Goal: Task Accomplishment & Management: Manage account settings

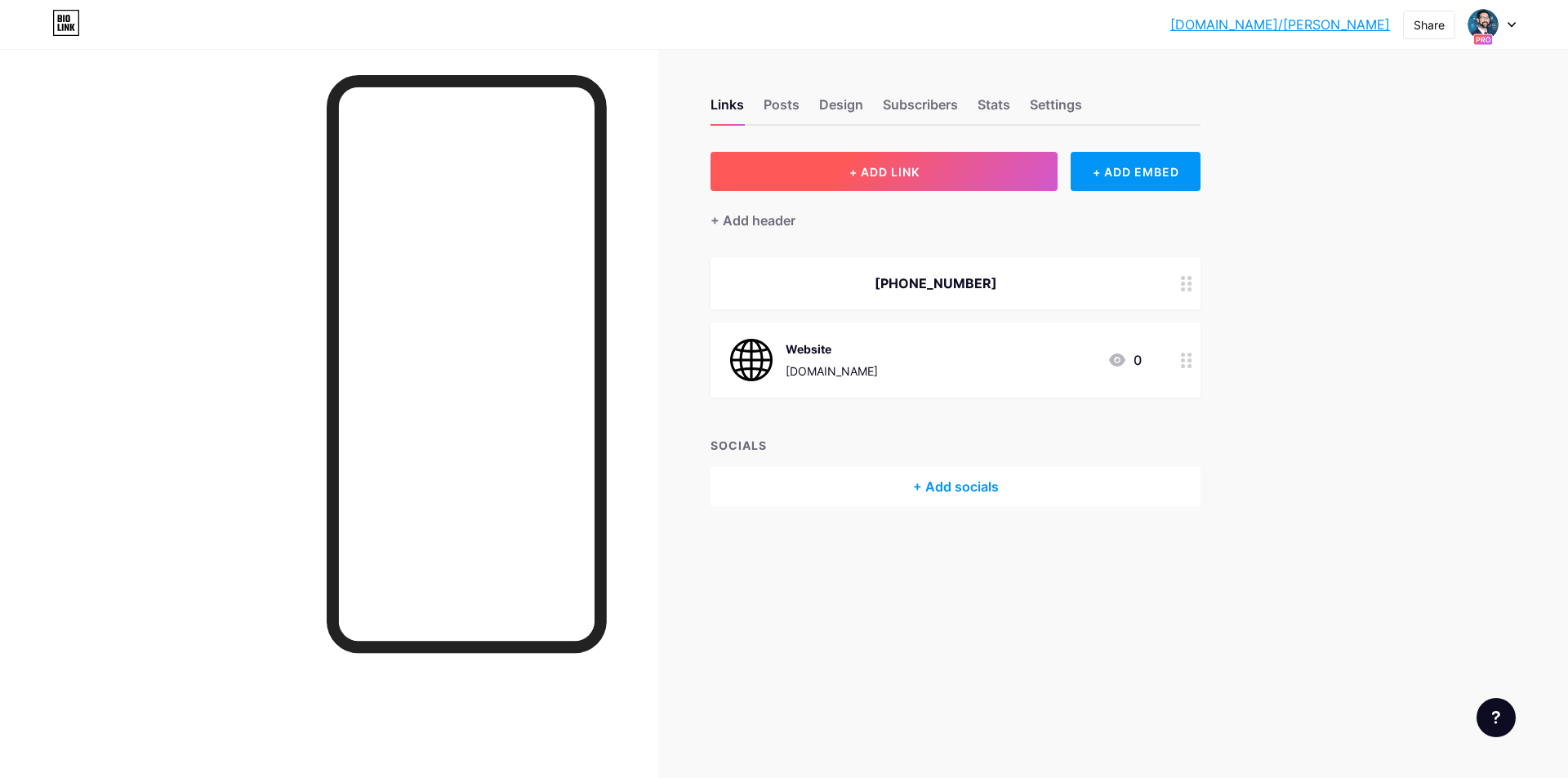
click at [905, 174] on span "+ ADD LINK" at bounding box center [884, 172] width 70 height 14
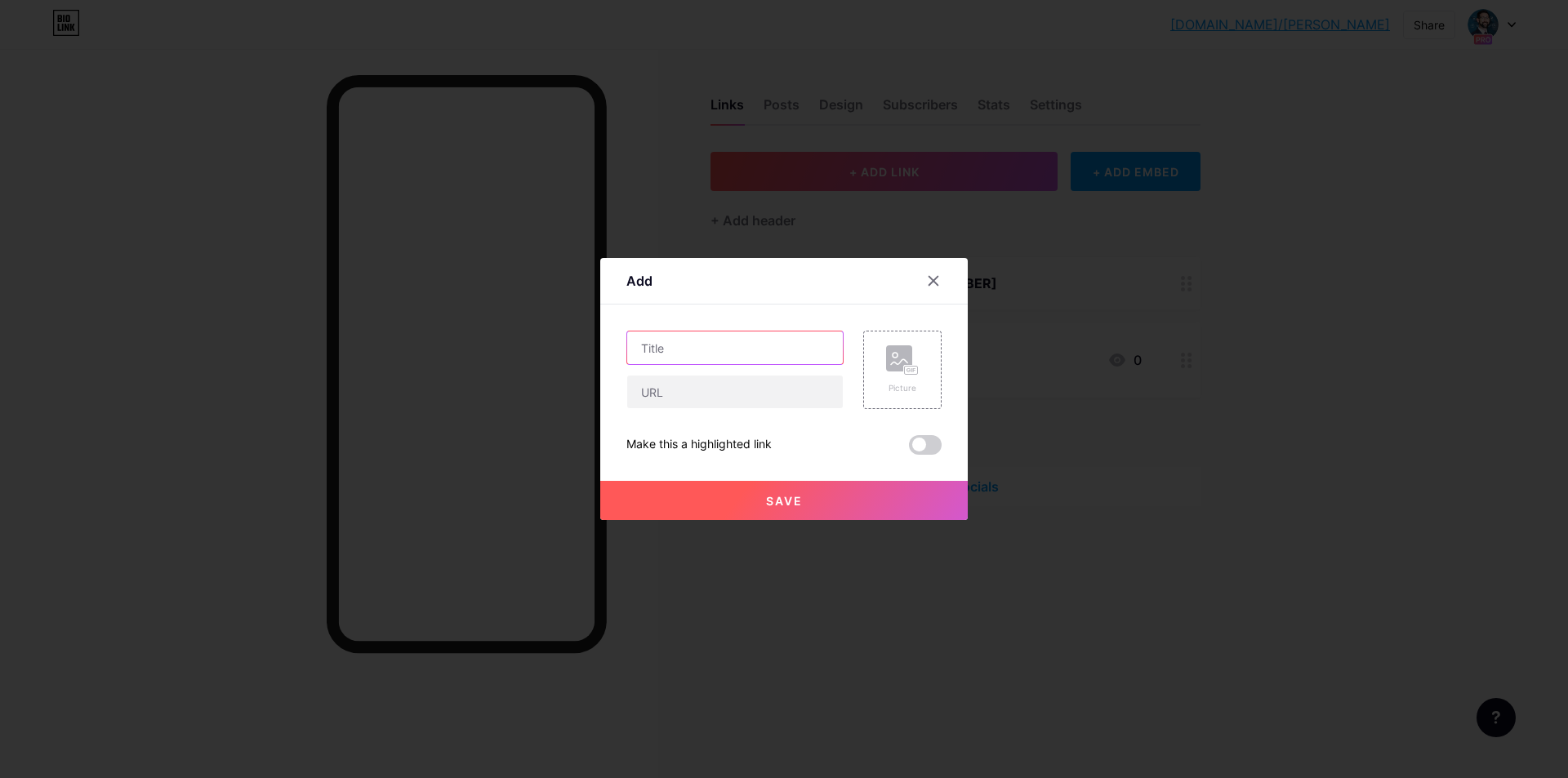
click at [709, 347] on input "text" at bounding box center [735, 348] width 216 height 33
type input "YouTube"
paste input "[URL][DOMAIN_NAME]"
type input "[URL][DOMAIN_NAME]"
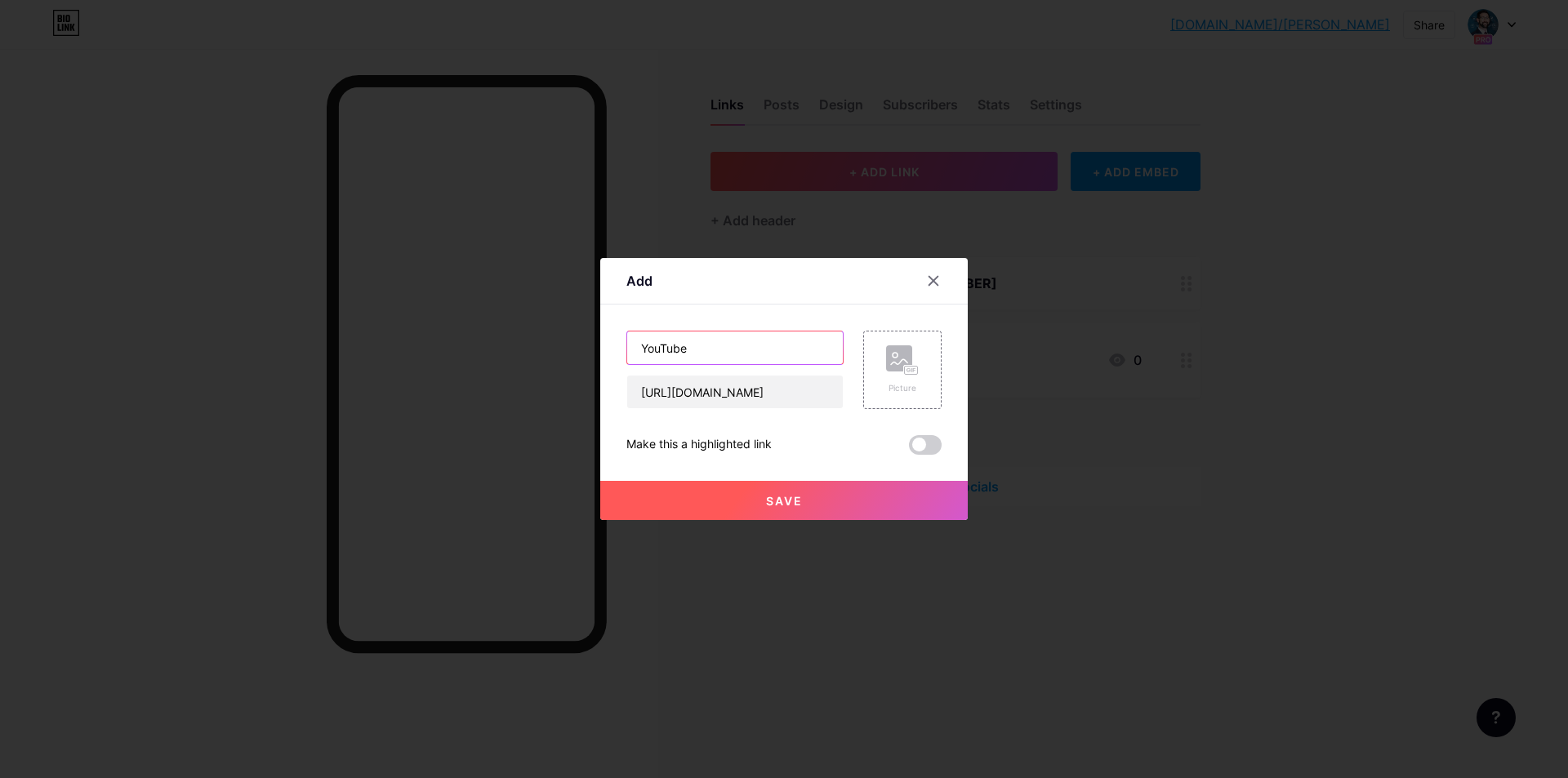
click at [709, 347] on input "YouTube" at bounding box center [735, 348] width 216 height 33
click at [886, 367] on rect at bounding box center [899, 358] width 26 height 26
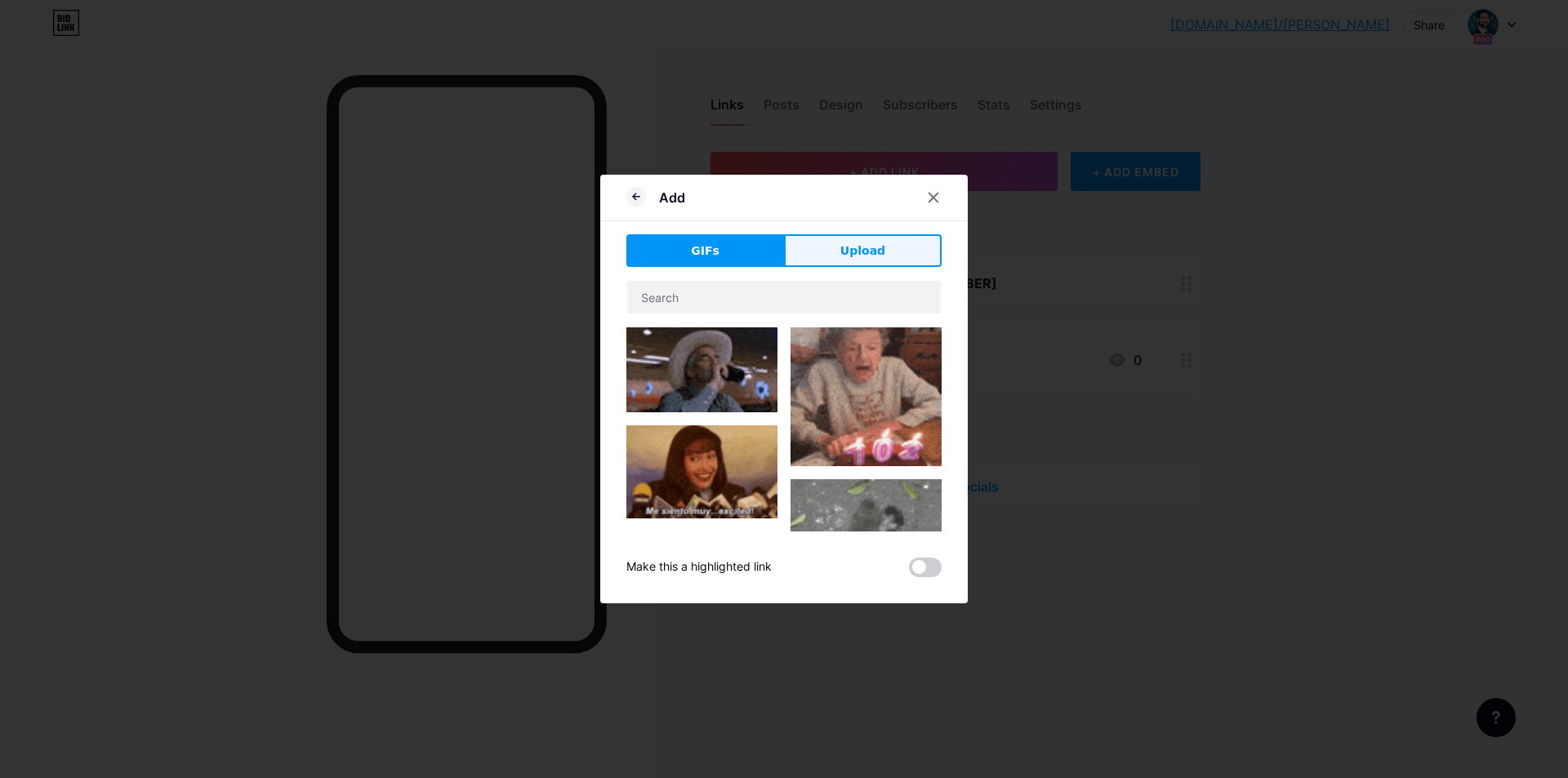
click at [897, 258] on button "Upload" at bounding box center [863, 251] width 157 height 33
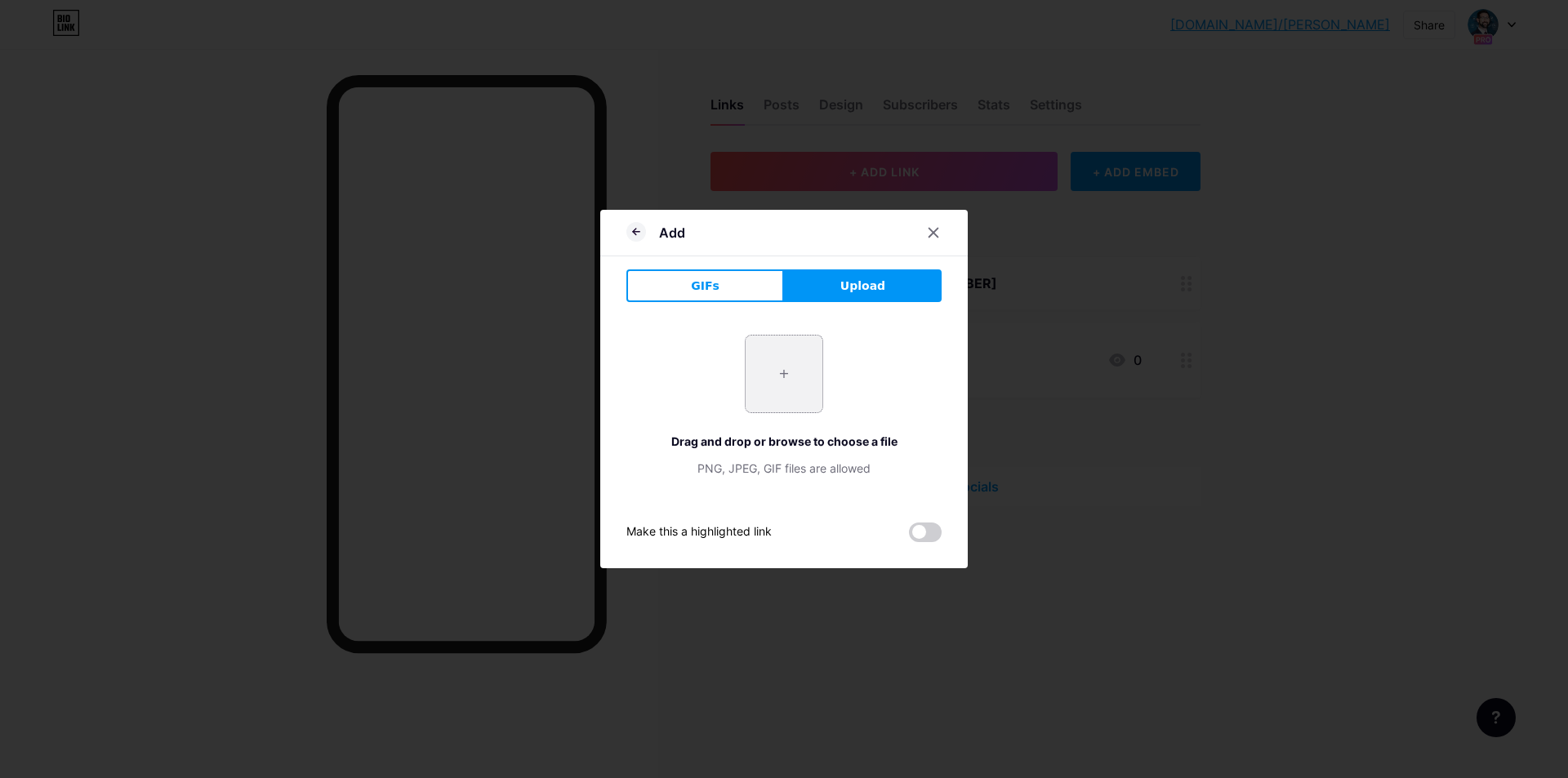
click at [806, 383] on input "file" at bounding box center [784, 374] width 77 height 77
type input "C:\fakepath\YouTube.png"
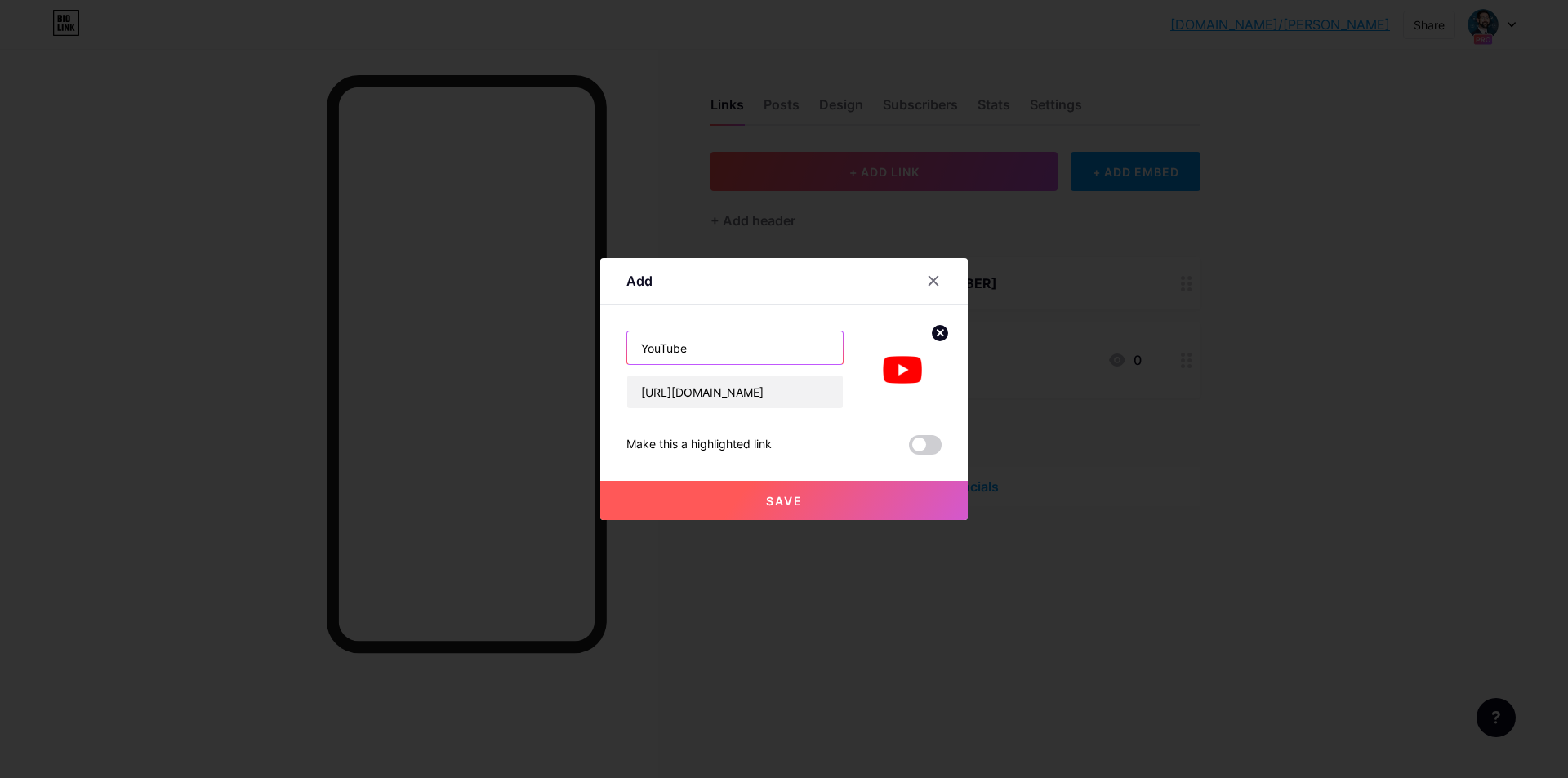
click at [645, 351] on input "YouTube" at bounding box center [735, 348] width 216 height 33
click at [828, 516] on button "Save" at bounding box center [784, 500] width 367 height 39
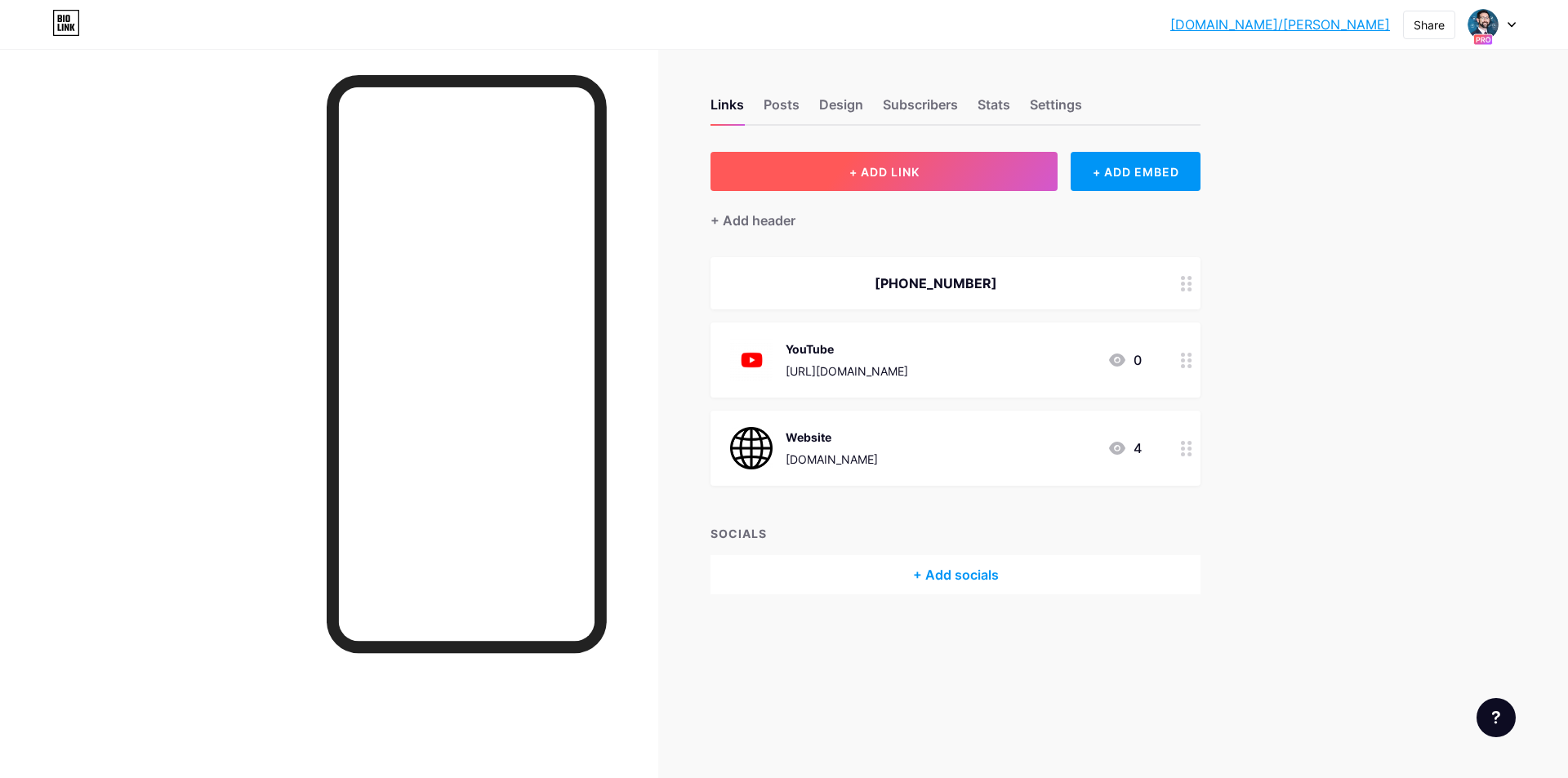
click at [897, 180] on button "+ ADD LINK" at bounding box center [884, 171] width 347 height 39
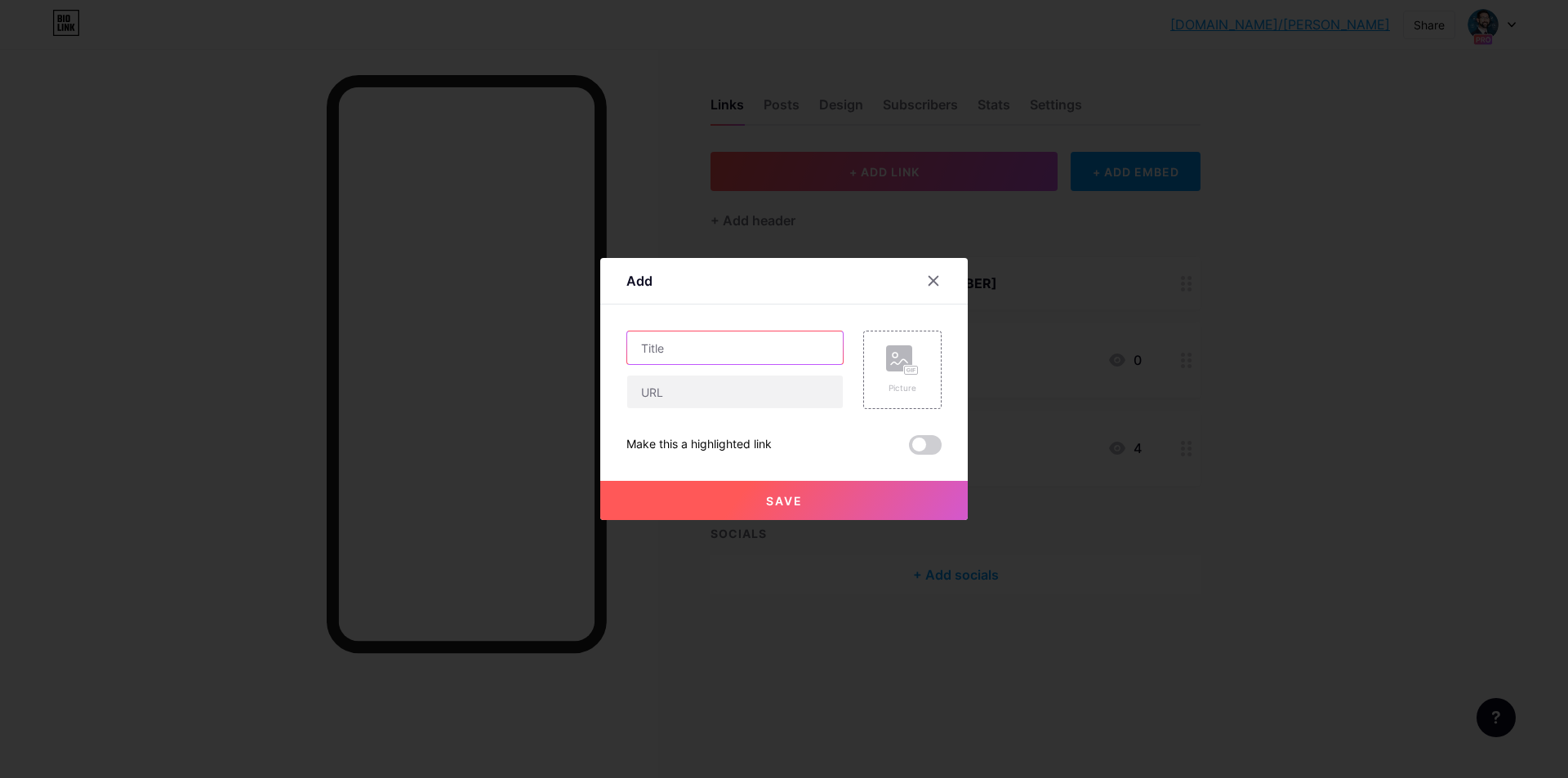
click at [756, 337] on input "text" at bounding box center [735, 348] width 216 height 33
type input "Facebook"
paste input "https://www.facebook.com/people/Mirsky-Corporate-Advisors/61579960267514/#"
type input "https://www.facebook.com/people/Mirsky-Corporate-Advisors/61579960267514/#"
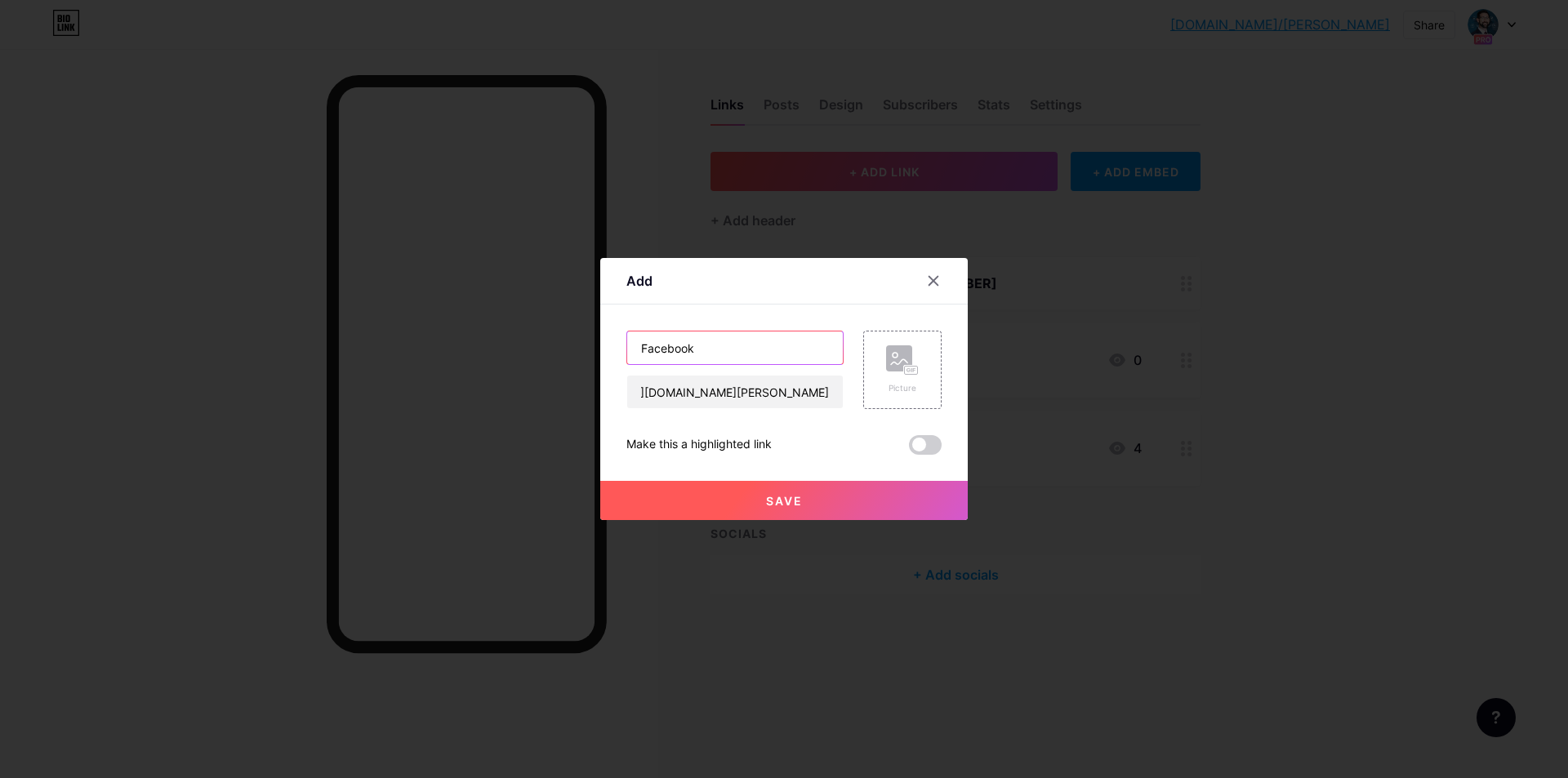
click at [756, 337] on input "Facebook" at bounding box center [735, 348] width 216 height 33
click at [903, 383] on div "Picture" at bounding box center [903, 389] width 33 height 12
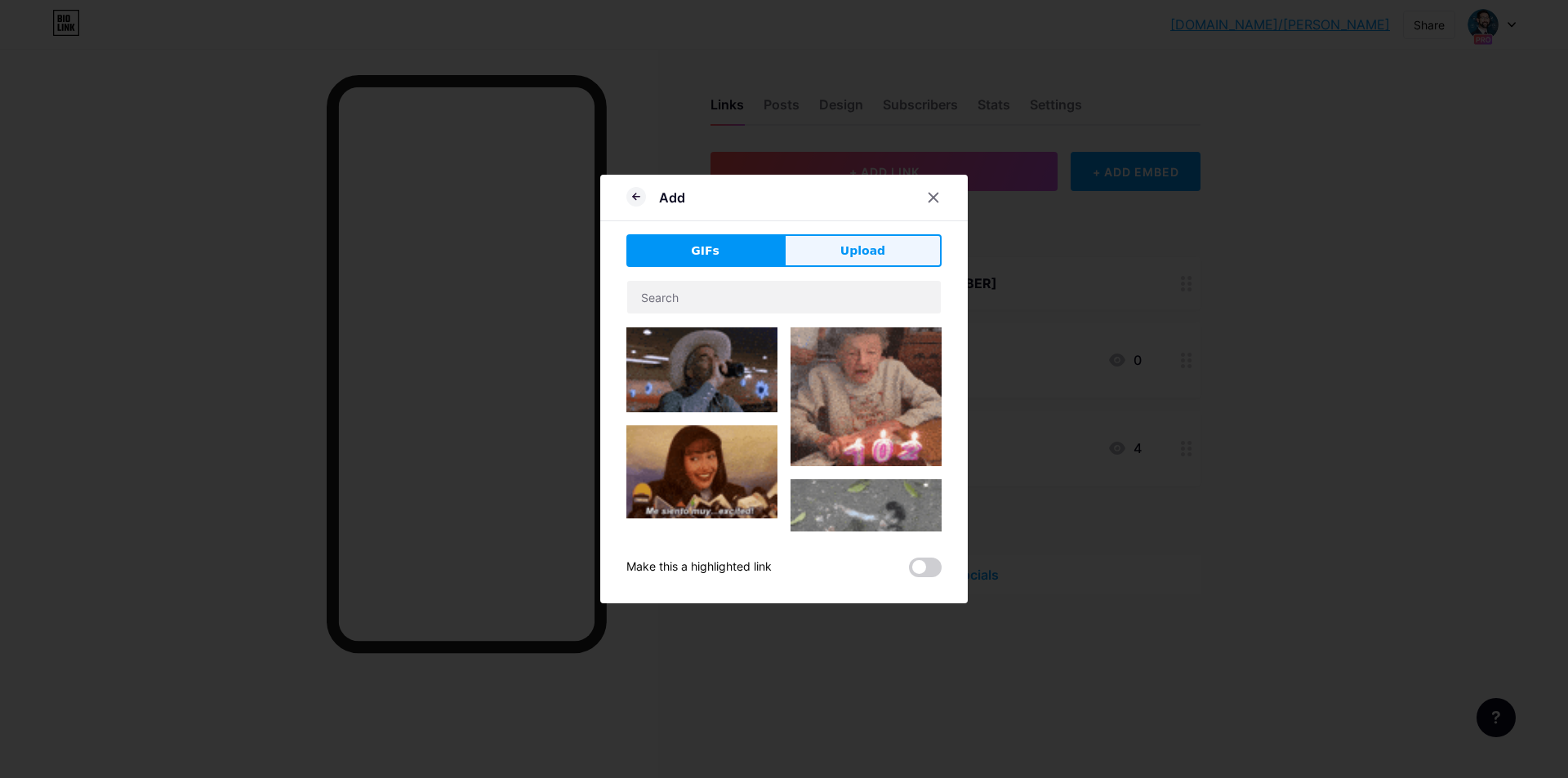
click at [865, 251] on span "Upload" at bounding box center [863, 251] width 45 height 17
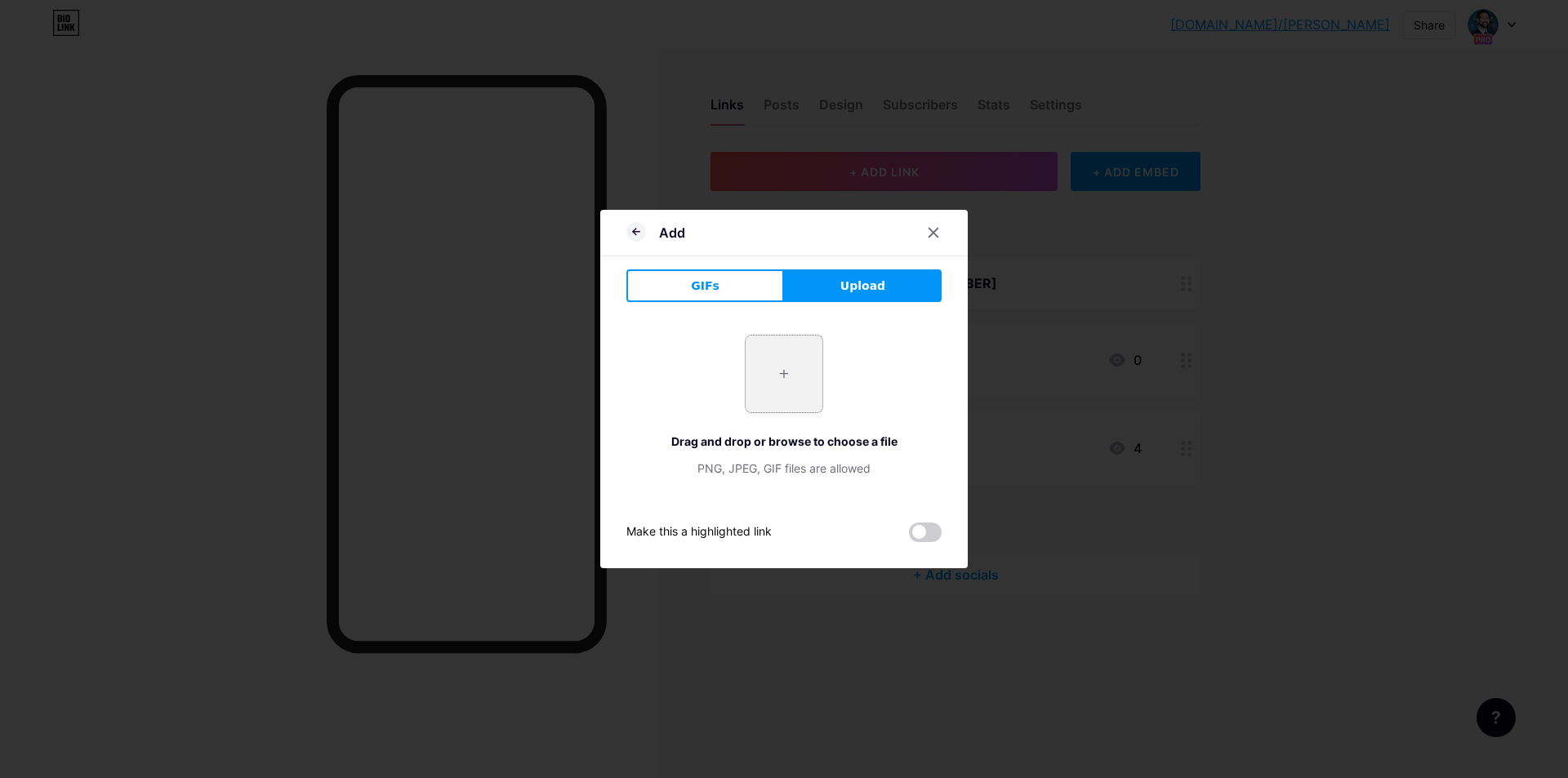
click at [802, 367] on input "file" at bounding box center [784, 374] width 77 height 77
type input "C:\fakepath\facebook-512.webp"
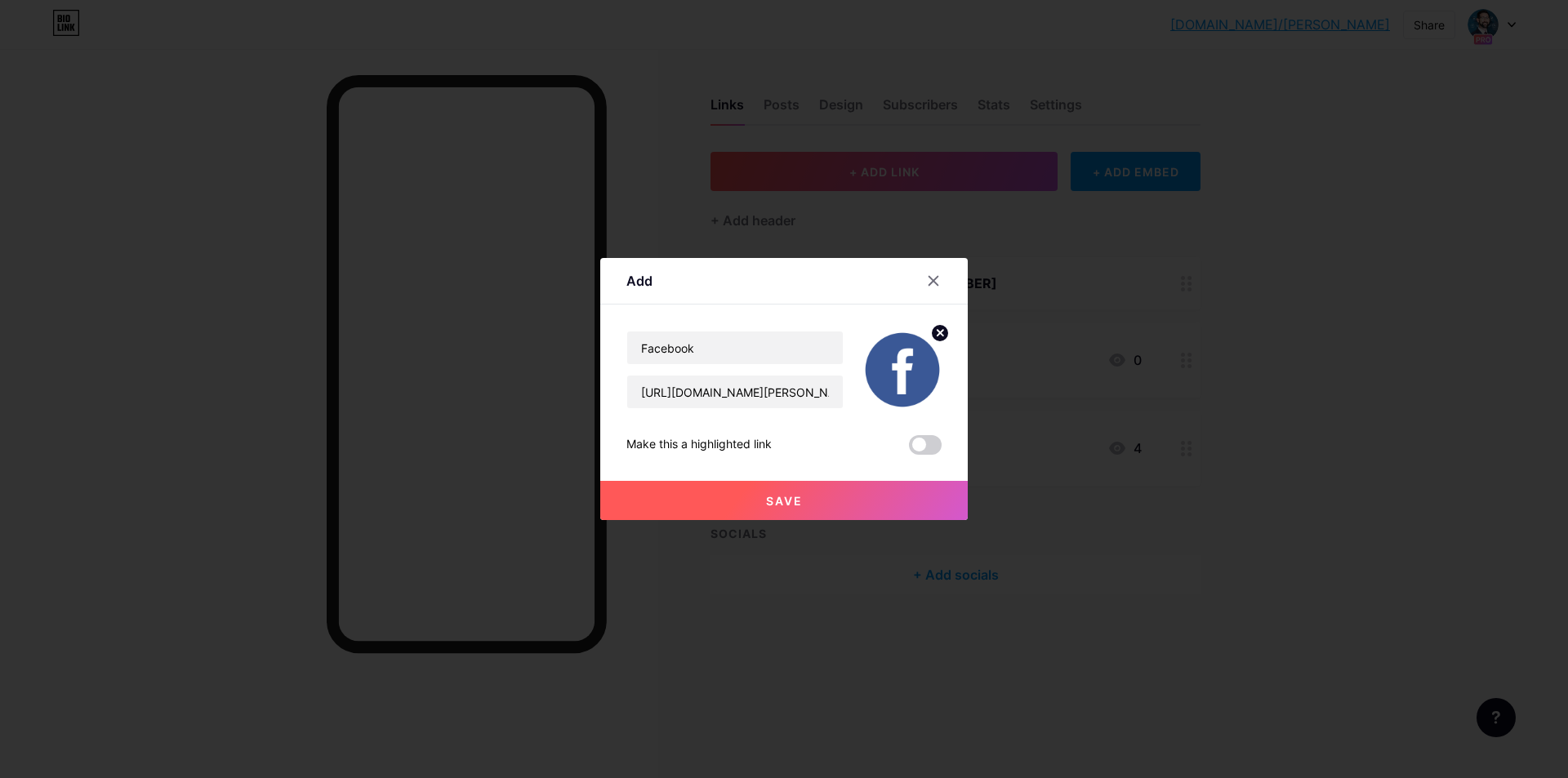
click at [796, 497] on span "Save" at bounding box center [784, 501] width 36 height 14
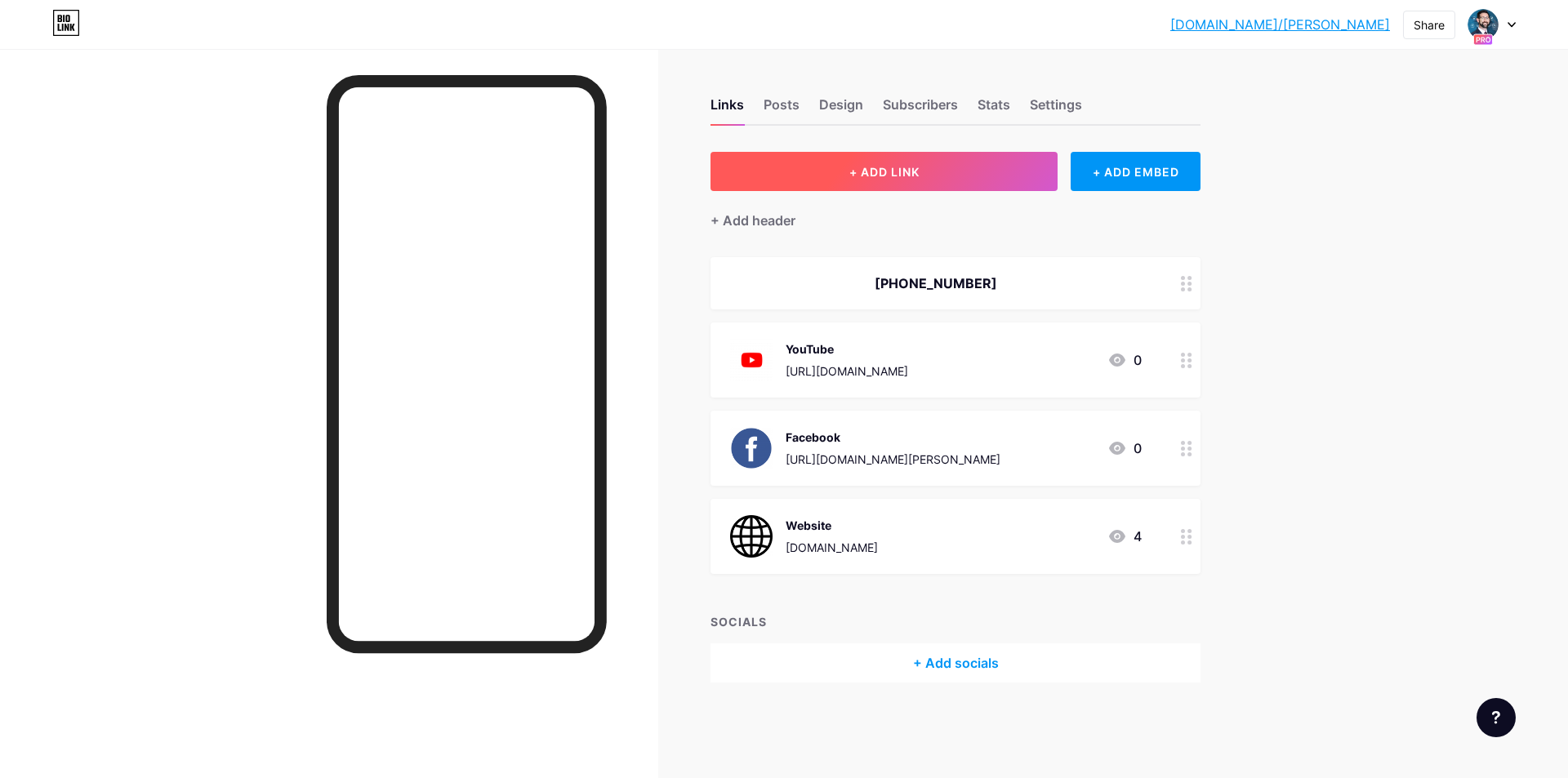
click at [999, 162] on button "+ ADD LINK" at bounding box center [884, 171] width 347 height 39
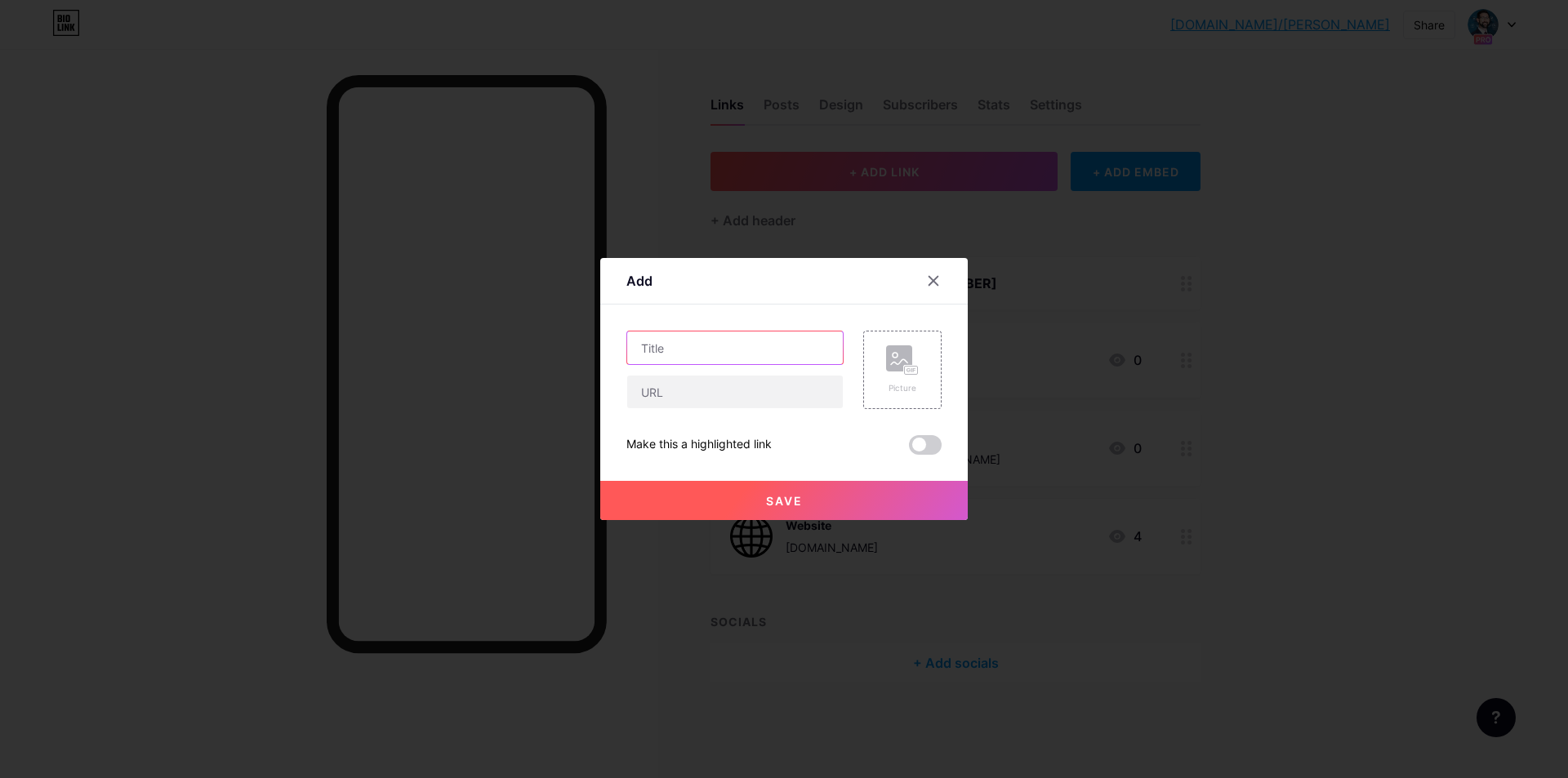
click at [732, 358] on input "text" at bounding box center [735, 348] width 216 height 33
type input "LinkedIn"
paste input "https://www.linkedin.com/company/mirsky-corporate-advisors/"
type input "https://www.linkedin.com/company/mirsky-corporate-advisors/"
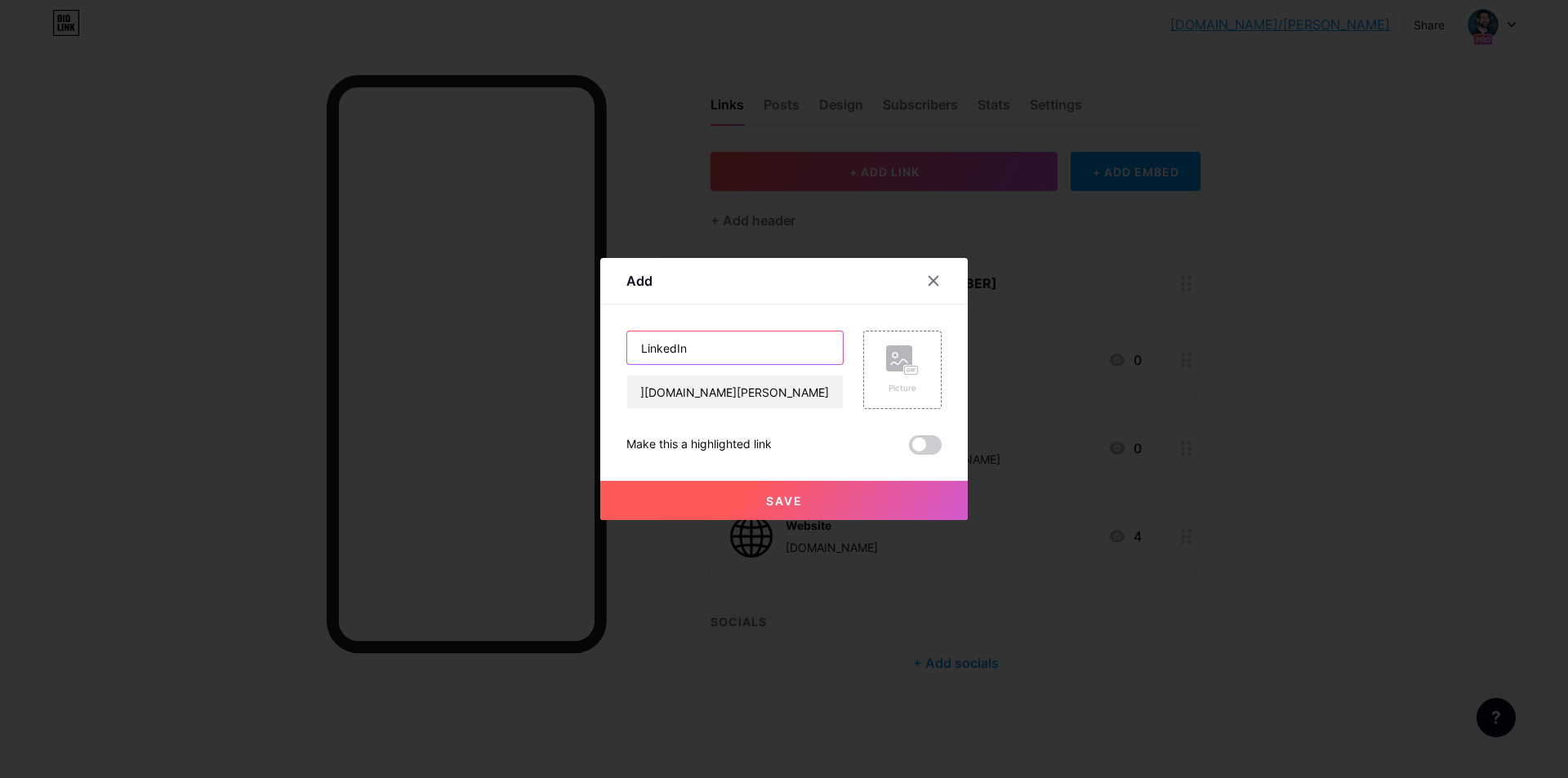
click at [732, 358] on input "LinkedIn" at bounding box center [735, 348] width 216 height 33
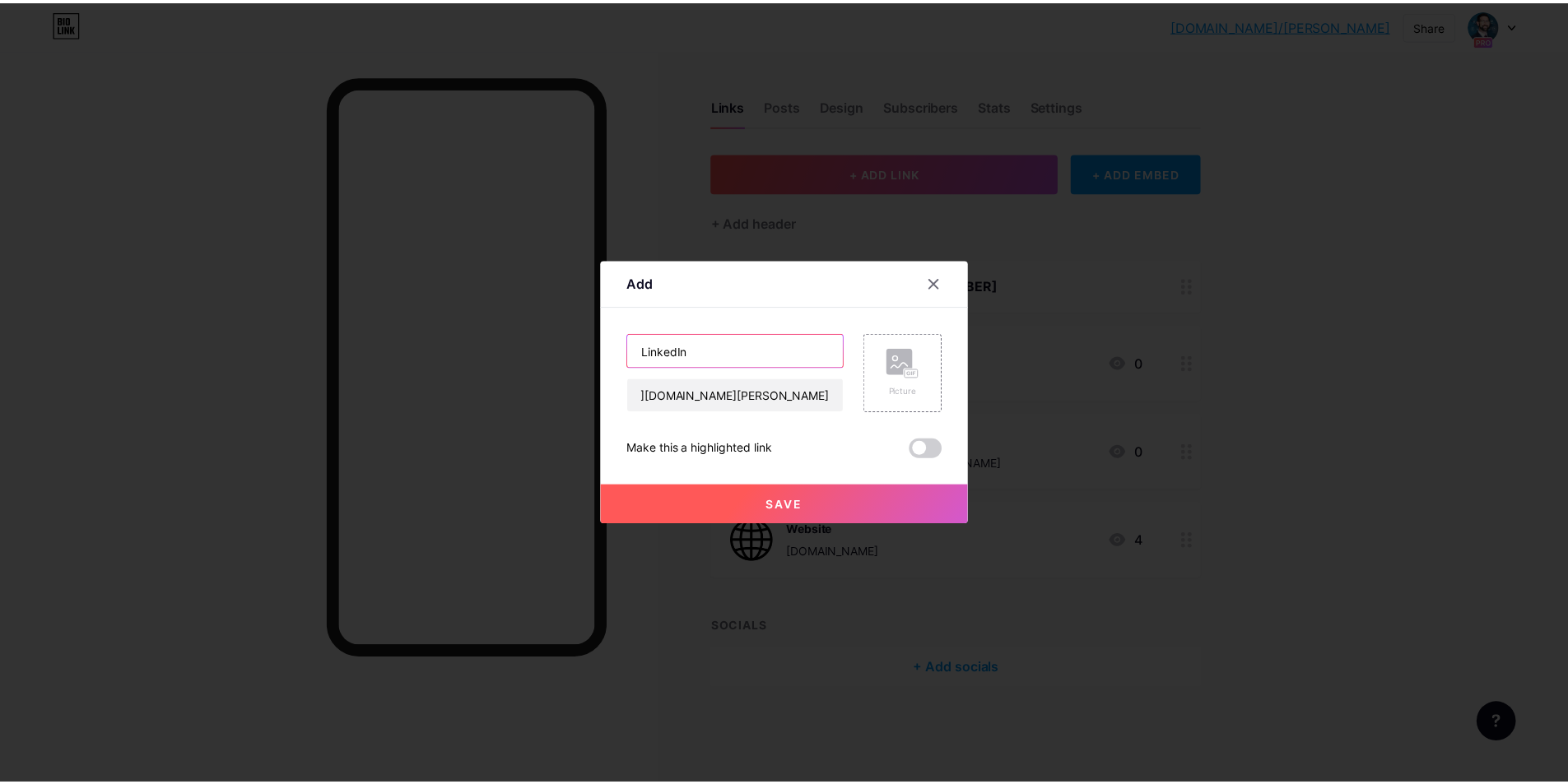
scroll to position [0, 0]
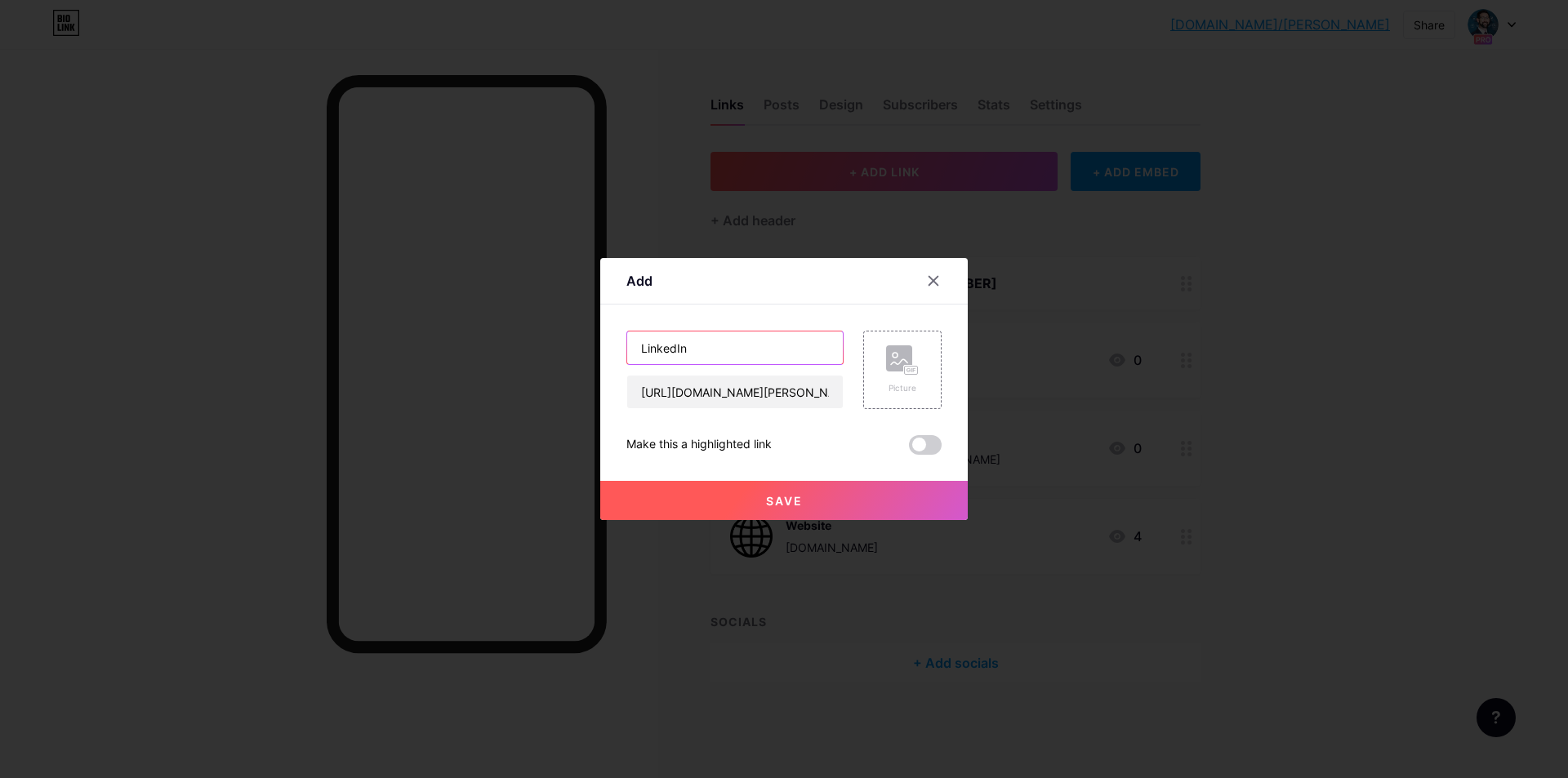
click at [732, 358] on input "LinkedIn" at bounding box center [735, 348] width 216 height 33
click at [875, 355] on div "Picture" at bounding box center [903, 370] width 79 height 79
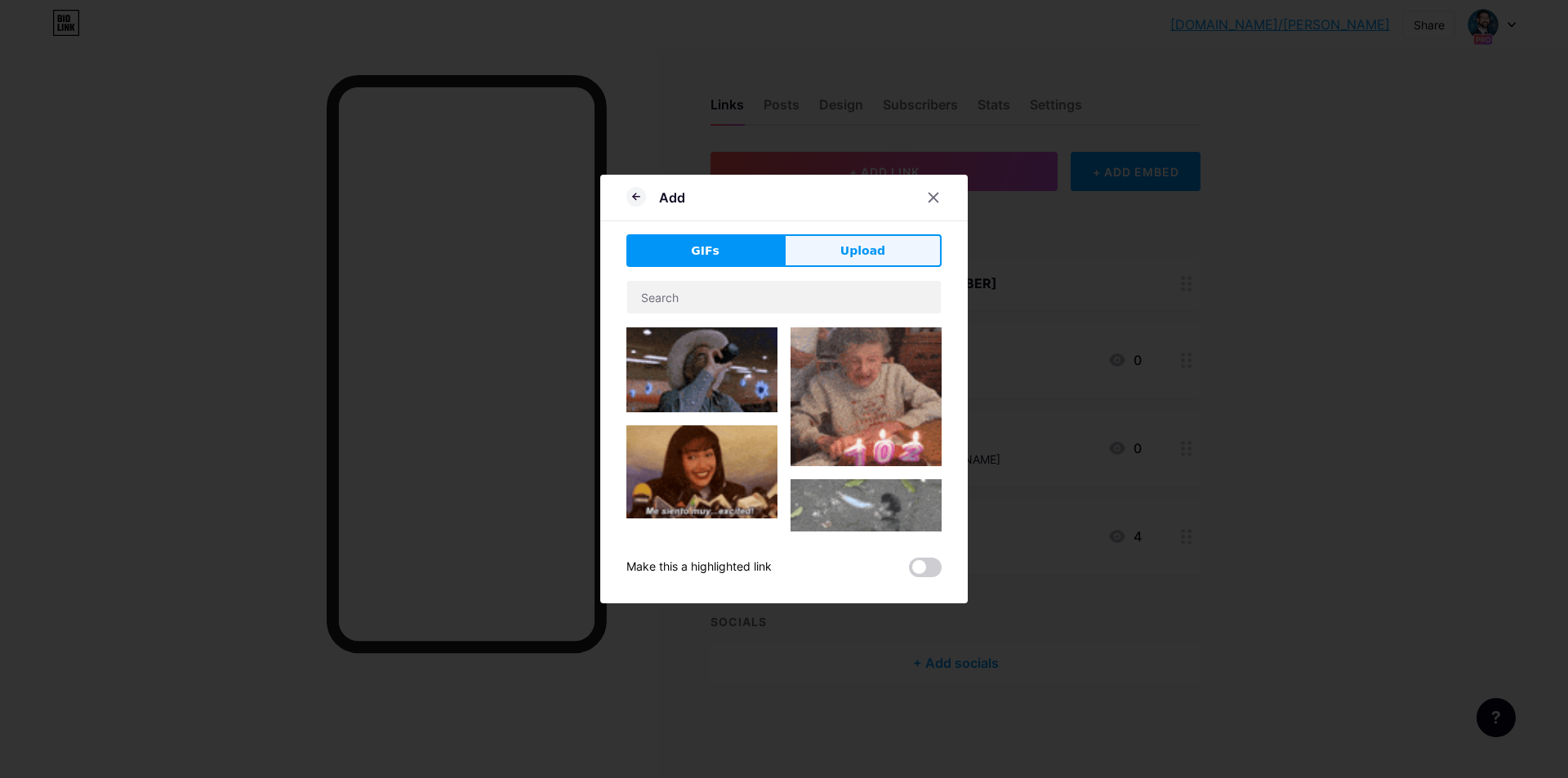
click at [866, 260] on button "Upload" at bounding box center [863, 251] width 157 height 33
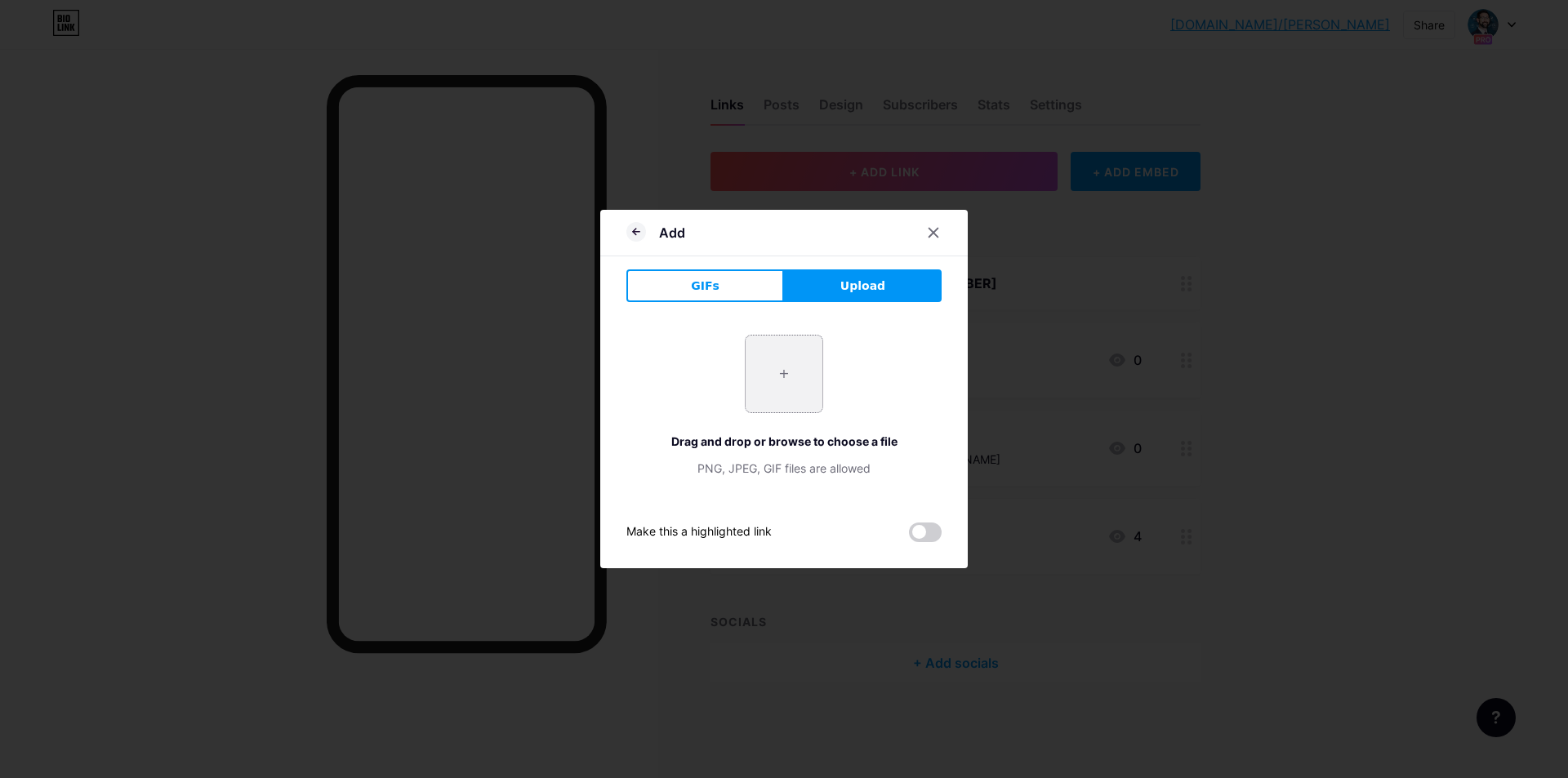
click at [820, 377] on input "file" at bounding box center [784, 374] width 77 height 77
type input "C:\fakepath\LinkedIn.png"
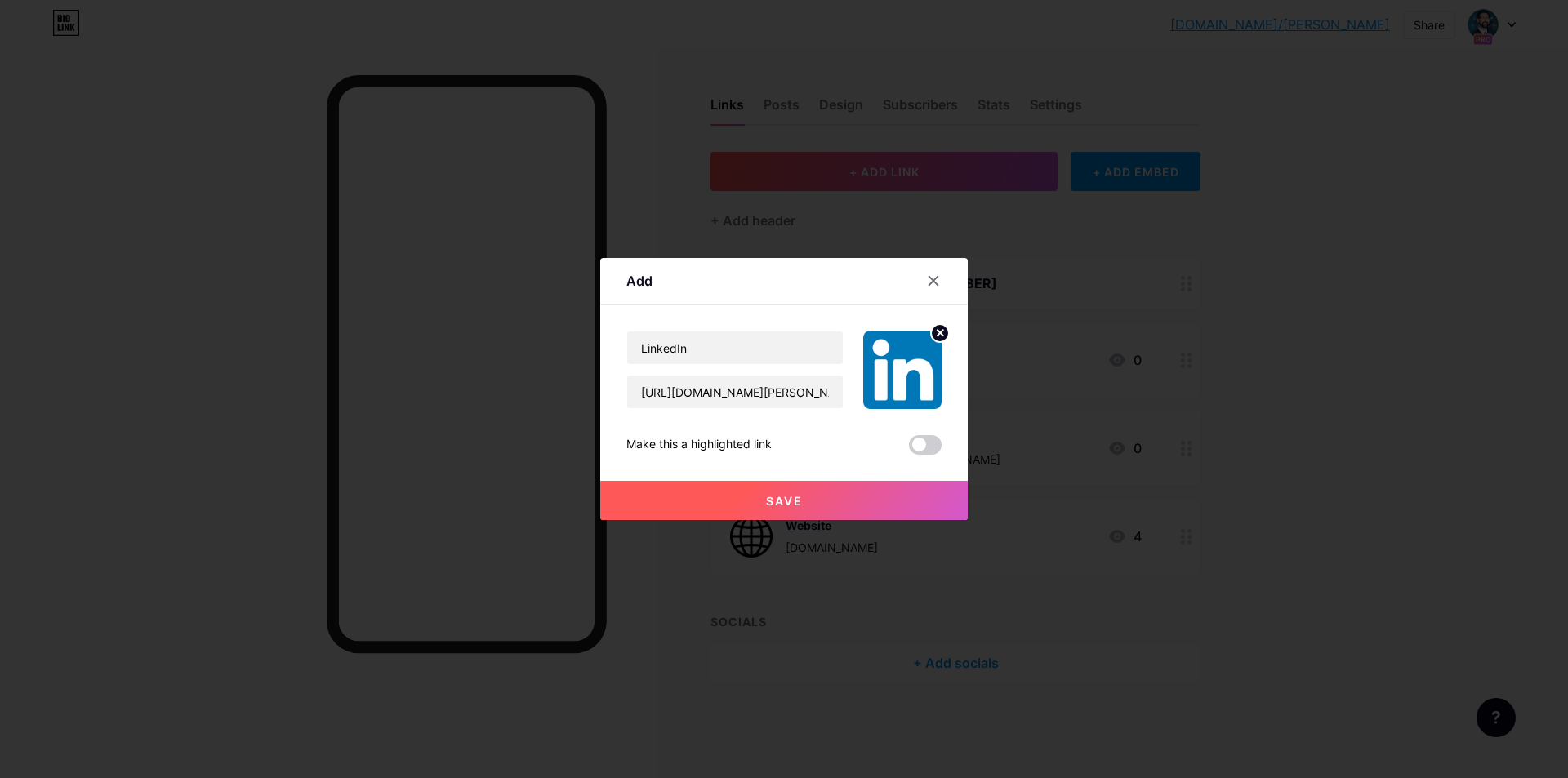
click at [767, 496] on span "Save" at bounding box center [784, 501] width 36 height 14
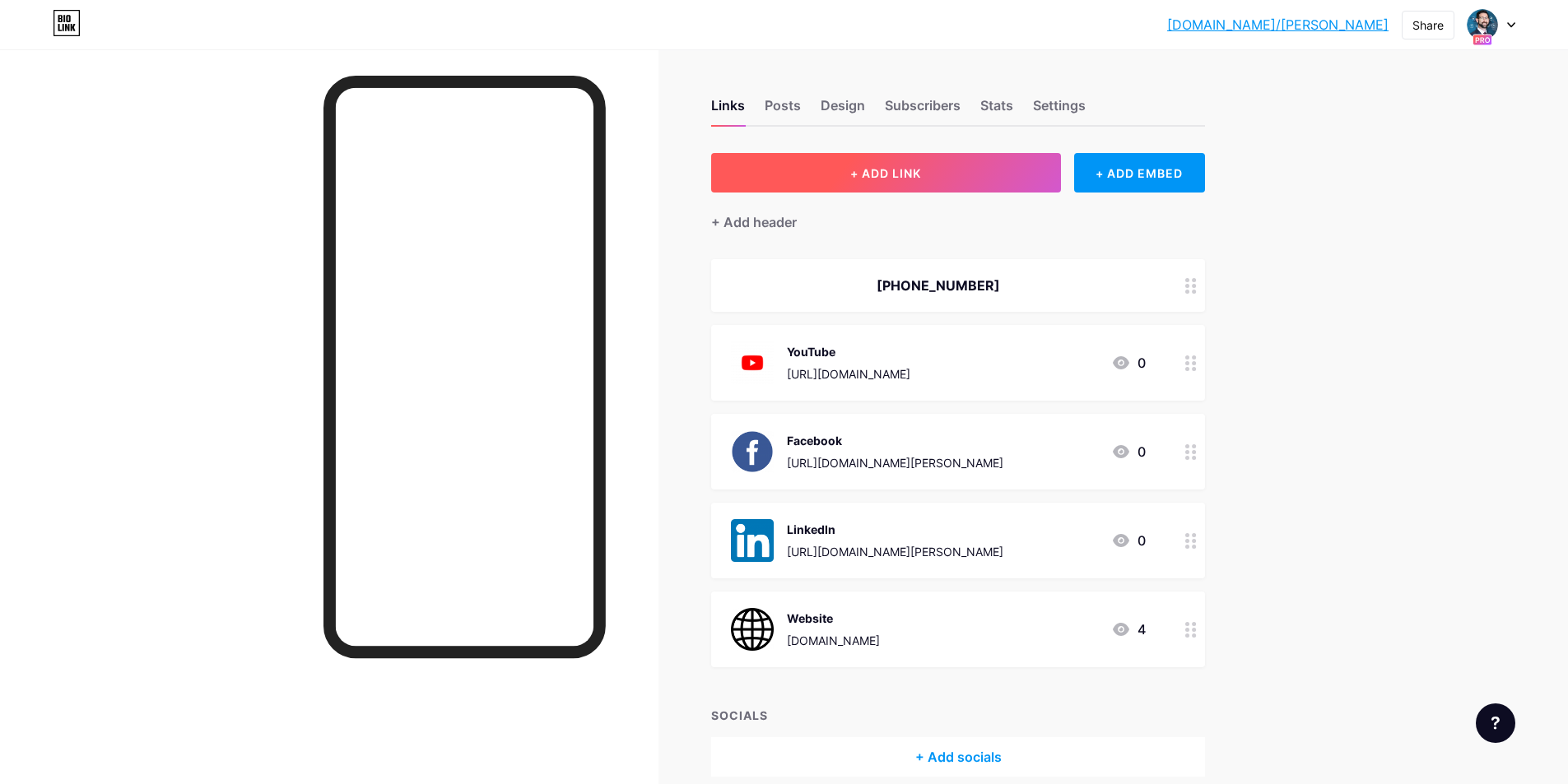
click at [985, 164] on button "+ ADD LINK" at bounding box center [886, 172] width 350 height 39
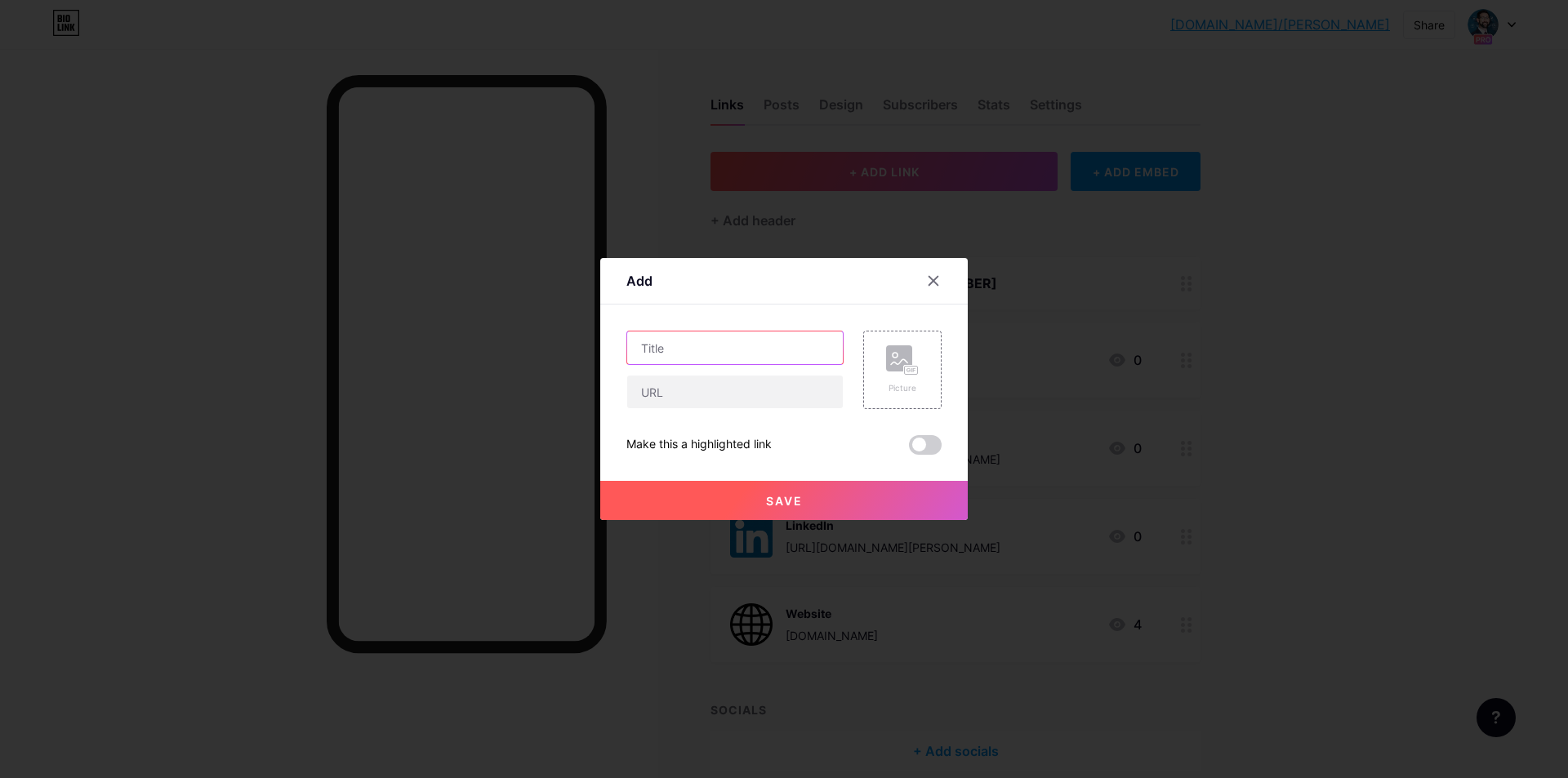
click at [748, 345] on input "text" at bounding box center [735, 348] width 216 height 33
type input "Twitter"
paste input "https://x.com/fin_law_mca"
type input "https://x.com/fin_law_mca"
click at [909, 369] on rect at bounding box center [911, 371] width 13 height 8
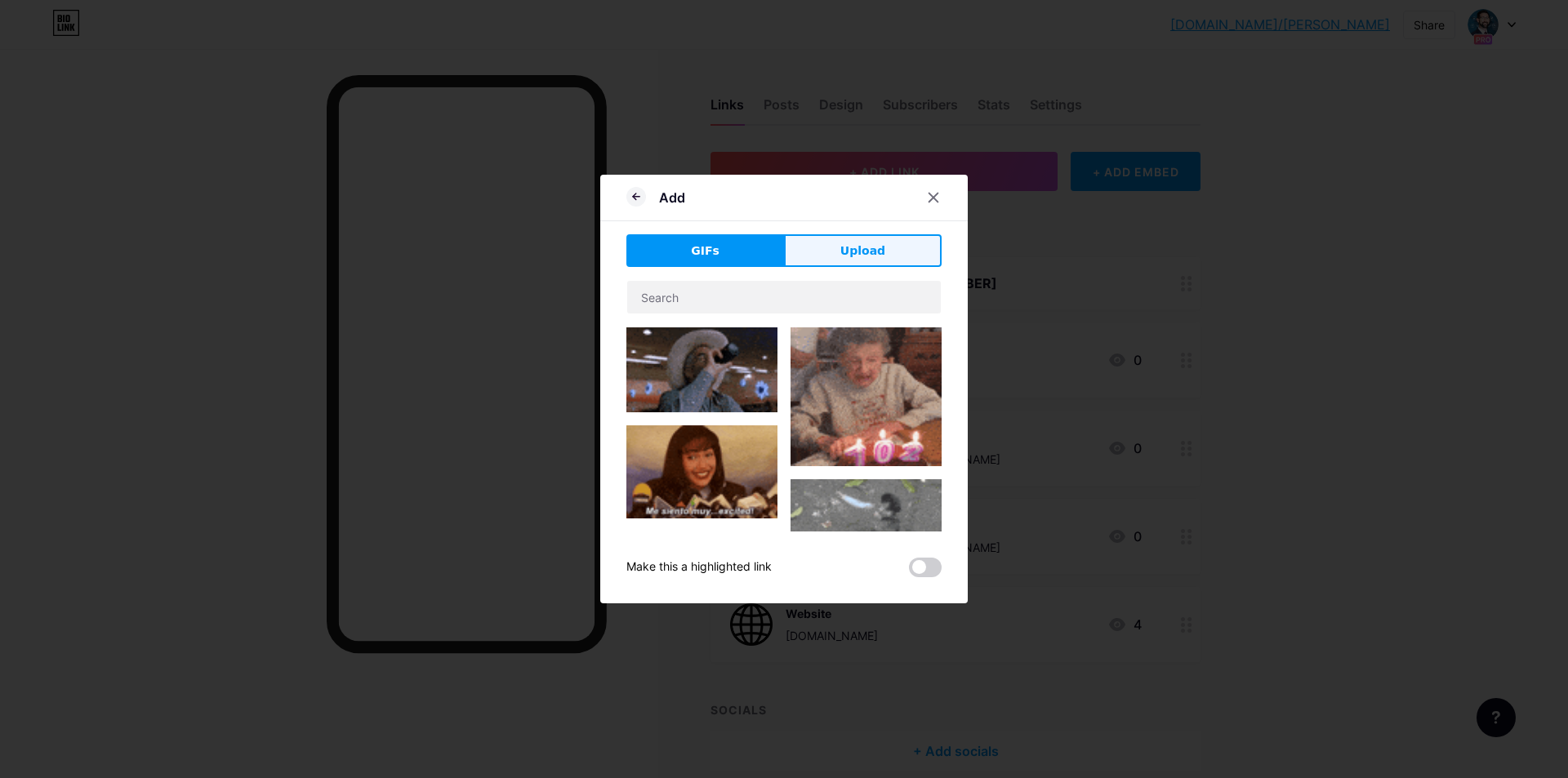
click at [862, 252] on span "Upload" at bounding box center [863, 251] width 45 height 17
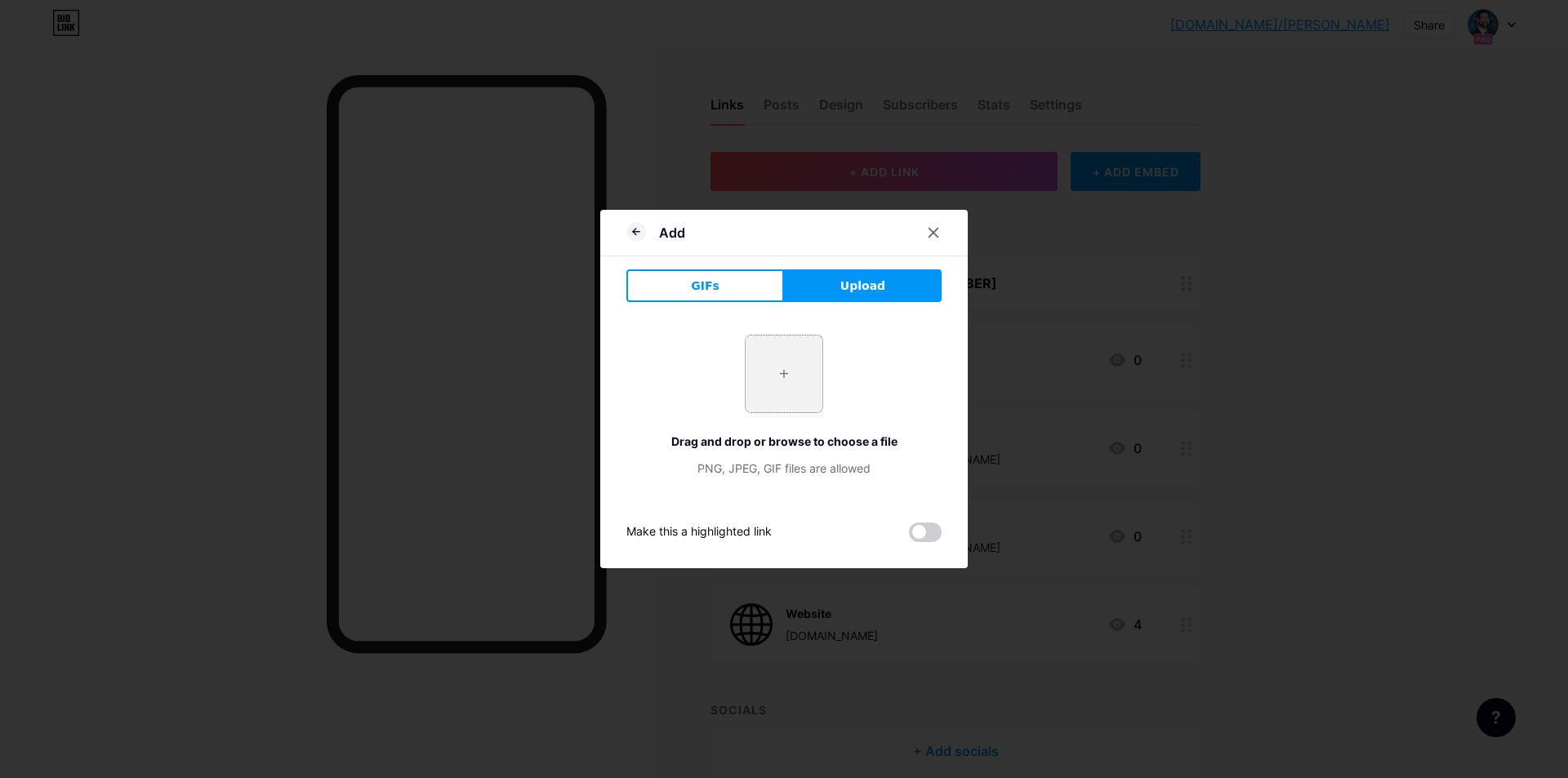
click at [759, 384] on input "file" at bounding box center [784, 374] width 77 height 77
type input "C:\fakepath\twitter.png"
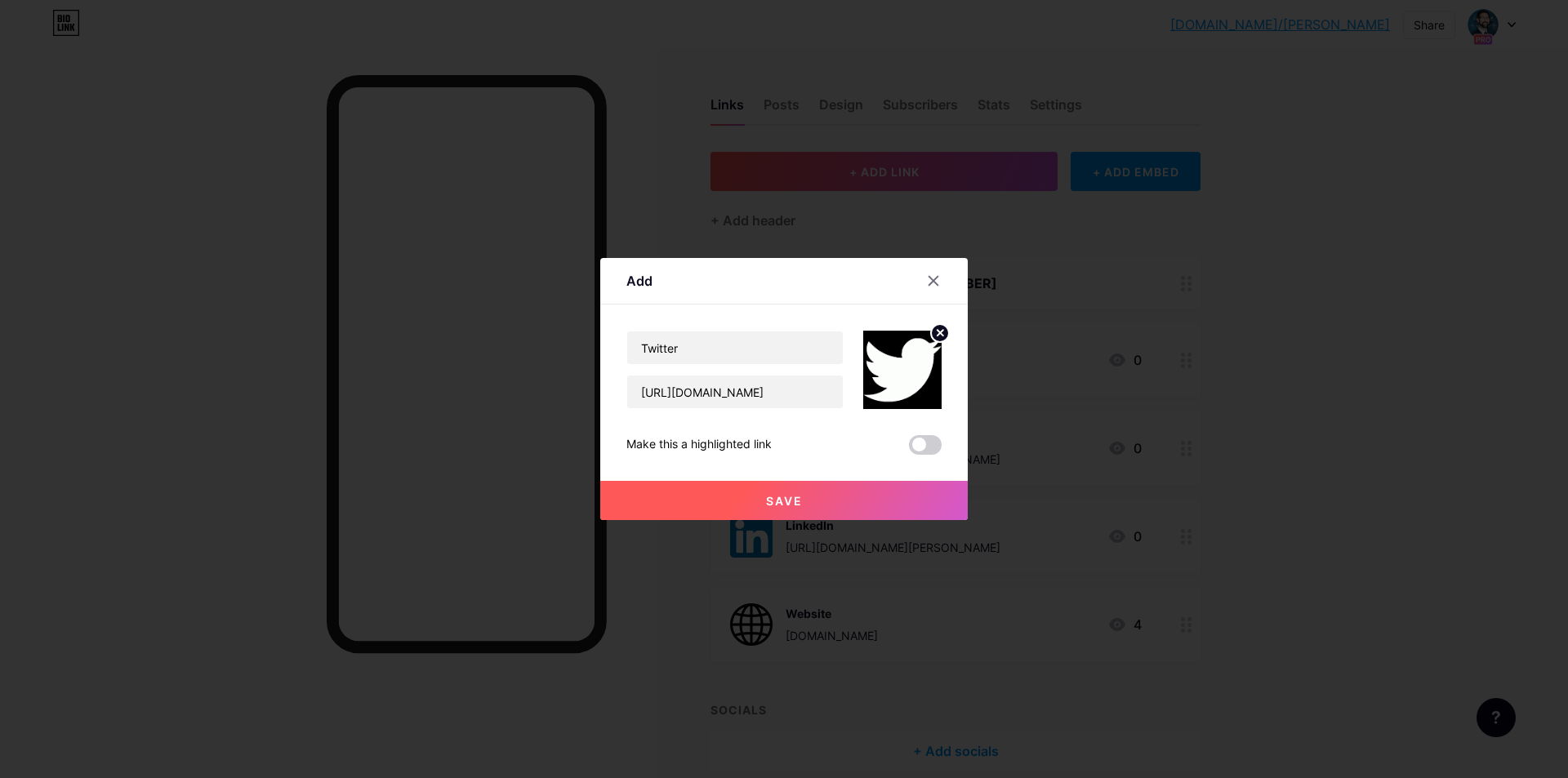
click at [795, 496] on span "Save" at bounding box center [784, 501] width 36 height 14
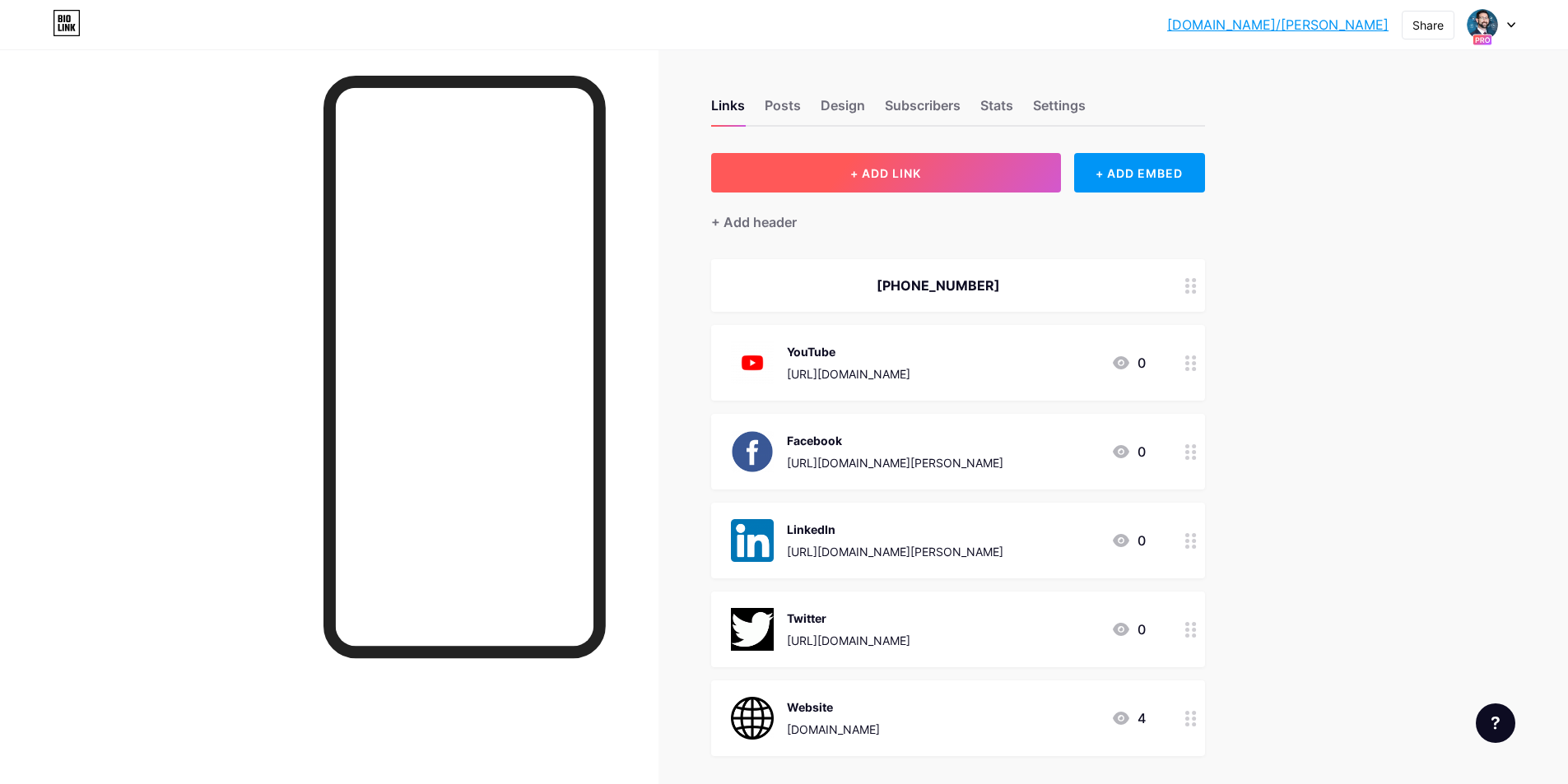
click at [948, 184] on button "+ ADD LINK" at bounding box center [886, 172] width 350 height 39
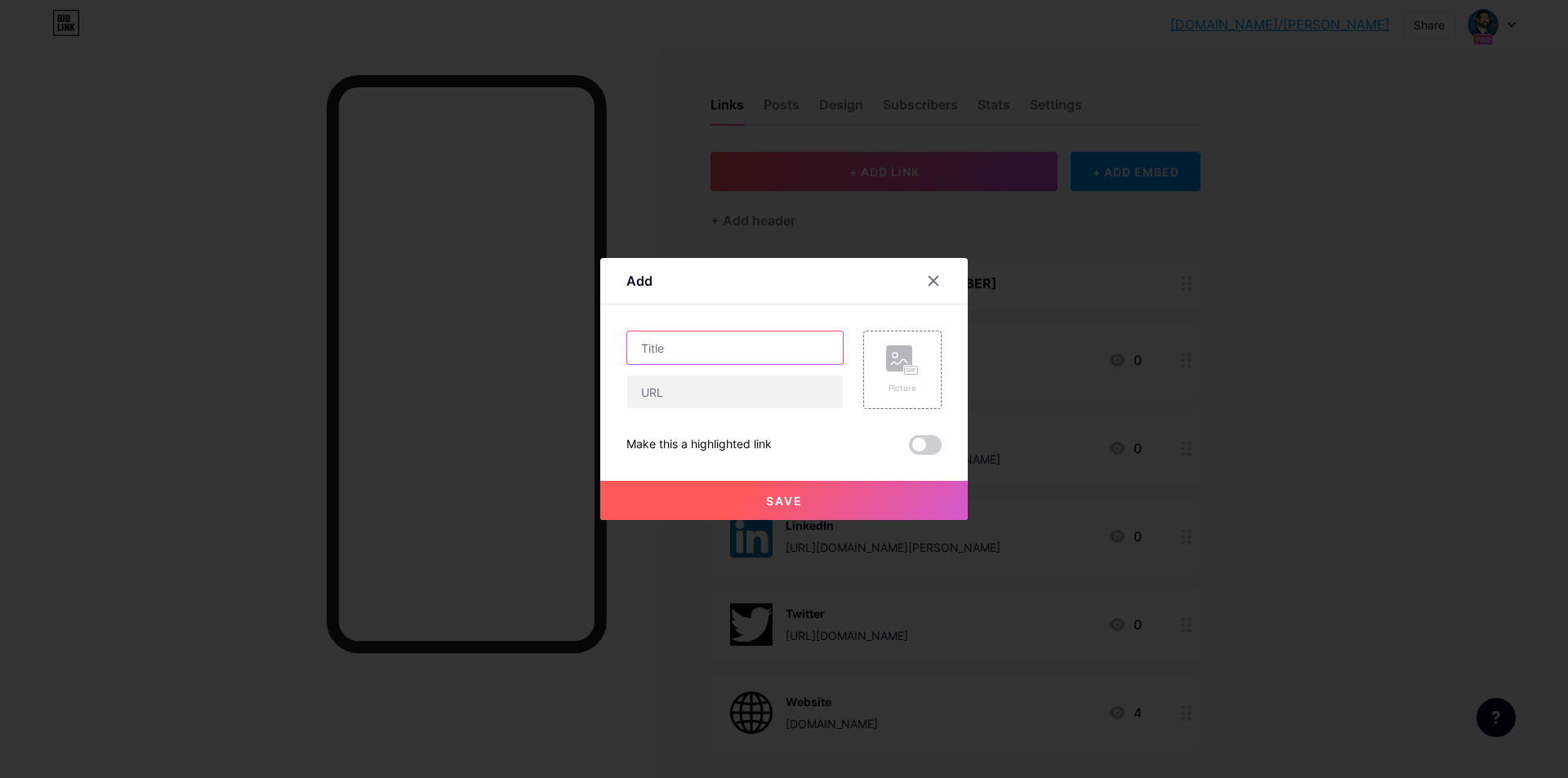
click at [754, 343] on input "text" at bounding box center [735, 348] width 216 height 33
type input "Apple Podcast"
click at [757, 389] on input "text" at bounding box center [735, 392] width 216 height 33
paste input "https://podcasts.apple.com/us/podcast/litigation-and-capital-with-steven-mirsky…"
type input "https://podcasts.apple.com/us/podcast/litigation-and-capital-with-steven-mirsky…"
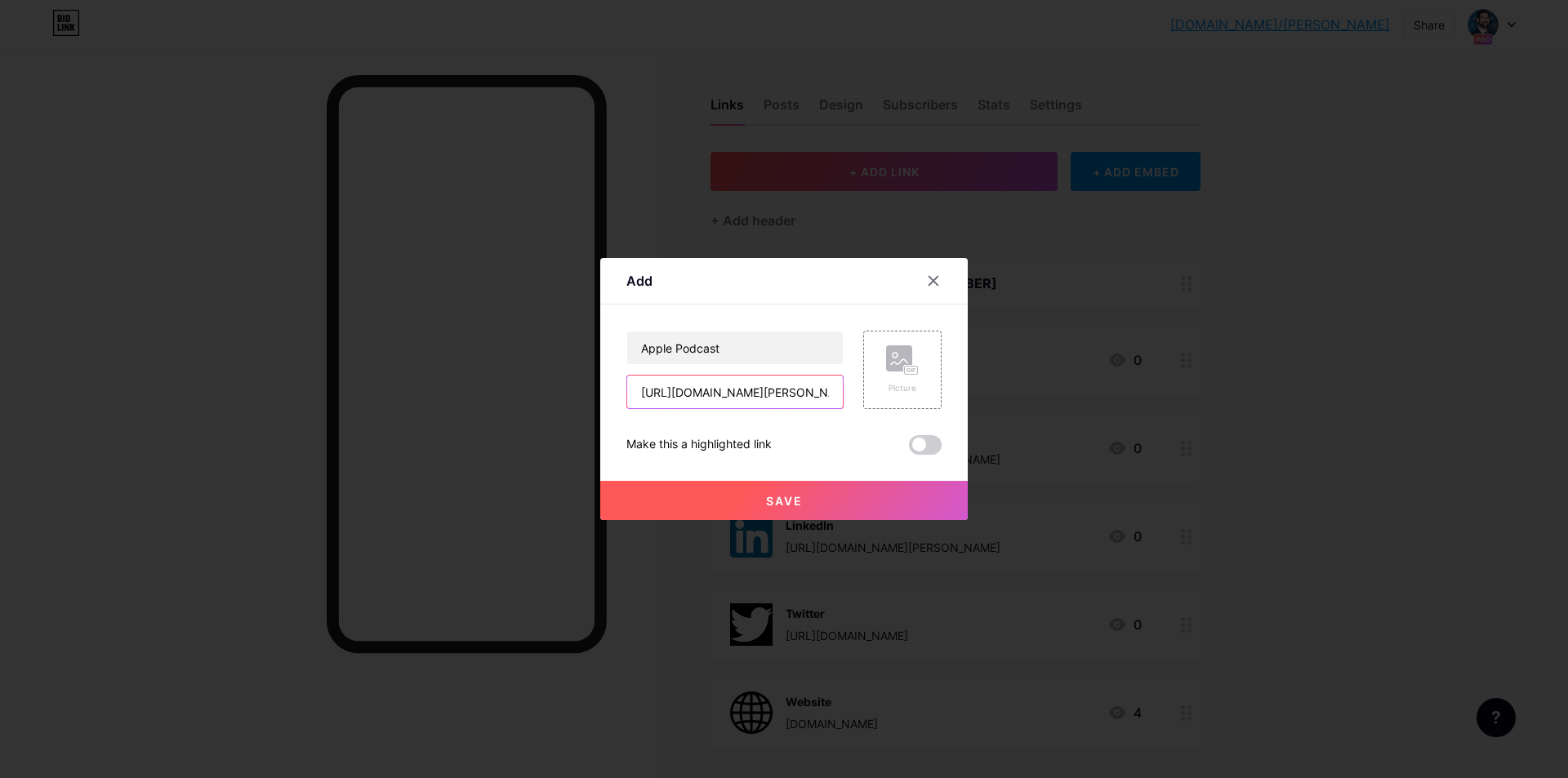
scroll to position [0, 333]
click at [882, 361] on div "Picture" at bounding box center [903, 370] width 79 height 79
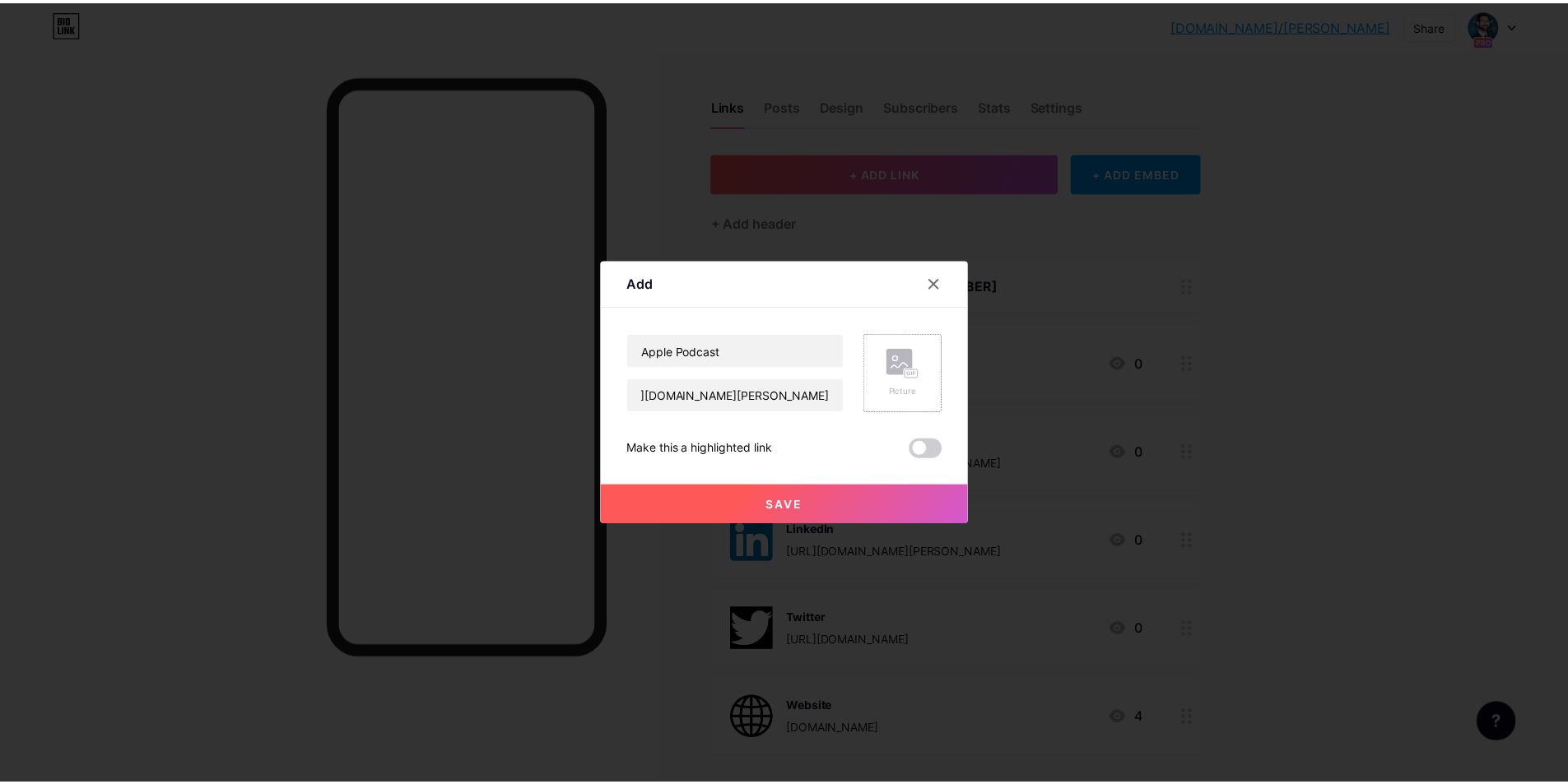
scroll to position [0, 0]
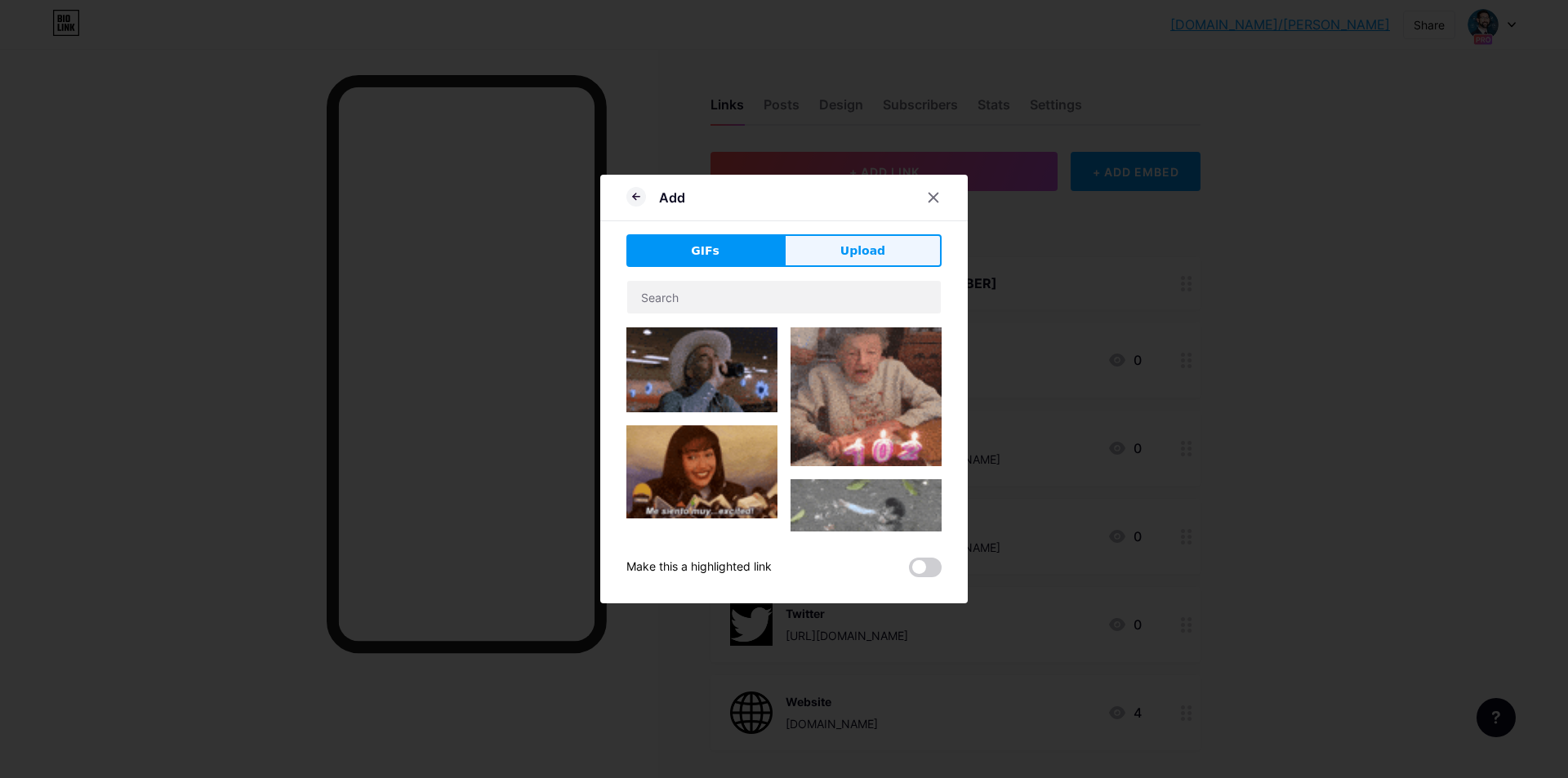
click at [875, 254] on span "Upload" at bounding box center [863, 251] width 45 height 17
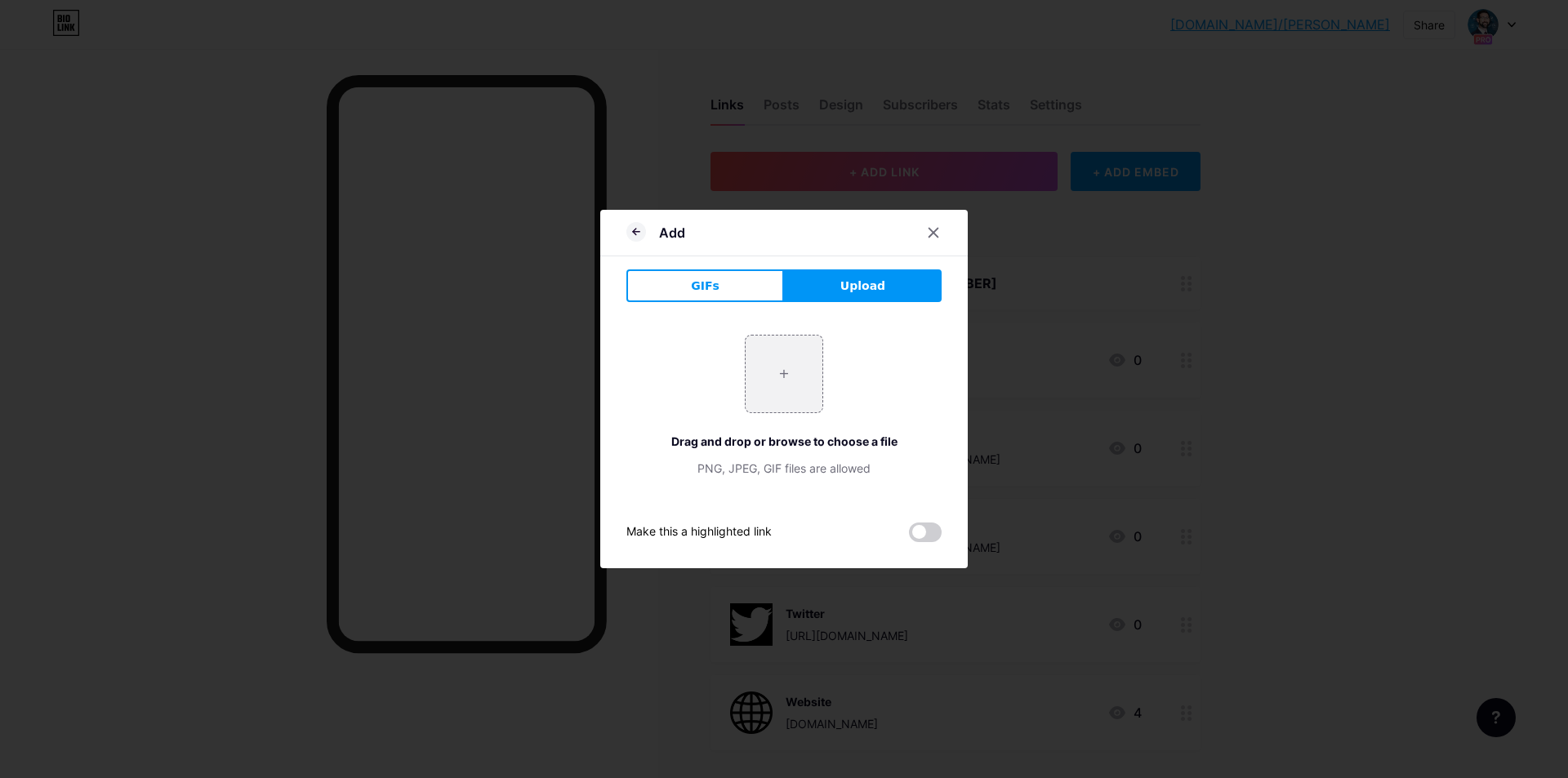
click at [825, 335] on div "+ Drag and drop or browse to choose a file PNG, JPEG, GIF files are allowed" at bounding box center [784, 406] width 315 height 142
click at [781, 389] on input "file" at bounding box center [784, 374] width 77 height 77
type input "C:\fakepath\apple-podcast-logo-0CF661058F-seeklogo.com.png"
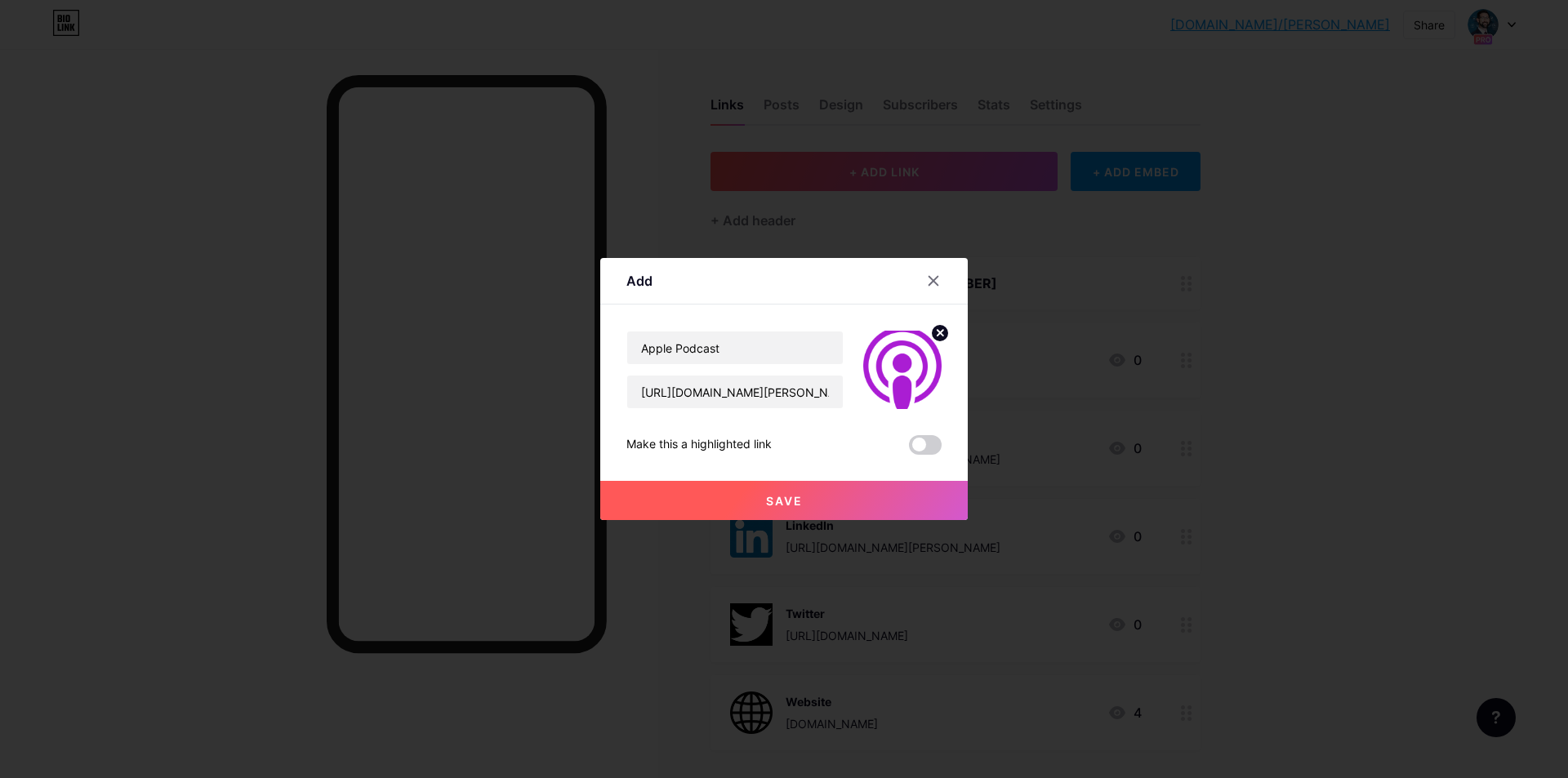
click at [726, 498] on button "Save" at bounding box center [784, 500] width 367 height 39
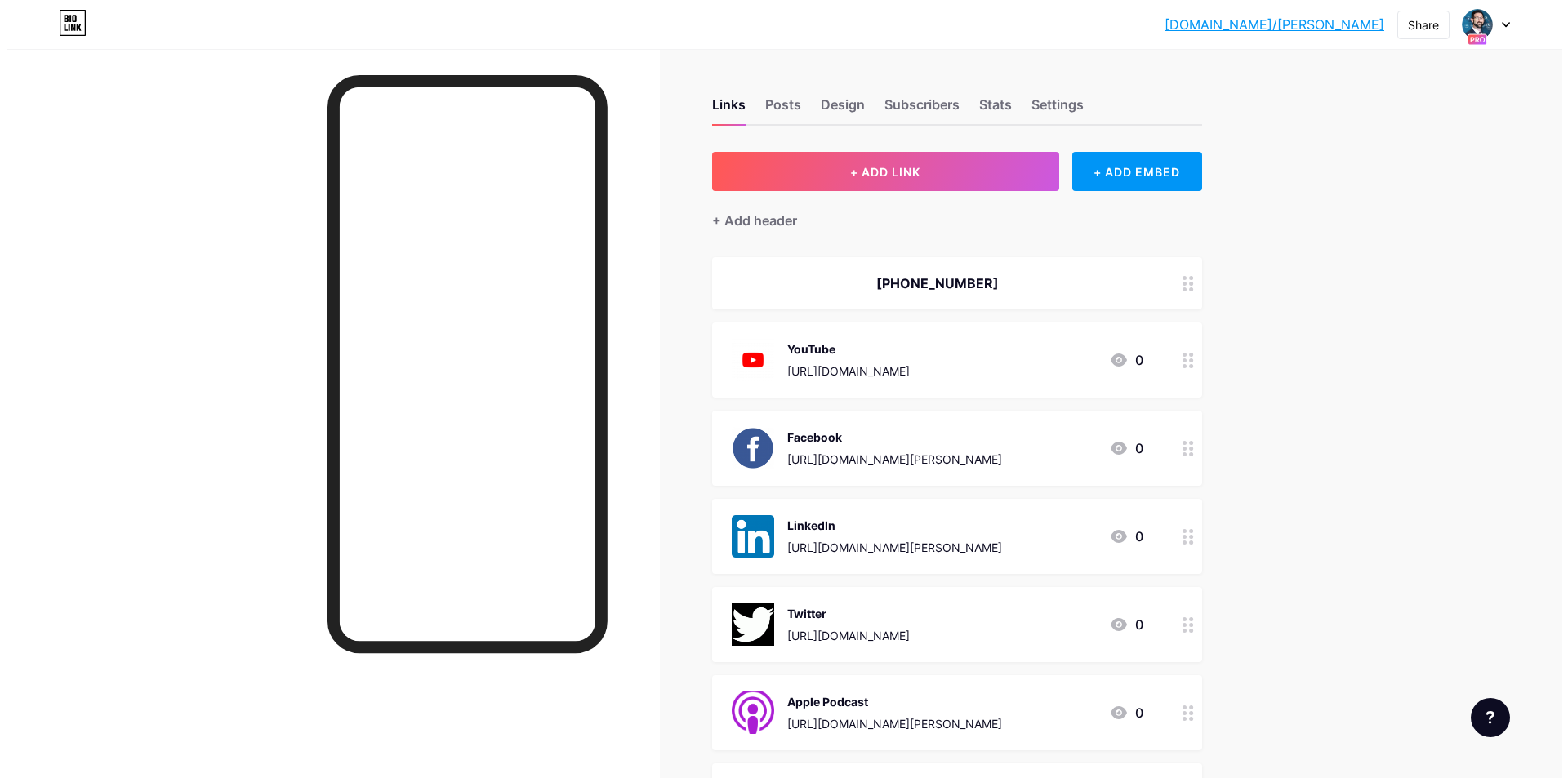
scroll to position [81, 0]
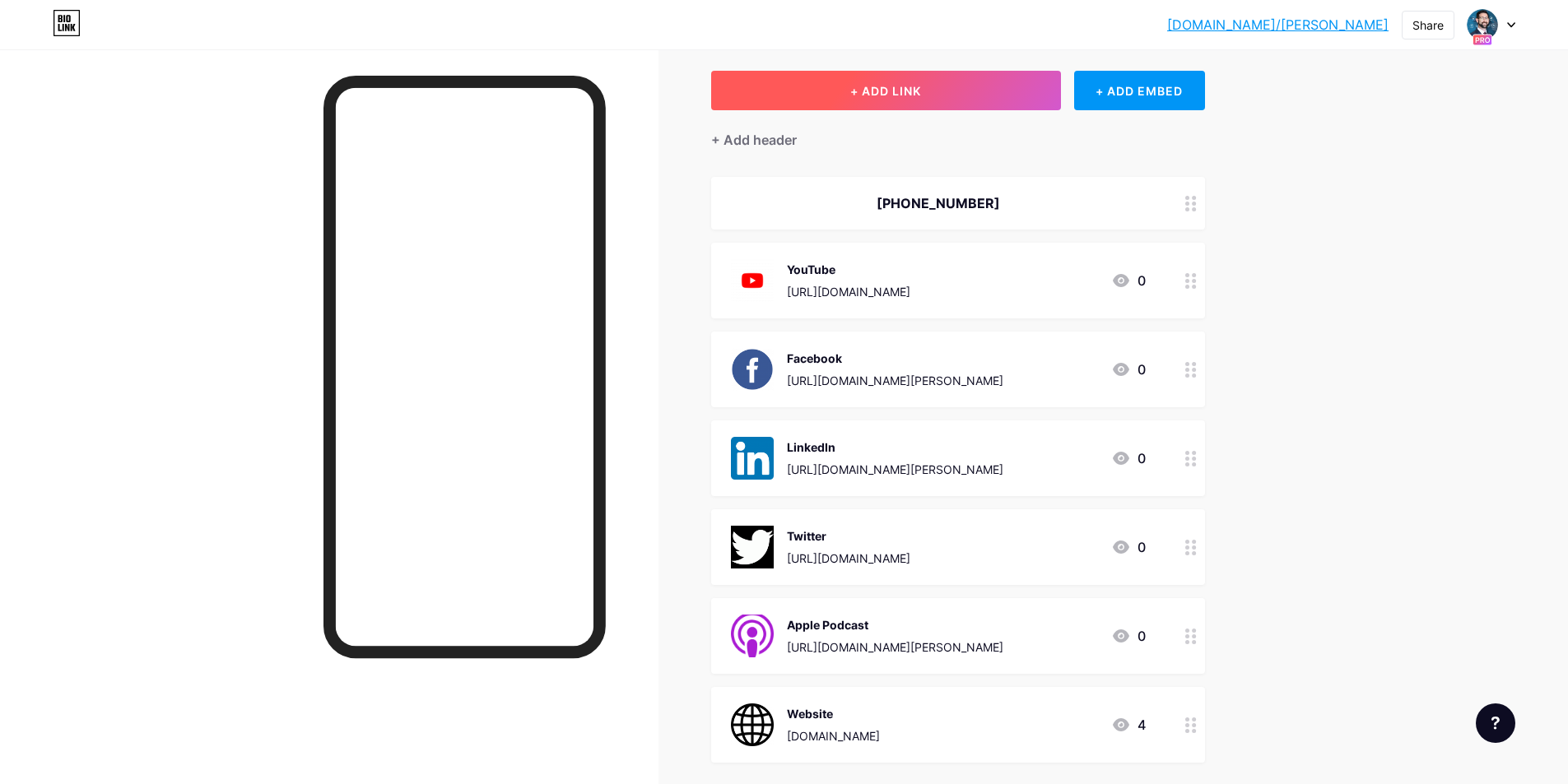
click at [994, 96] on button "+ ADD LINK" at bounding box center [886, 90] width 350 height 39
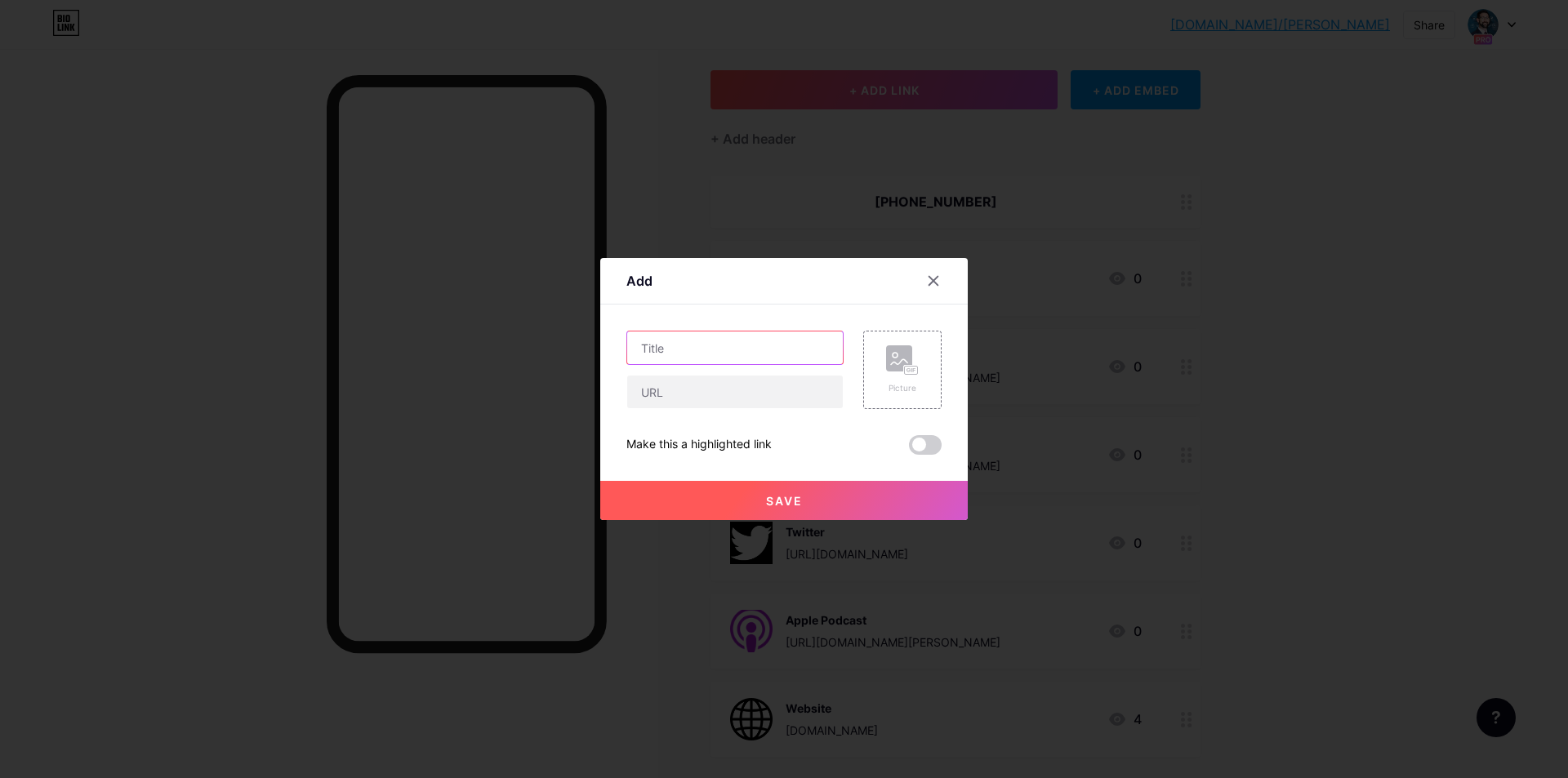
click at [784, 337] on input "text" at bounding box center [735, 348] width 216 height 33
type input "Spotify"
paste input "https://open.spotify.com/show/2UeKytpMQje6Nqm7XaQGUV"
type input "https://open.spotify.com/show/2UeKytpMQje6Nqm7XaQGUV"
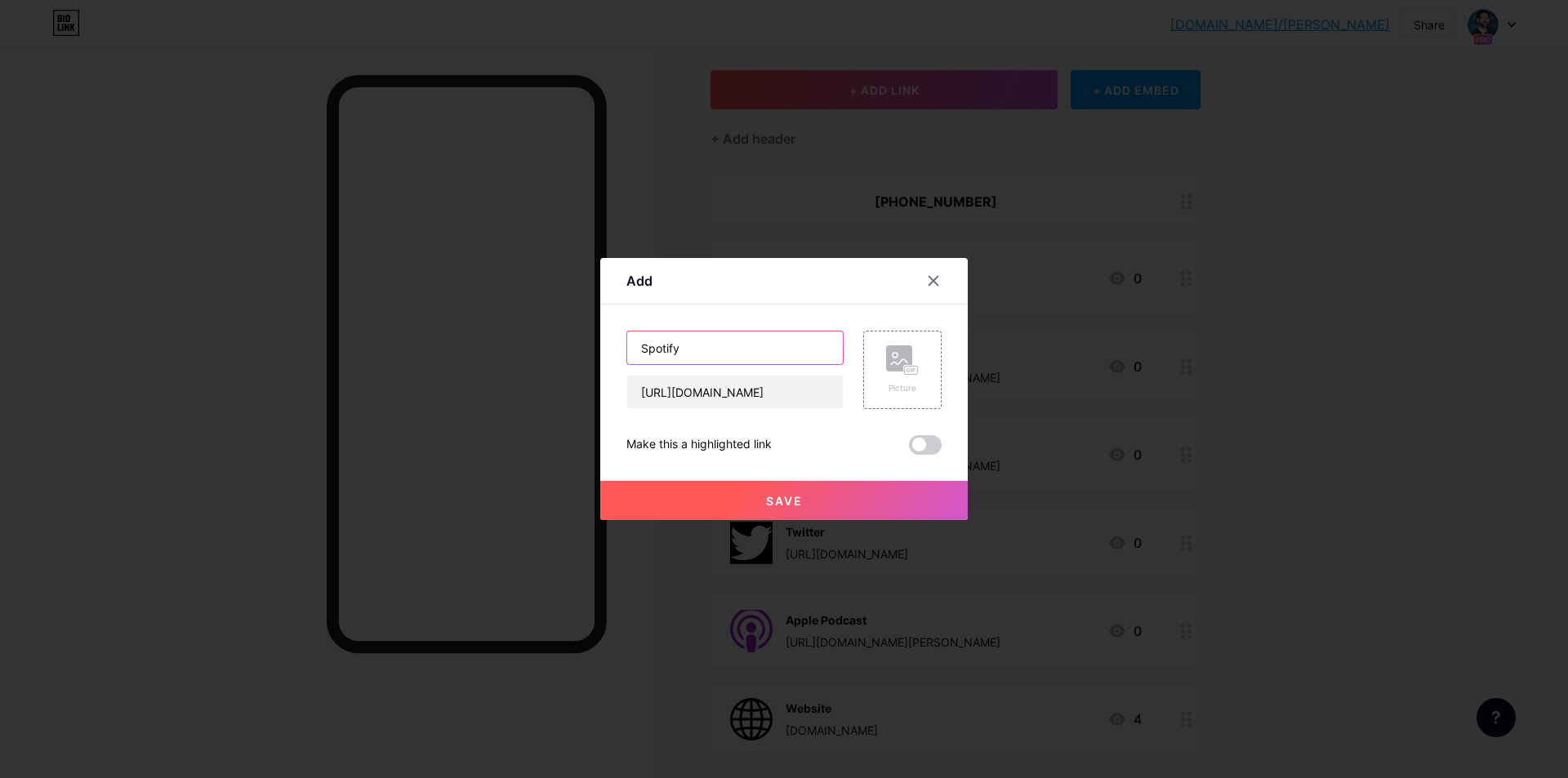
click at [784, 337] on input "Spotify" at bounding box center [735, 348] width 216 height 33
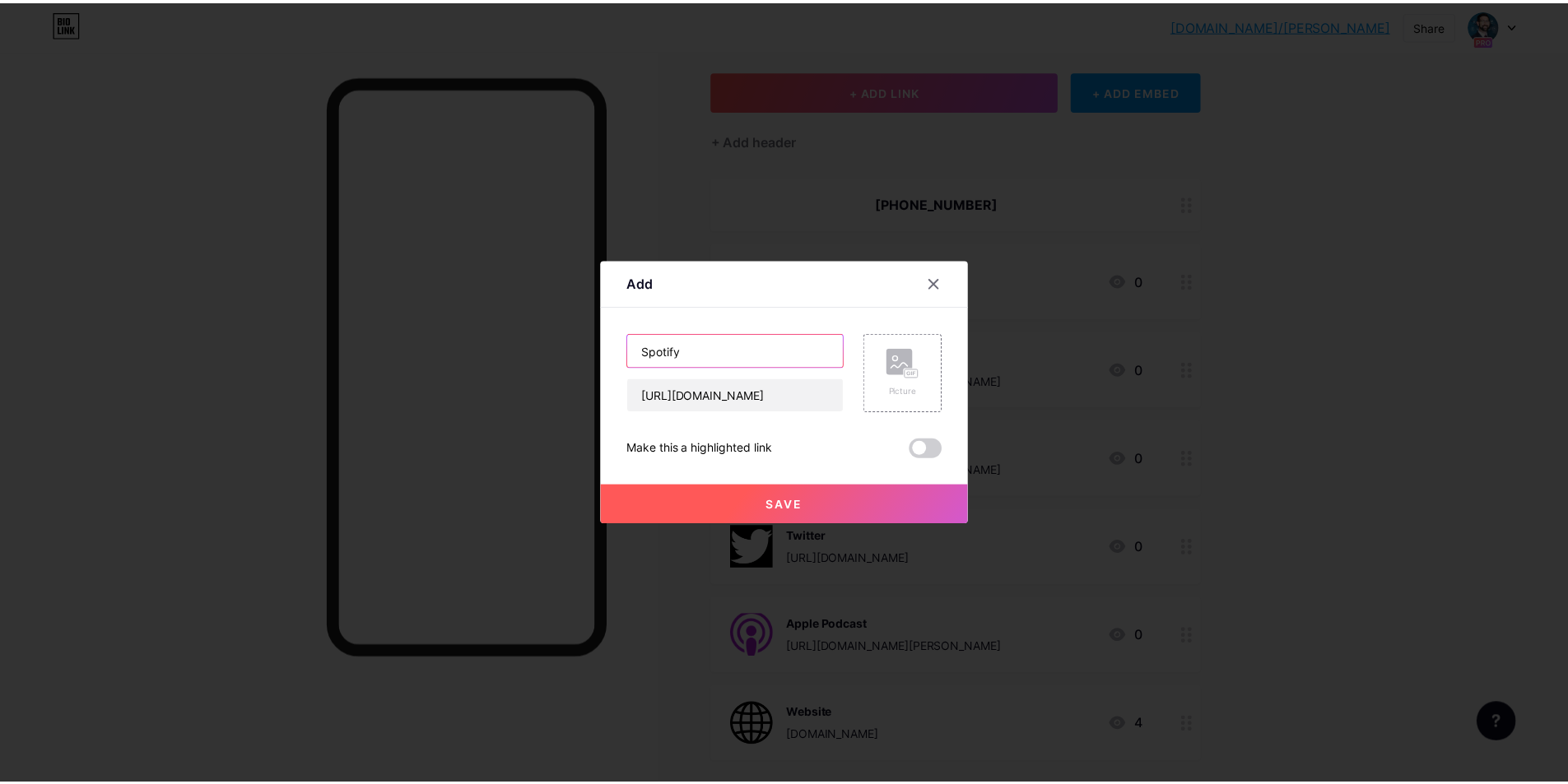
scroll to position [0, 0]
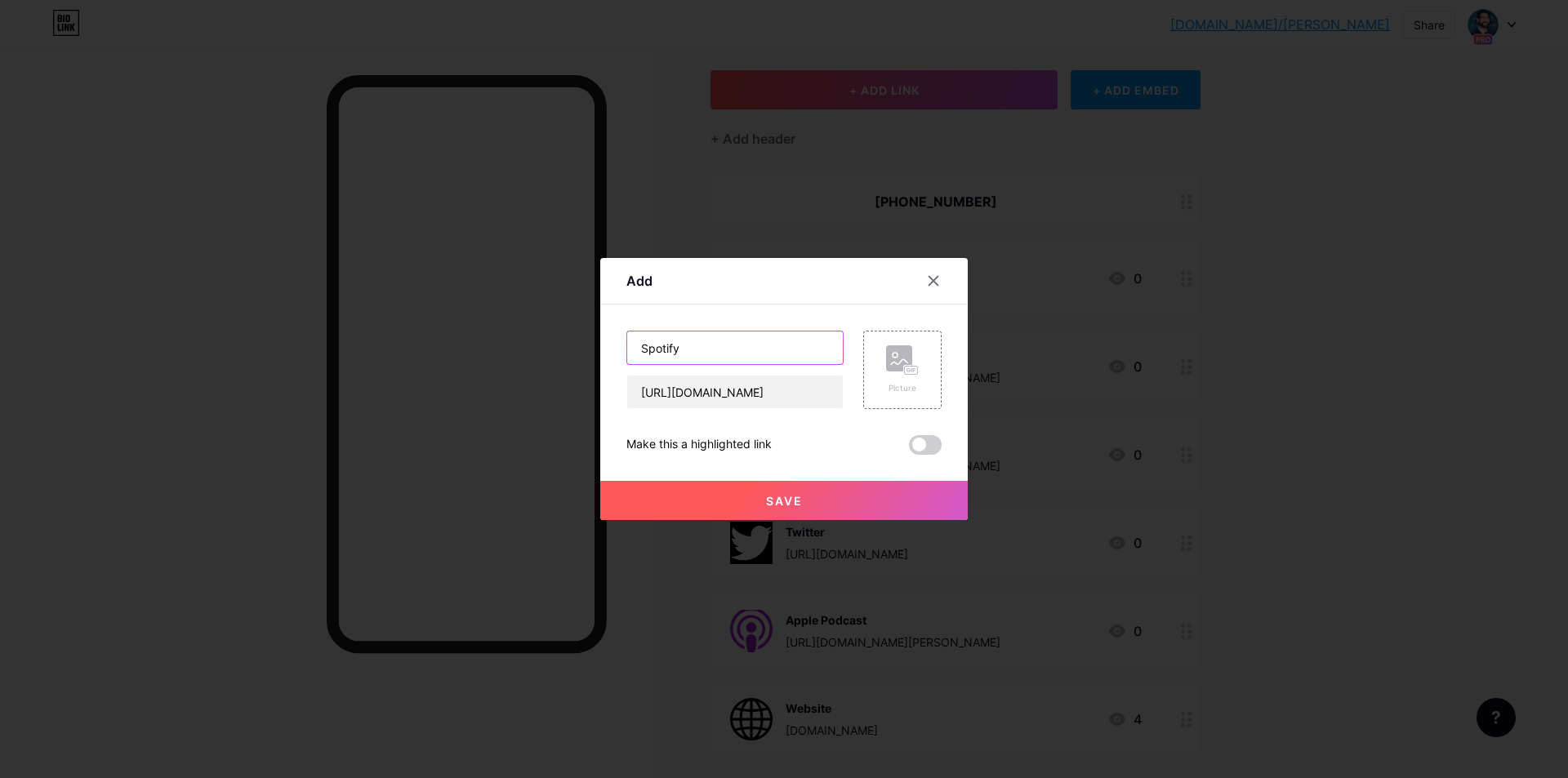
click at [784, 337] on input "Spotify" at bounding box center [735, 348] width 216 height 33
click at [922, 355] on div "Picture" at bounding box center [903, 370] width 79 height 79
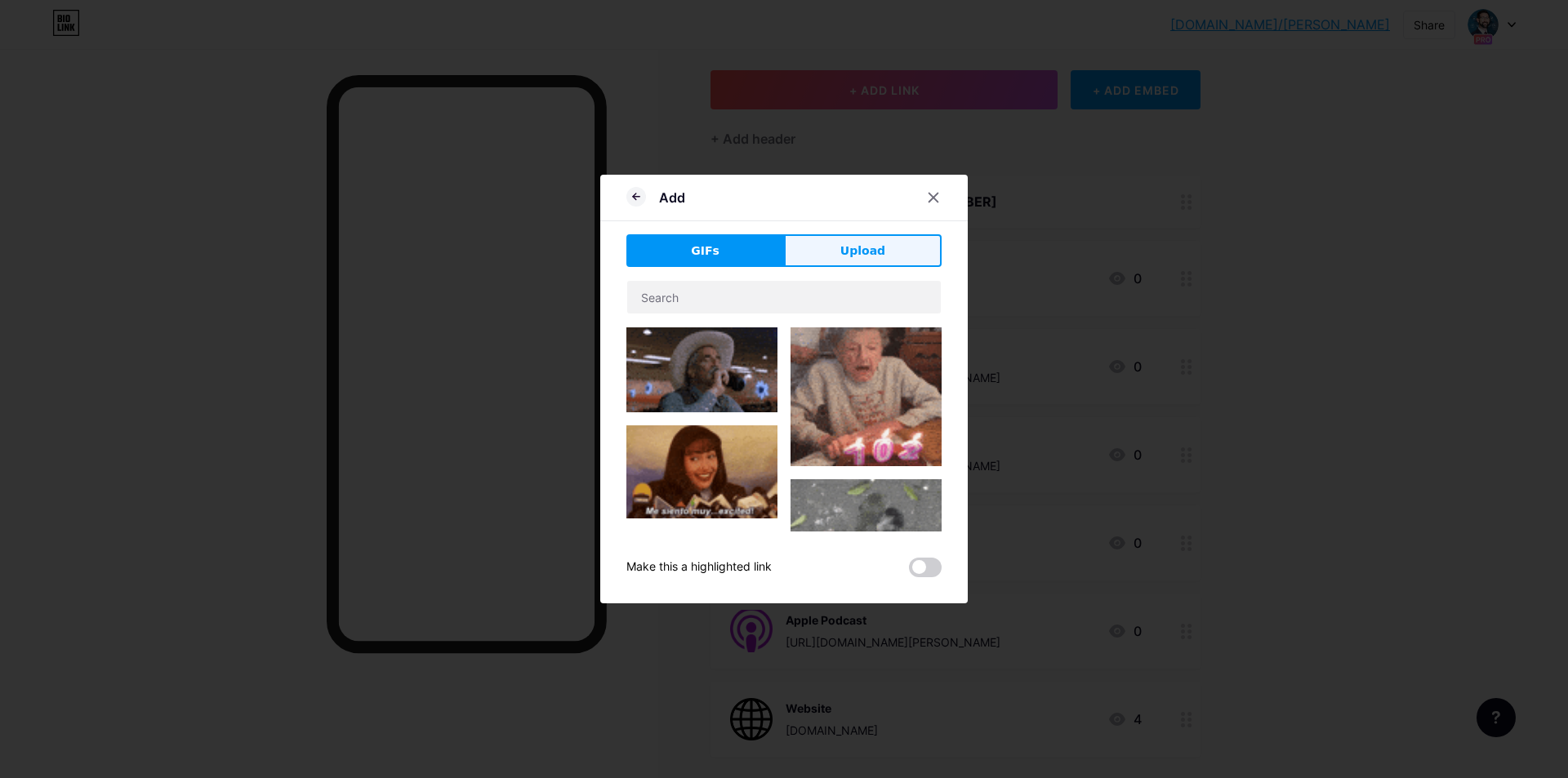
click at [831, 251] on button "Upload" at bounding box center [863, 251] width 157 height 33
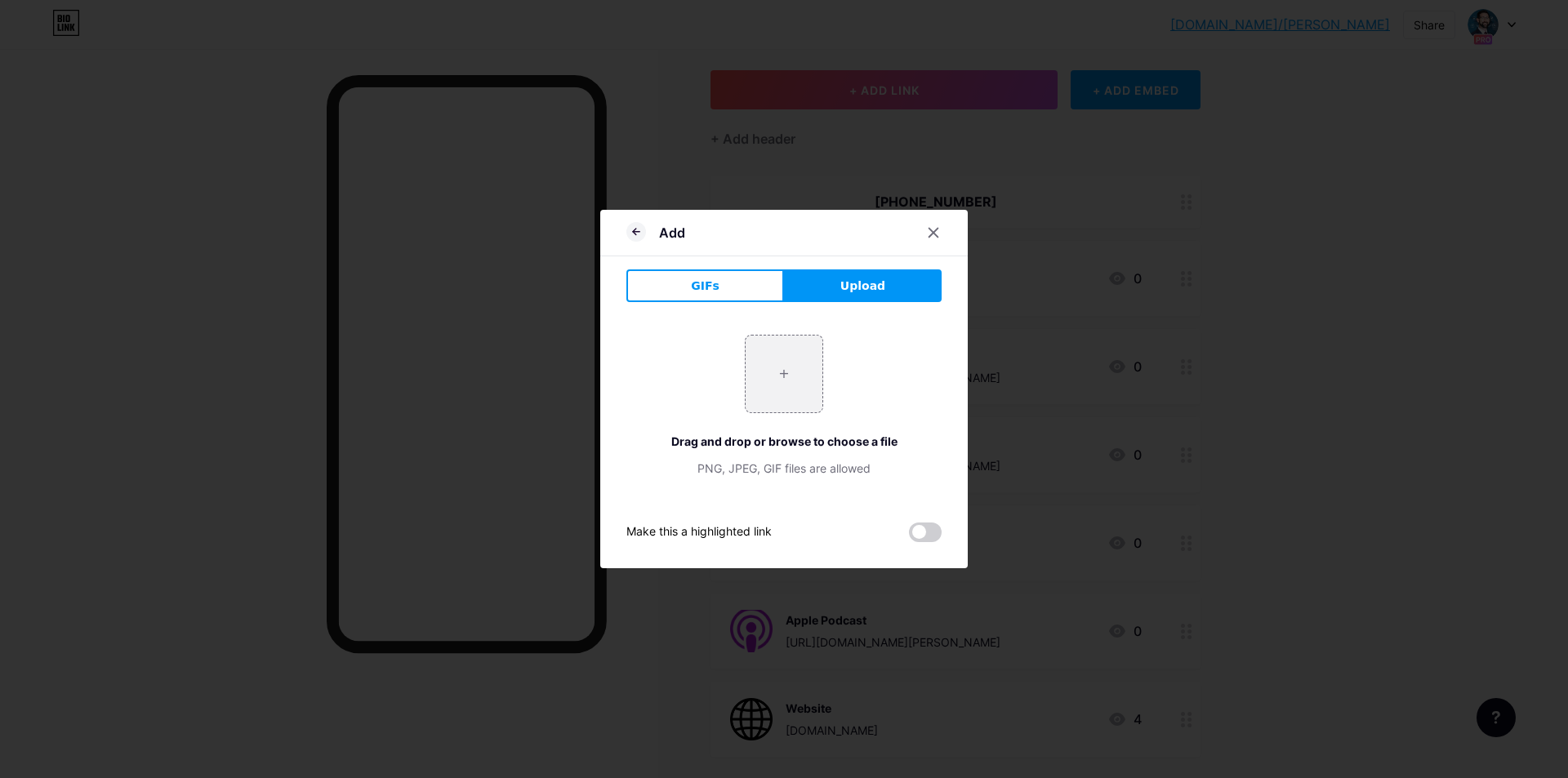
click at [738, 406] on div "+ Drag and drop or browse to choose a file PNG, JPEG, GIF files are allowed" at bounding box center [784, 406] width 315 height 142
click at [770, 375] on input "file" at bounding box center [784, 374] width 77 height 77
type input "C:\fakepath\Spotify_icon.png"
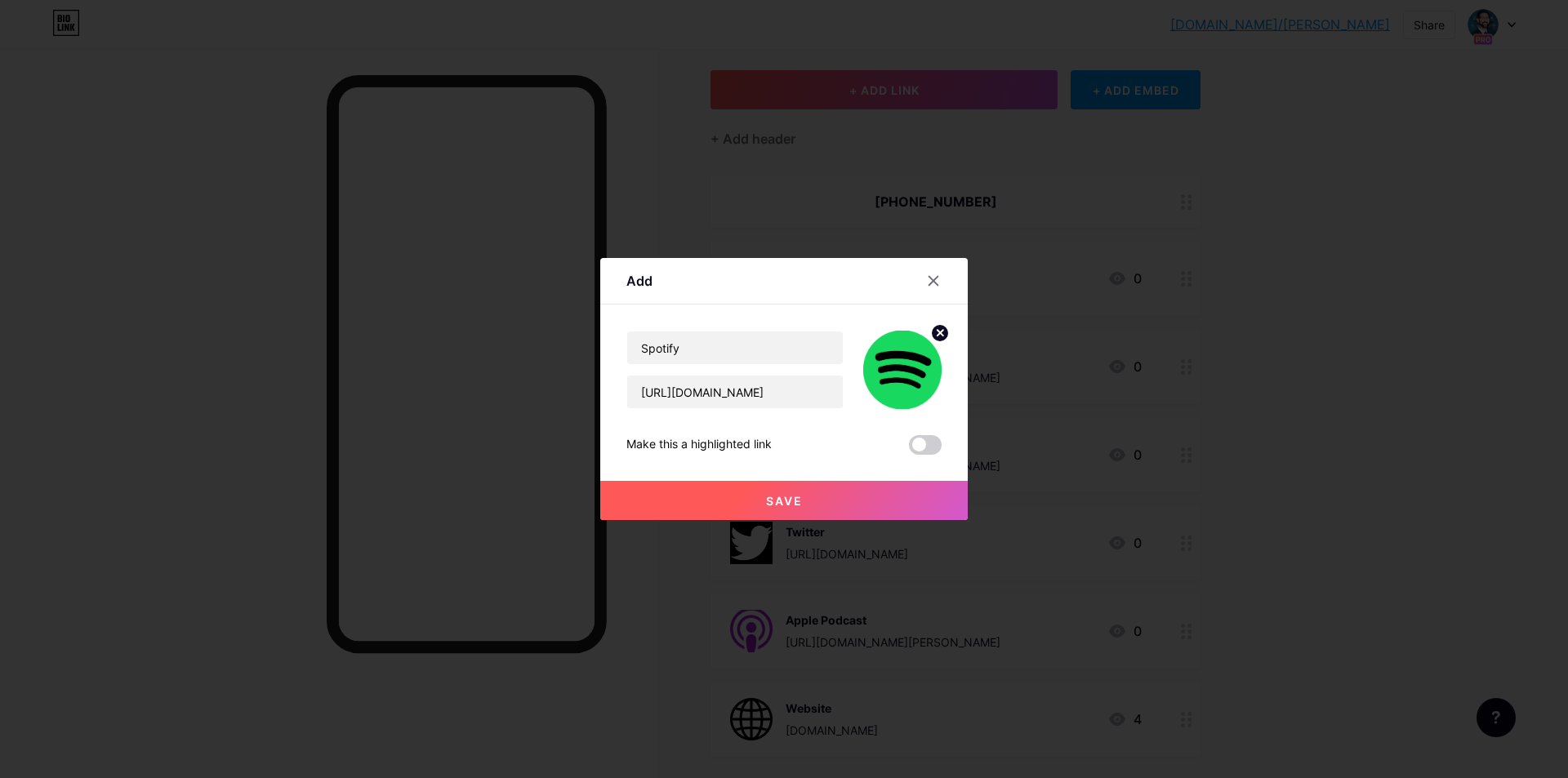
click at [754, 488] on button "Save" at bounding box center [784, 500] width 367 height 39
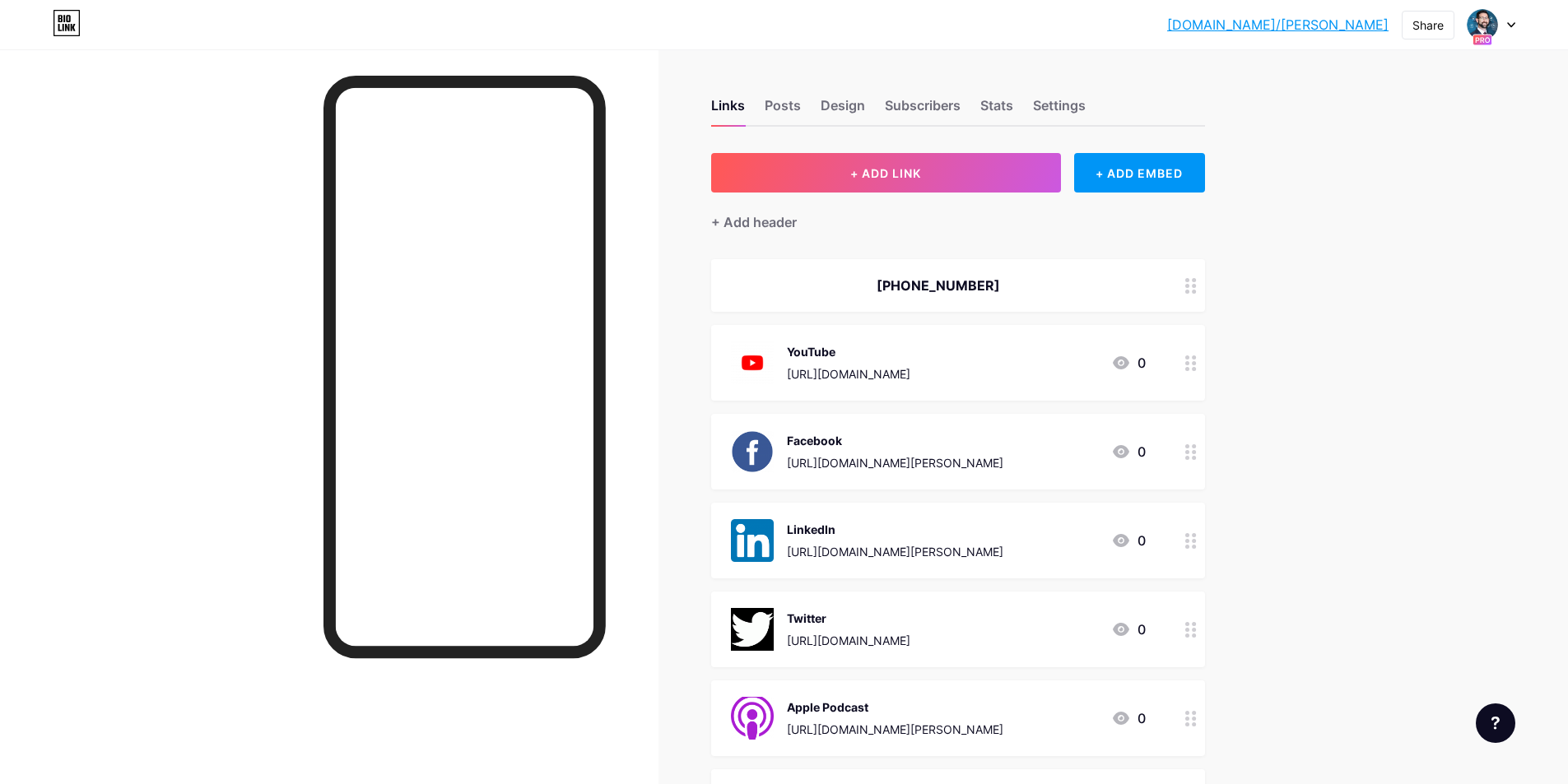
click at [963, 152] on div "Links Posts Design Subscribers Stats Settings + ADD LINK + ADD EMBED + Add head…" at bounding box center [637, 588] width 1275 height 1077
click at [960, 171] on button "+ ADD LINK" at bounding box center [886, 172] width 350 height 39
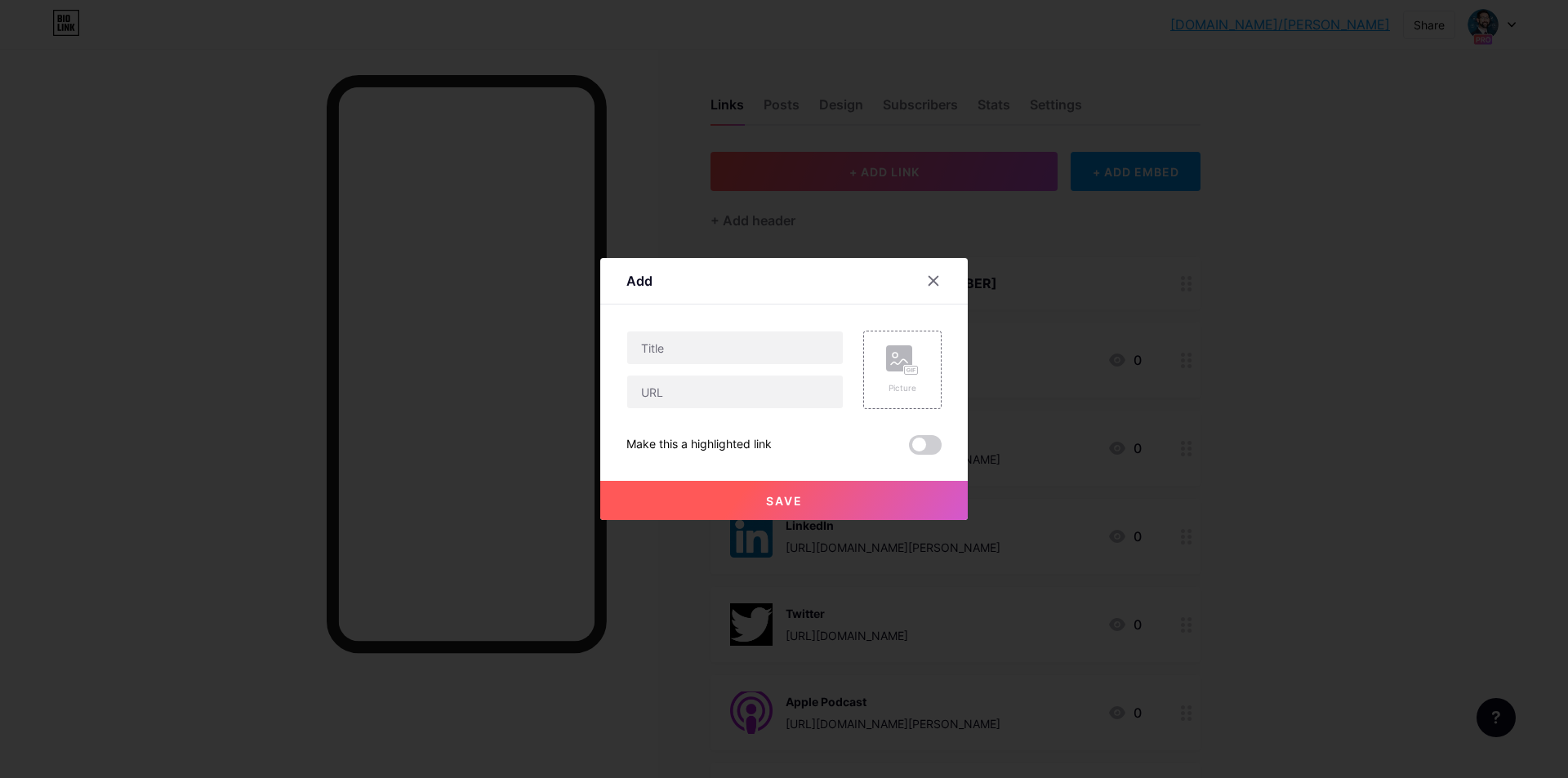
click at [797, 326] on div "Content YouTube Play YouTube video without leaving your page. ADD Vimeo Play Vi…" at bounding box center [784, 380] width 315 height 151
click at [794, 339] on input "text" at bounding box center [735, 348] width 216 height 33
type input "Amazon Music"
paste input "https://music.amazon.com/podcasts/2ee11a02-19af-412a-b0d6-20352b50e1a9"
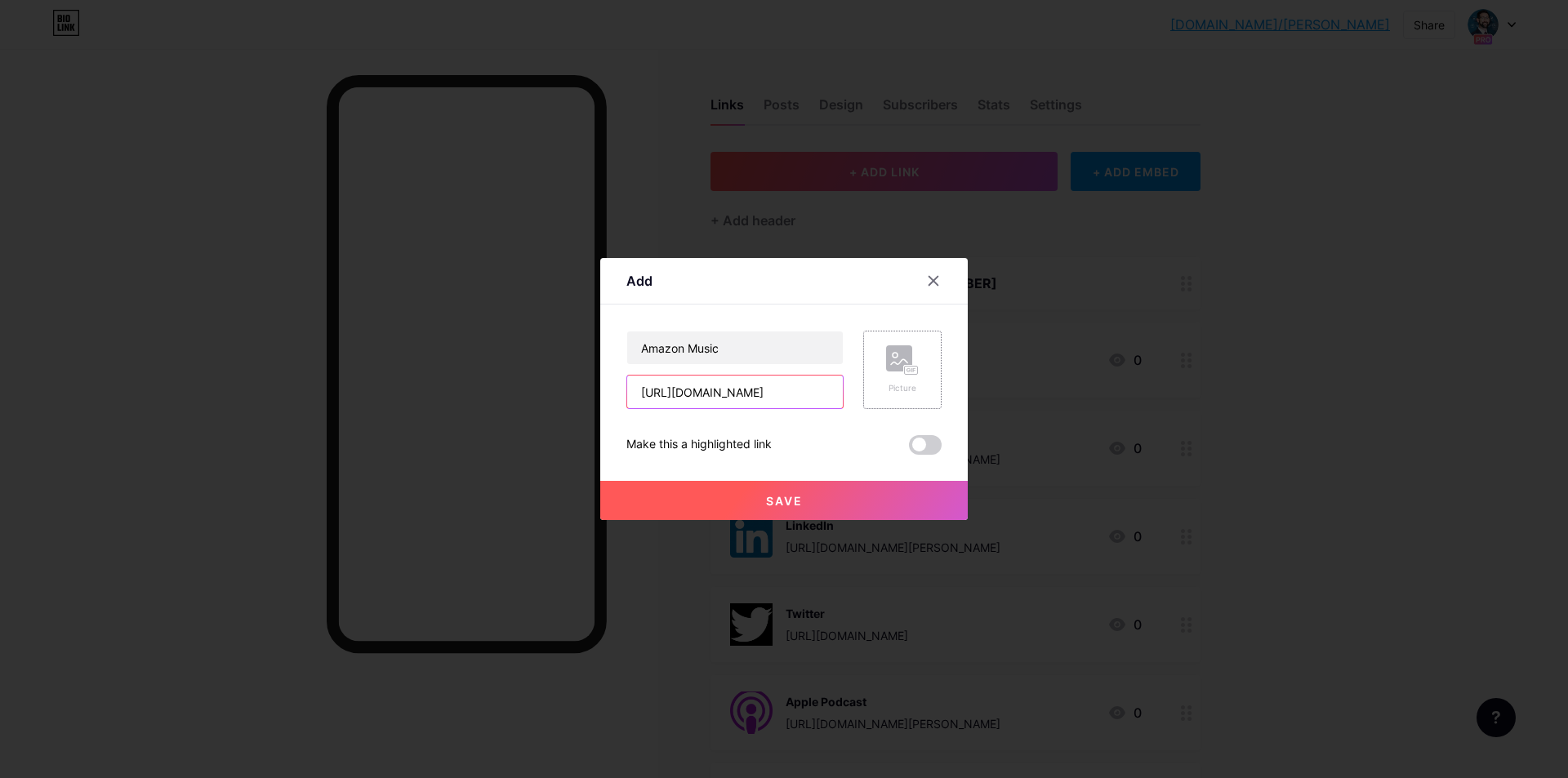
type input "https://music.amazon.com/podcasts/2ee11a02-19af-412a-b0d6-20352b50e1a9"
click at [911, 367] on rect at bounding box center [911, 371] width 13 height 8
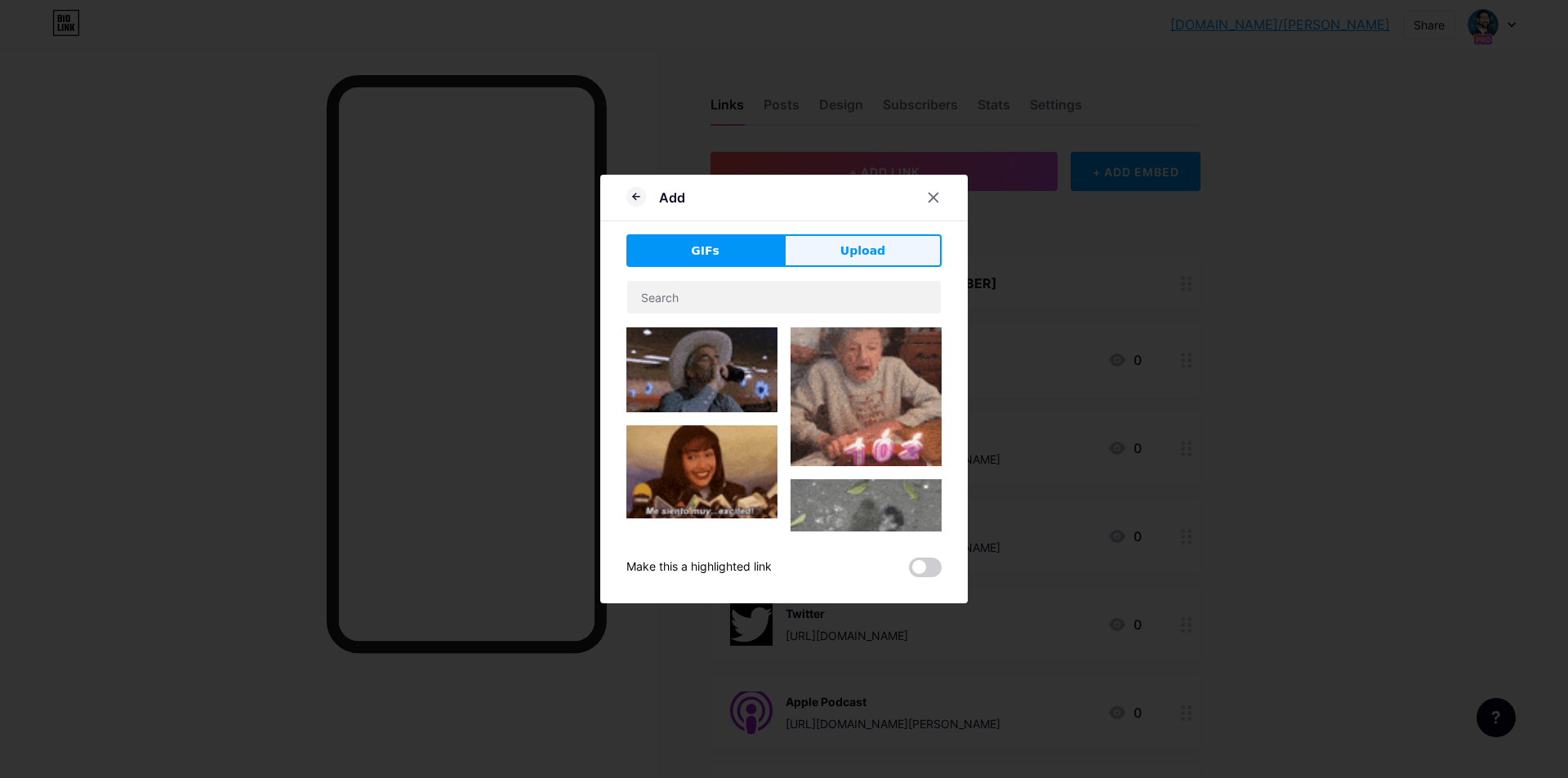
click at [841, 260] on button "Upload" at bounding box center [863, 251] width 157 height 33
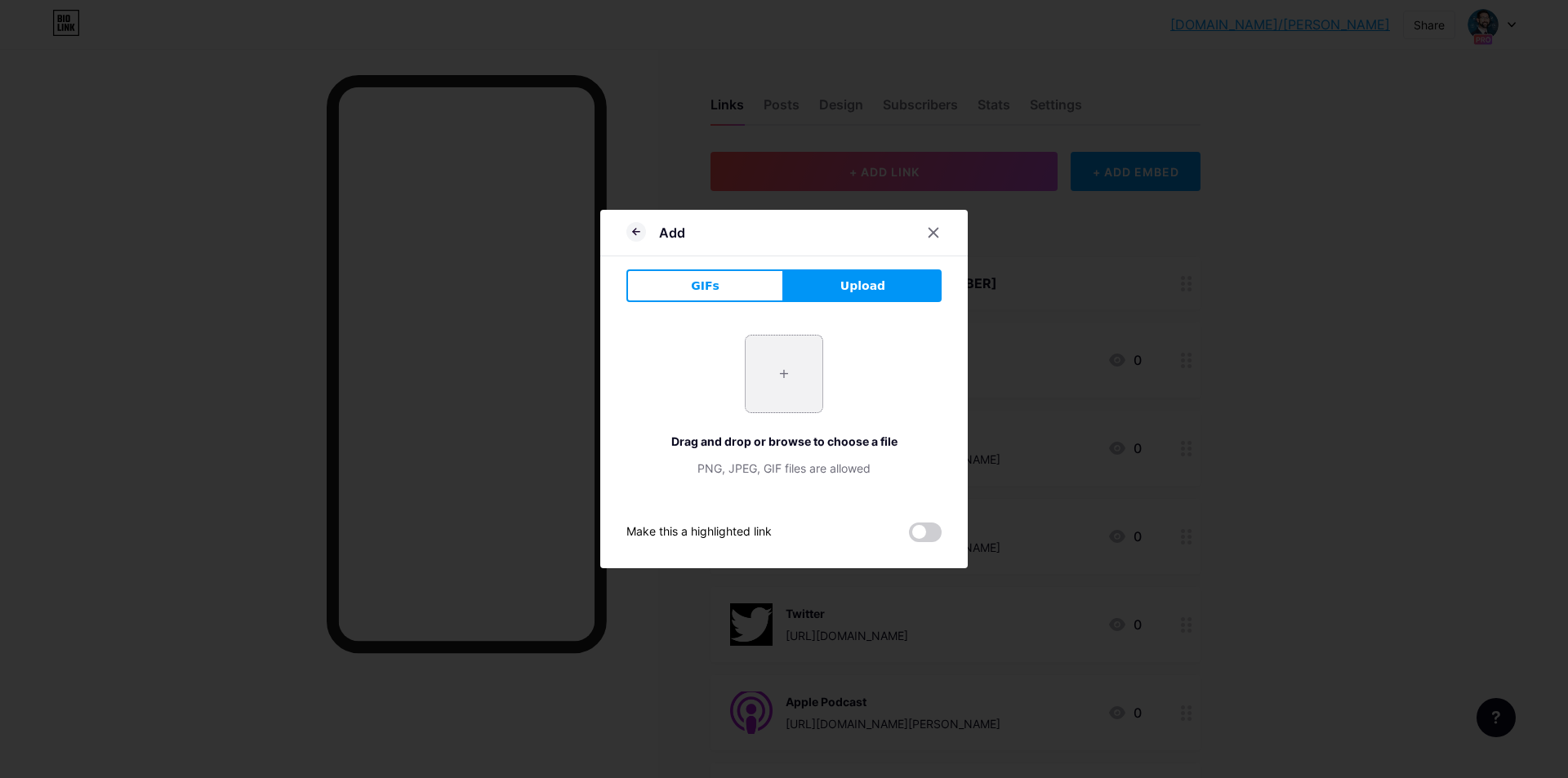
click at [788, 368] on input "file" at bounding box center [784, 374] width 77 height 77
type input "C:\fakepath\amazon-music.png"
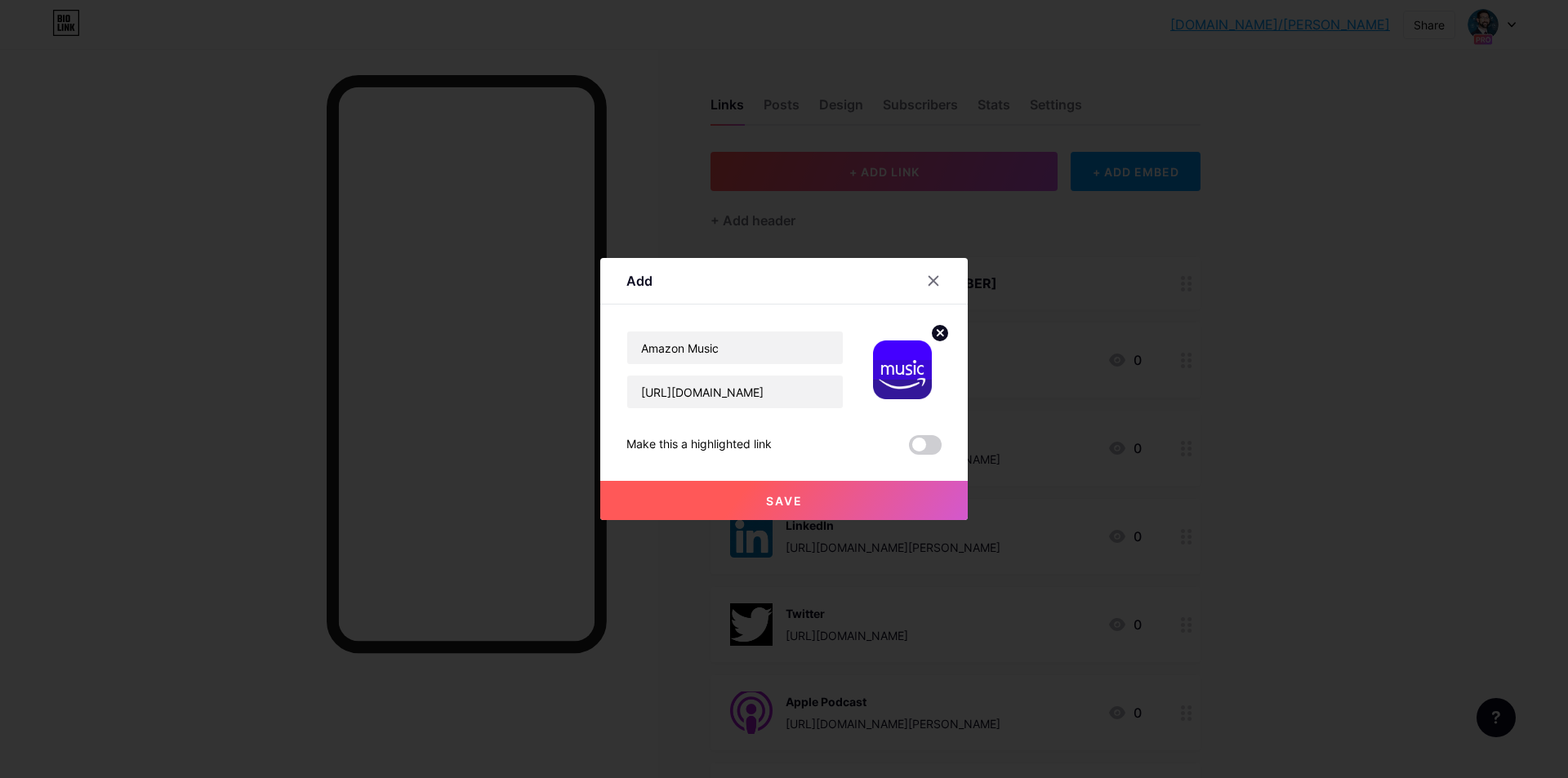
click at [792, 503] on span "Save" at bounding box center [784, 501] width 36 height 14
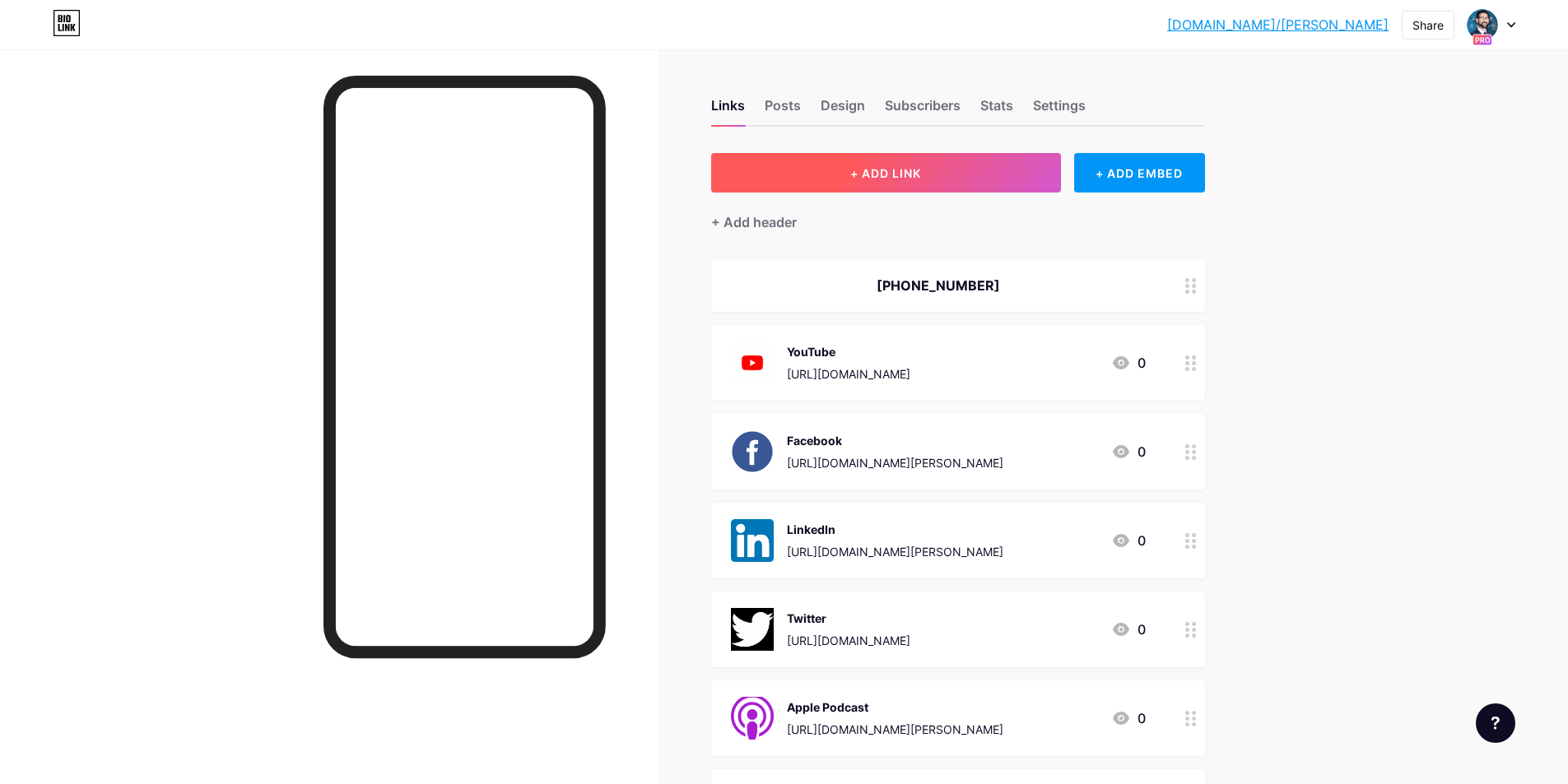
click at [1003, 178] on button "+ ADD LINK" at bounding box center [886, 172] width 350 height 39
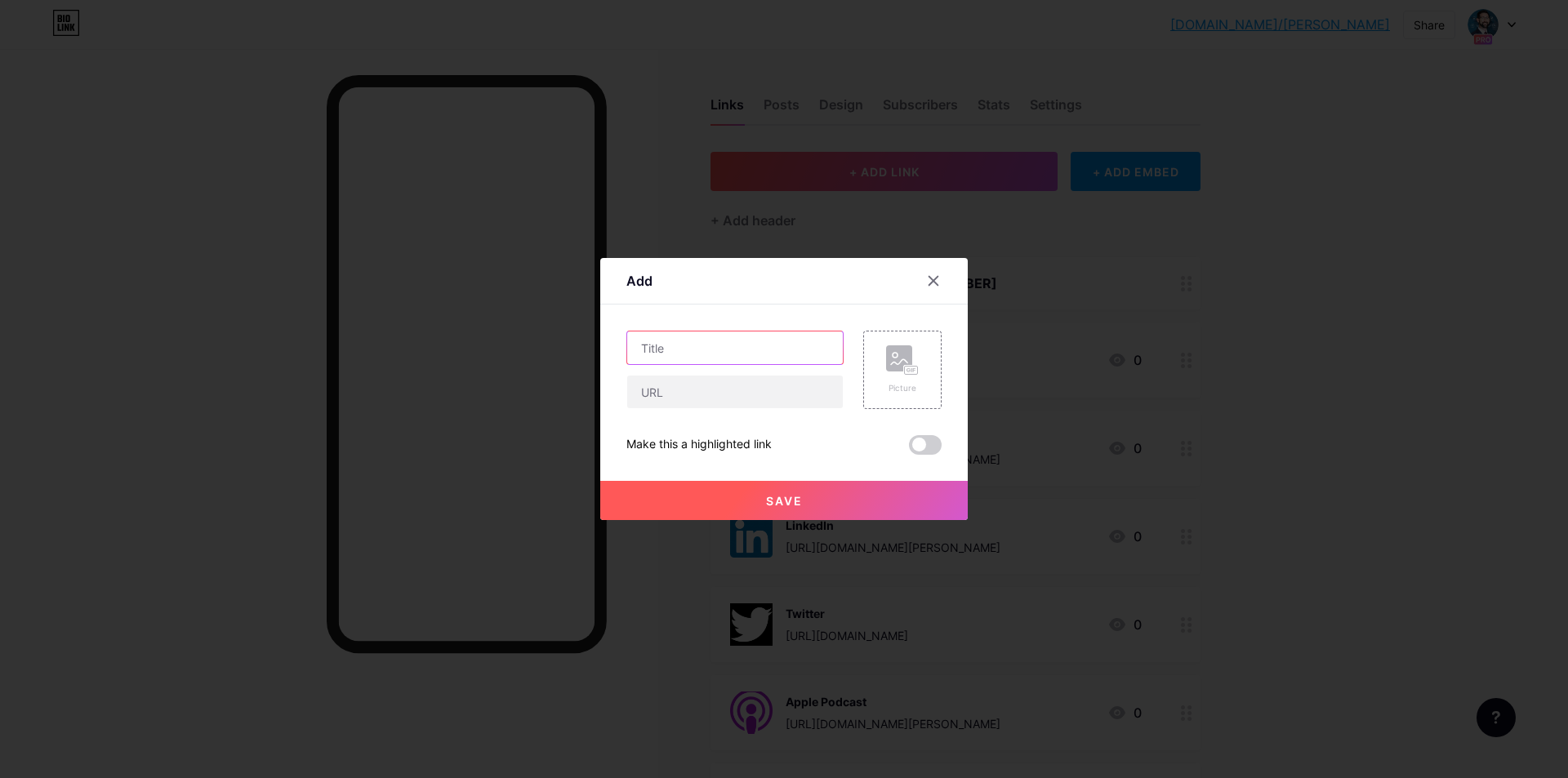
click at [803, 351] on input "text" at bounding box center [735, 348] width 216 height 33
type input "iHeartRadio"
paste input "iheart.com/podcast/289519618"
type input "iheart.com/podcast/289519618"
click at [905, 372] on rect at bounding box center [911, 371] width 13 height 8
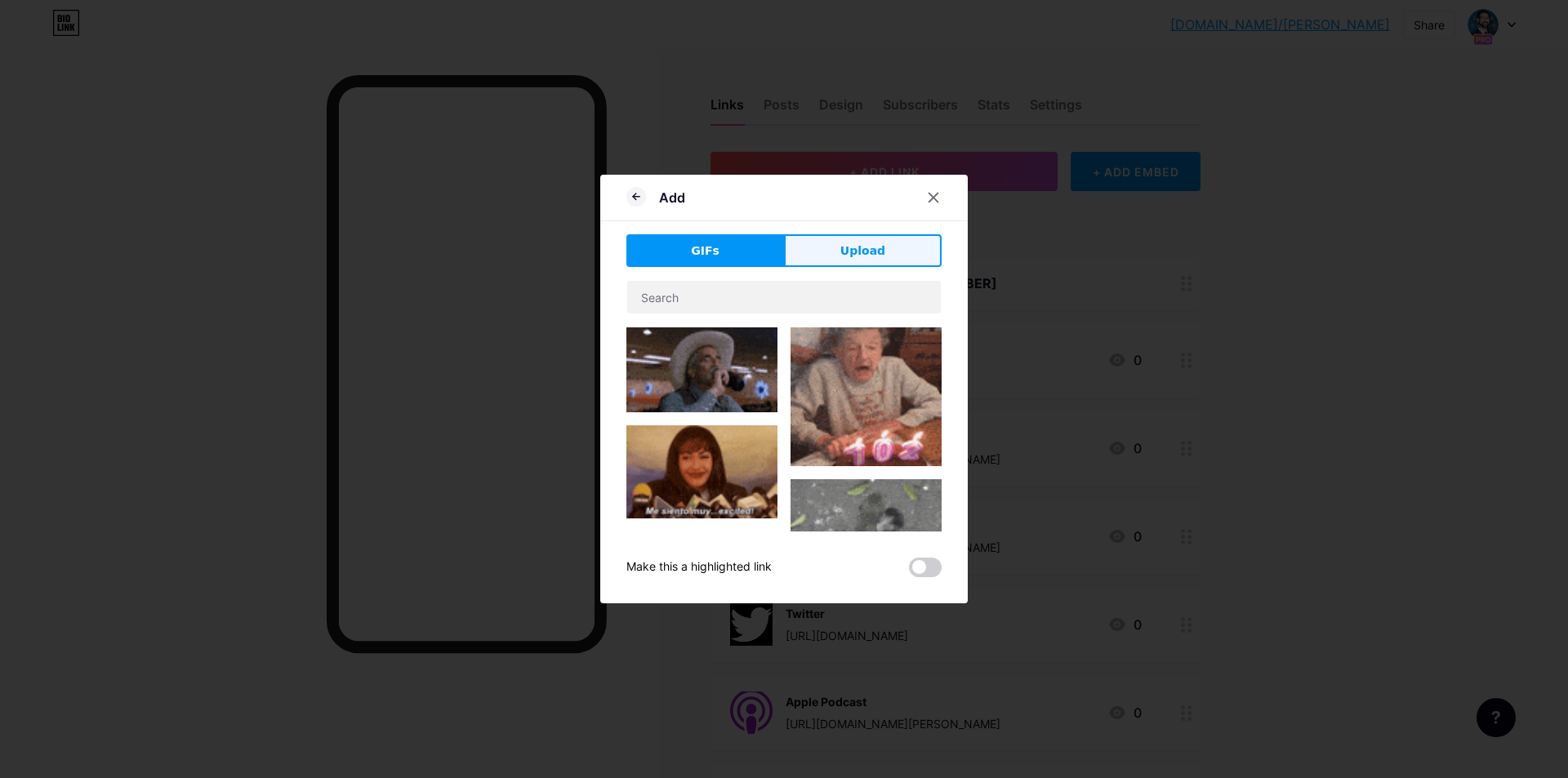
click at [880, 256] on span "Upload" at bounding box center [863, 251] width 45 height 17
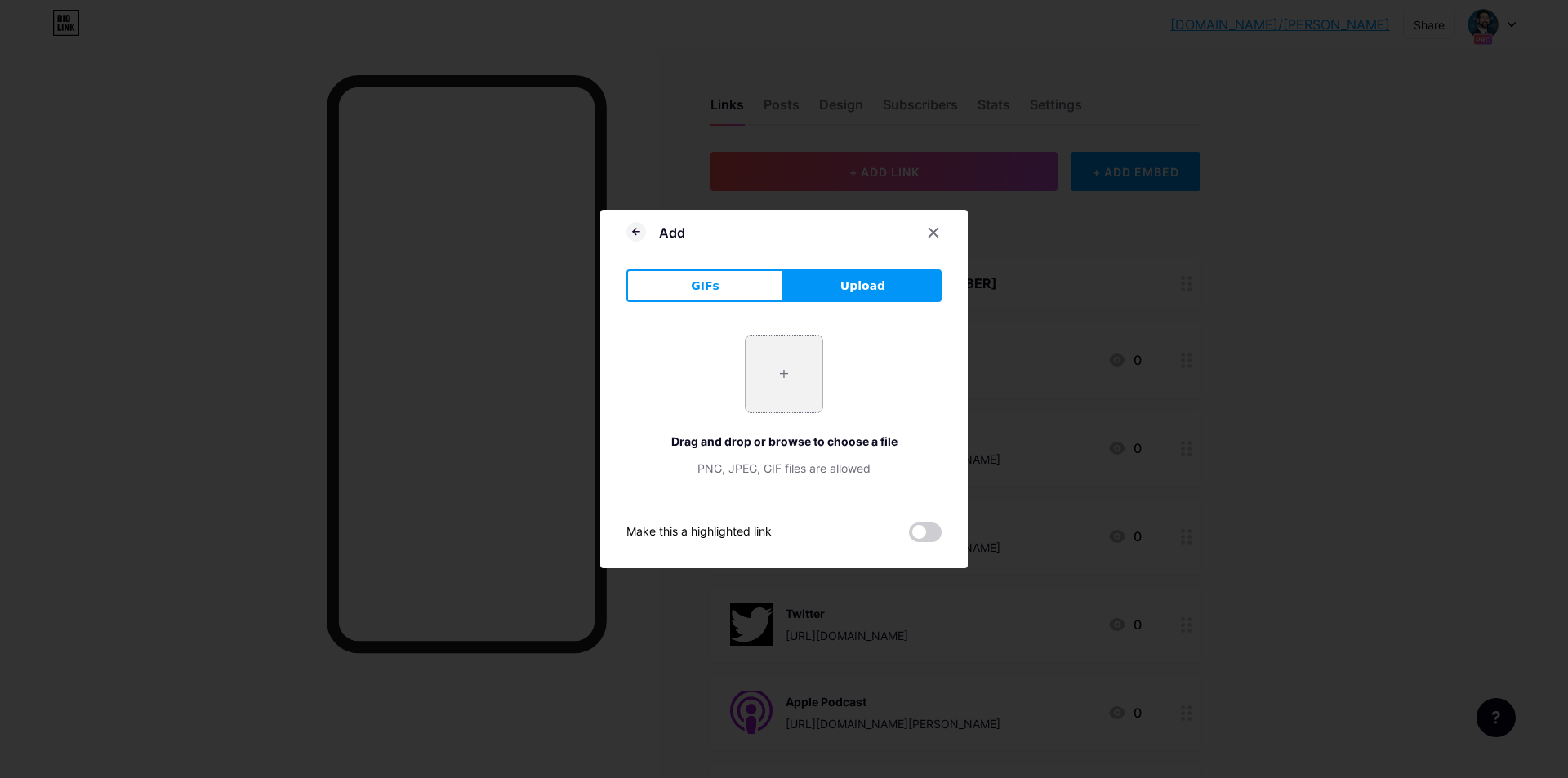
click at [798, 395] on input "file" at bounding box center [784, 374] width 77 height 77
type input "C:\fakepath\iHeart Radio.jpg"
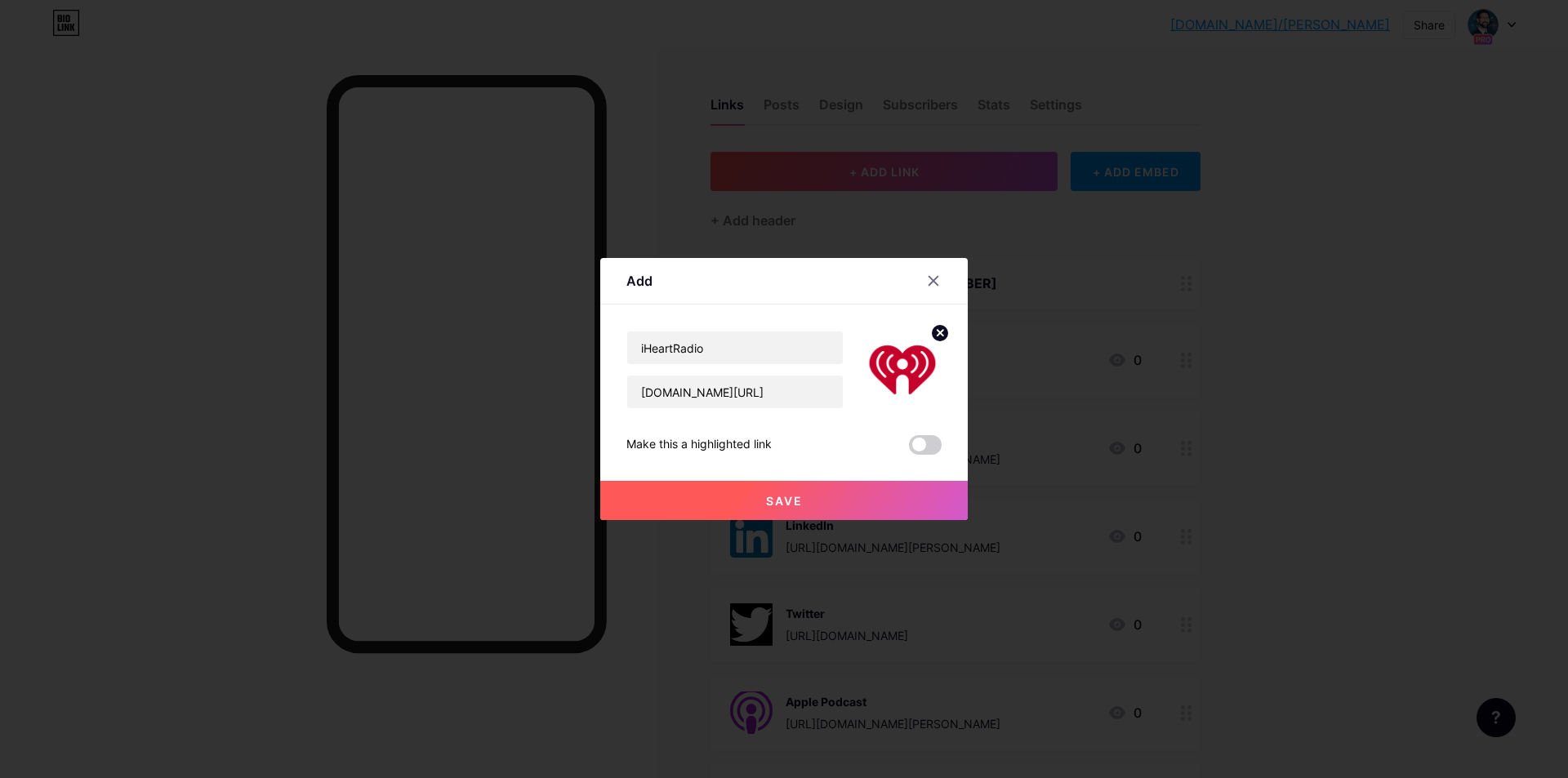
click at [735, 503] on button "Save" at bounding box center [784, 500] width 367 height 39
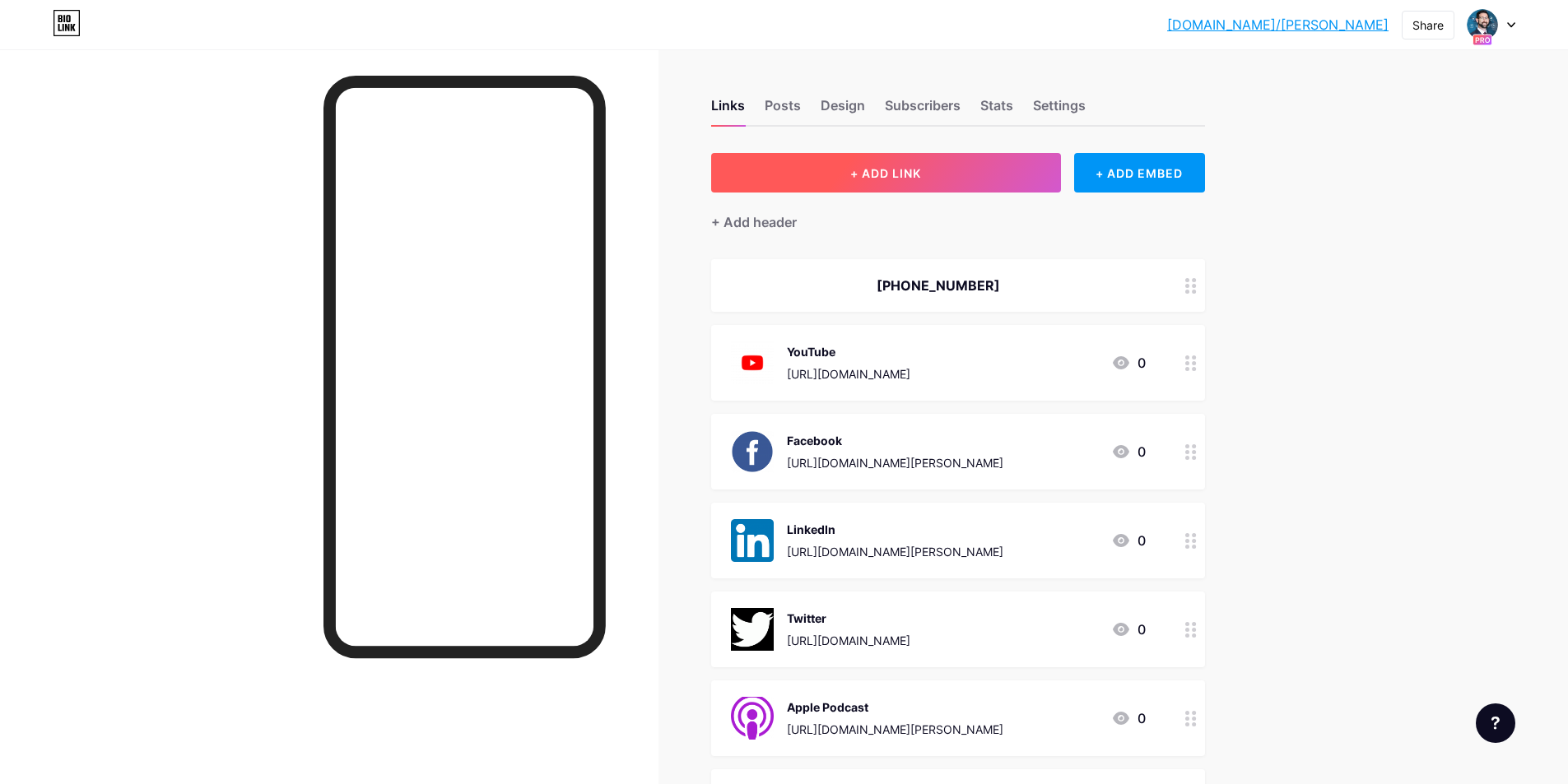
click at [961, 183] on button "+ ADD LINK" at bounding box center [886, 172] width 350 height 39
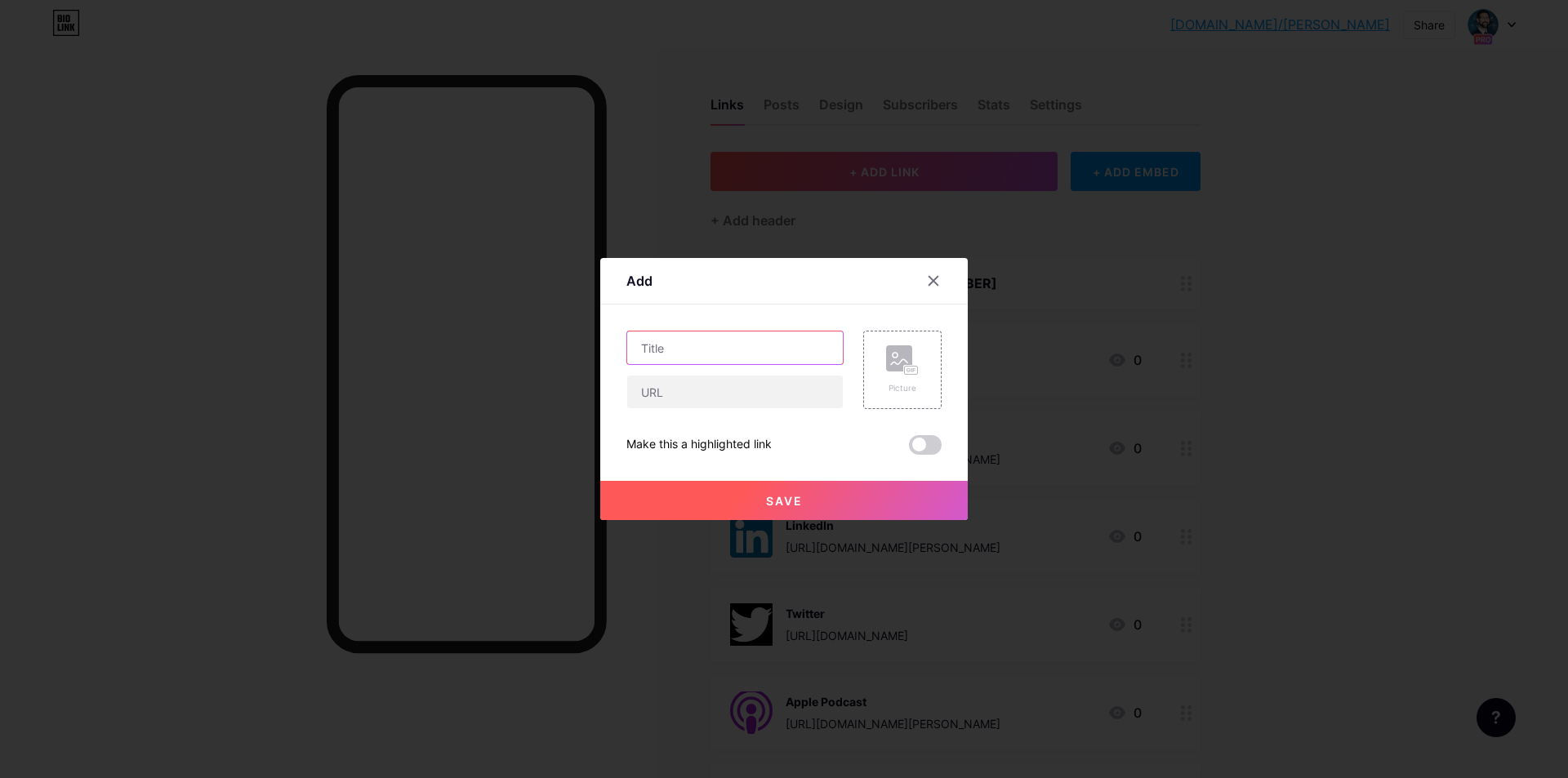
click at [755, 348] on input "text" at bounding box center [735, 348] width 216 height 33
type input "PlayerFM"
paste input "https://player.fm/series/3683576"
type input "https://player.fm/series/3683576"
click at [755, 348] on input "PlayerFM" at bounding box center [735, 348] width 216 height 33
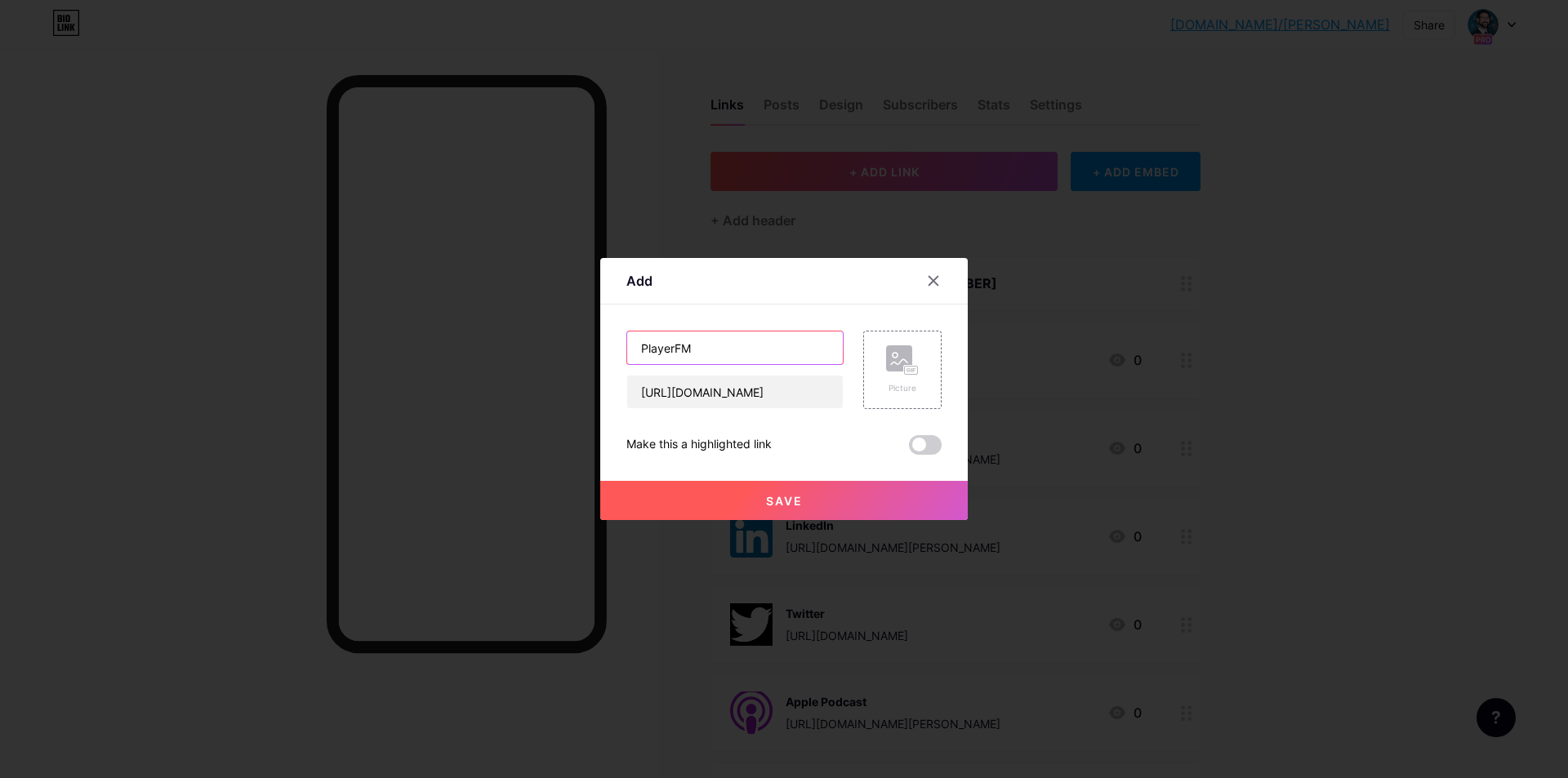
click at [755, 348] on input "PlayerFM" at bounding box center [735, 348] width 216 height 33
click at [898, 359] on rect at bounding box center [899, 358] width 26 height 26
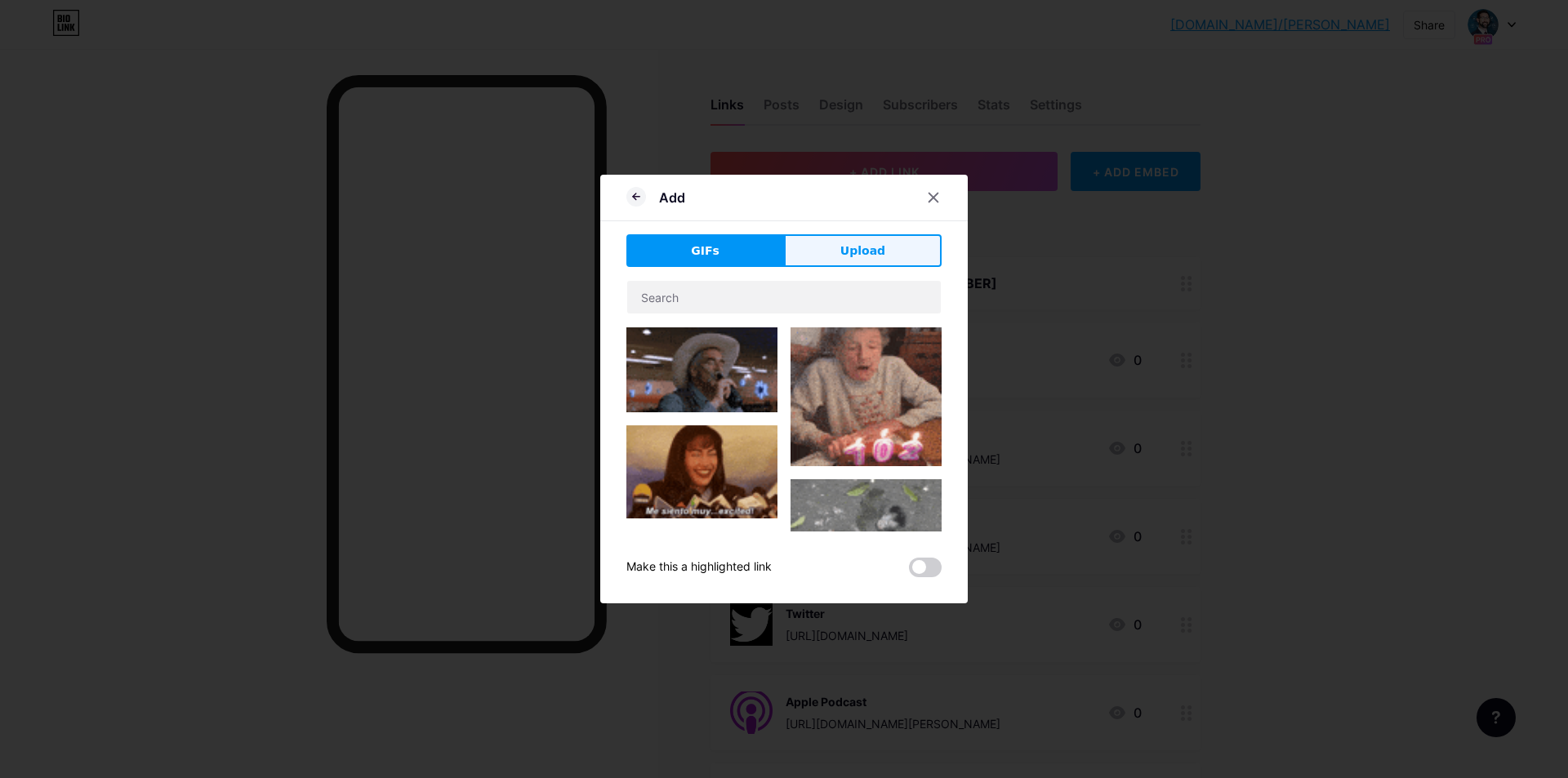
click at [832, 252] on button "Upload" at bounding box center [863, 251] width 157 height 33
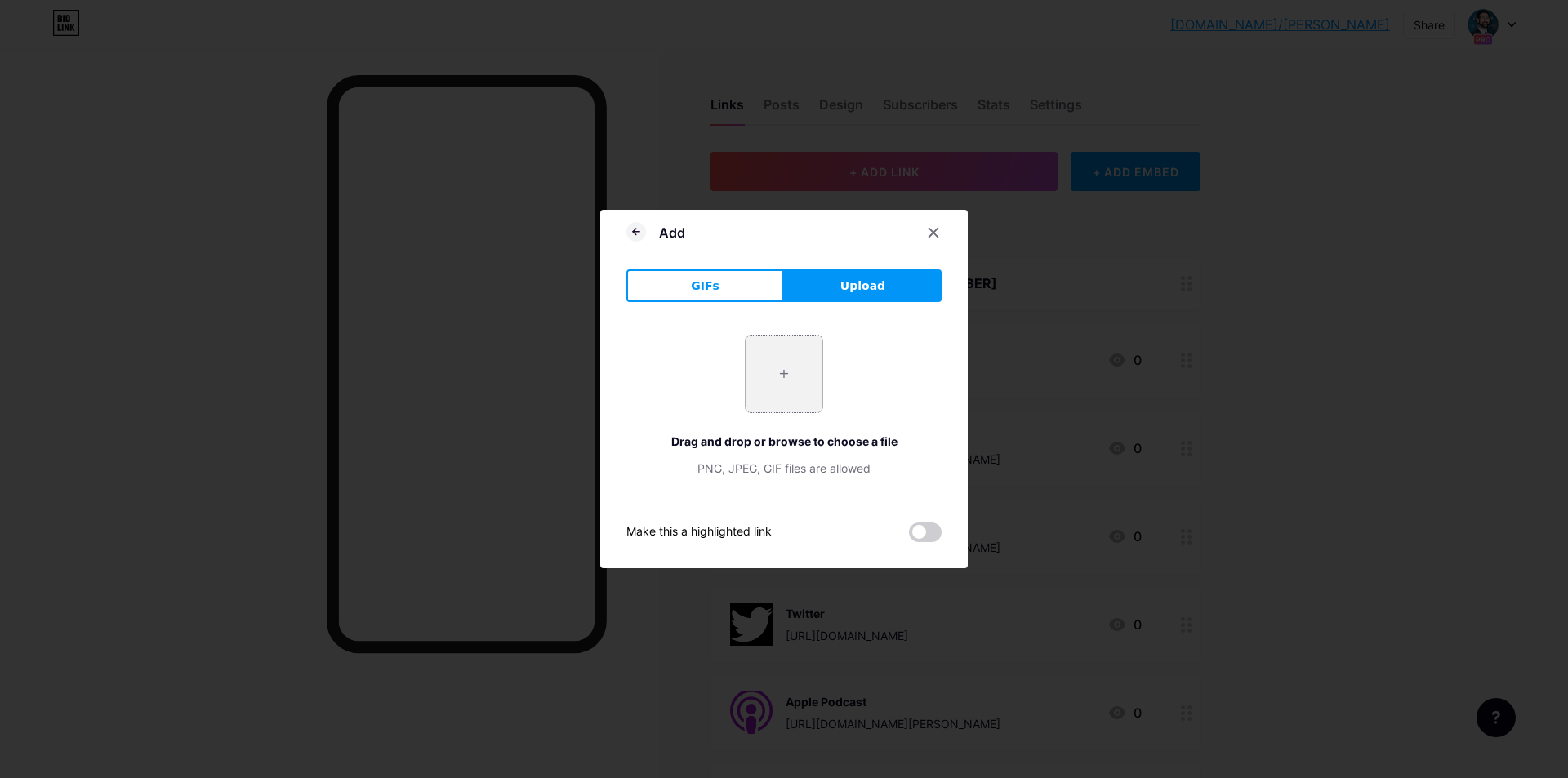
click at [795, 367] on input "file" at bounding box center [784, 374] width 77 height 77
type input "C:\fakepath\playerfm-logo-d9141aaecee4e24692039ae3ffab1404a91b496e507a5cebbbb4d…"
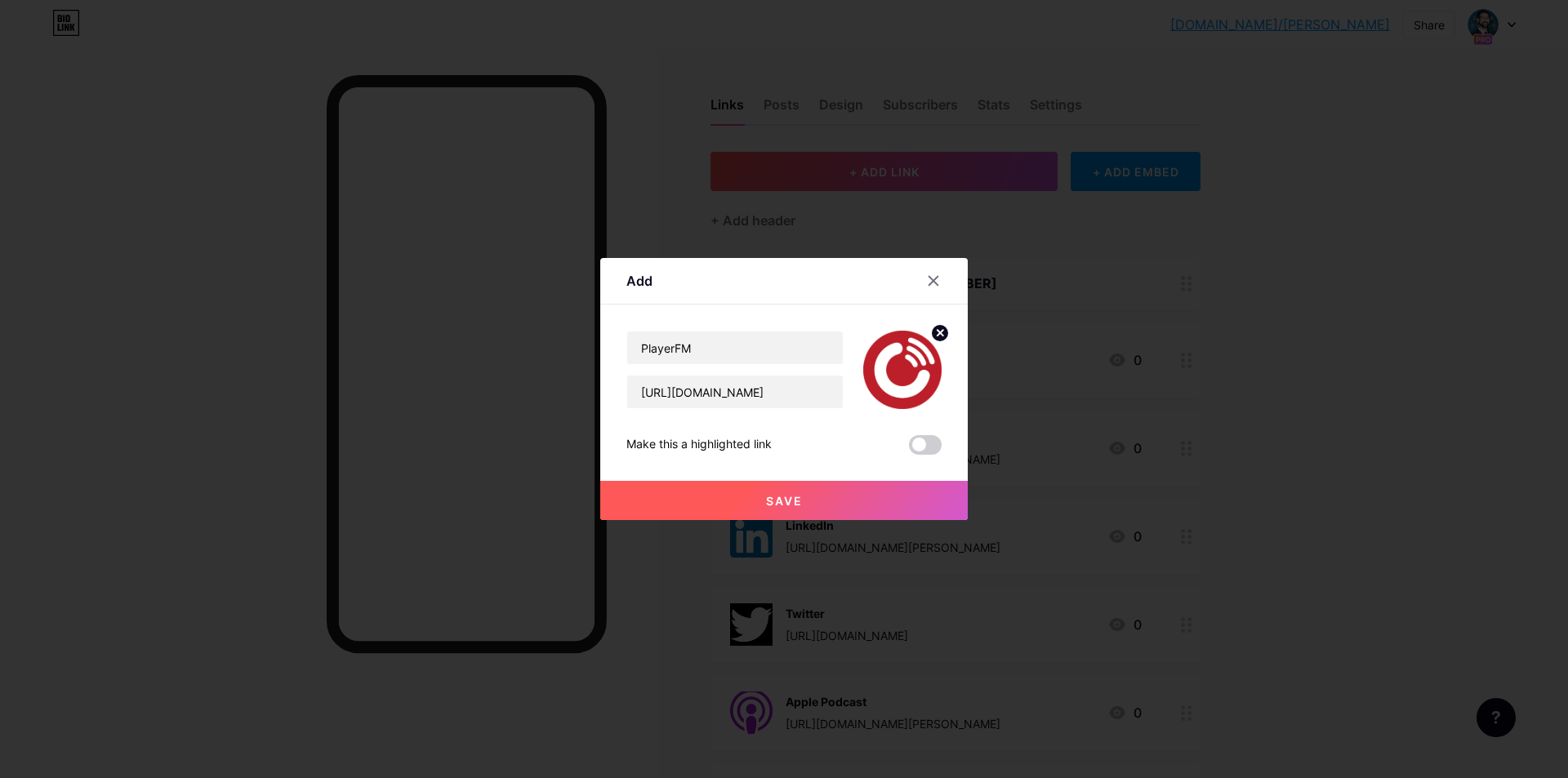
click at [723, 497] on button "Save" at bounding box center [784, 500] width 367 height 39
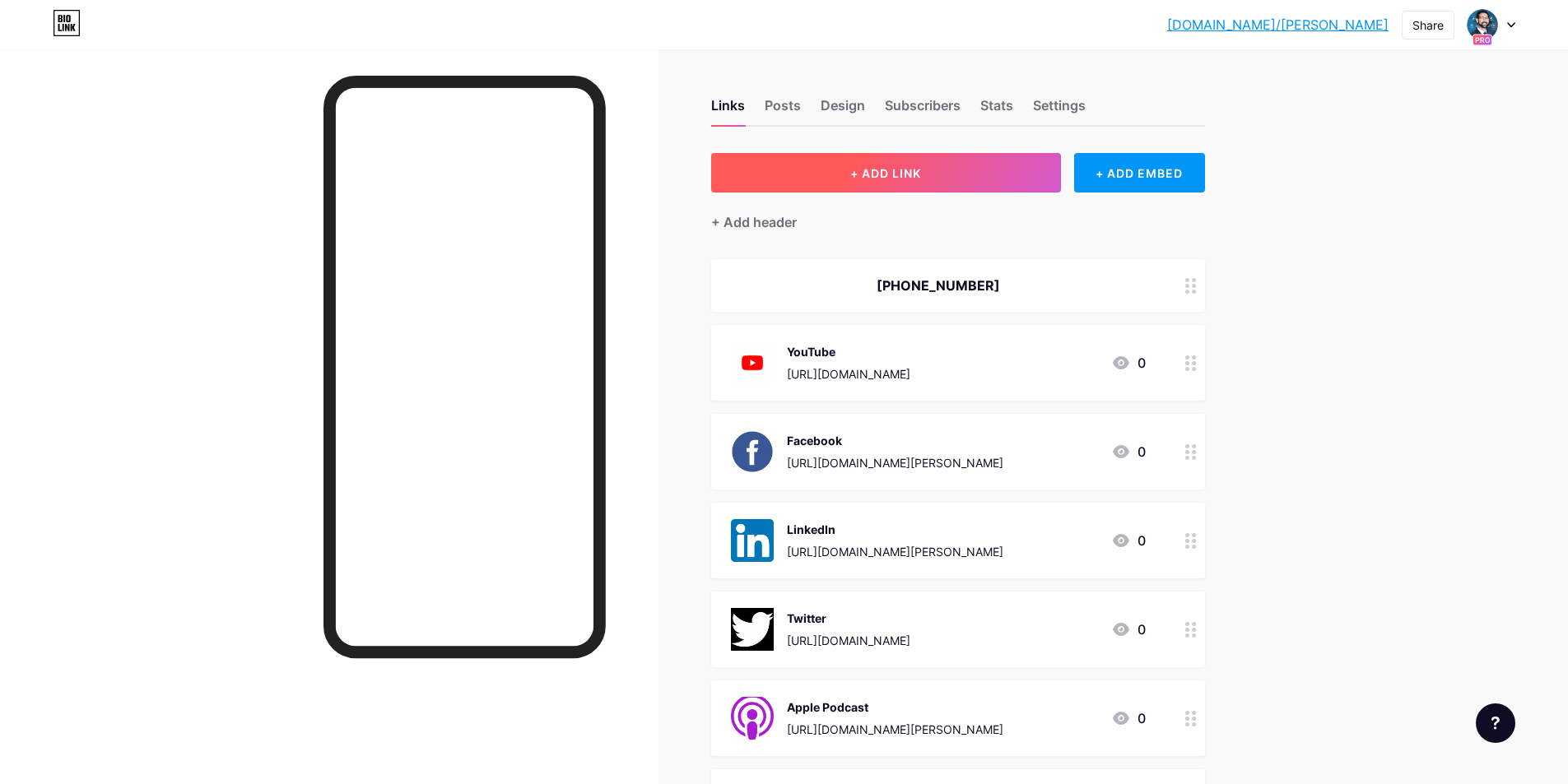
click at [1013, 175] on button "+ ADD LINK" at bounding box center [886, 172] width 350 height 39
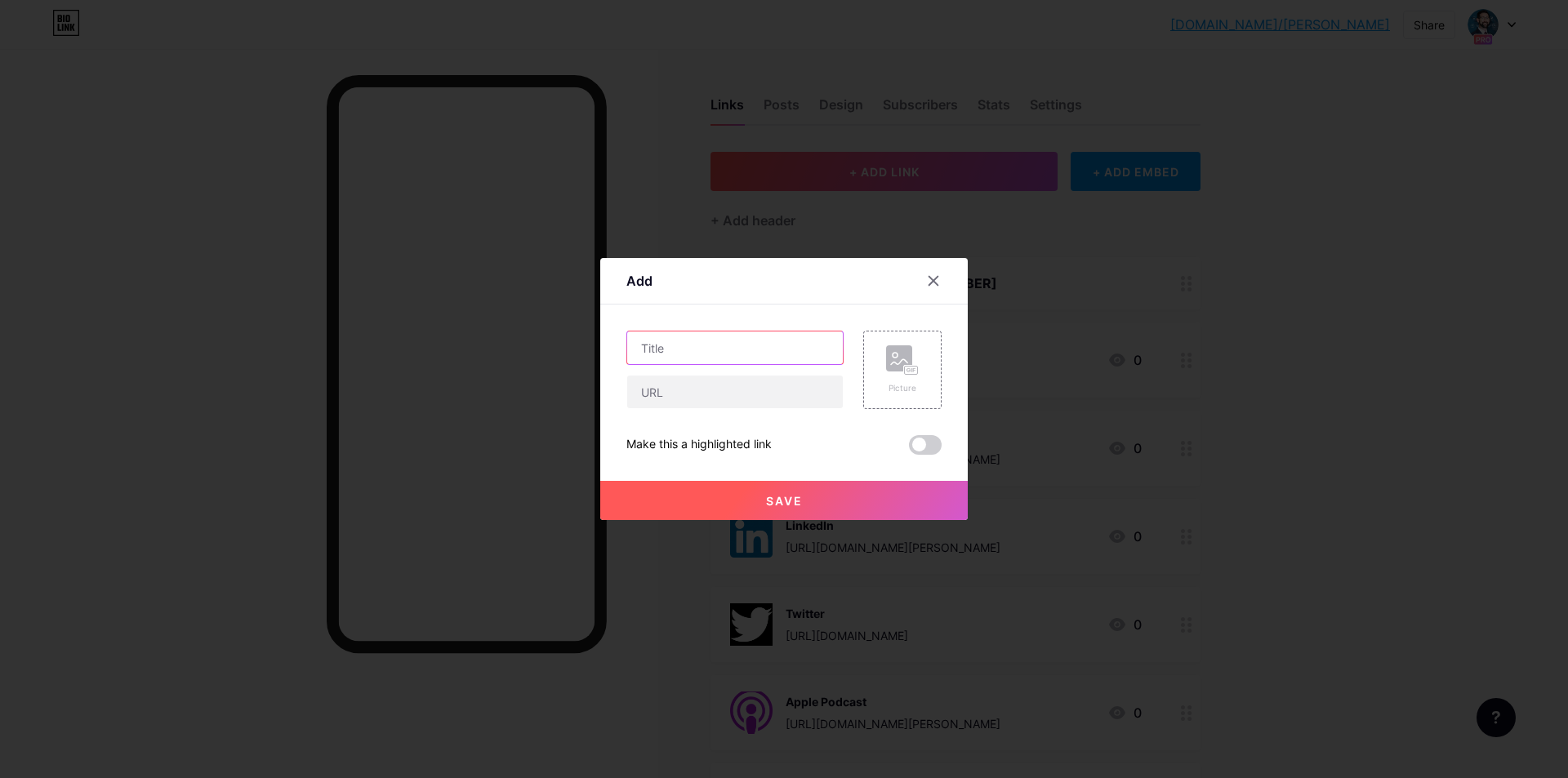
click at [778, 348] on input "text" at bounding box center [735, 348] width 216 height 33
type input "Podbean"
paste input "https://stevenmirsky.podbean.com/"
type input "https://stevenmirsky.podbean.com/"
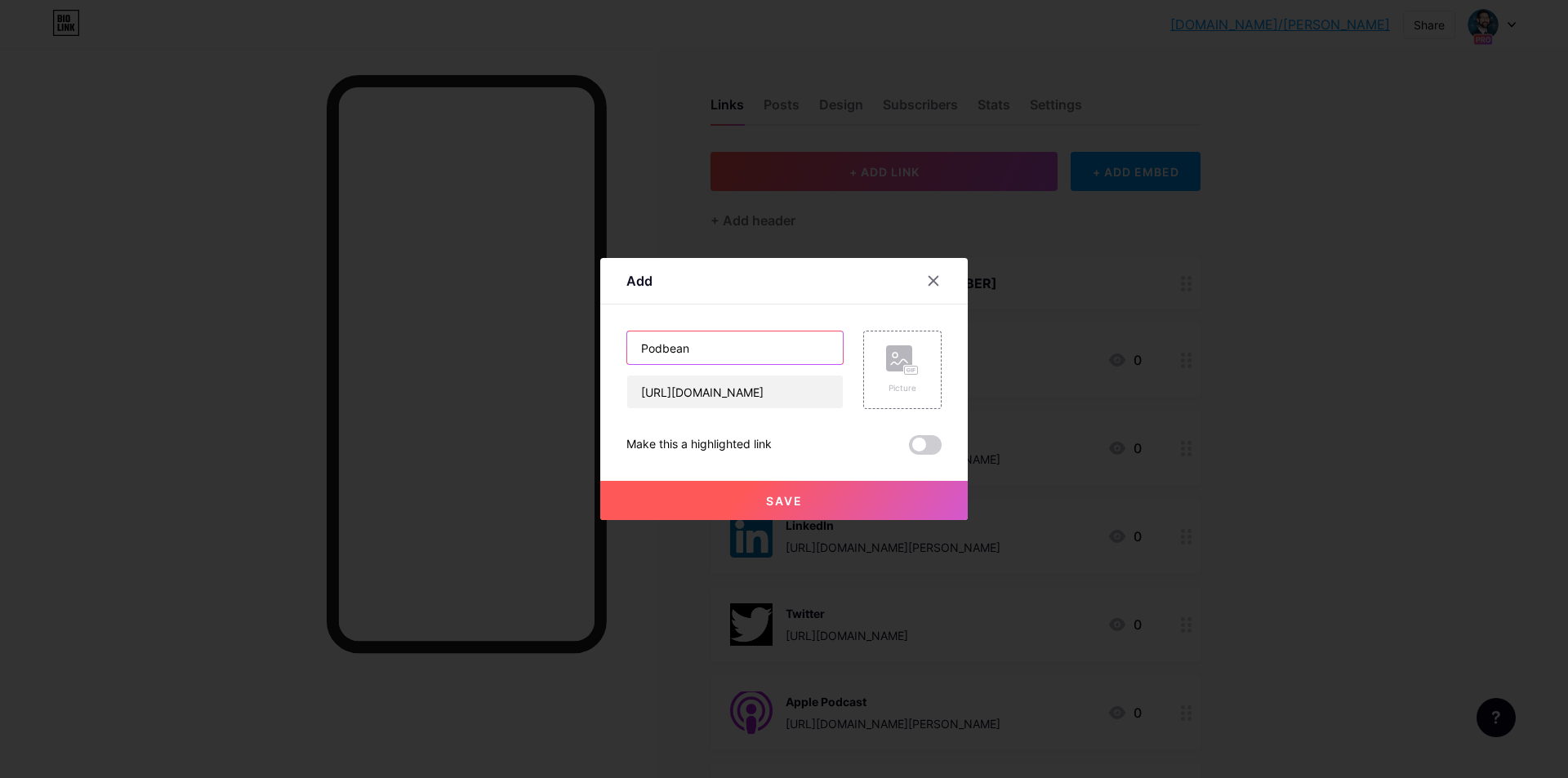
click at [778, 348] on input "Podbean" at bounding box center [735, 348] width 216 height 33
click at [892, 348] on rect at bounding box center [899, 358] width 26 height 26
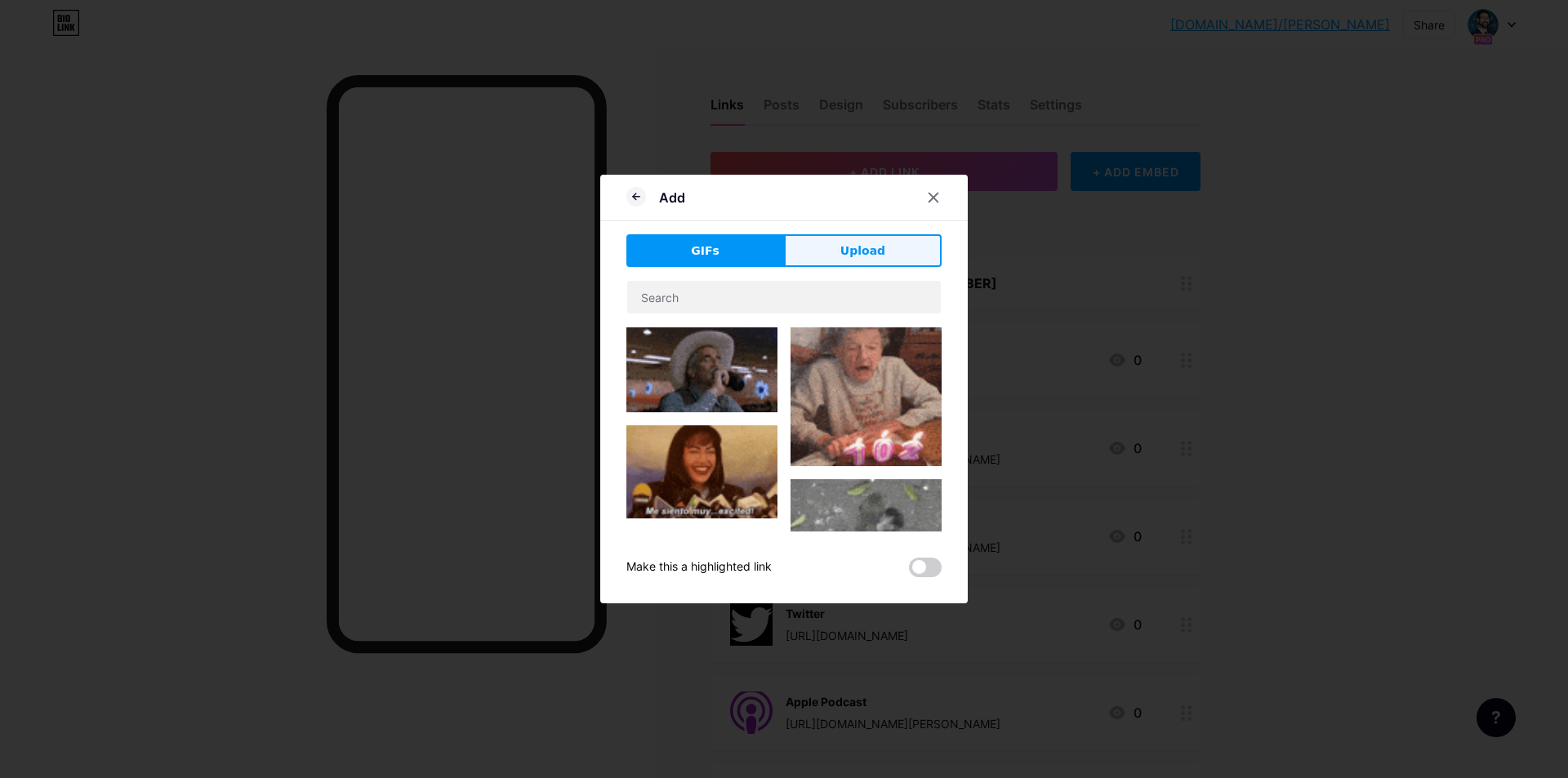
click at [866, 249] on span "Upload" at bounding box center [863, 251] width 45 height 17
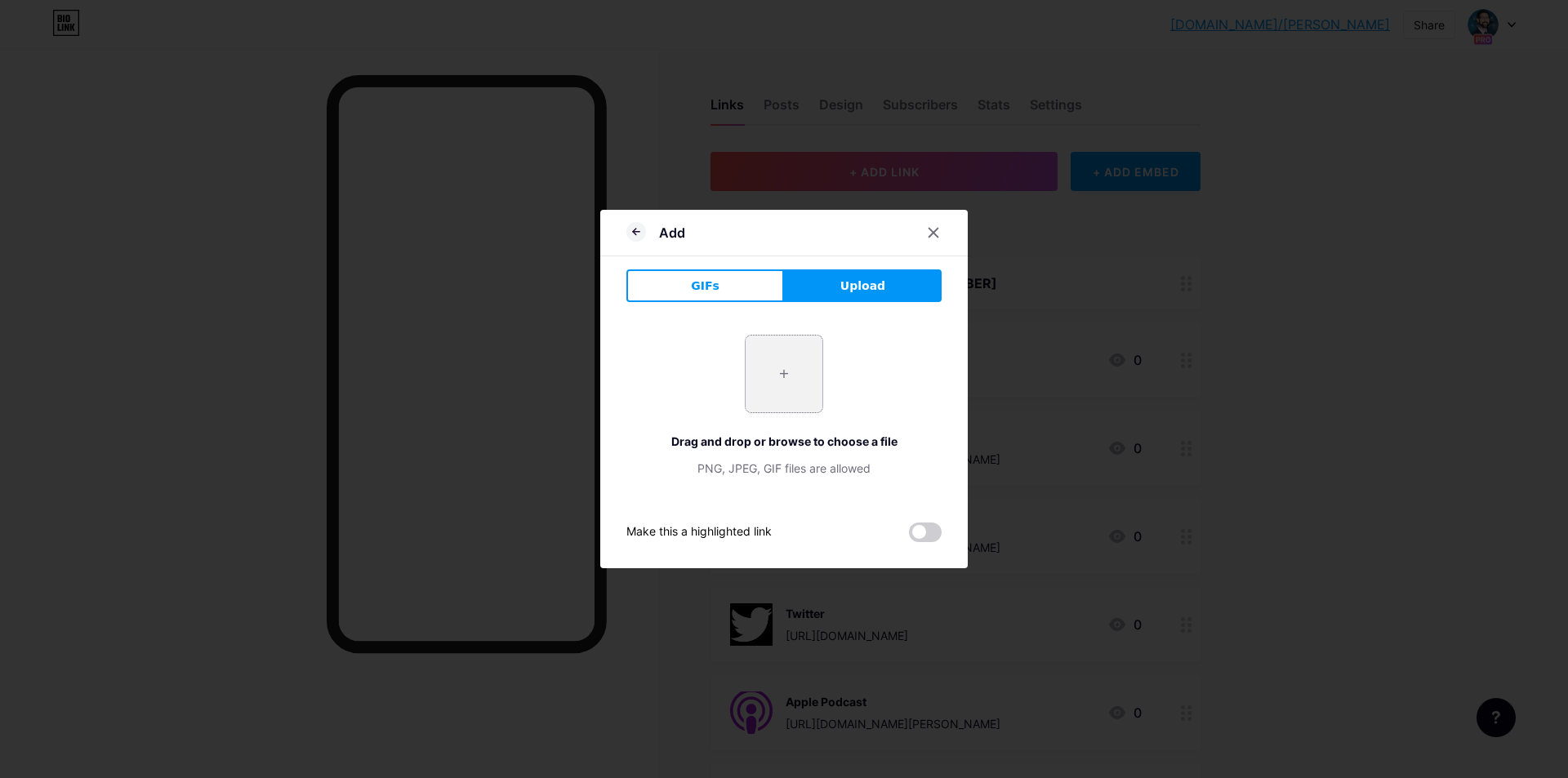
click at [778, 383] on input "file" at bounding box center [784, 374] width 77 height 77
type input "C:\fakepath\podbean.png"
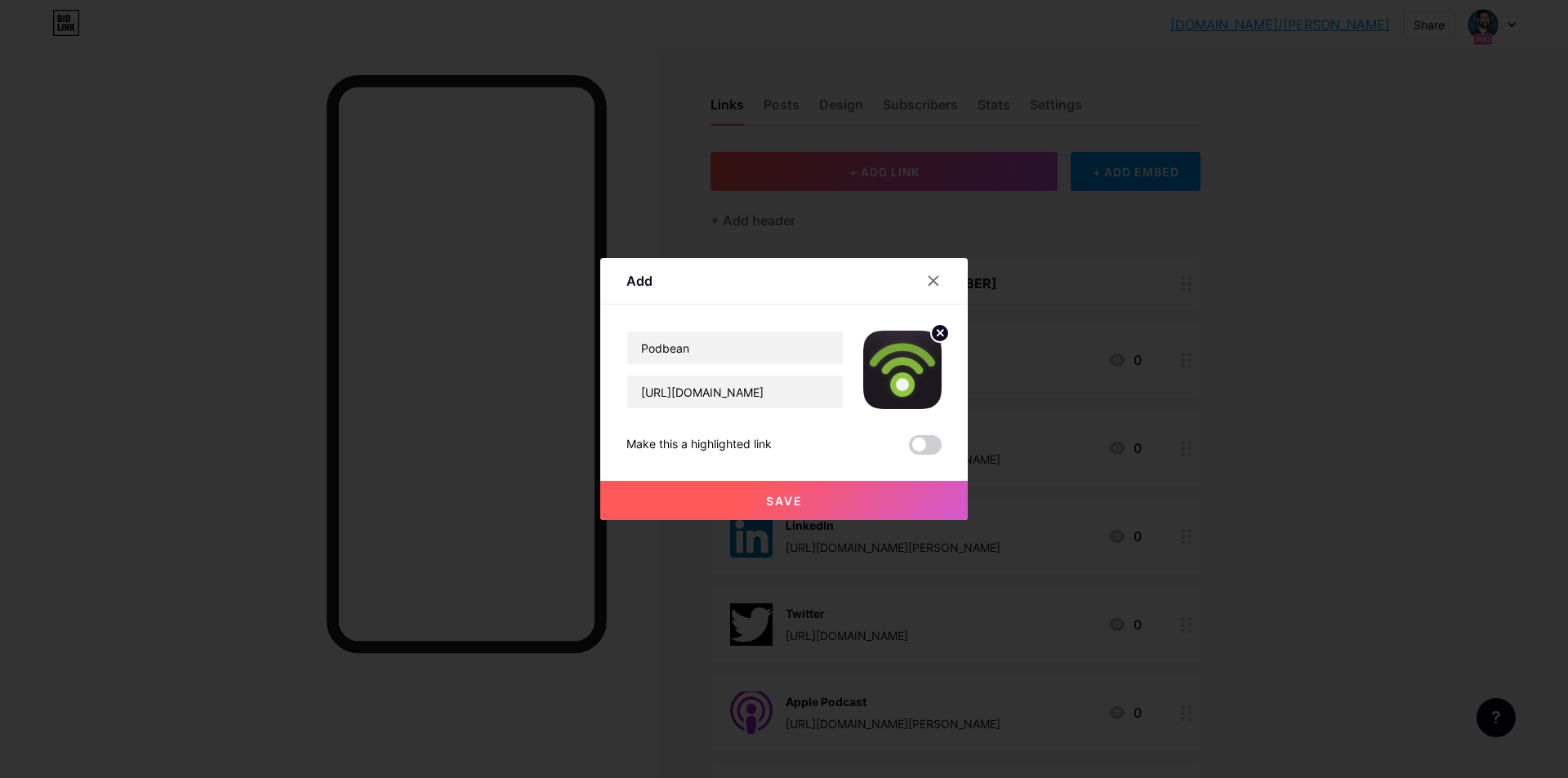
click at [720, 488] on button "Save" at bounding box center [784, 500] width 367 height 39
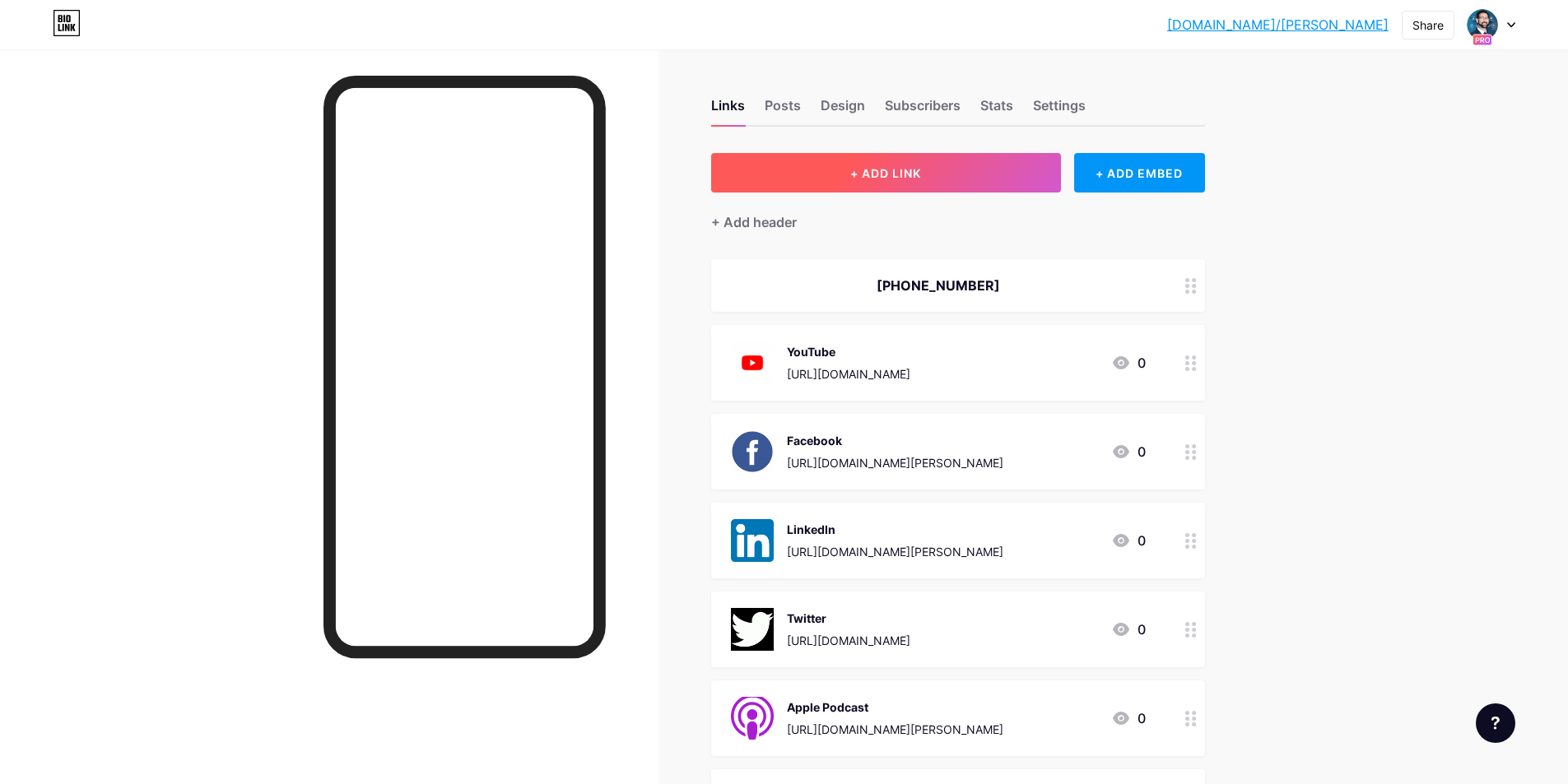
click at [859, 166] on span "+ ADD LINK" at bounding box center [886, 173] width 71 height 14
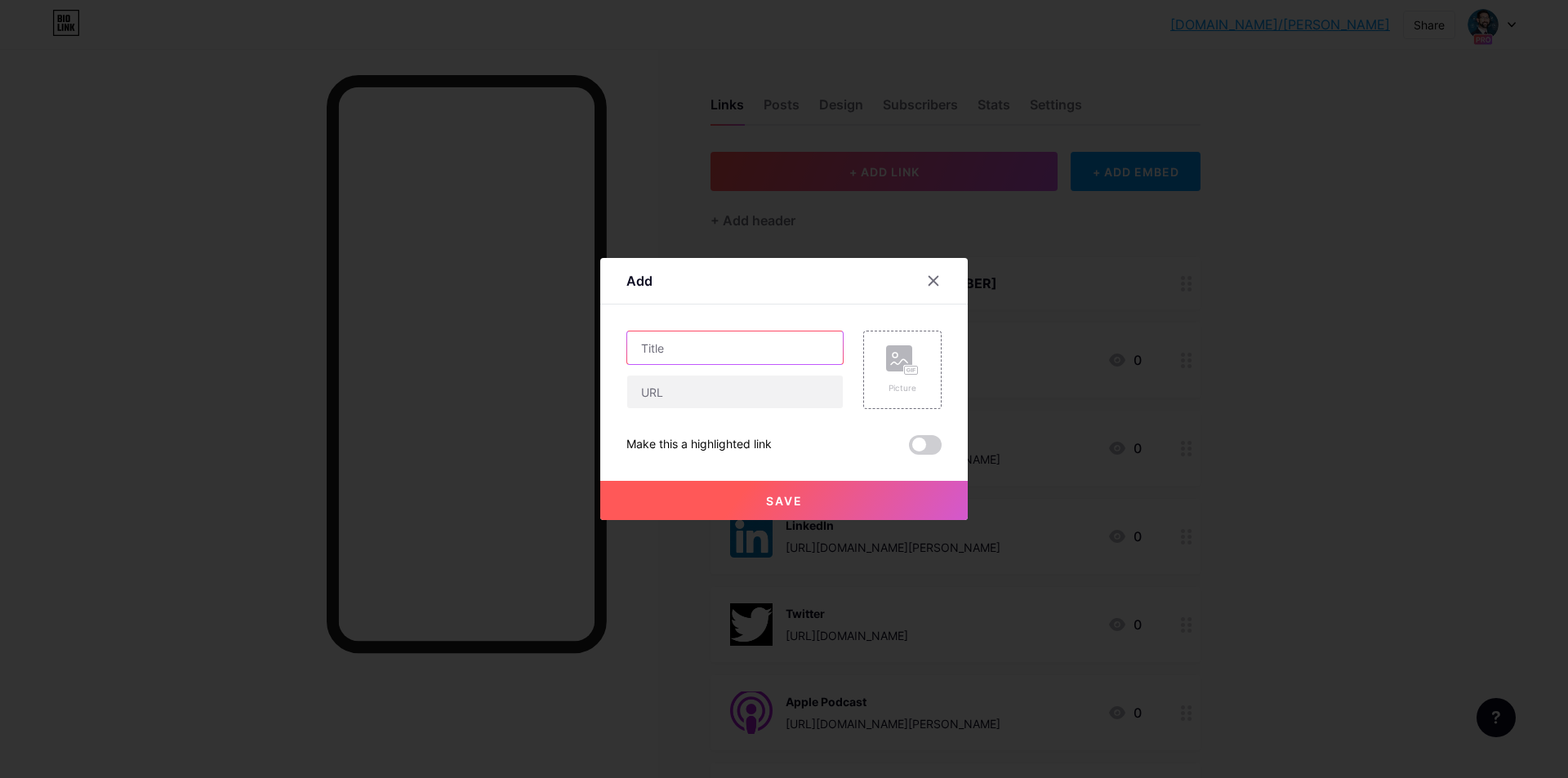
click at [747, 336] on input "text" at bounding box center [735, 348] width 216 height 33
type input "Podchaser"
paste input "https://www.podchaser.com/podcasts/litigation-and-capital-with-st-6183555"
type input "https://www.podchaser.com/podcasts/litigation-and-capital-with-st-6183555"
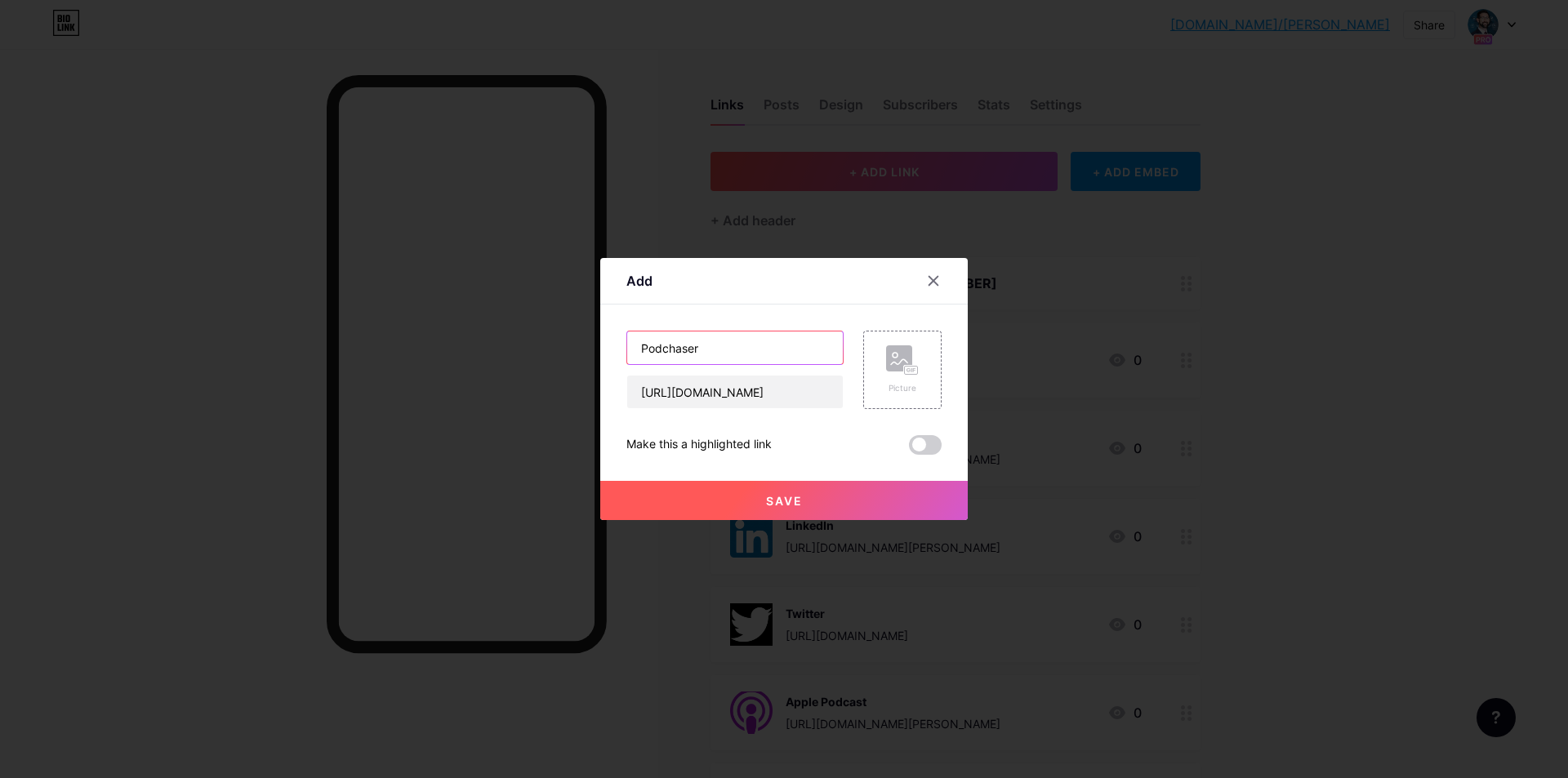
click at [747, 336] on input "Podchaser" at bounding box center [735, 348] width 216 height 33
click at [868, 358] on div "Picture" at bounding box center [903, 370] width 79 height 79
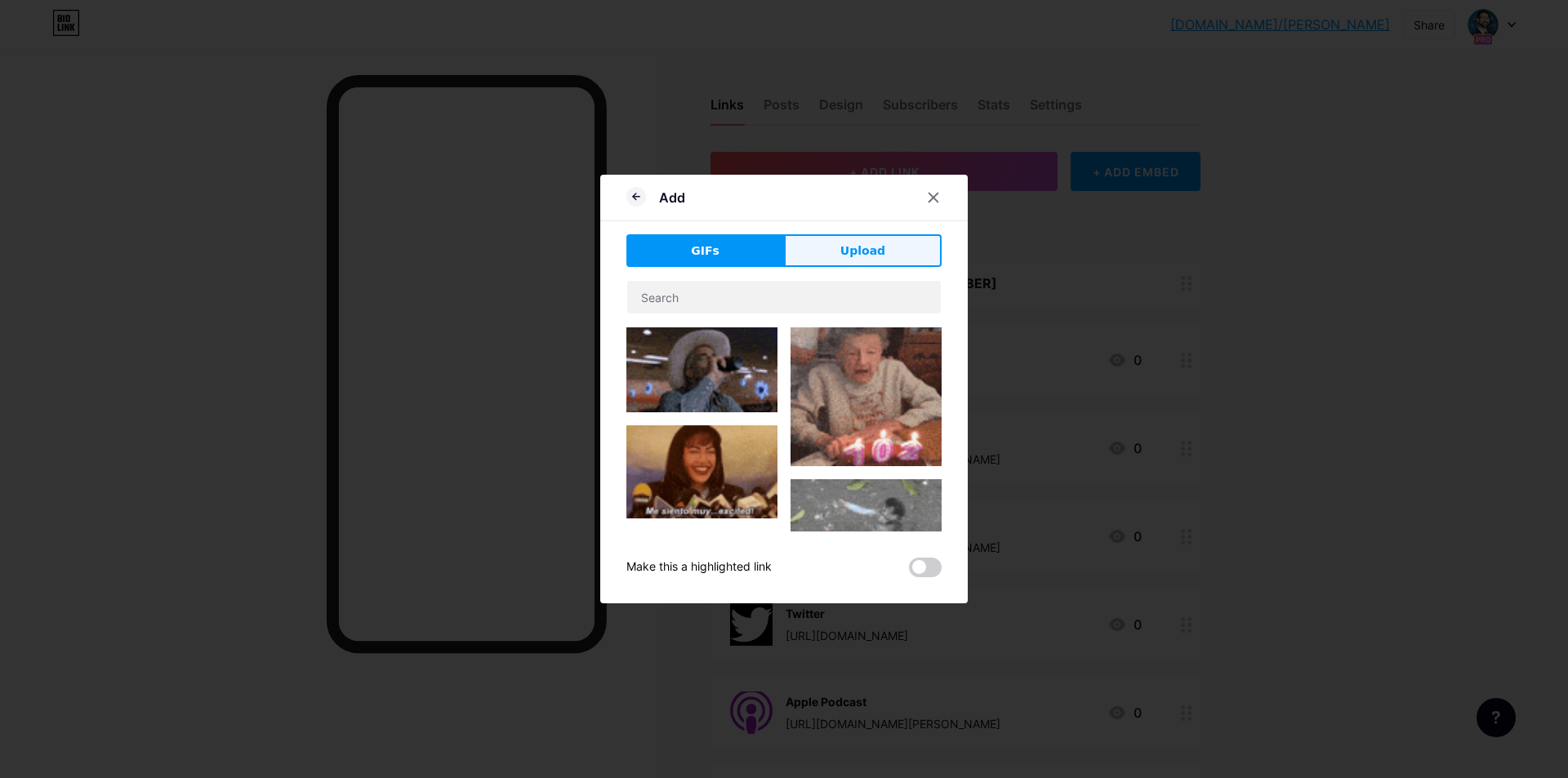
click at [813, 248] on button "Upload" at bounding box center [863, 251] width 157 height 33
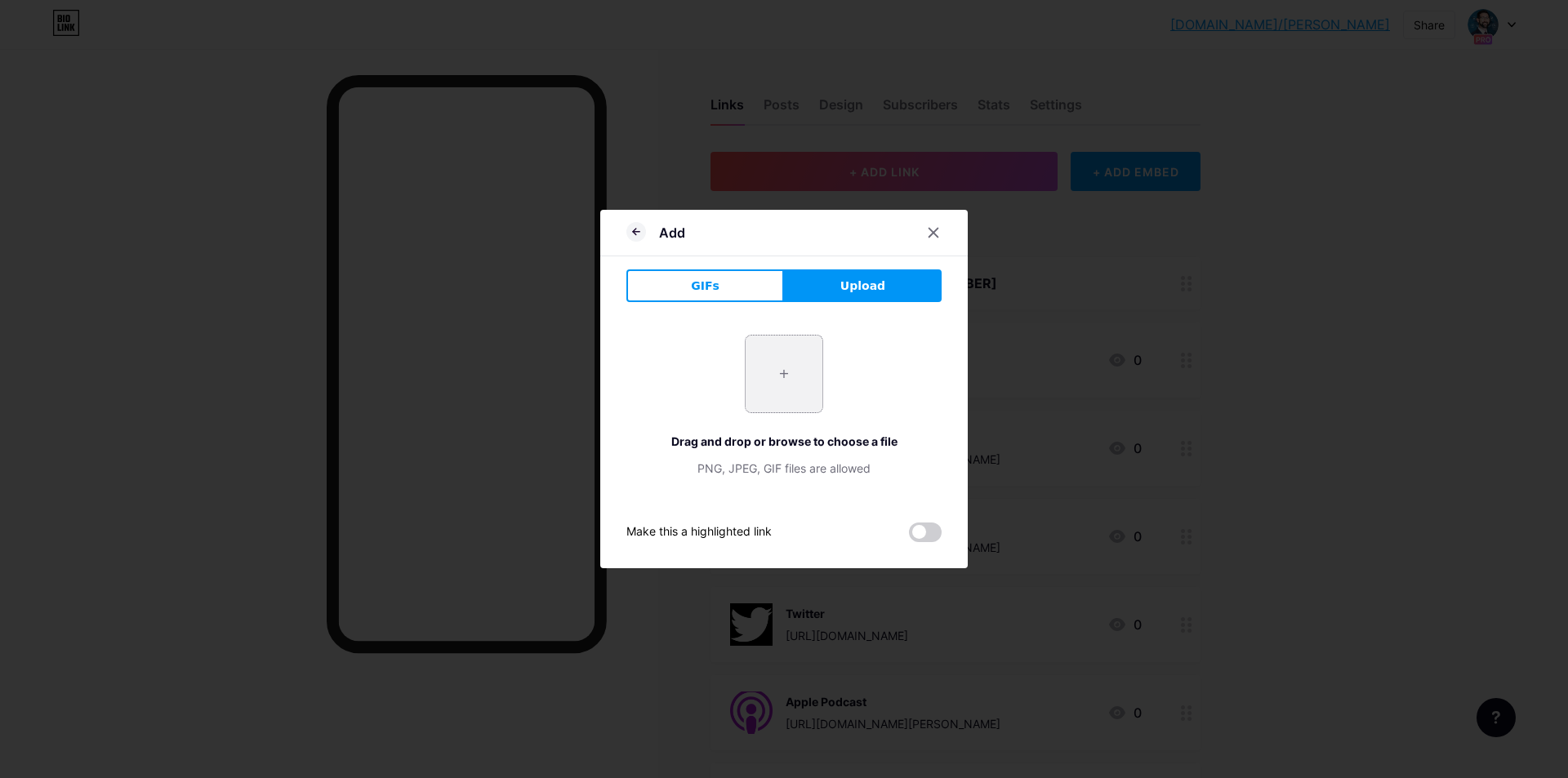
click at [781, 361] on input "file" at bounding box center [784, 374] width 77 height 77
type input "C:\fakepath\podchaser.png"
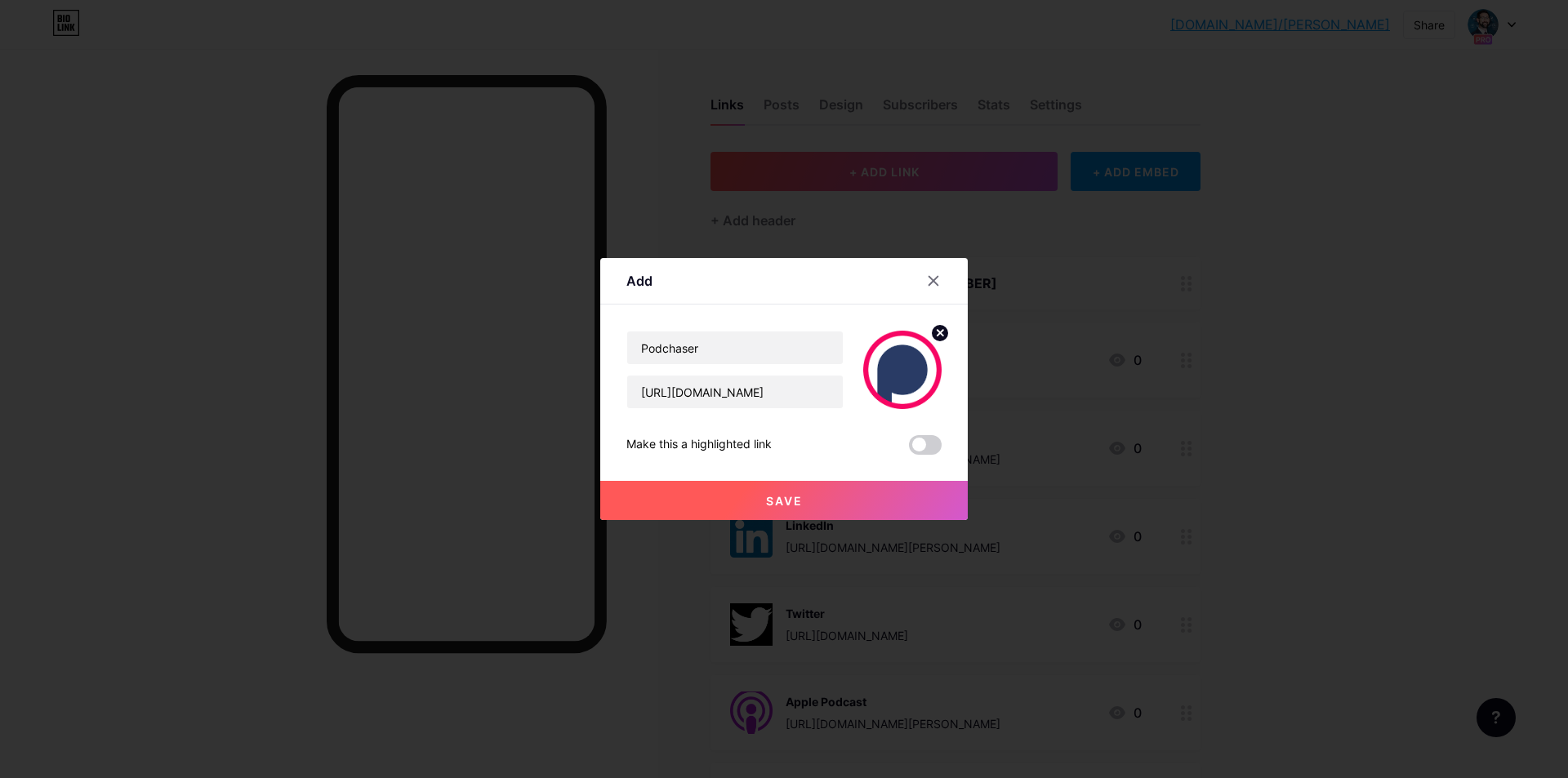
click at [763, 505] on button "Save" at bounding box center [784, 500] width 367 height 39
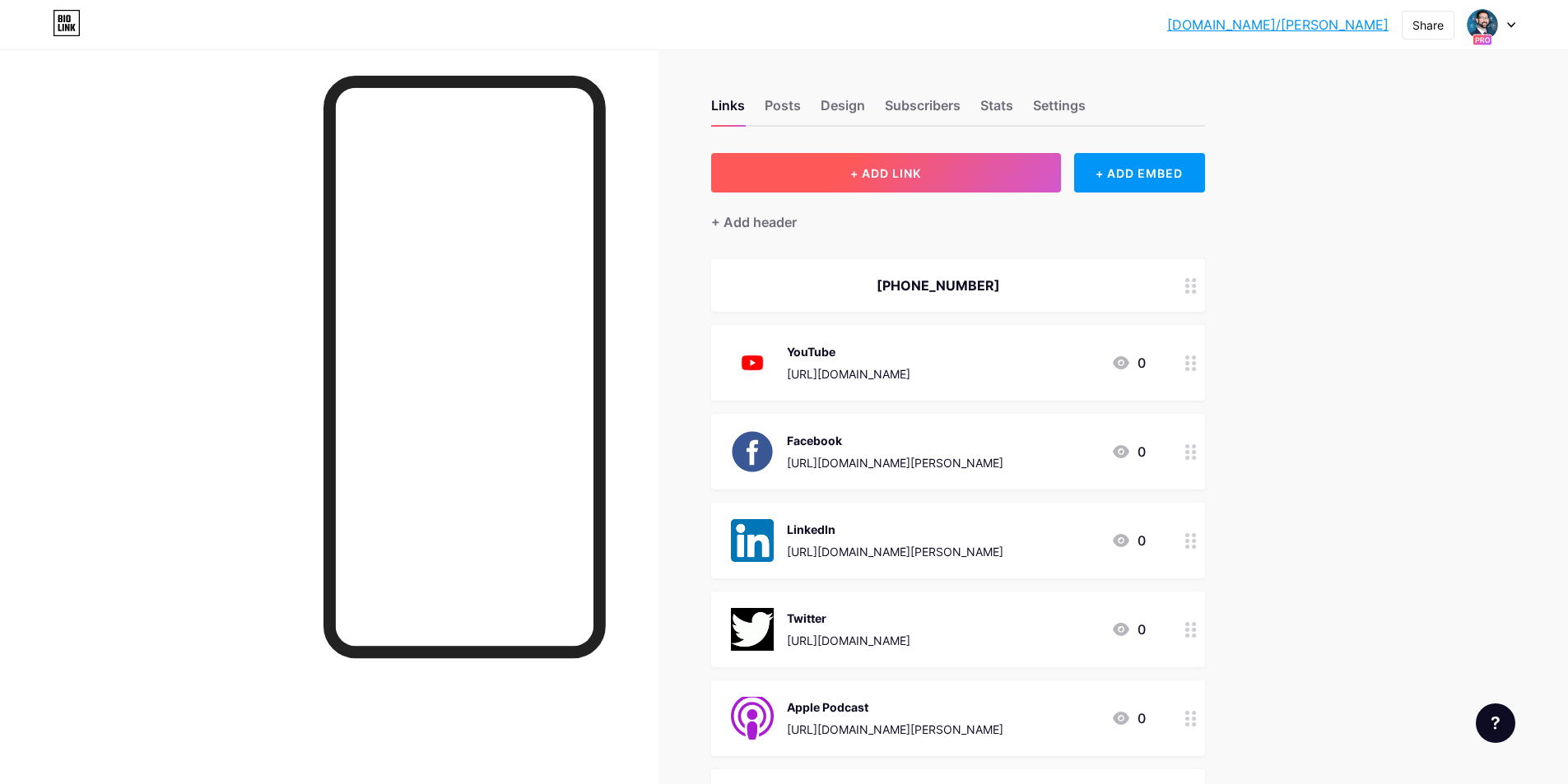
click at [860, 159] on button "+ ADD LINK" at bounding box center [886, 172] width 350 height 39
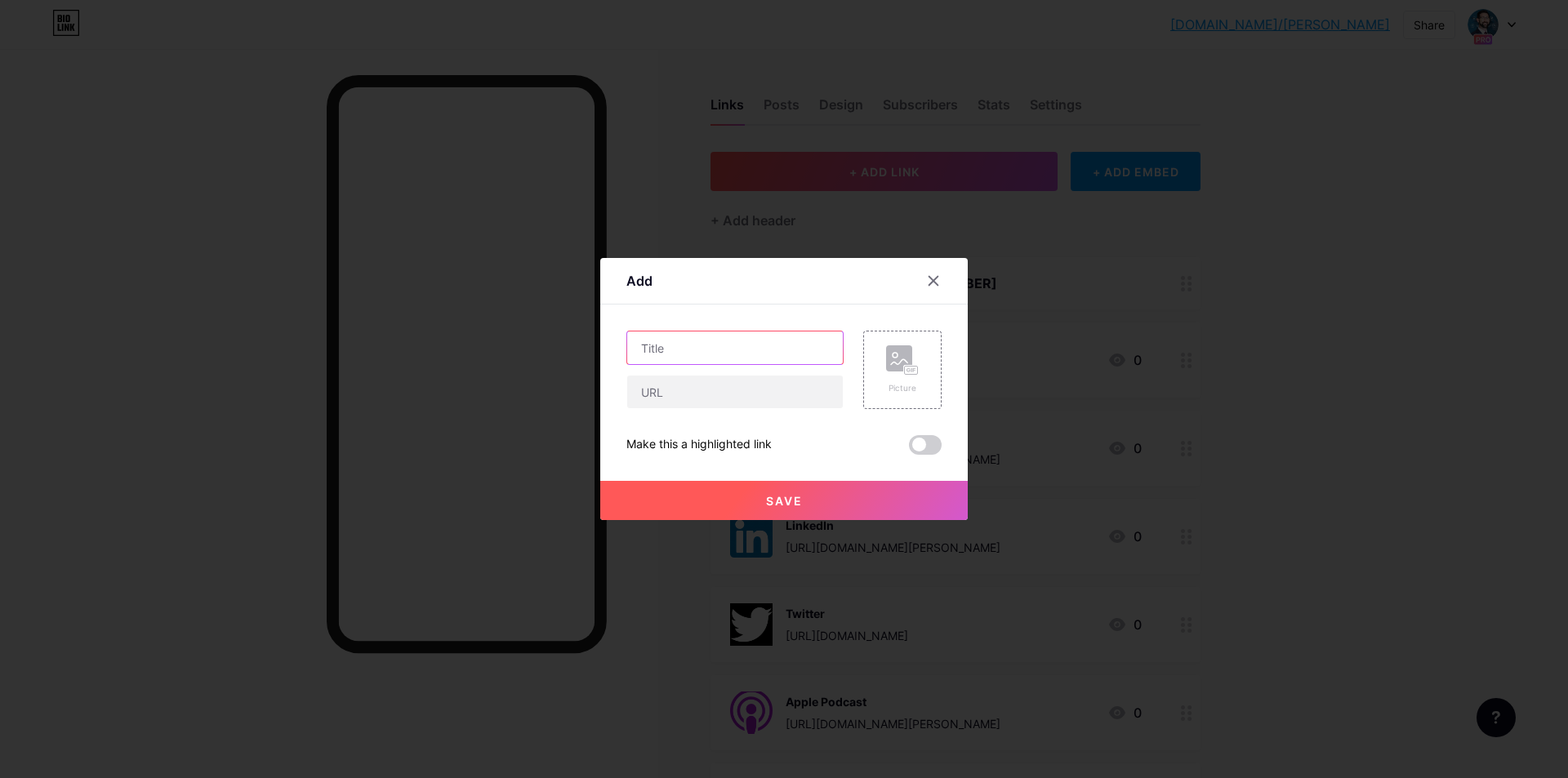
click at [747, 348] on input "text" at bounding box center [735, 348] width 216 height 33
type input "BoomPlay"
paste input "https://www.boomplay.com/podcasts/136180"
type input "https://www.boomplay.com/podcasts/136180"
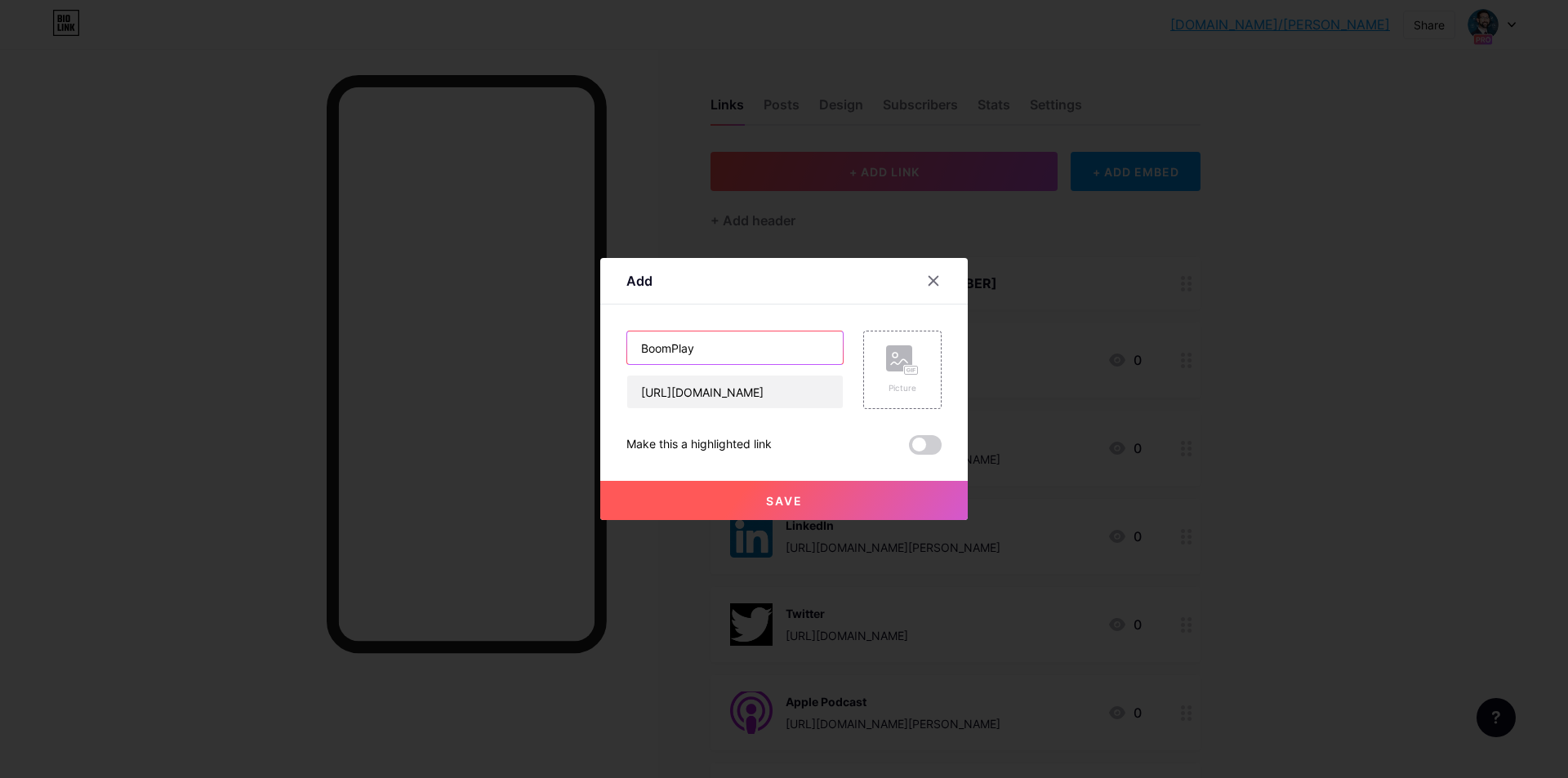
click at [747, 348] on input "BoomPlay" at bounding box center [735, 348] width 216 height 33
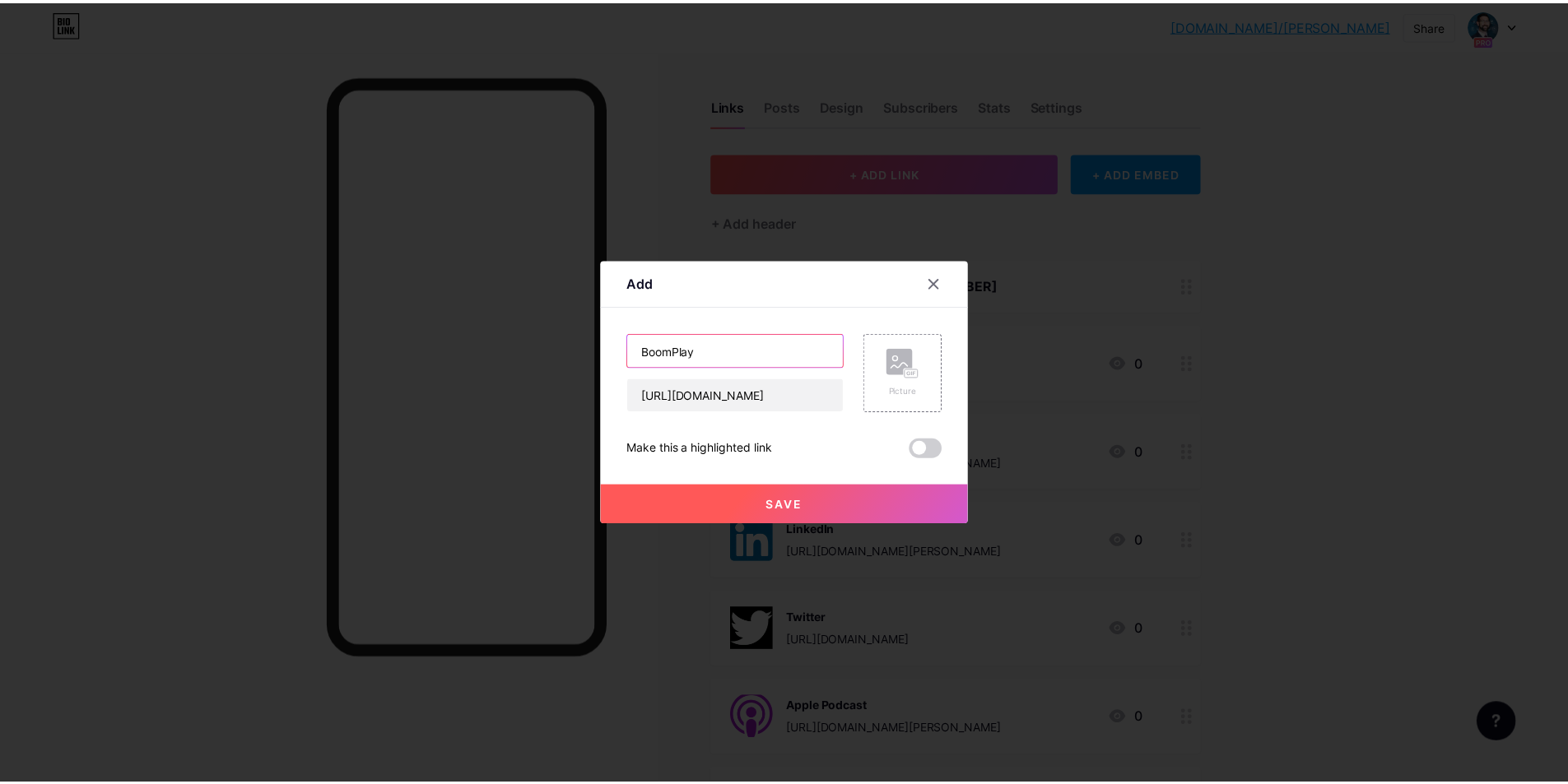
scroll to position [0, 0]
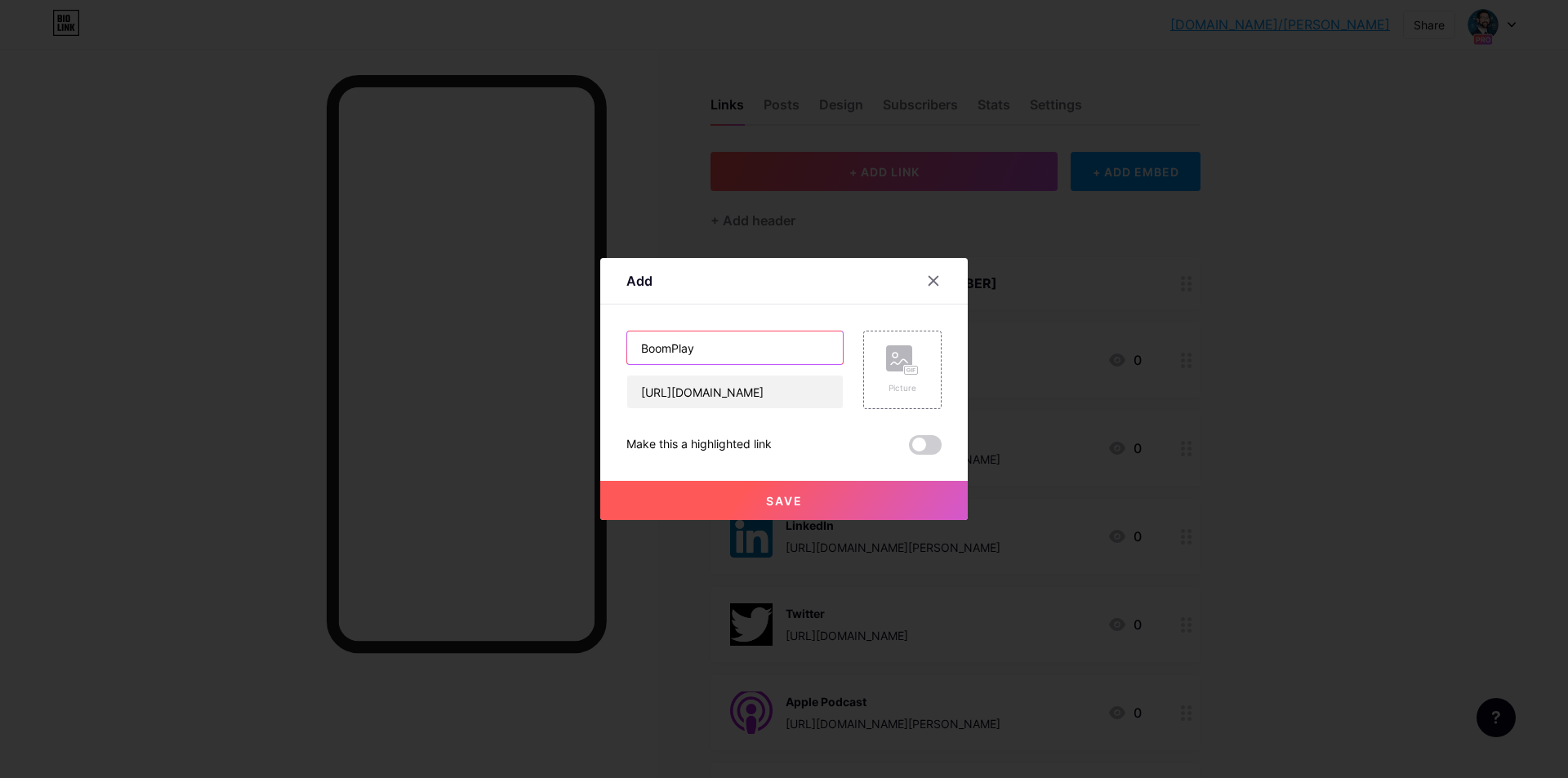
click at [747, 348] on input "BoomPlay" at bounding box center [735, 348] width 216 height 33
click at [848, 364] on div "Picture" at bounding box center [893, 370] width 98 height 79
click at [909, 342] on div "Picture" at bounding box center [903, 370] width 79 height 79
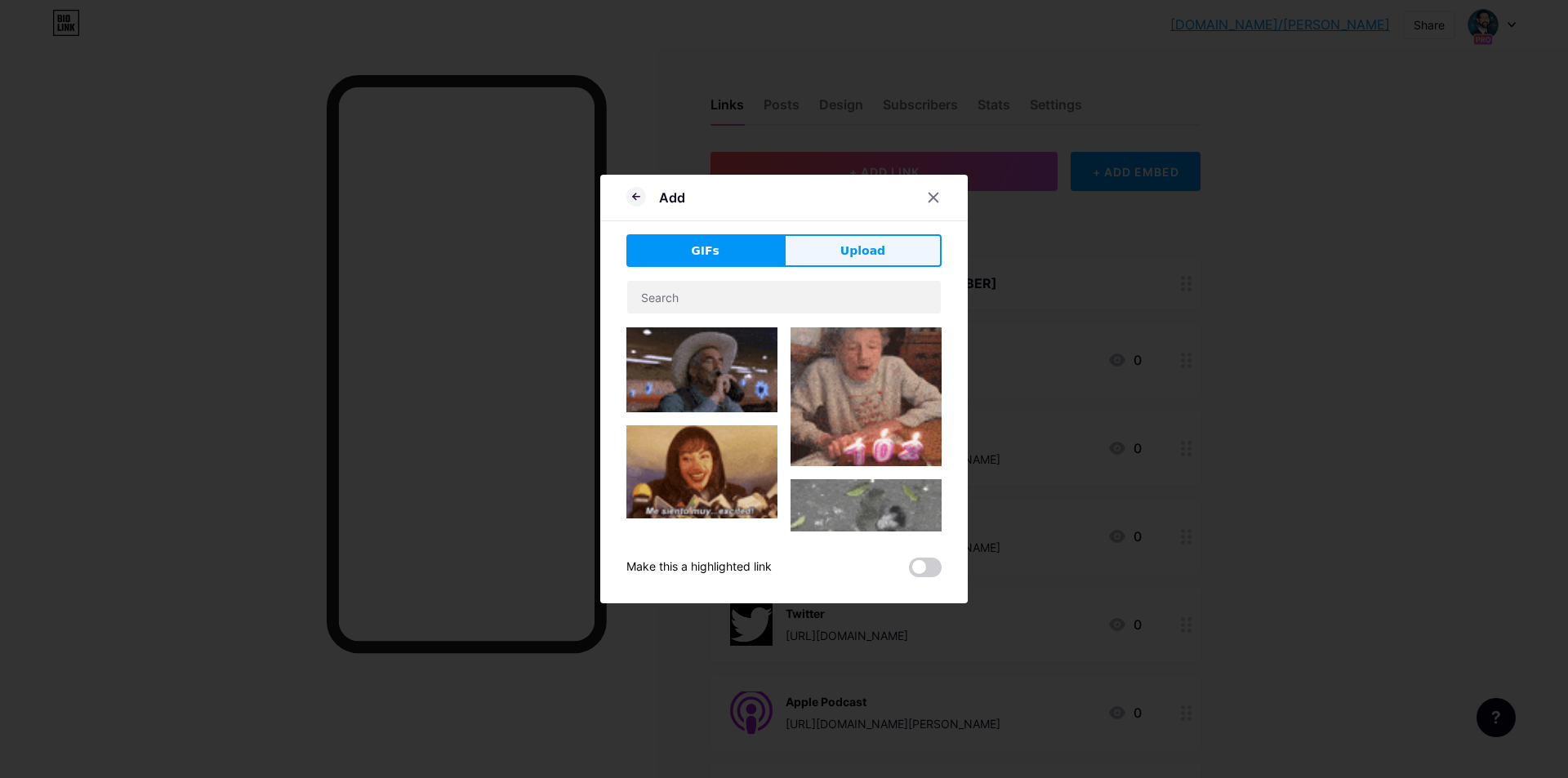
click at [860, 253] on span "Upload" at bounding box center [863, 251] width 45 height 17
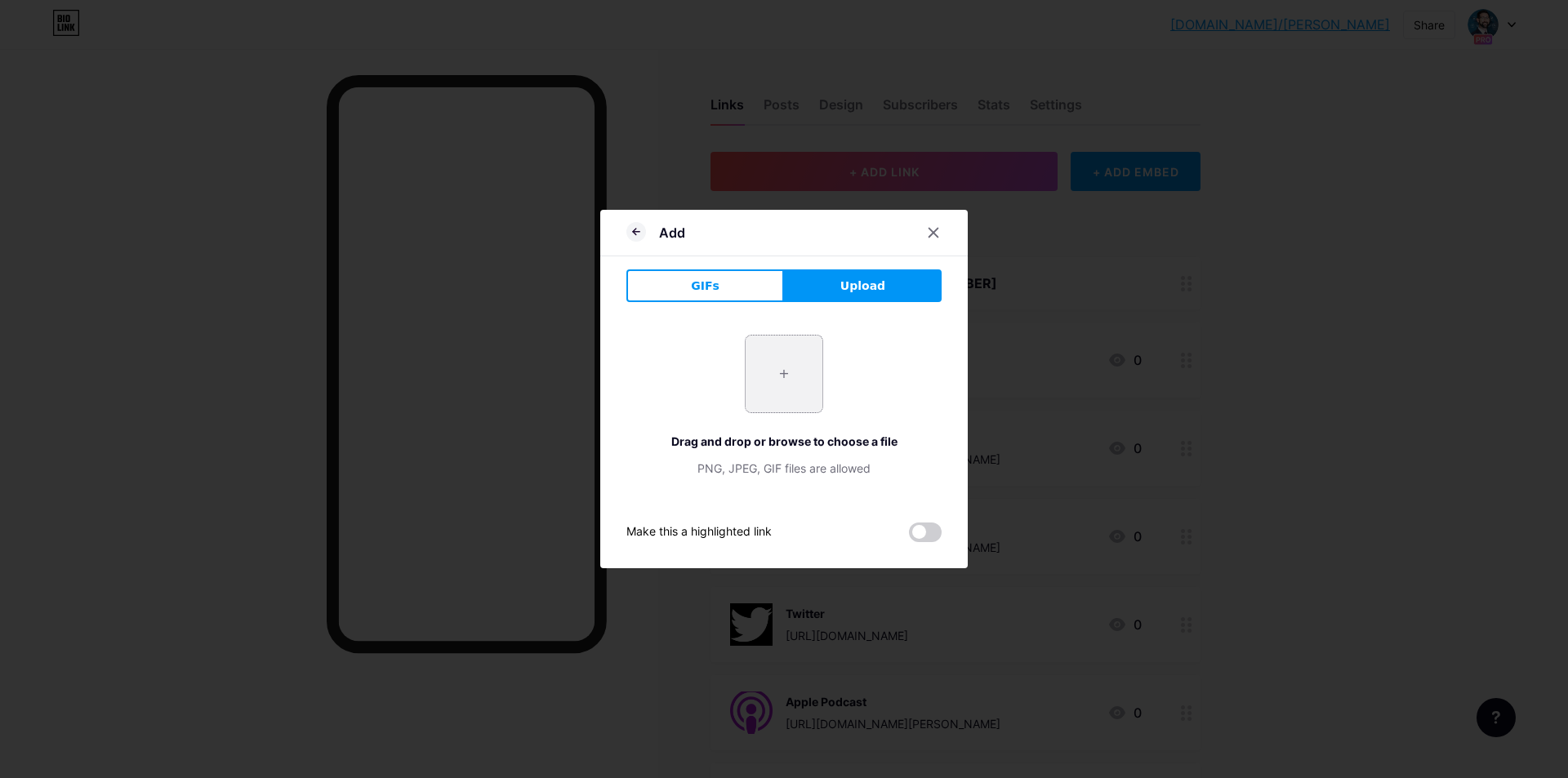
click at [807, 378] on input "file" at bounding box center [784, 374] width 77 height 77
type input "C:\fakepath\Boomplay.png"
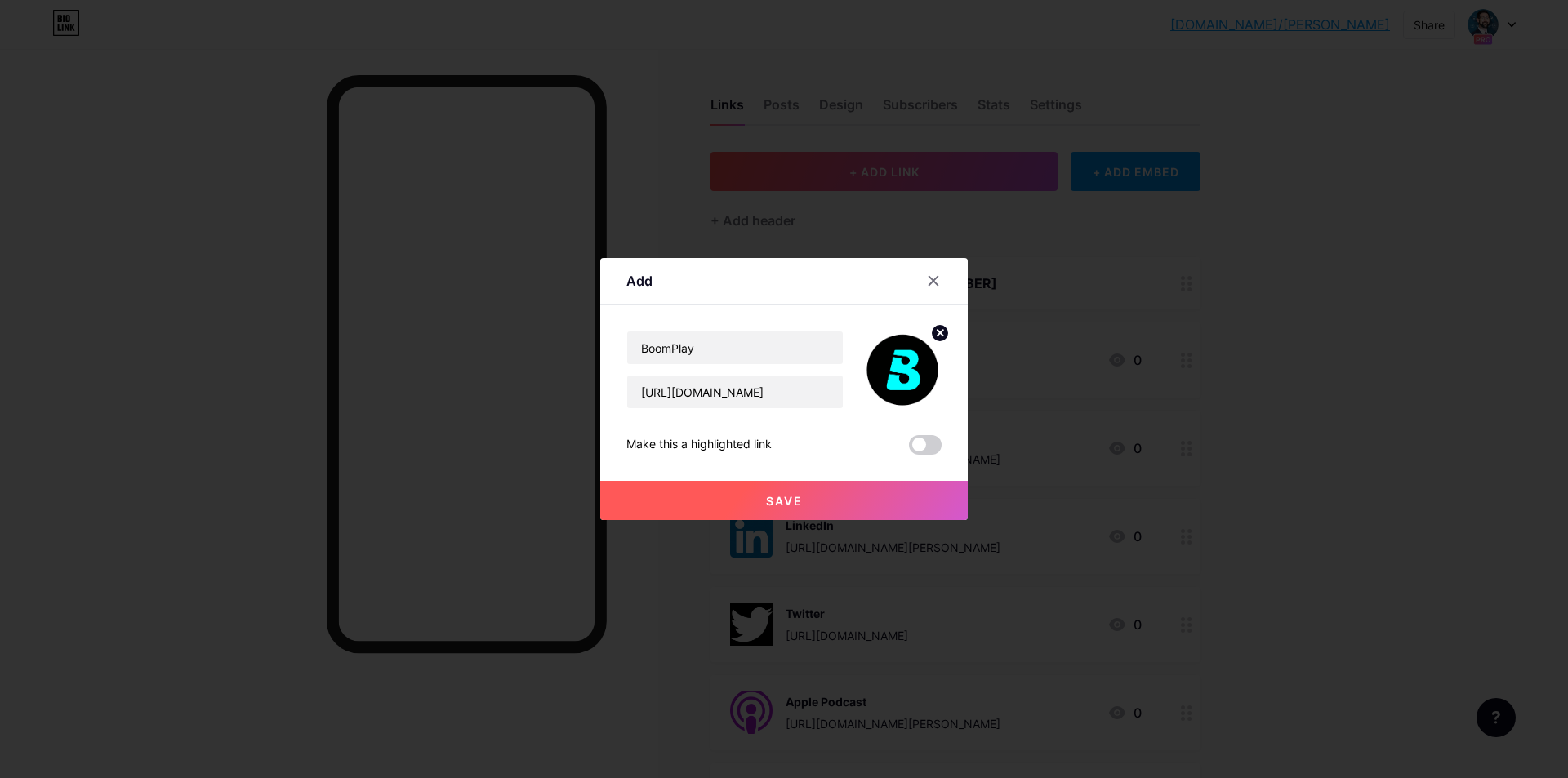
click at [806, 496] on button "Save" at bounding box center [784, 500] width 367 height 39
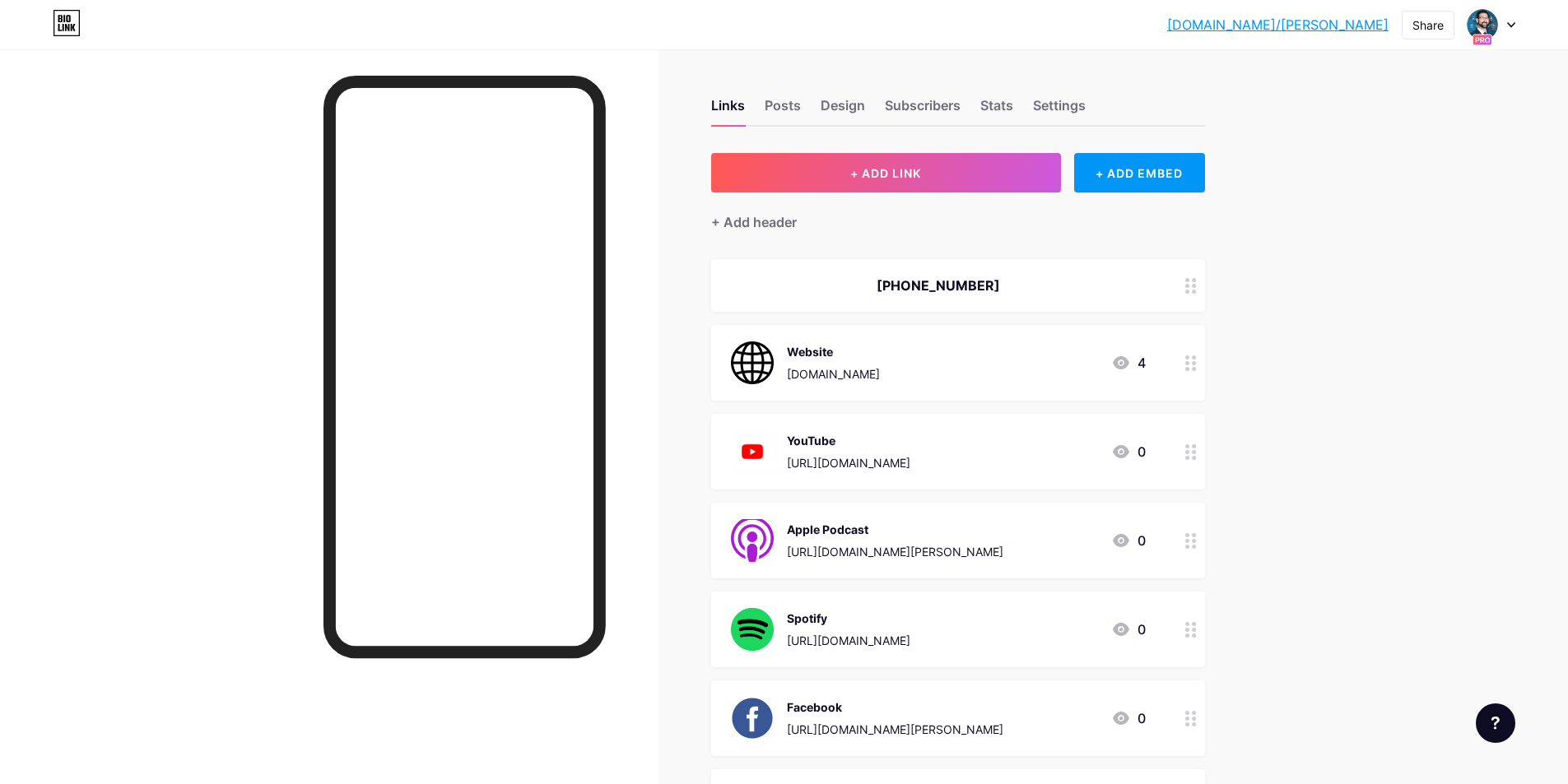
click at [1345, 22] on link "bio.link/stevenmirsky" at bounding box center [1278, 24] width 222 height 20
click at [1510, 20] on div at bounding box center [1491, 25] width 48 height 30
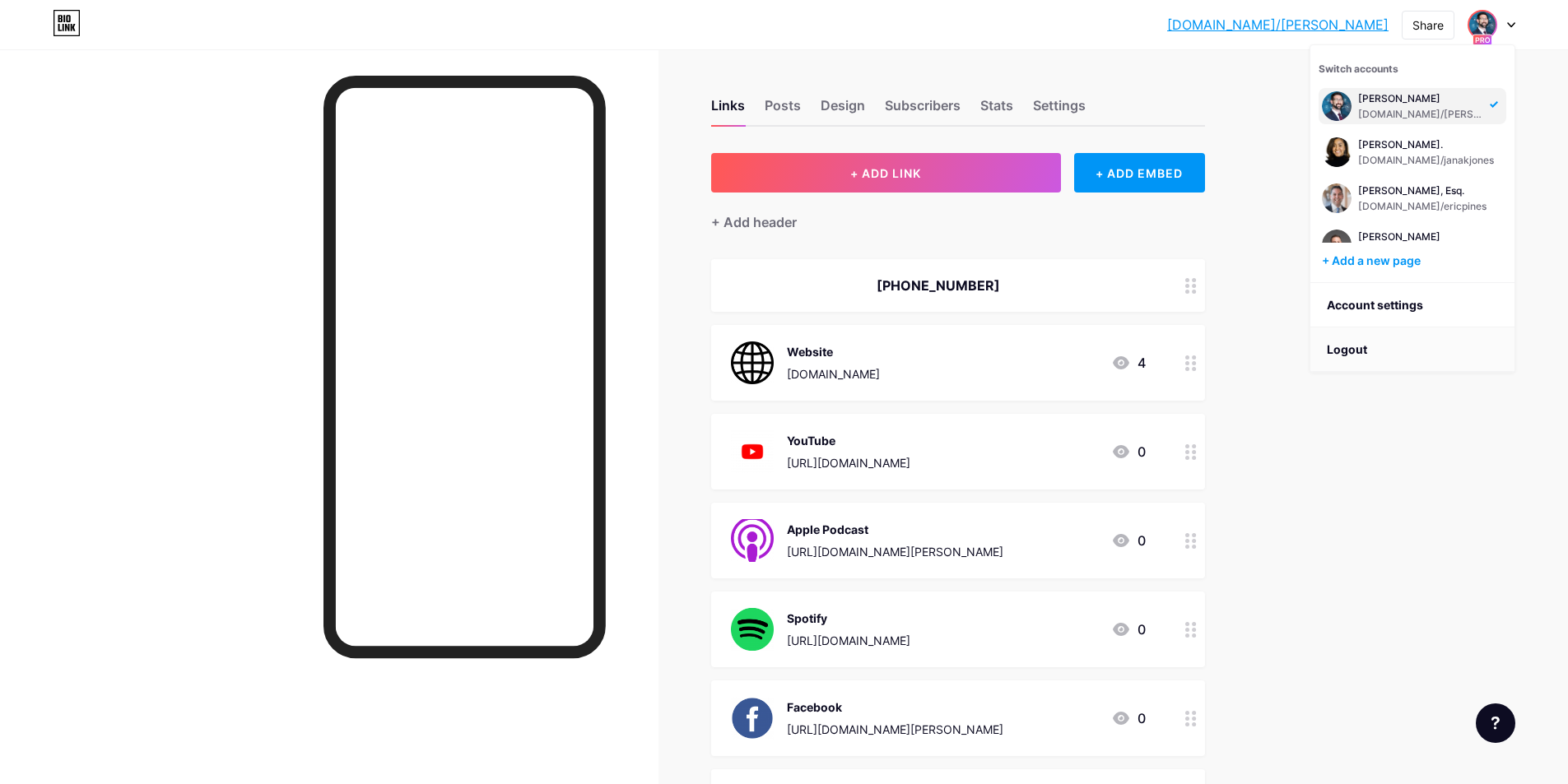
click at [1380, 340] on li "Logout" at bounding box center [1412, 350] width 204 height 44
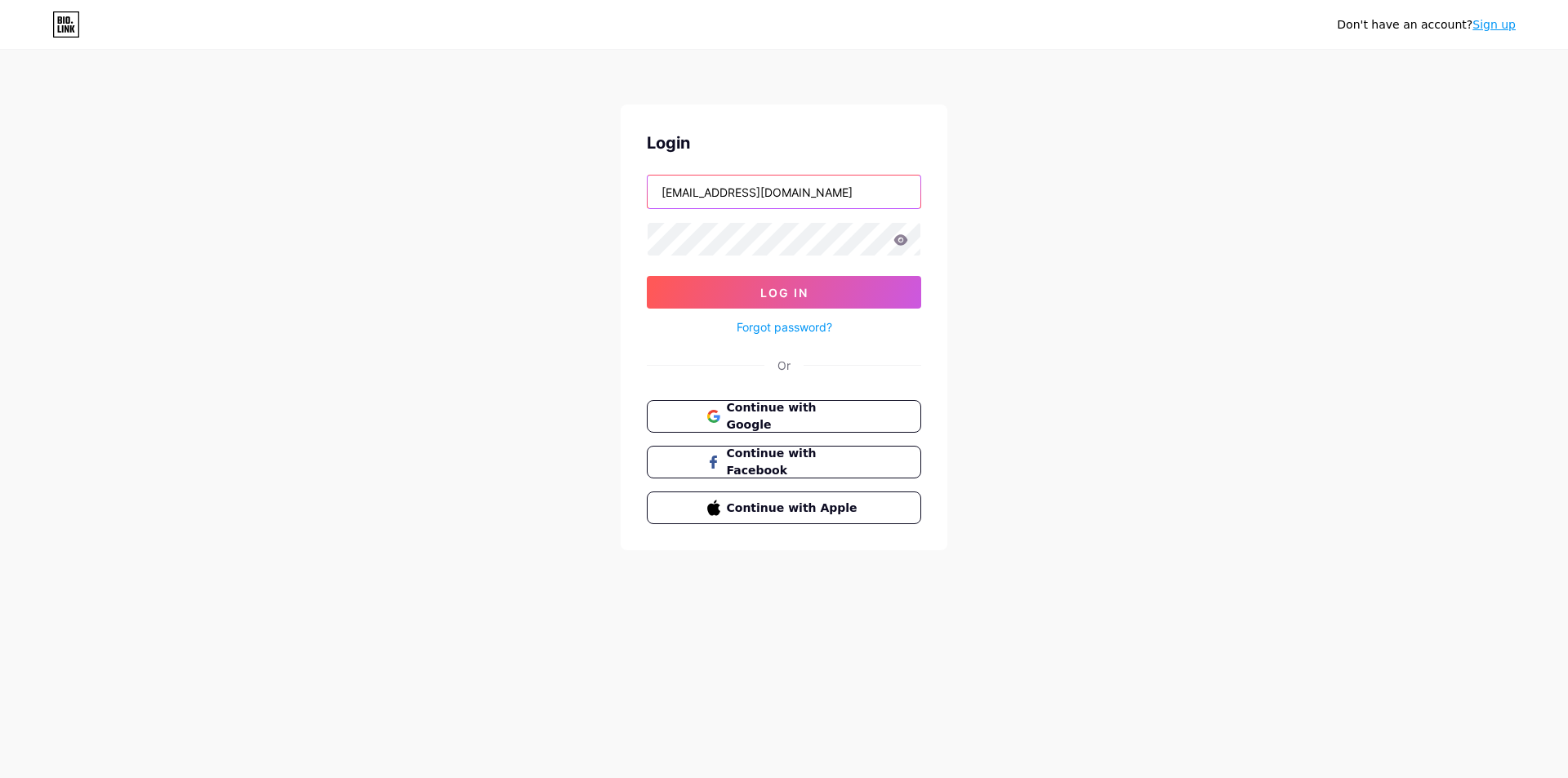
click at [751, 190] on input "social@thelegalpodcastnetwork.com" at bounding box center [784, 191] width 273 height 33
drag, startPoint x: 811, startPoint y: 195, endPoint x: 812, endPoint y: 202, distance: 7.1
click at [811, 195] on input "dm@thelegalpodcastnetwork.com" at bounding box center [784, 191] width 273 height 33
type input "client@thelegalpodcastnetwork.com"
click at [811, 301] on button "Log In" at bounding box center [784, 292] width 274 height 33
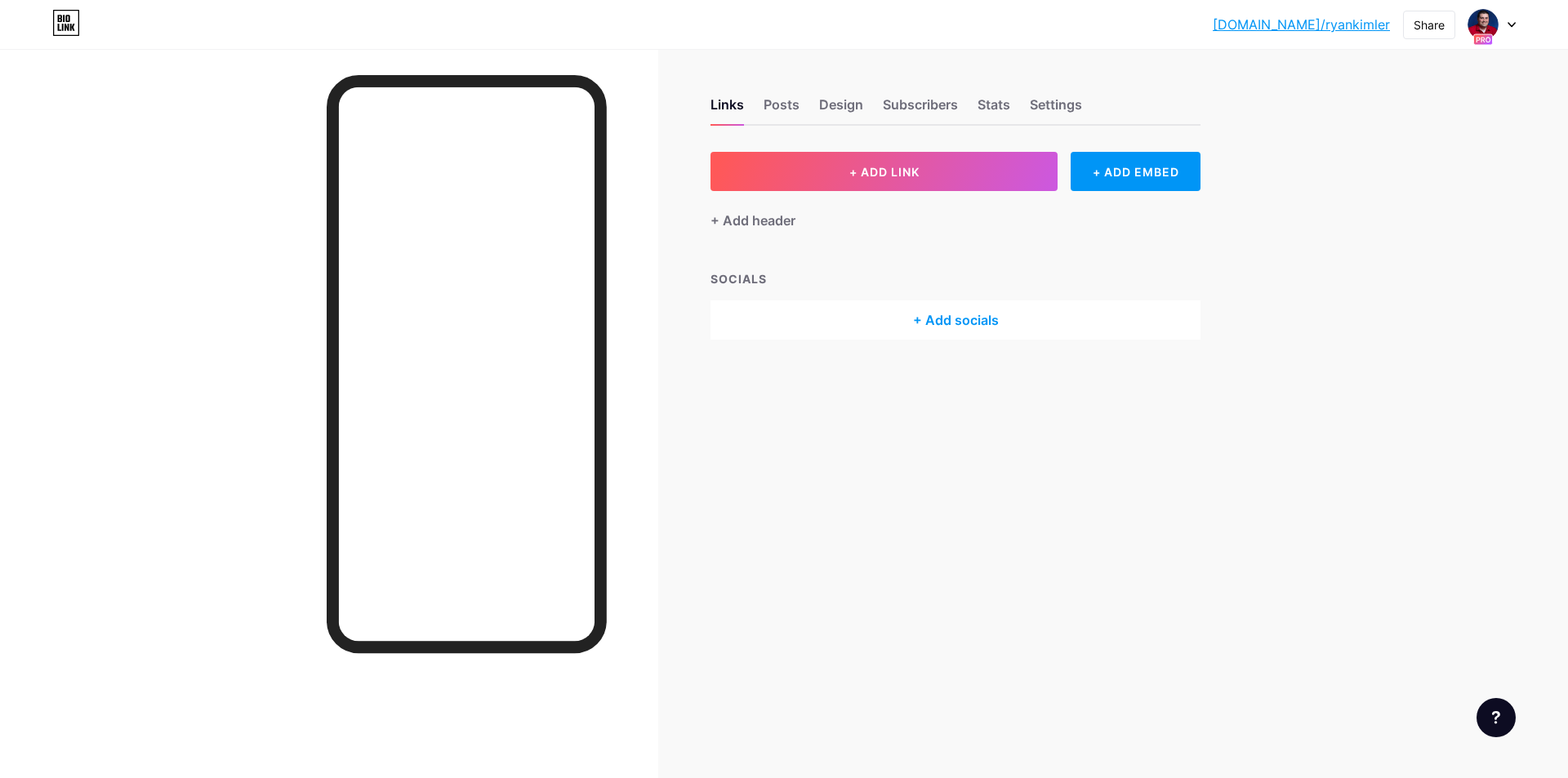
click at [1505, 25] on div at bounding box center [1493, 25] width 47 height 30
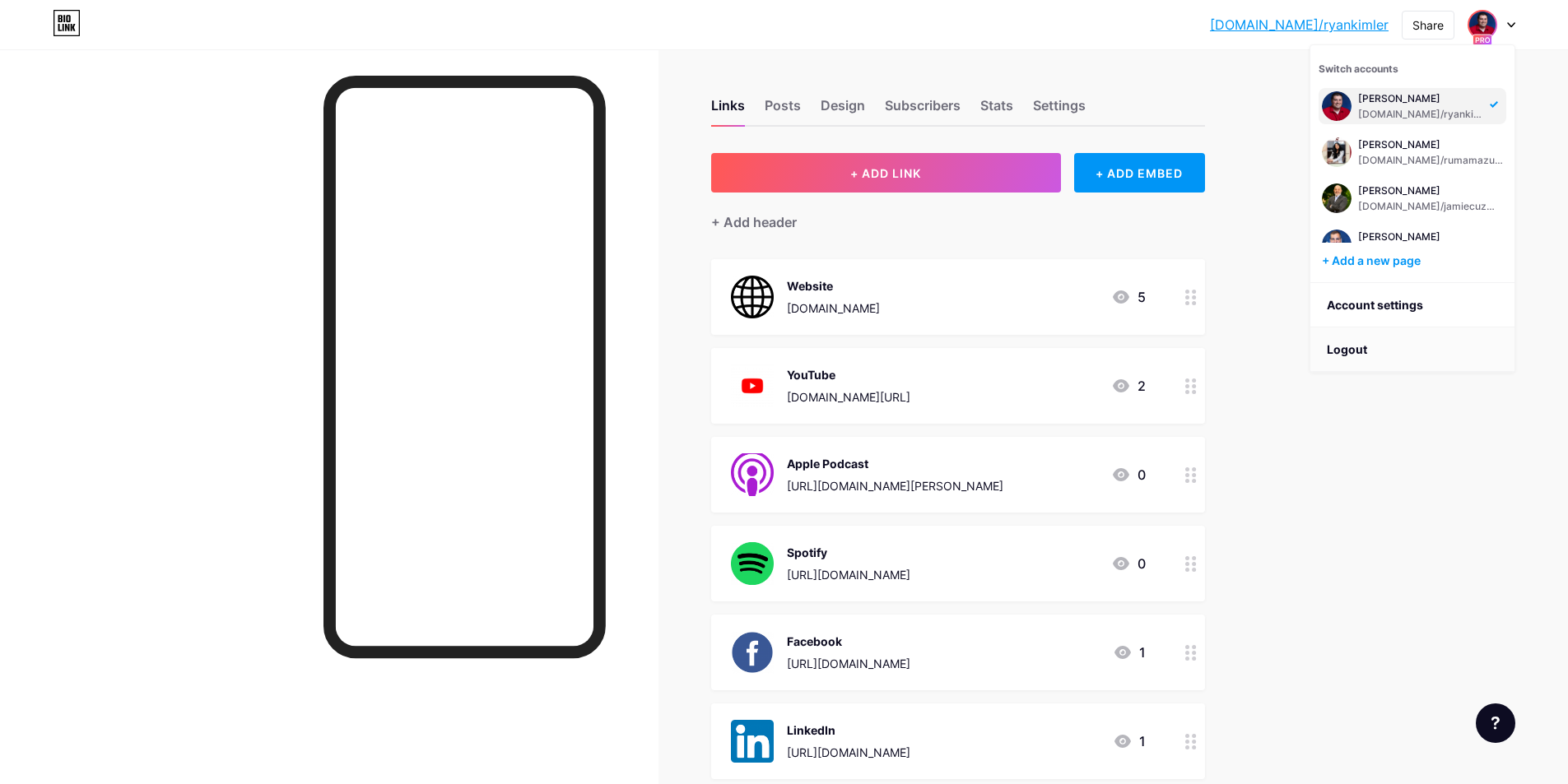
click at [1383, 346] on li "Logout" at bounding box center [1412, 350] width 204 height 44
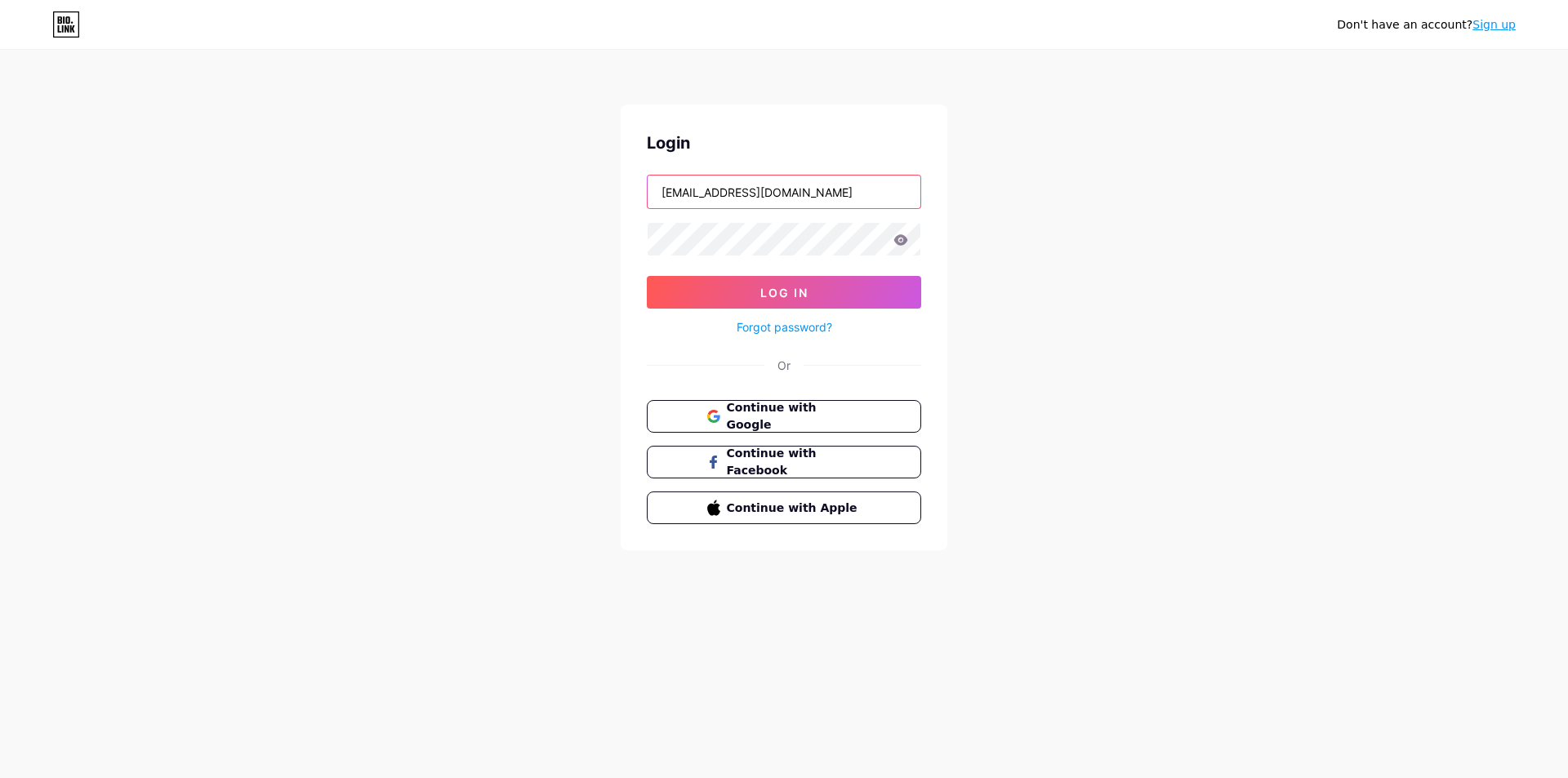
click at [745, 206] on input "client@thelegalpodcastnetwork.com" at bounding box center [784, 191] width 273 height 33
type input "bilalofficialbk@gmail.com"
click at [798, 287] on span "Log In" at bounding box center [784, 293] width 48 height 14
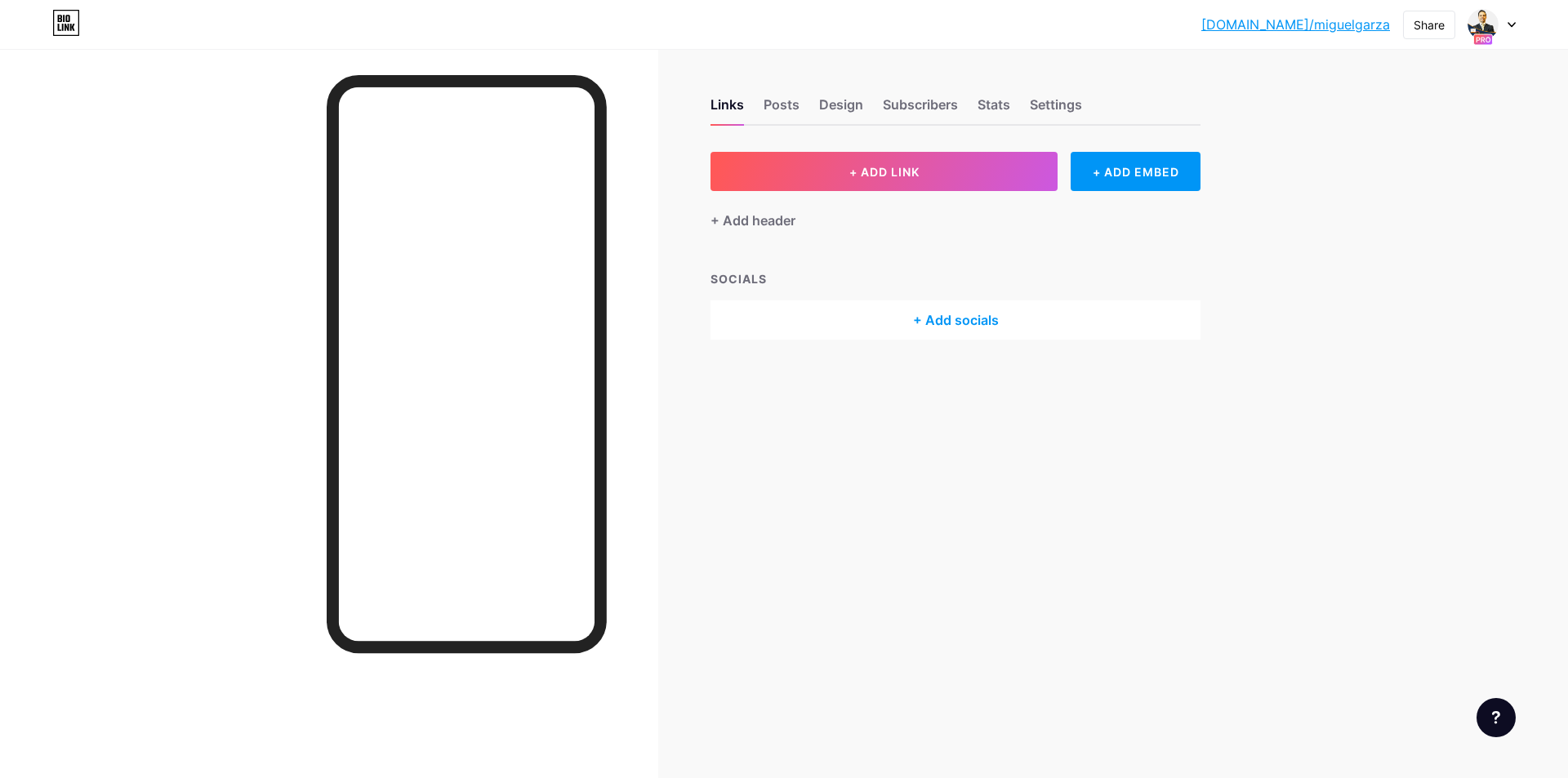
click at [1518, 17] on div "bio.link/miguel... bio.link/miguelgarza Share Switch accounts Miguel Garza bio.…" at bounding box center [784, 25] width 1568 height 30
click at [1512, 23] on div "bio.link/miguel... bio.link/miguelgarza Share Switch accounts Miguel Garza bio.…" at bounding box center [784, 25] width 1568 height 30
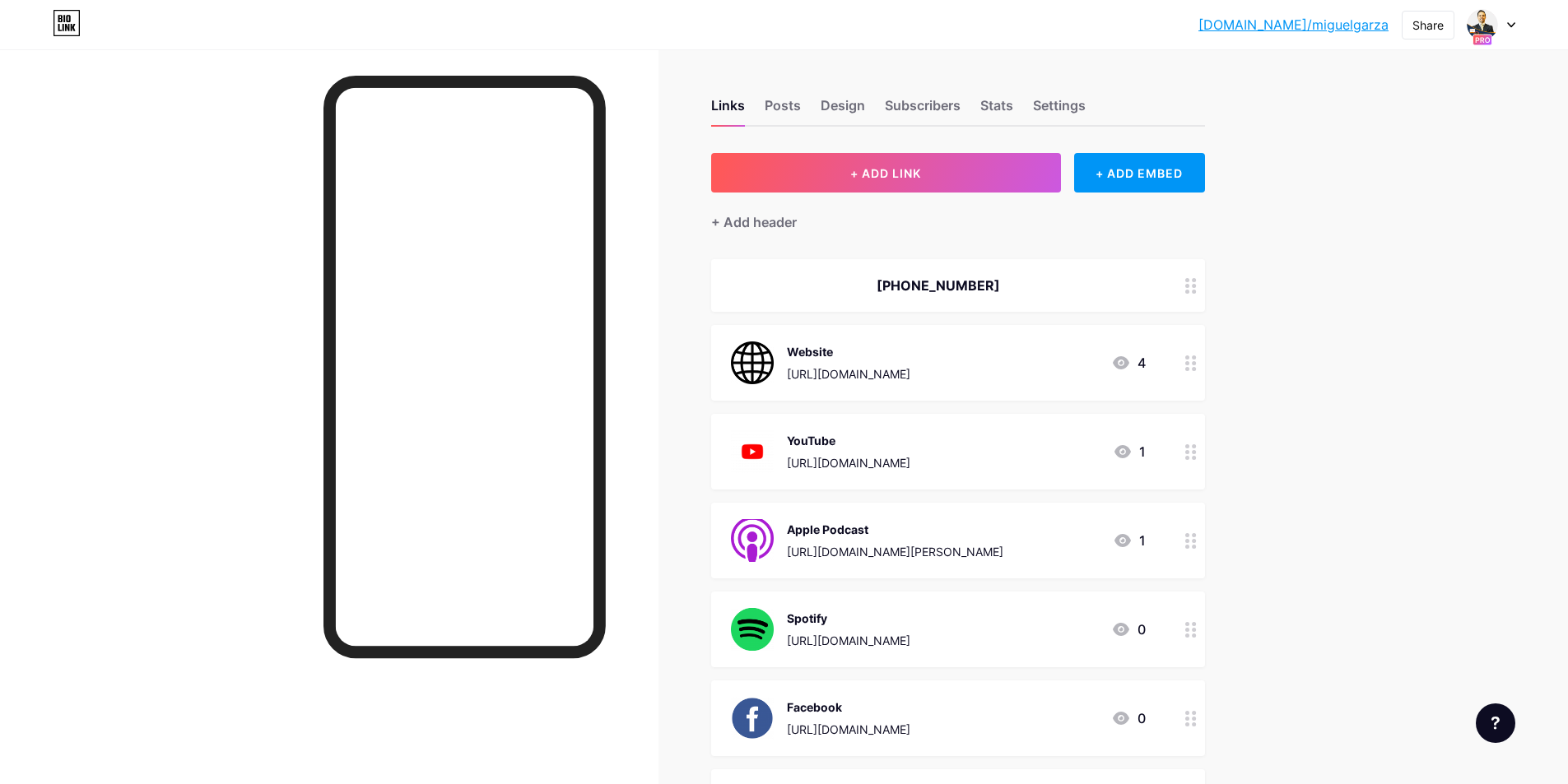
click at [1524, 23] on div "bio.link/miguel... bio.link/miguelgarza Share Switch accounts Miguel Garza bio.…" at bounding box center [784, 25] width 1568 height 30
click at [1504, 33] on div at bounding box center [1491, 25] width 48 height 30
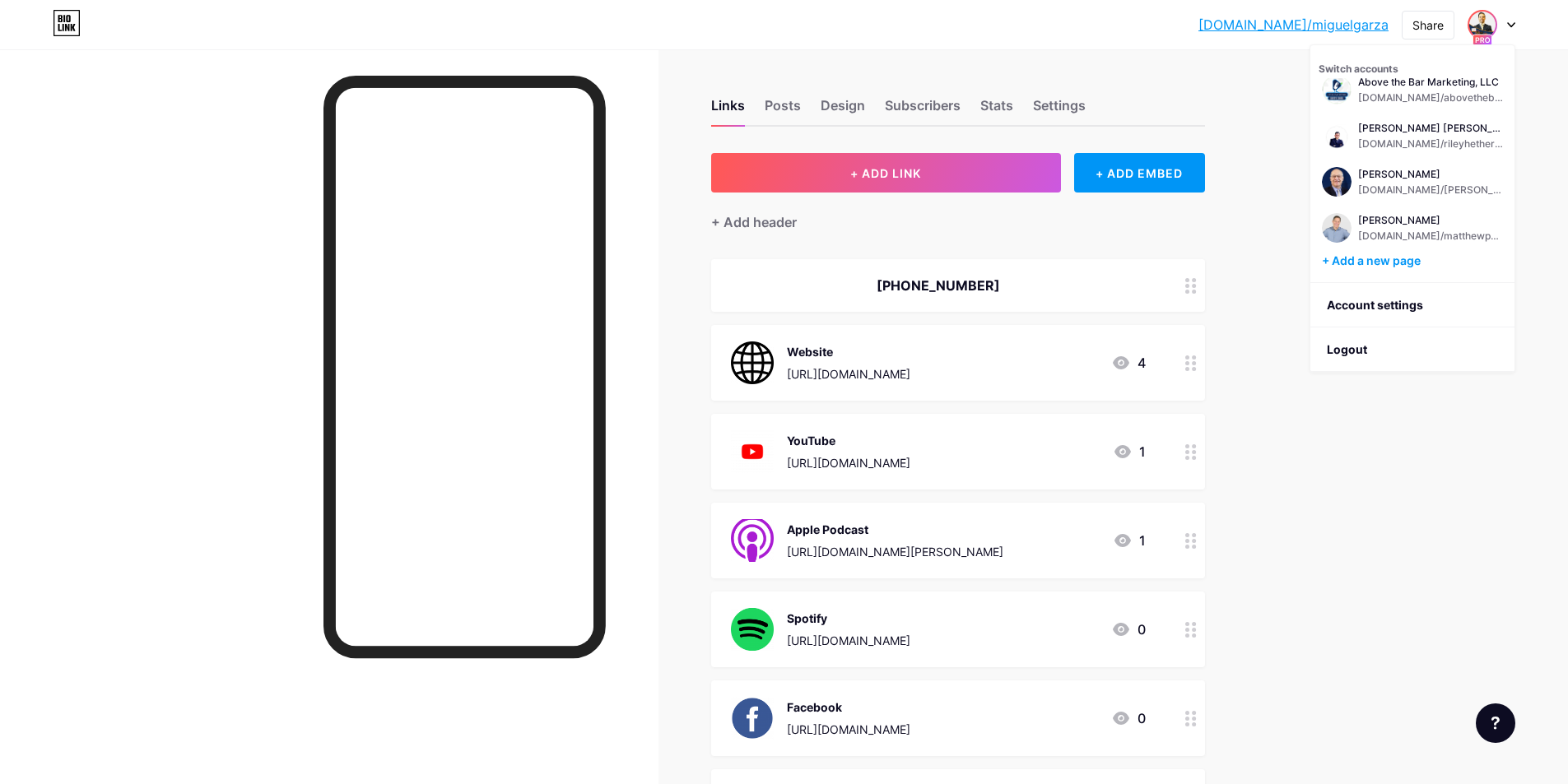
scroll to position [758, 0]
click at [1353, 349] on li "Logout" at bounding box center [1412, 350] width 204 height 44
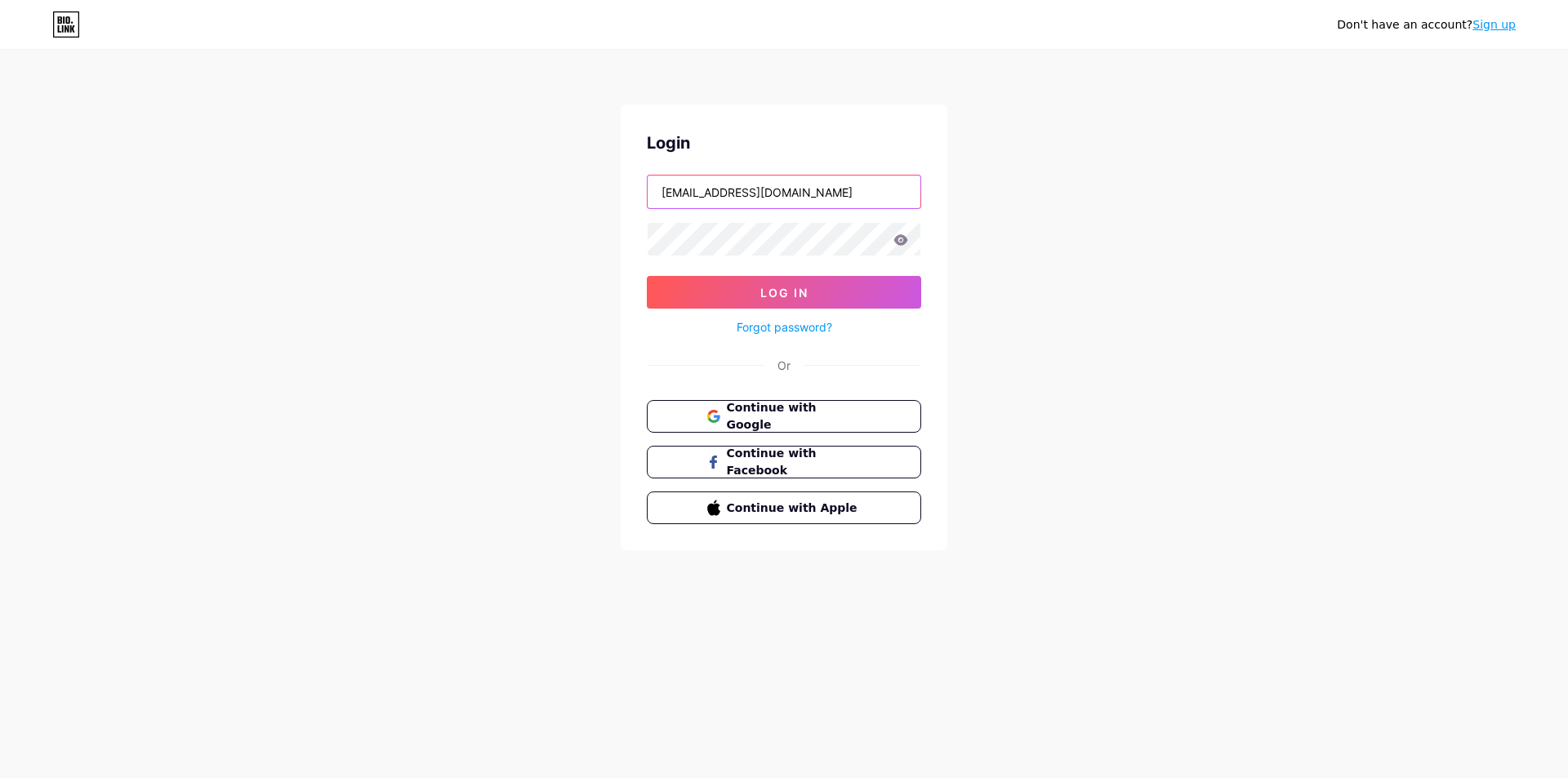
click at [776, 206] on input "bilalofficialbk@gmail.com" at bounding box center [784, 191] width 273 height 33
type input "dm@thelegalpodcastnetwork.com"
click at [765, 274] on form "dm@thelegalpodcastnetwork.com Log In Forgot password?" at bounding box center [784, 256] width 274 height 163
click at [765, 290] on span "Log In" at bounding box center [784, 293] width 48 height 14
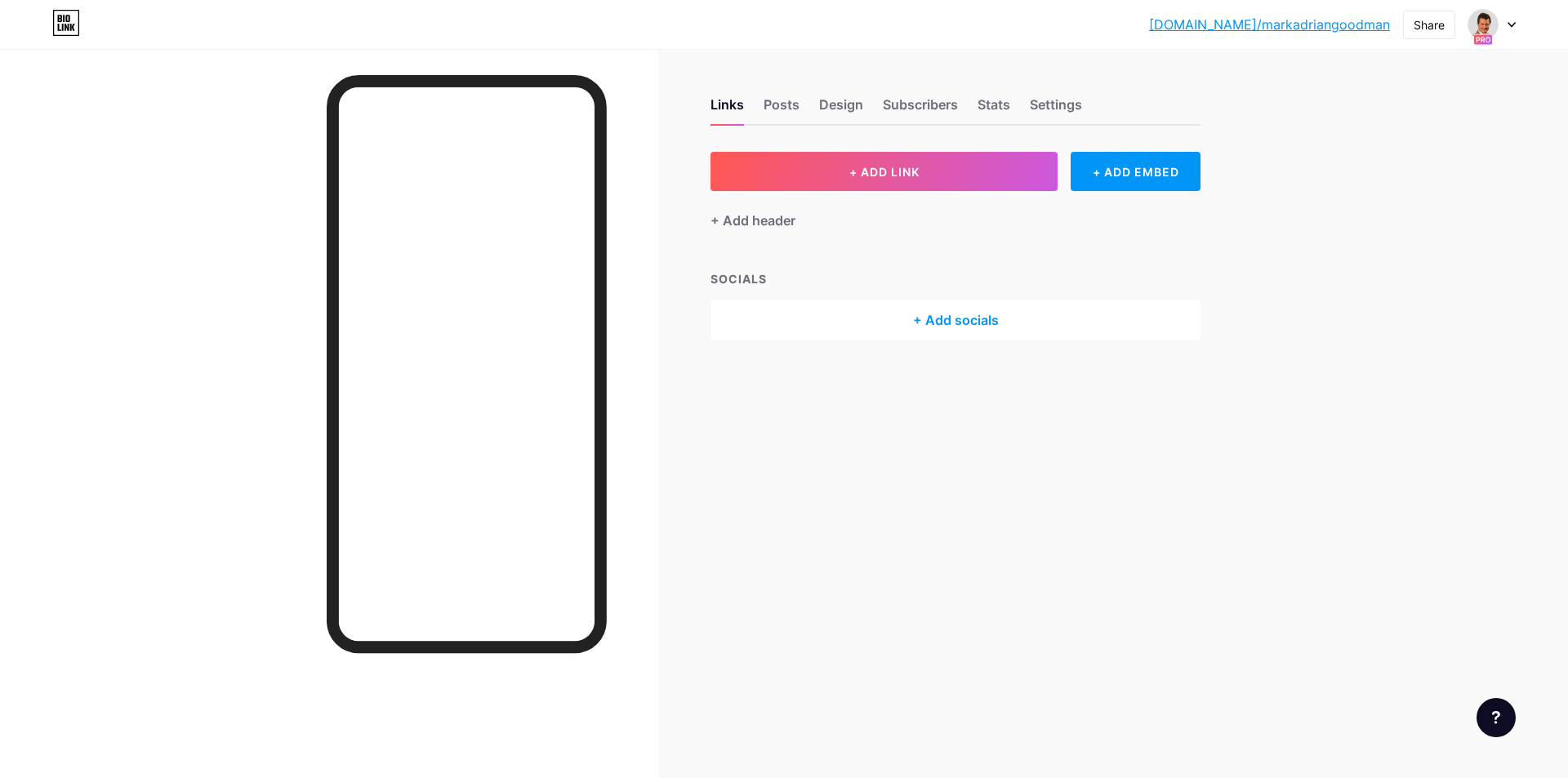
click at [1510, 20] on div "bio.link/markad... bio.link/markadriangoodman Share Switch accounts Mark Goodma…" at bounding box center [784, 25] width 1568 height 30
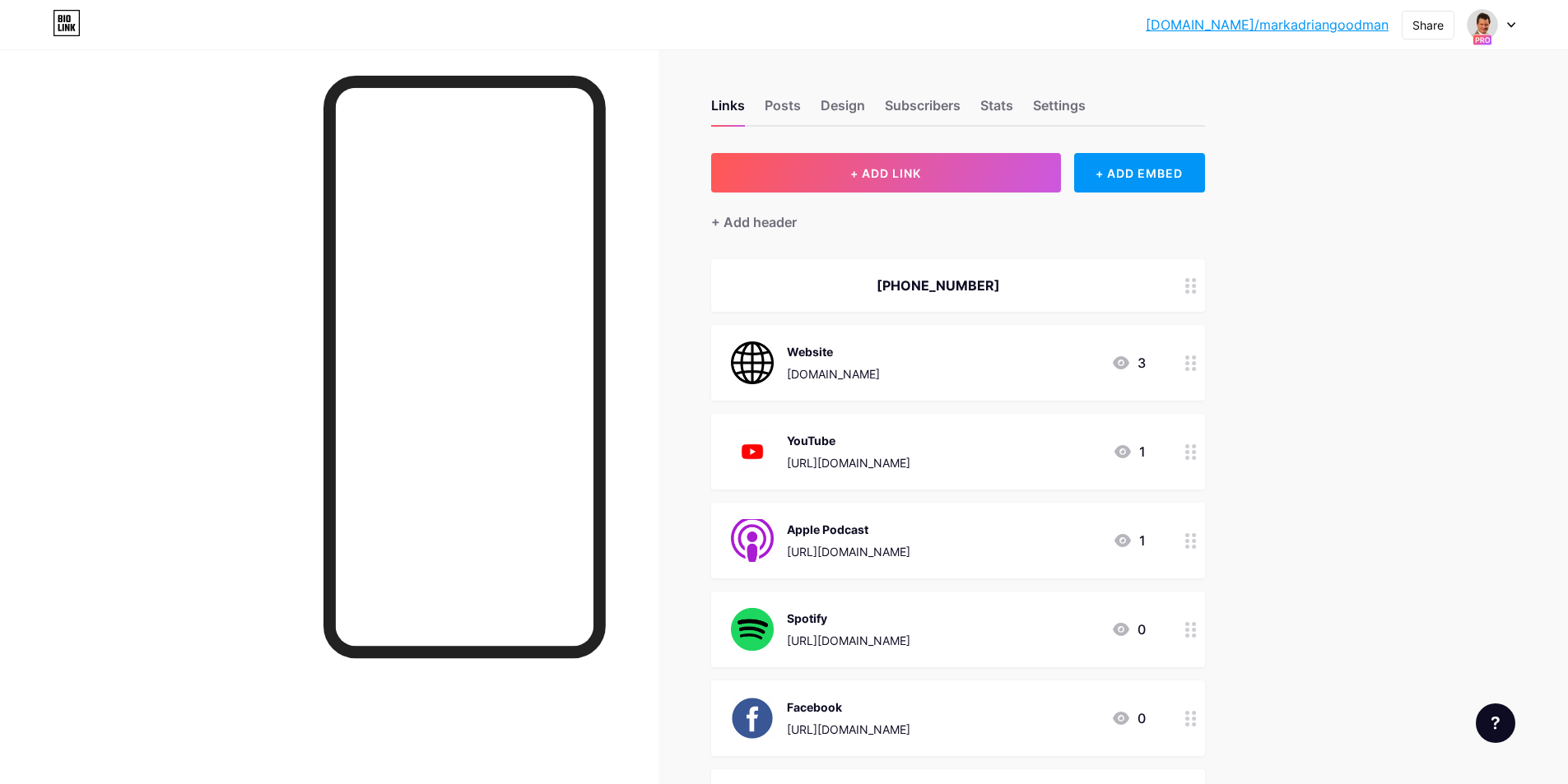
click at [1509, 20] on div at bounding box center [1491, 25] width 48 height 30
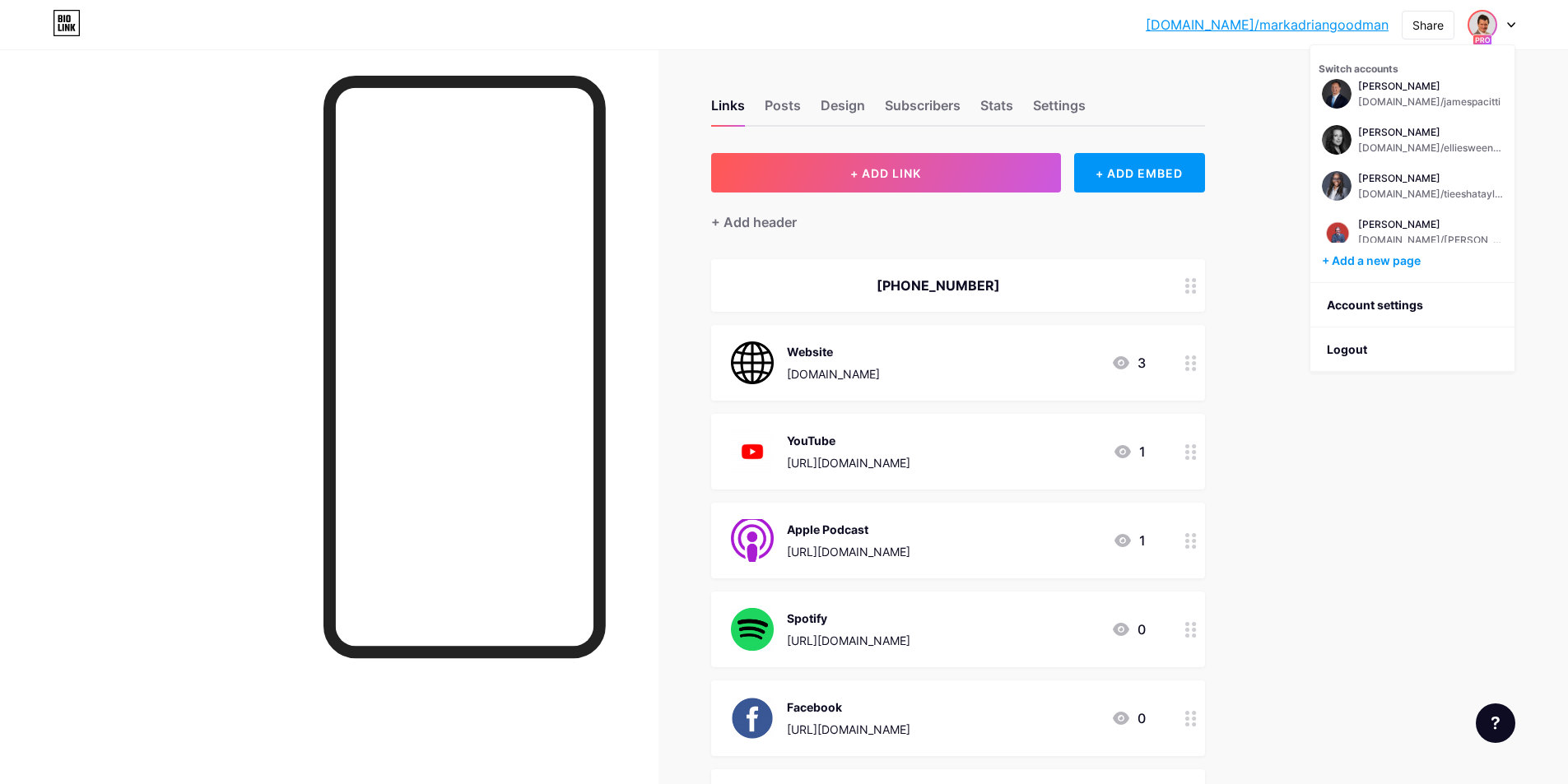
scroll to position [82, 0]
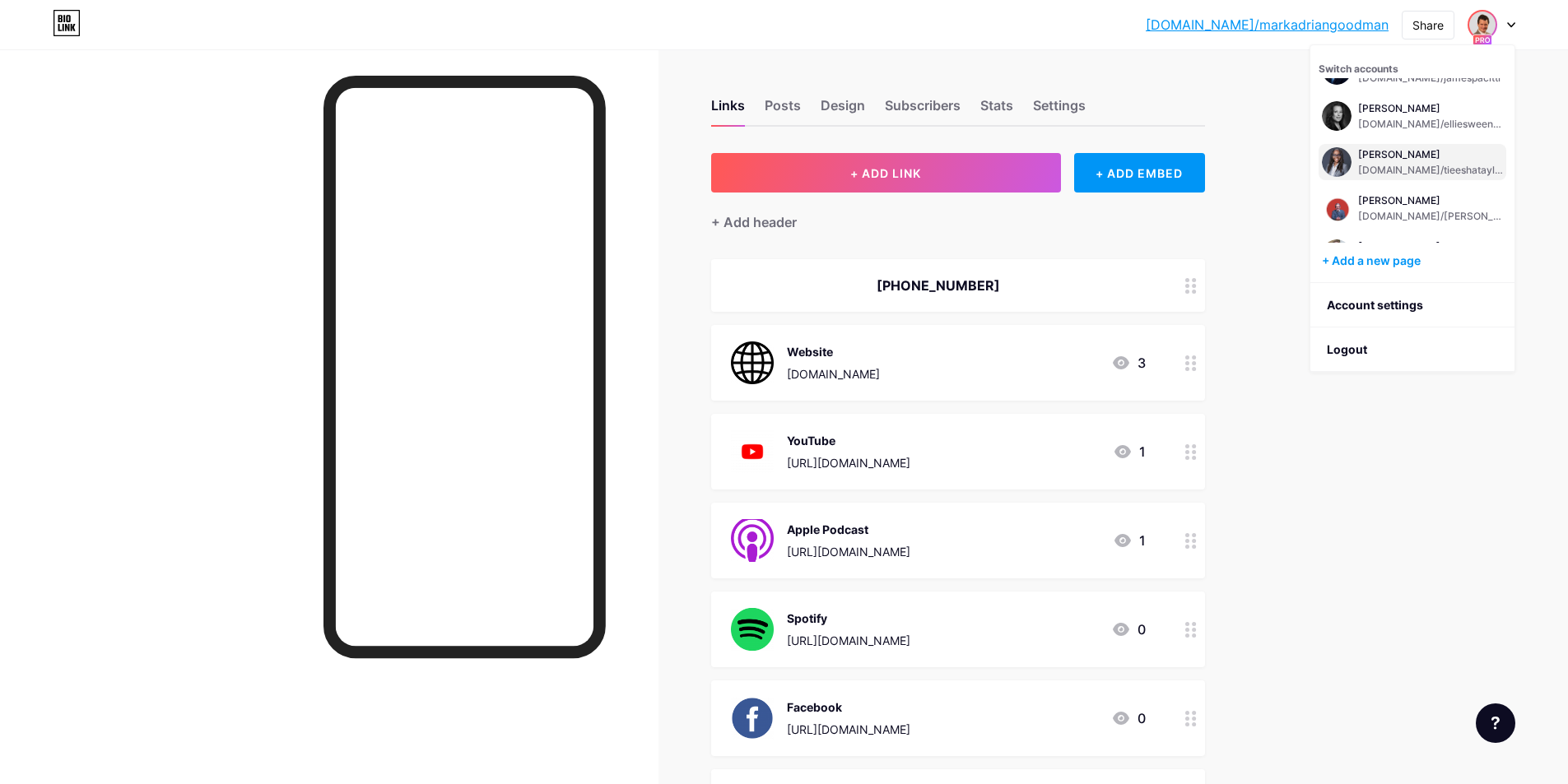
click at [1430, 152] on div "[PERSON_NAME]" at bounding box center [1431, 154] width 145 height 13
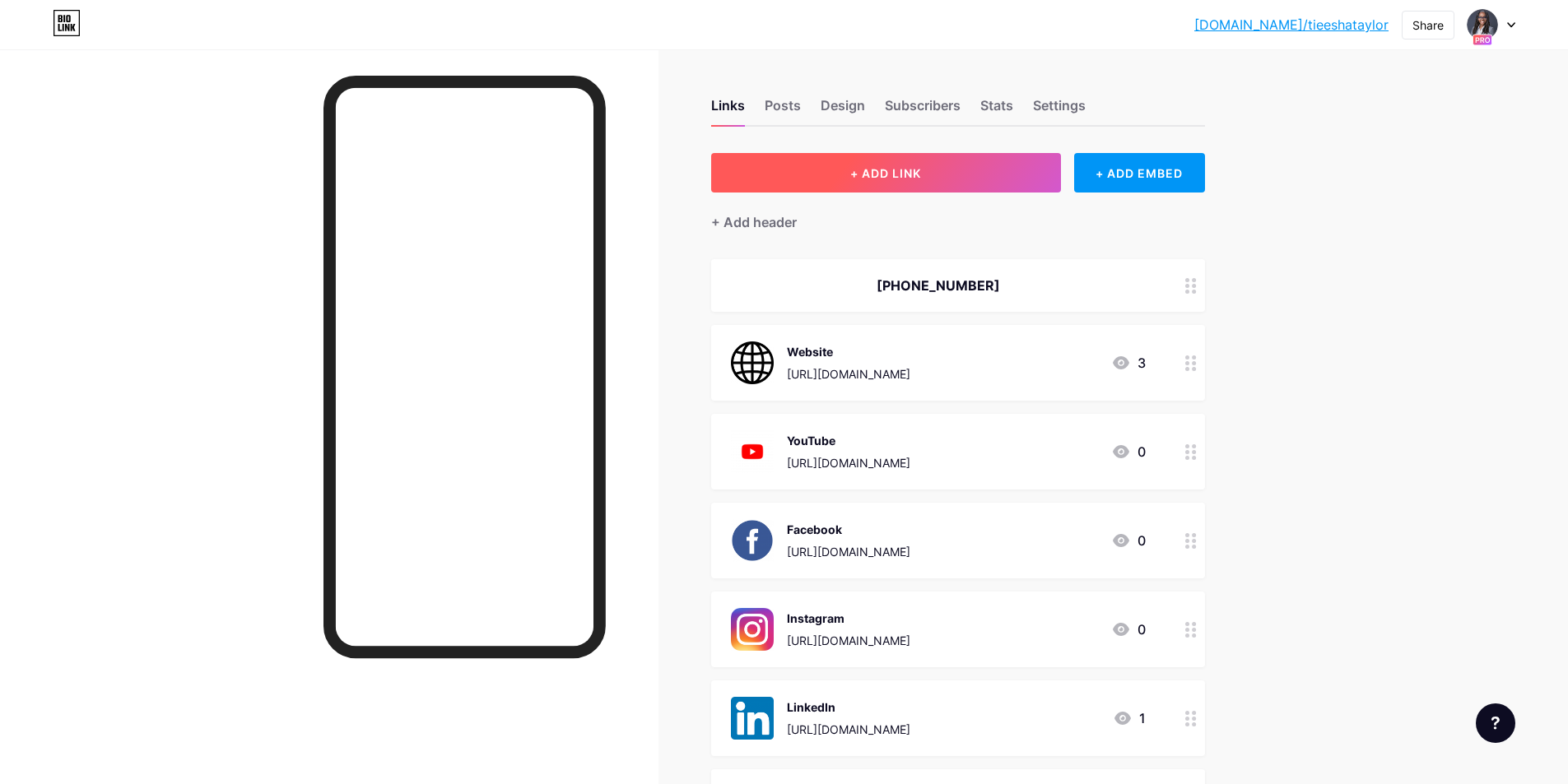
click at [970, 184] on button "+ ADD LINK" at bounding box center [886, 172] width 350 height 39
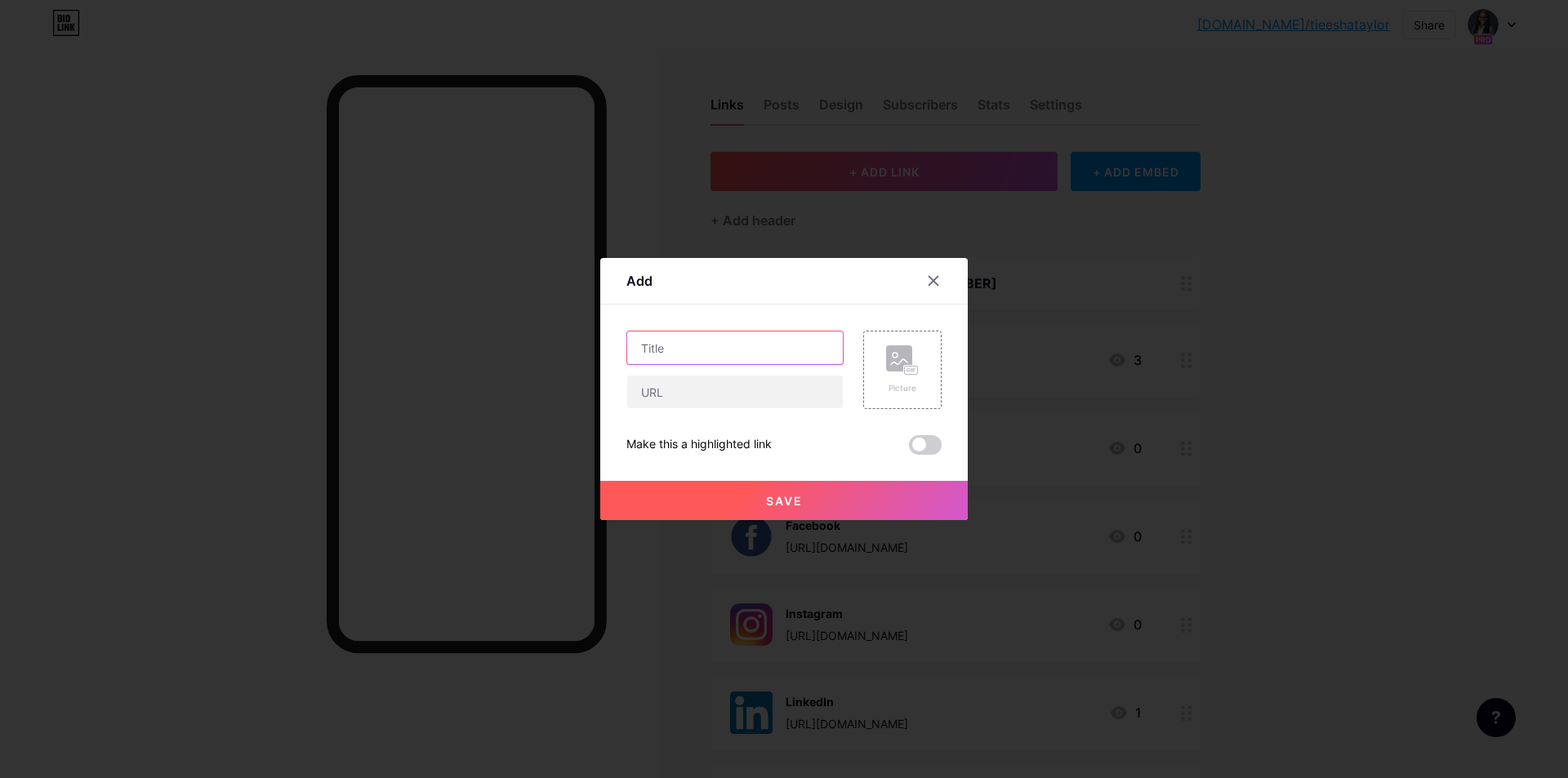
click at [739, 351] on input "text" at bounding box center [735, 348] width 216 height 33
type input "Apple Podcast"
paste input "[URL][DOMAIN_NAME]"
type input "[URL][DOMAIN_NAME]"
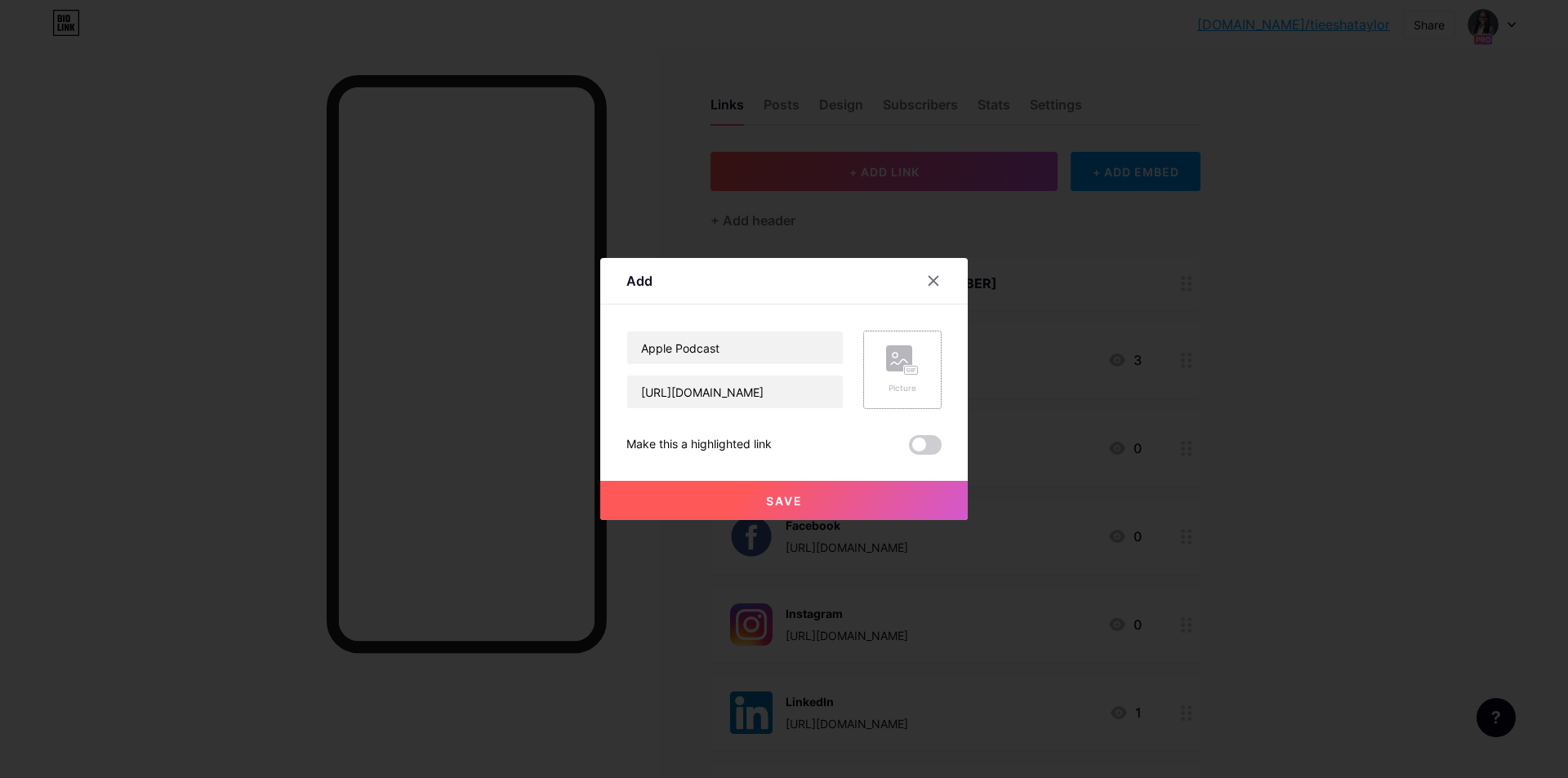
click at [897, 356] on rect at bounding box center [899, 358] width 26 height 26
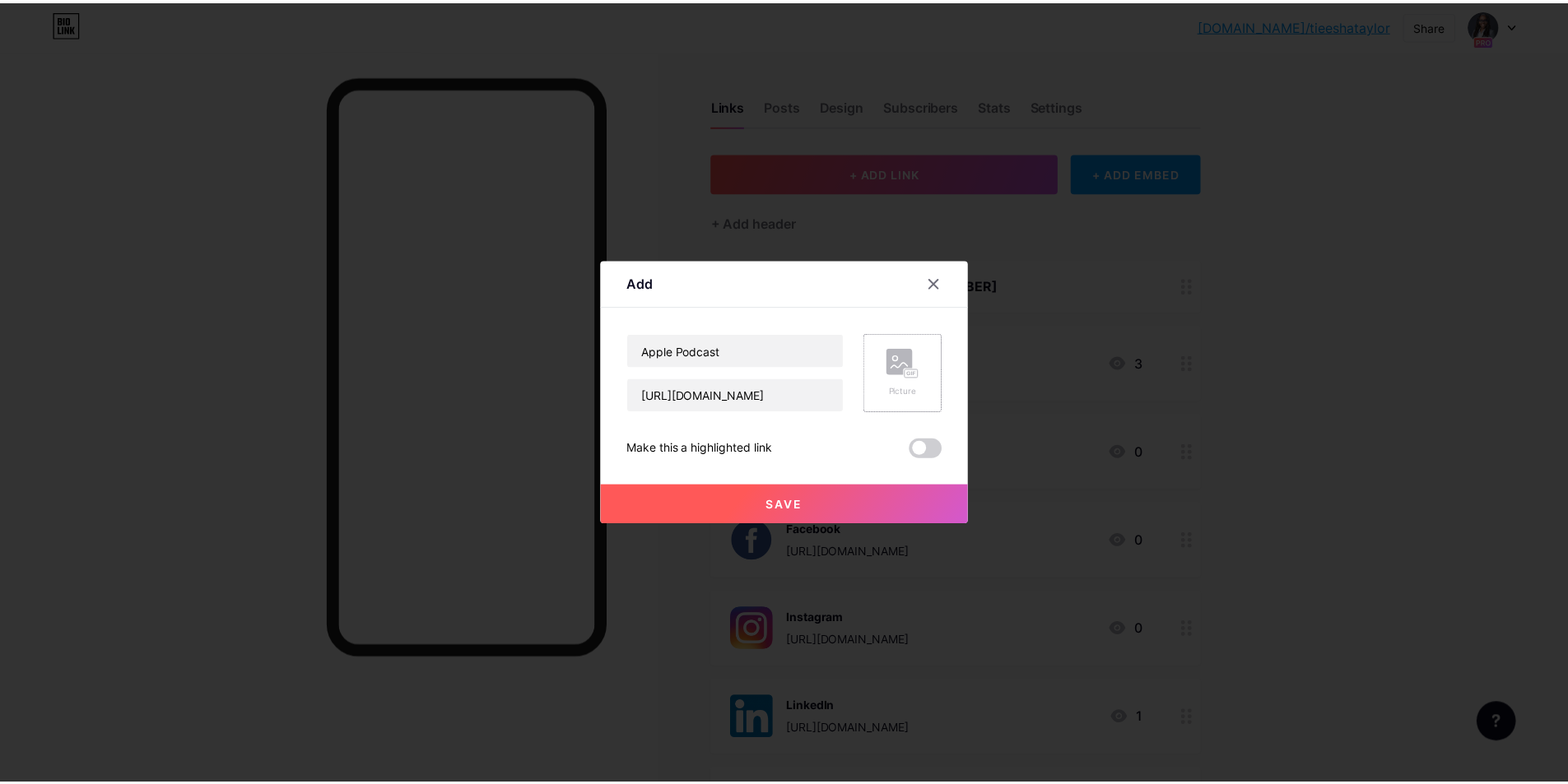
scroll to position [0, 0]
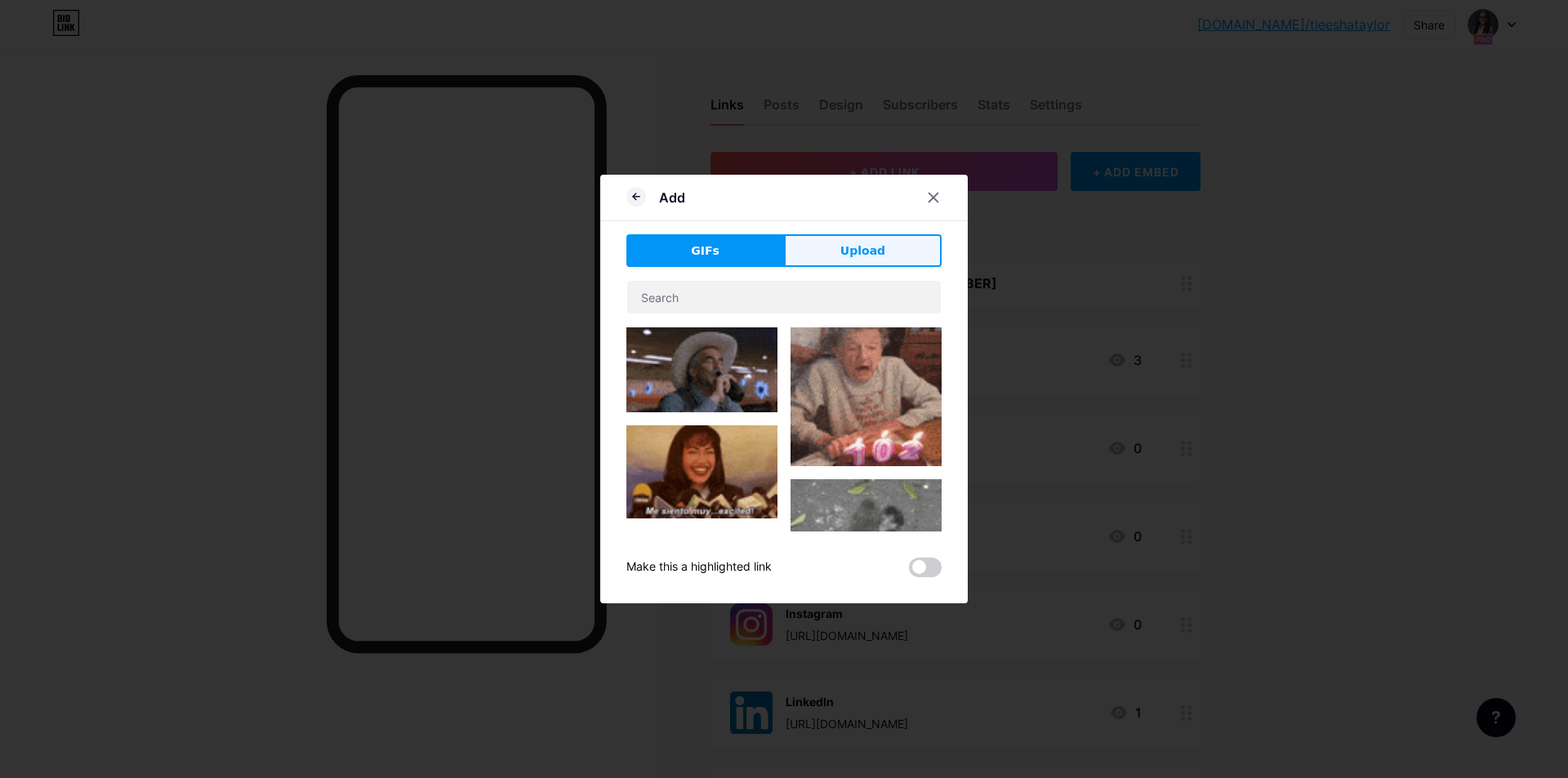
click at [875, 257] on span "Upload" at bounding box center [863, 251] width 45 height 17
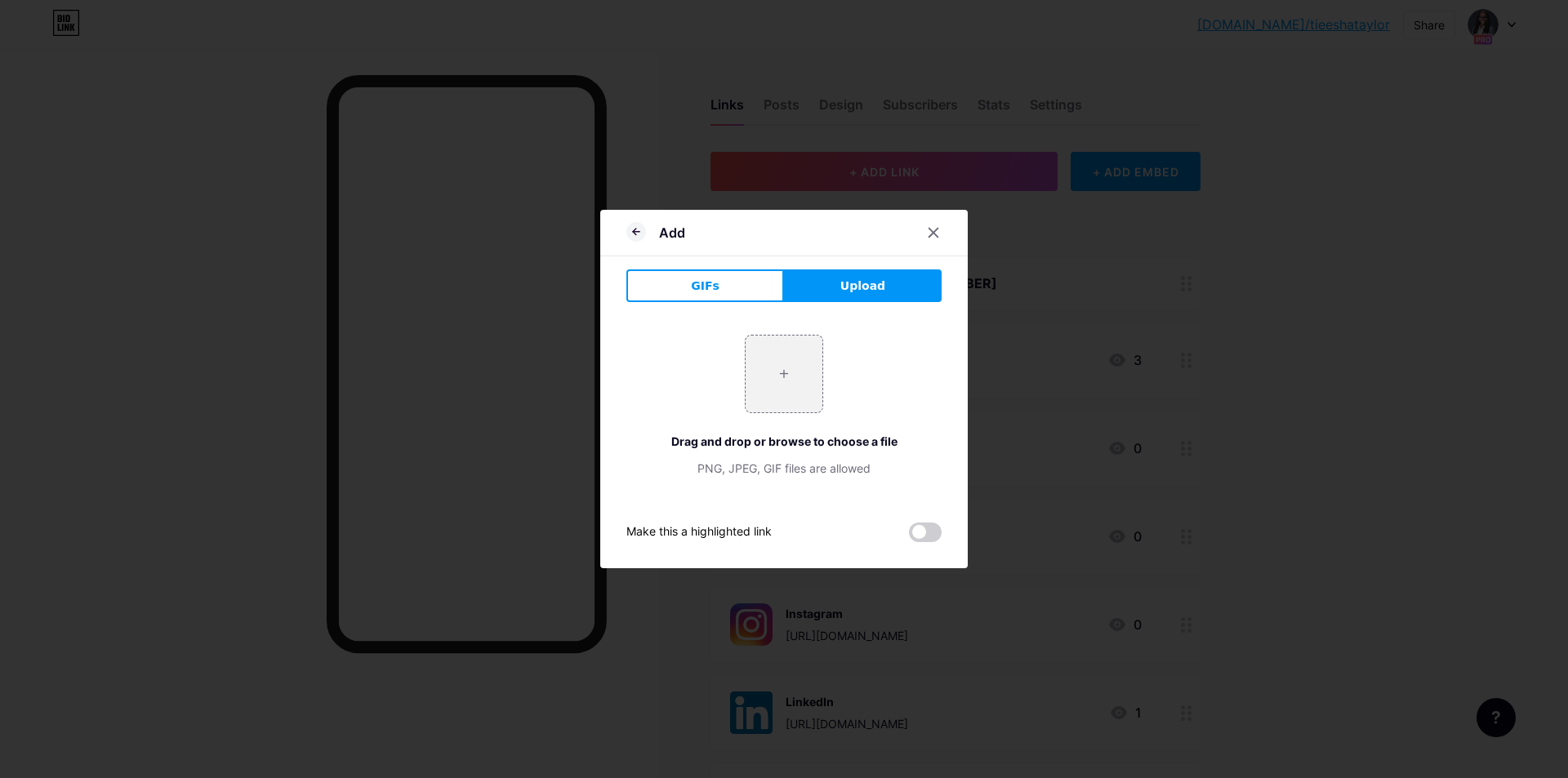
click at [826, 365] on div "+ Drag and drop or browse to choose a file PNG, JPEG, GIF files are allowed" at bounding box center [784, 406] width 315 height 142
click at [790, 373] on input "file" at bounding box center [784, 374] width 77 height 77
type input "C:\fakepath\apple-podcast-logo-0CF661058F-seeklogo.com.png"
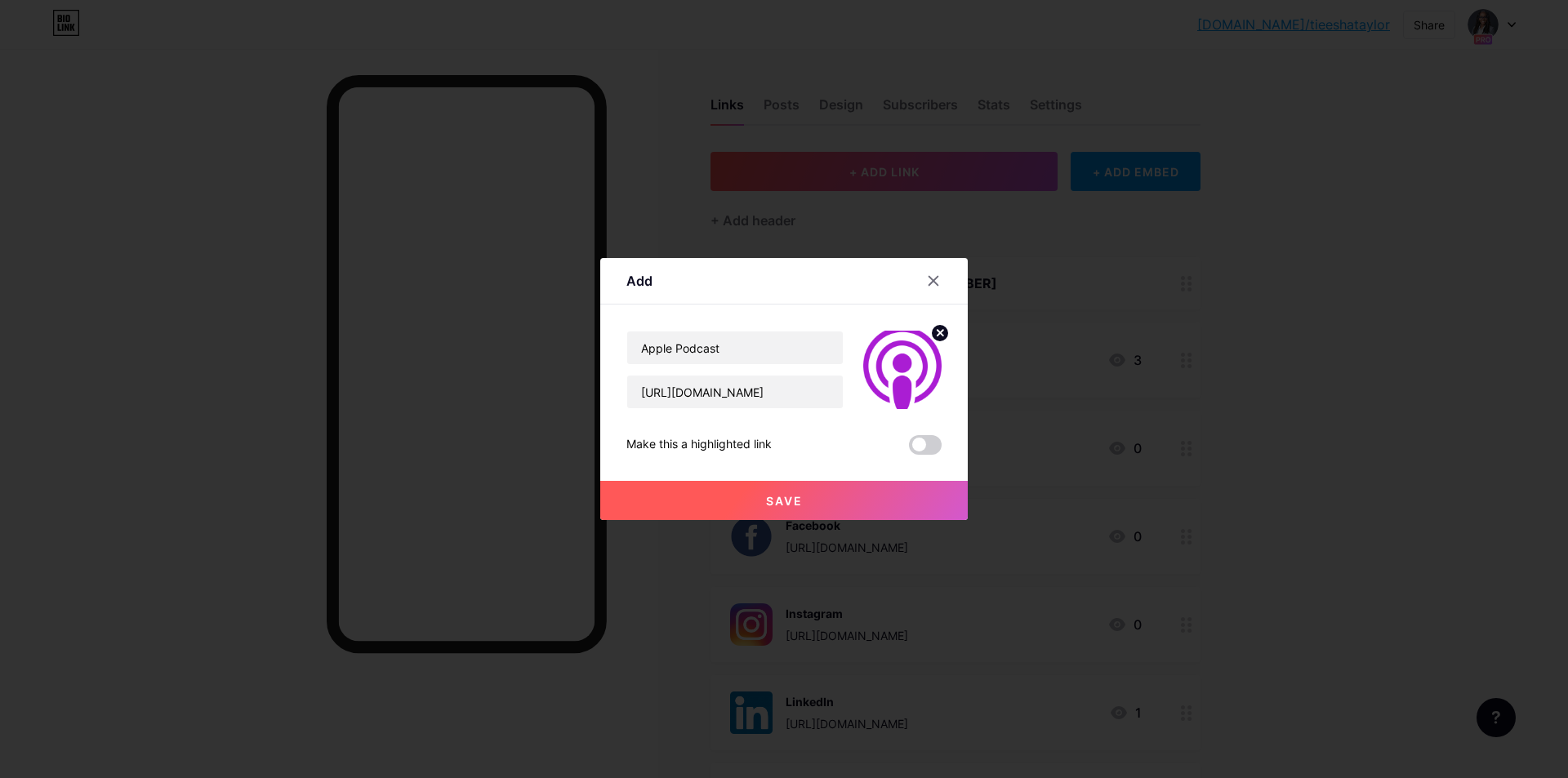
click at [814, 495] on button "Save" at bounding box center [784, 500] width 367 height 39
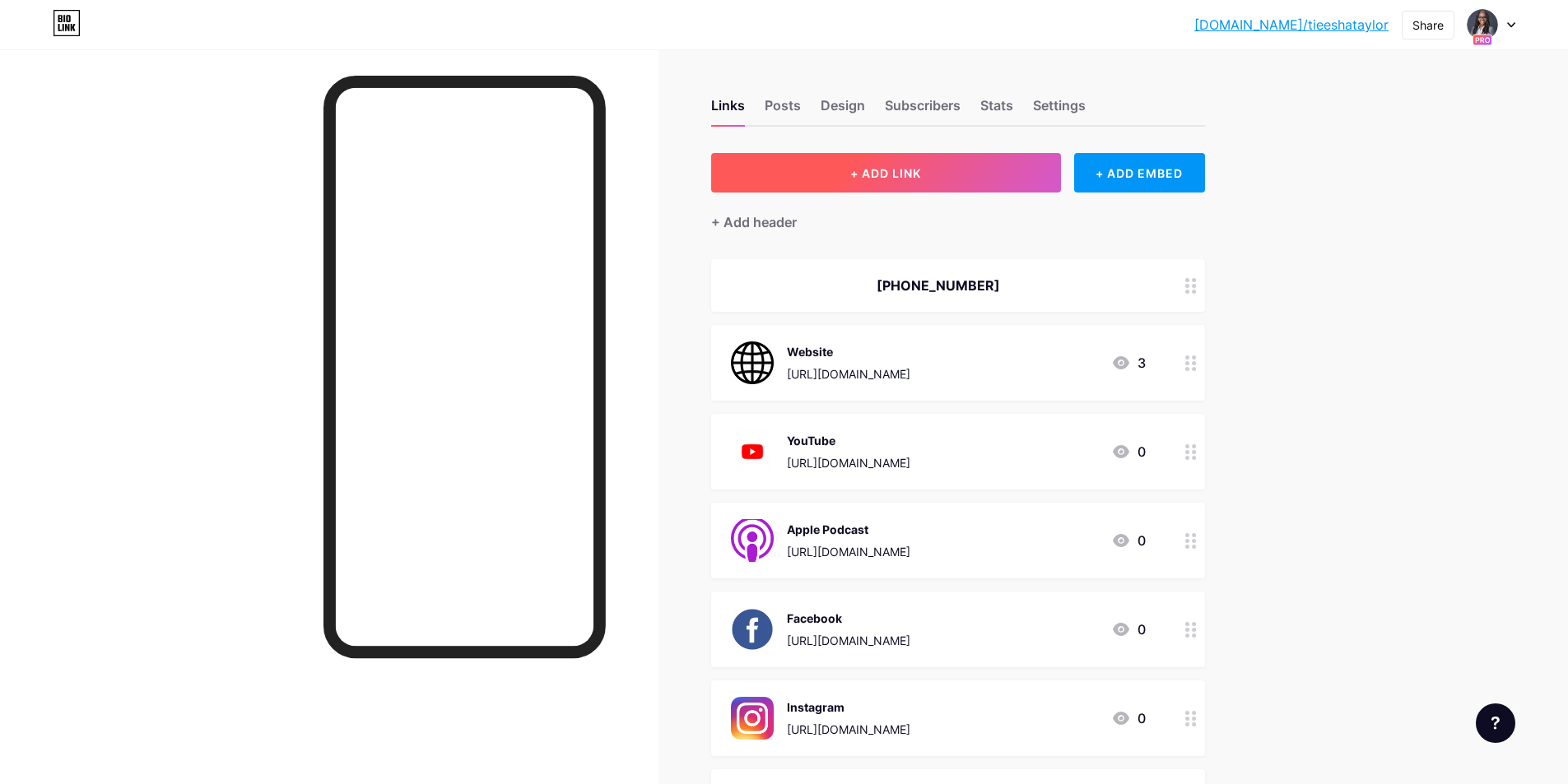
click at [880, 184] on button "+ ADD LINK" at bounding box center [886, 172] width 350 height 39
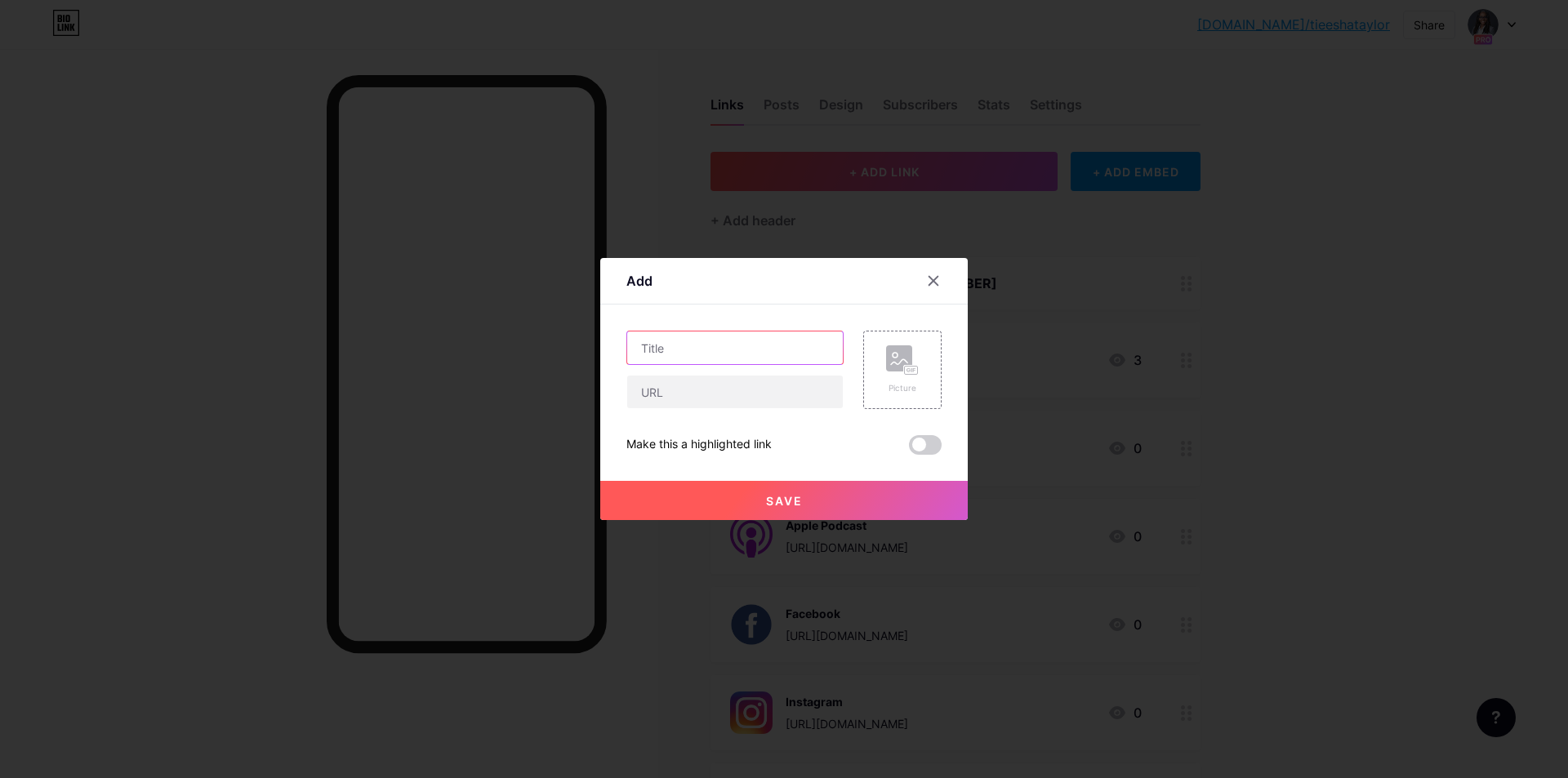
click at [746, 359] on input "text" at bounding box center [735, 348] width 216 height 33
type input "Spotify"
paste input "[URL][DOMAIN_NAME]"
type input "[URL][DOMAIN_NAME]"
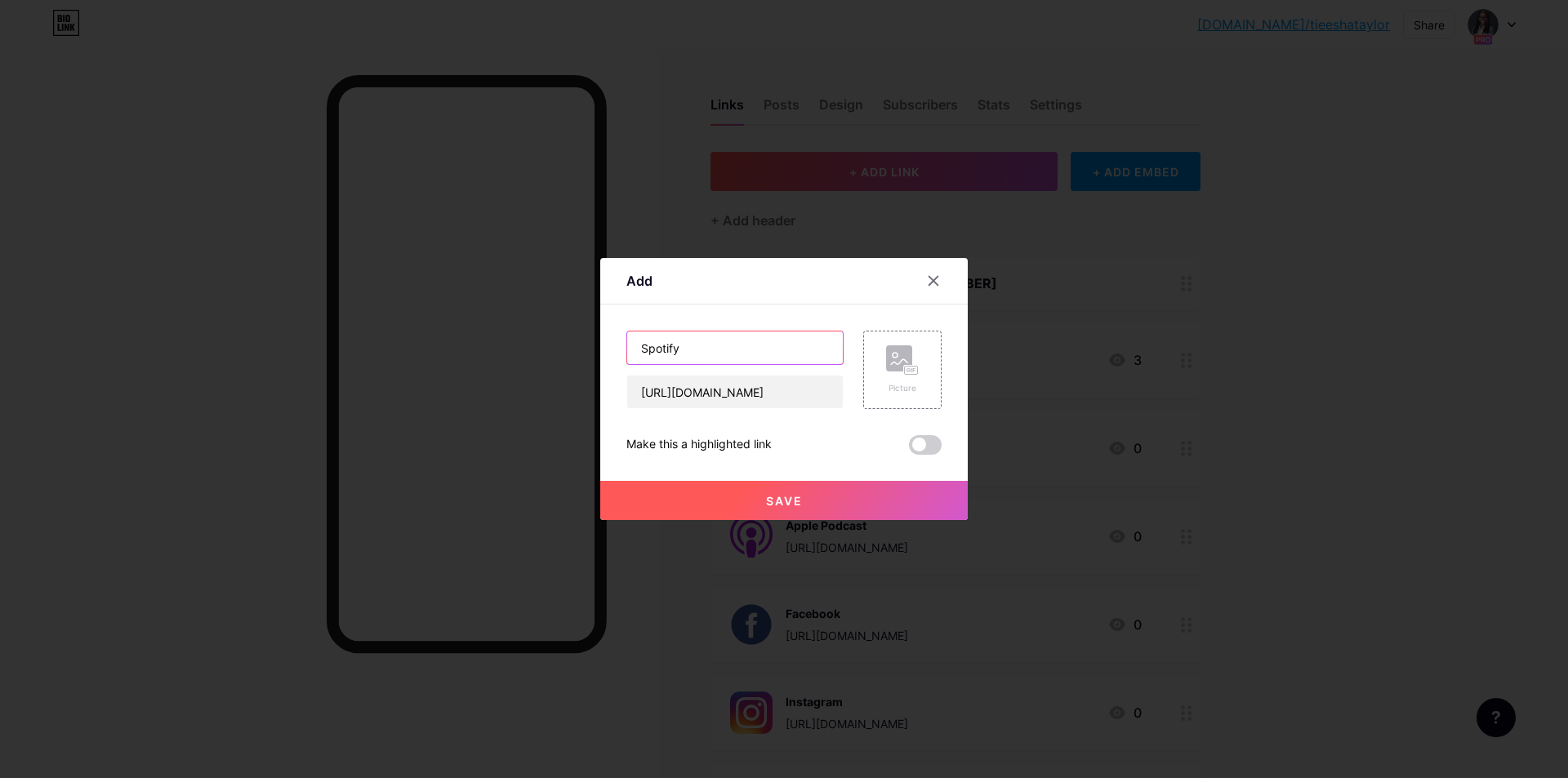
click at [746, 359] on input "Spotify" at bounding box center [735, 348] width 216 height 33
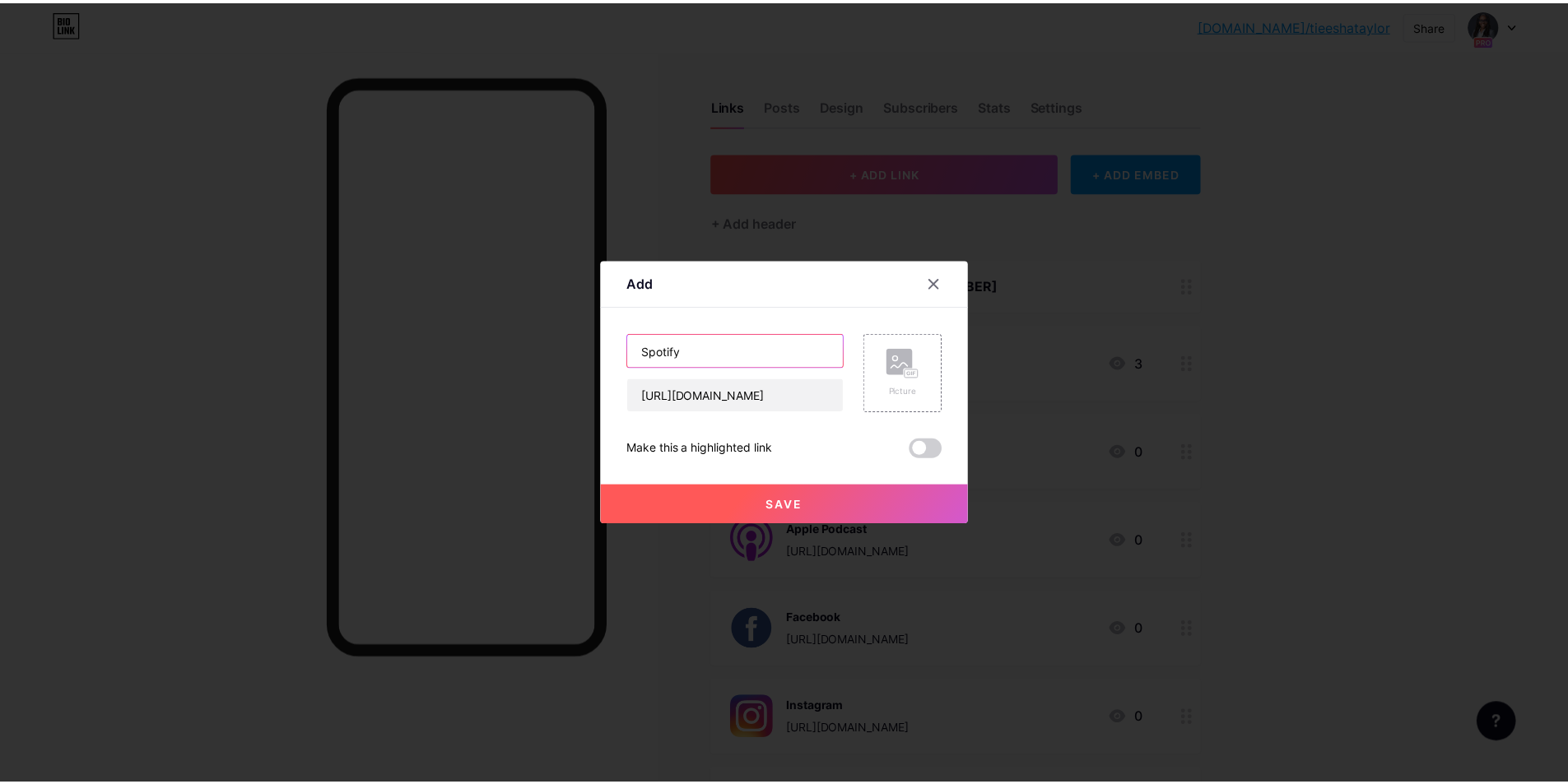
scroll to position [0, 0]
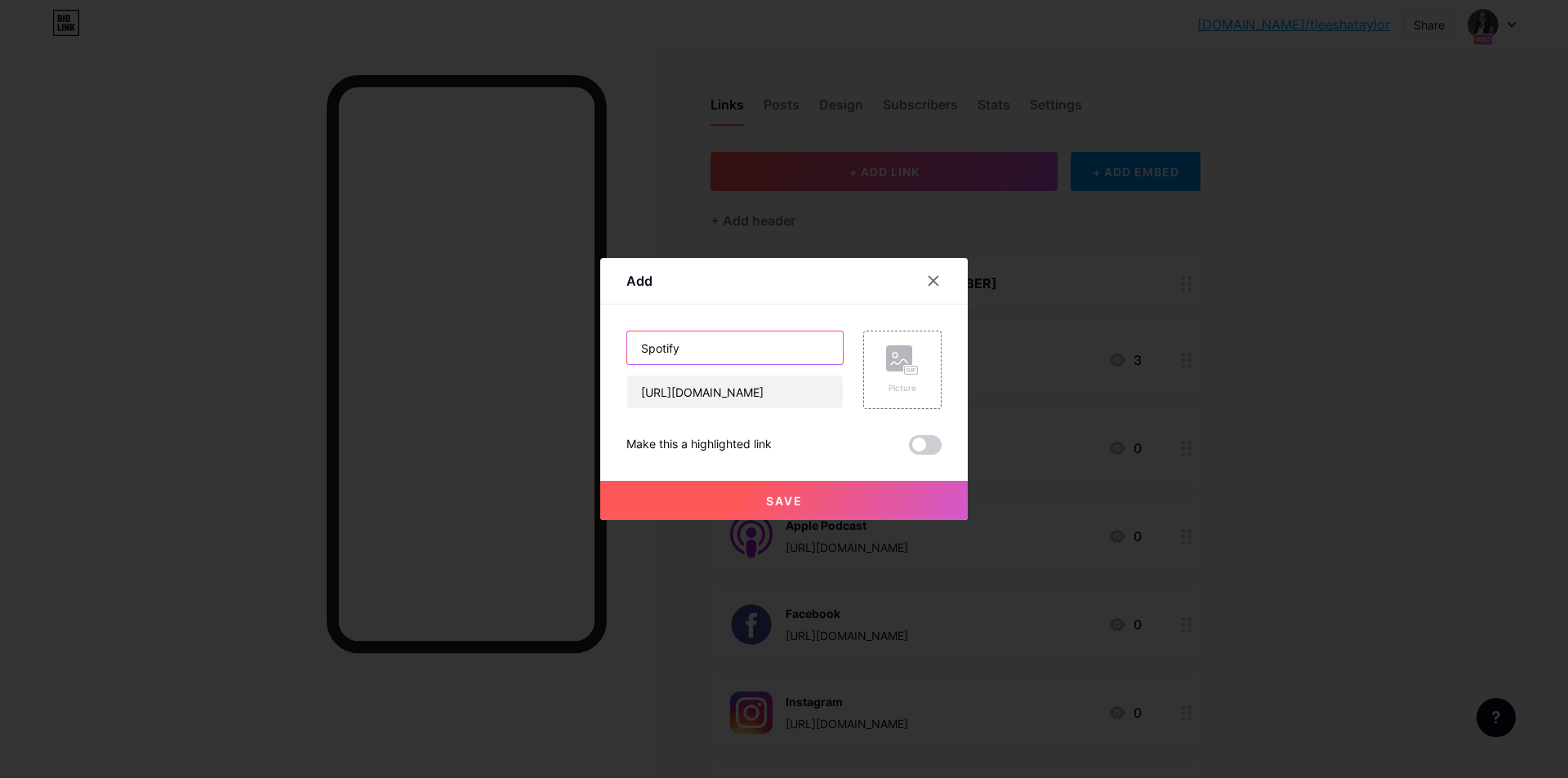
click at [746, 359] on input "Spotify" at bounding box center [735, 348] width 216 height 33
click at [909, 373] on rect at bounding box center [911, 371] width 13 height 8
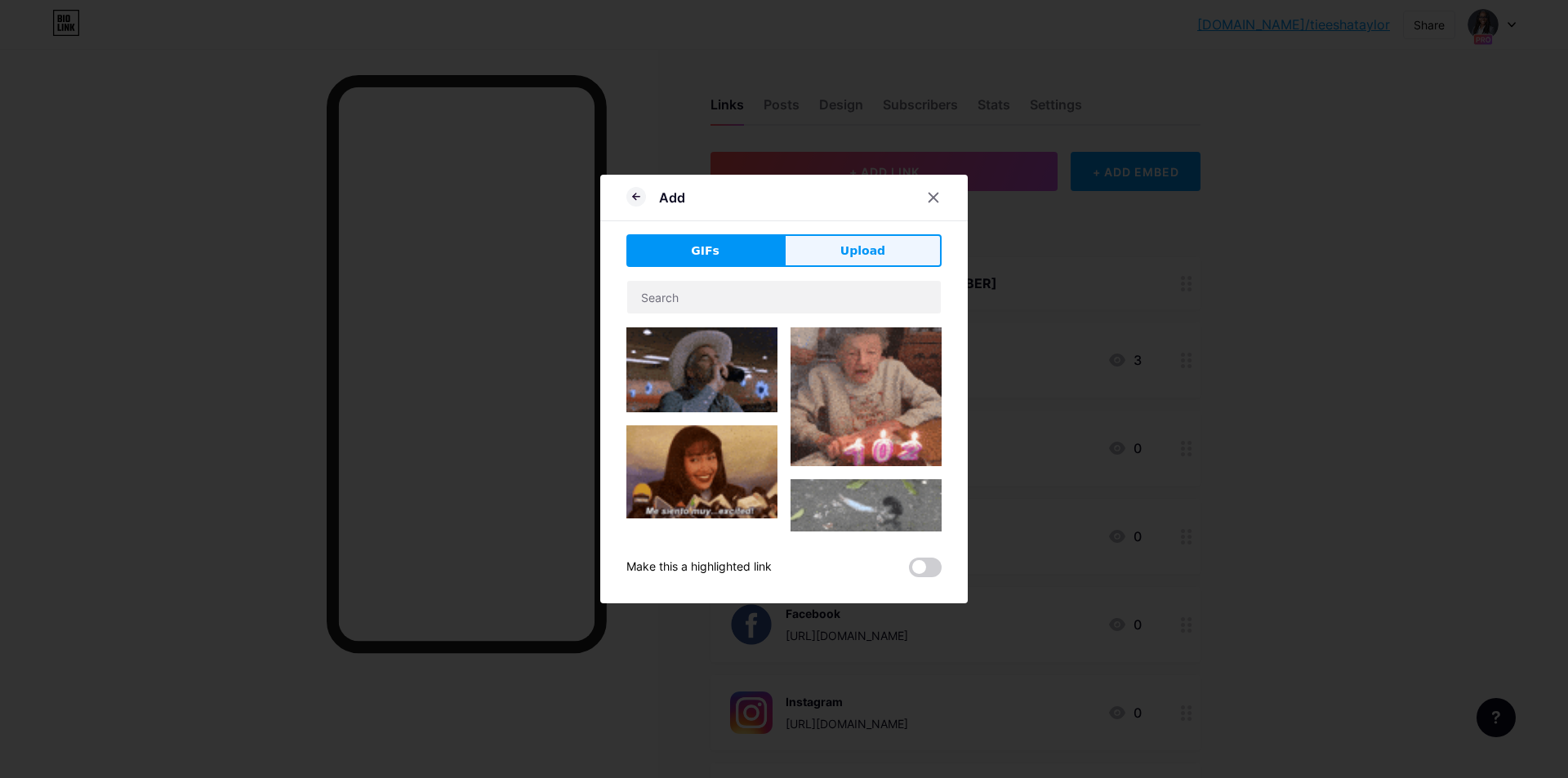
click at [831, 244] on button "Upload" at bounding box center [863, 251] width 157 height 33
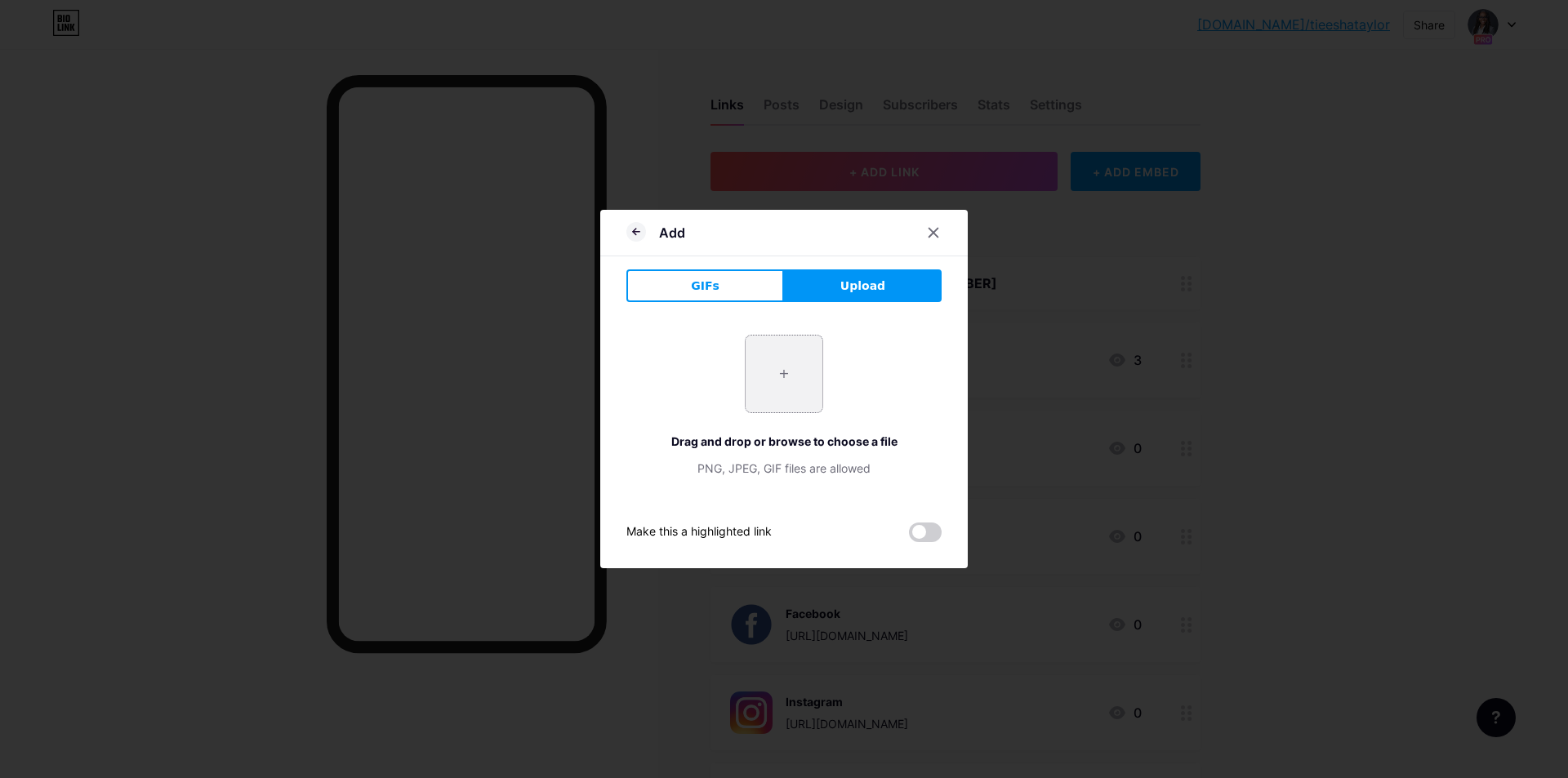
click at [765, 364] on input "file" at bounding box center [784, 374] width 77 height 77
type input "C:\fakepath\Spotify_icon.png"
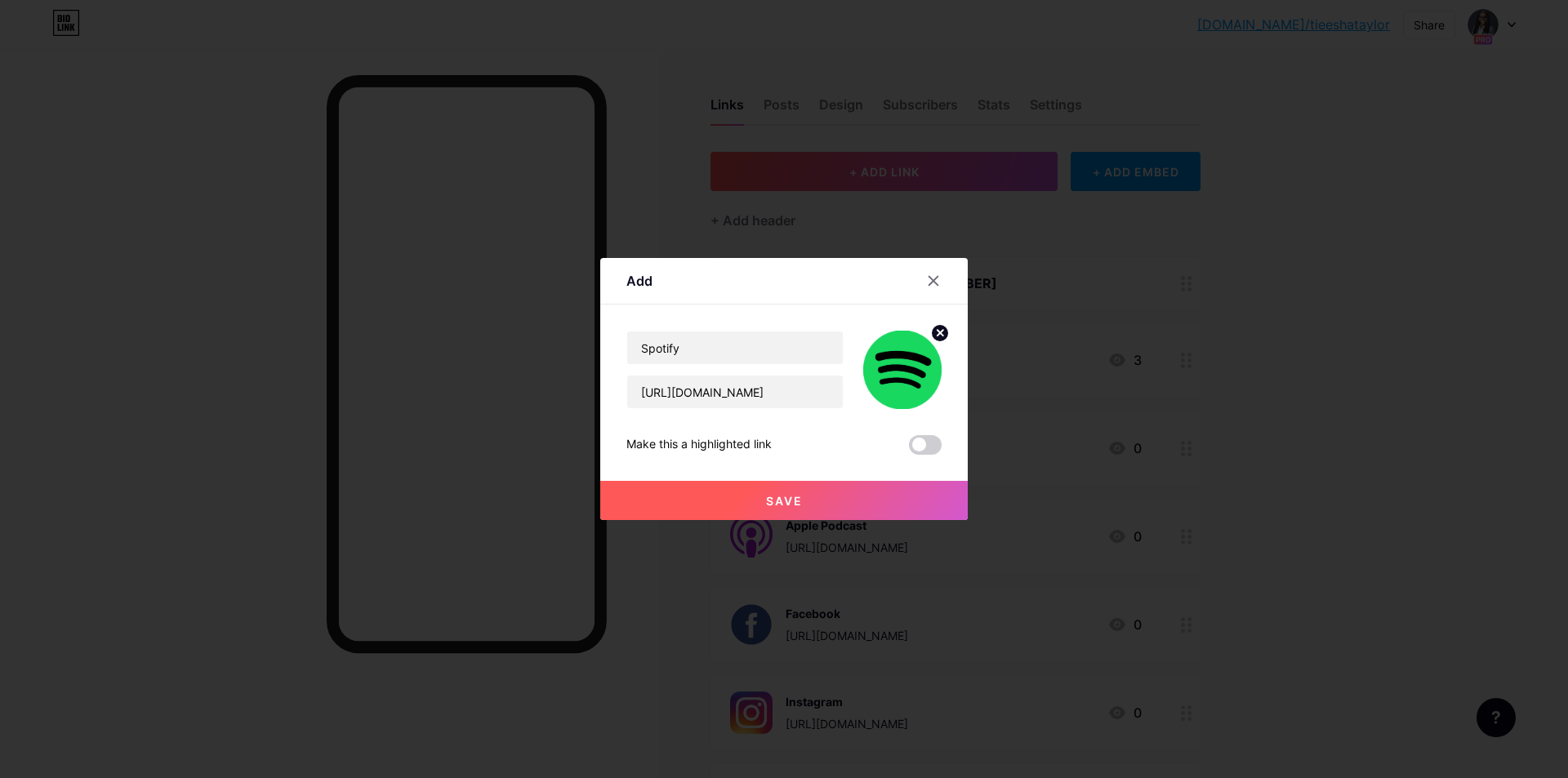
click at [787, 499] on span "Save" at bounding box center [784, 501] width 36 height 14
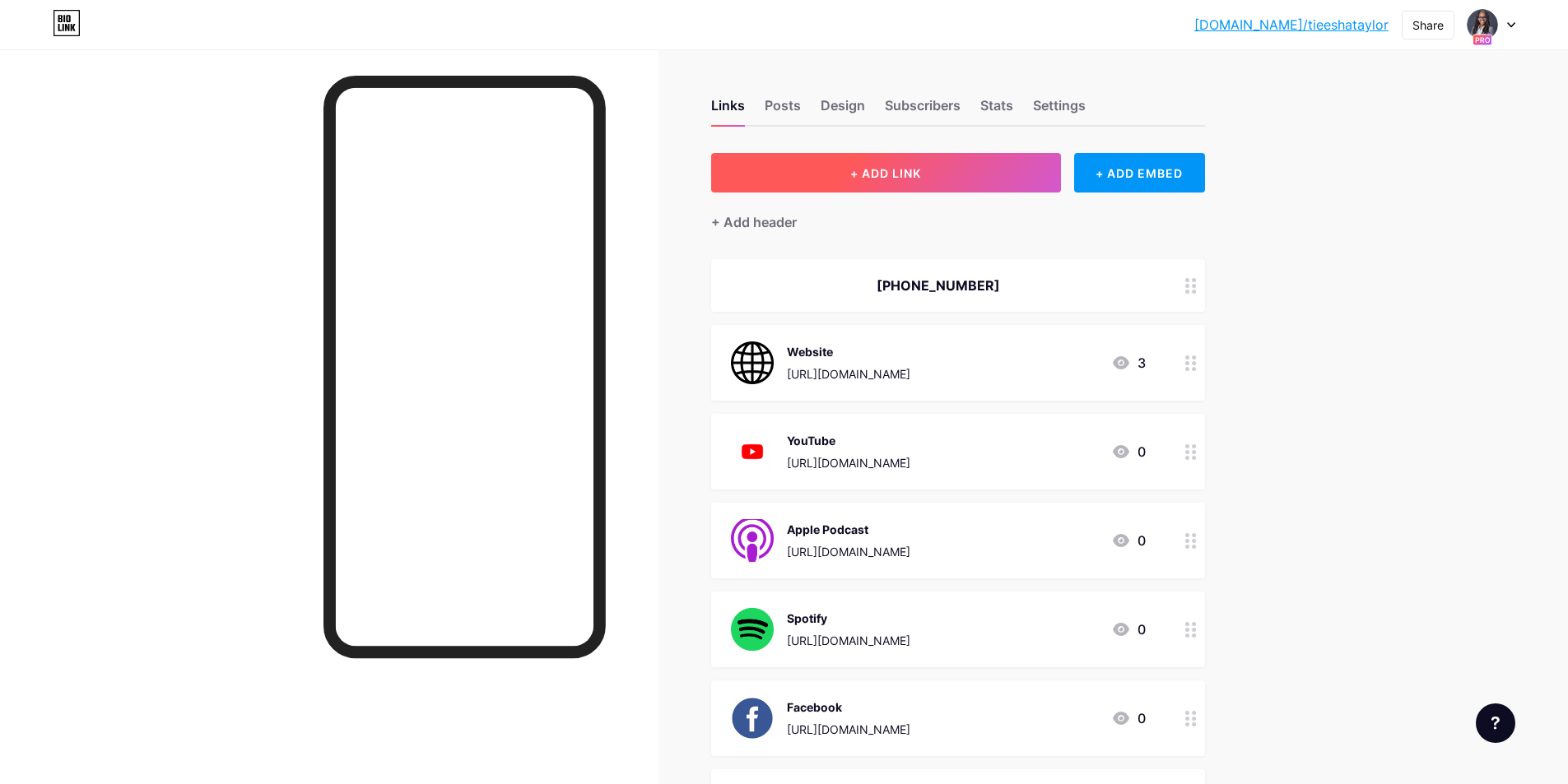
click at [973, 171] on button "+ ADD LINK" at bounding box center [886, 172] width 350 height 39
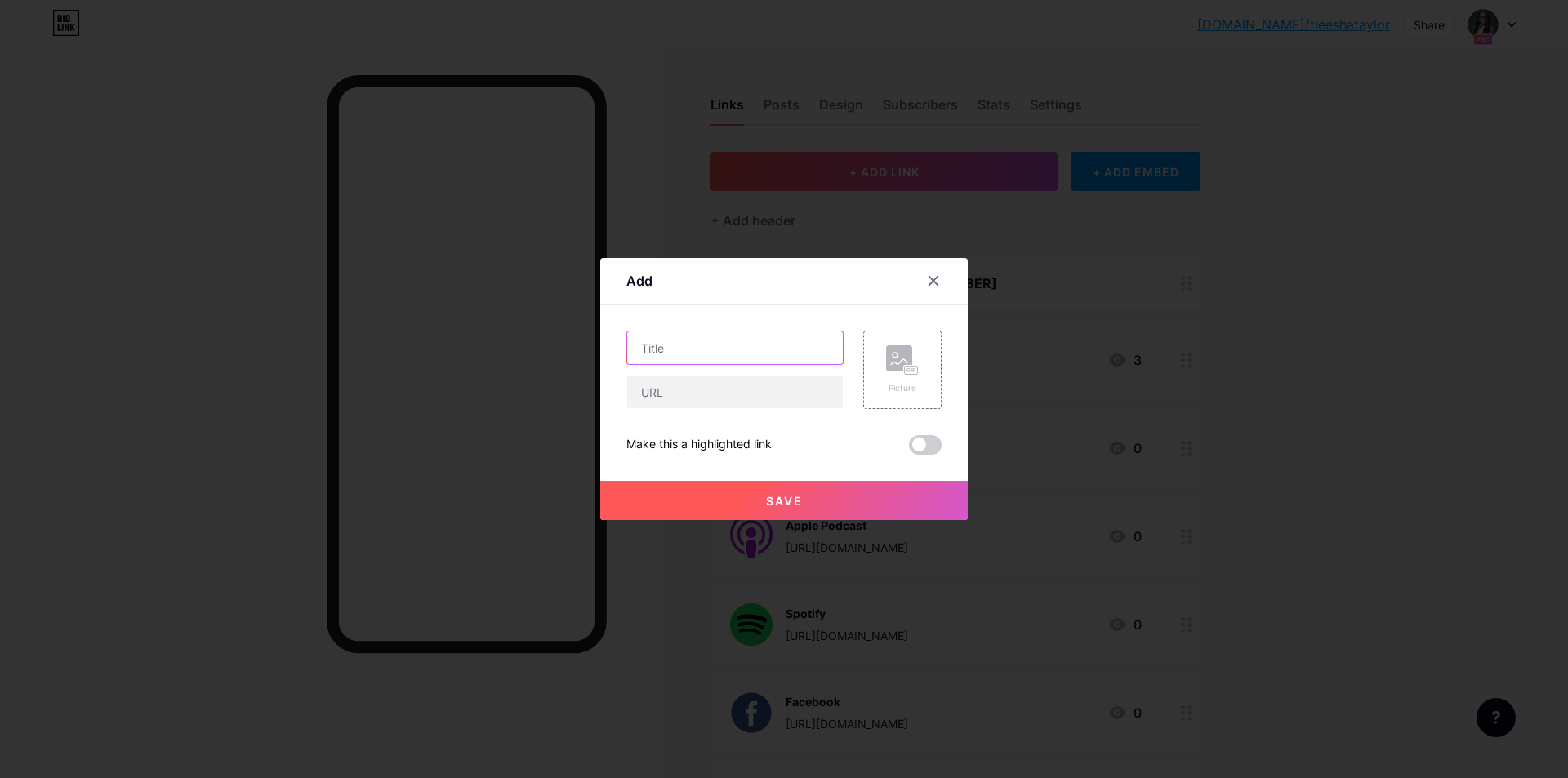
click at [785, 349] on input "text" at bounding box center [735, 348] width 216 height 33
type input "Amazon Music"
paste input "[URL][DOMAIN_NAME]"
click at [750, 378] on input "[URL][DOMAIN_NAME]" at bounding box center [735, 392] width 216 height 33
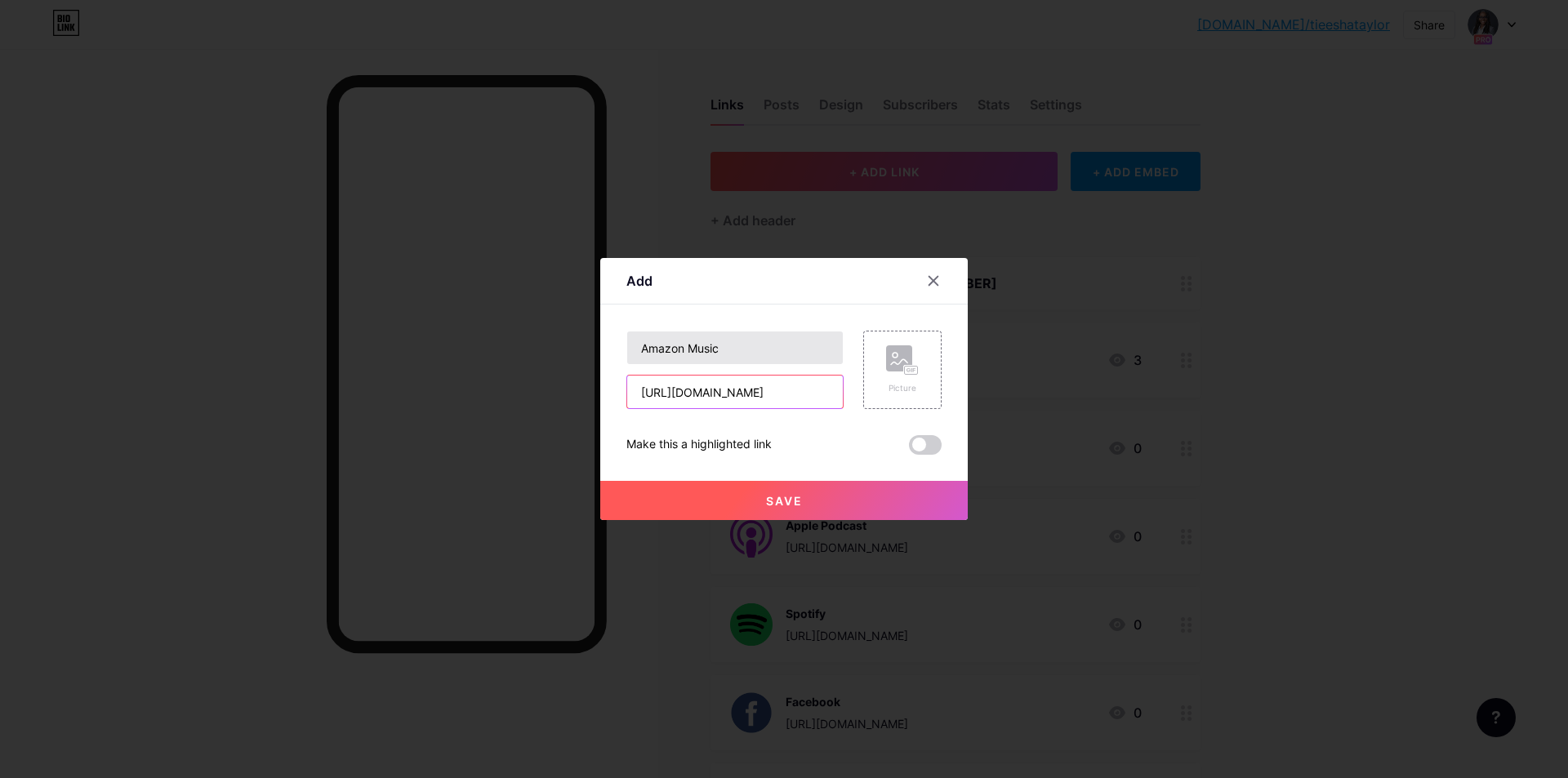
type input "[URL][DOMAIN_NAME]"
click at [759, 359] on input "Amazon Music" at bounding box center [735, 348] width 216 height 33
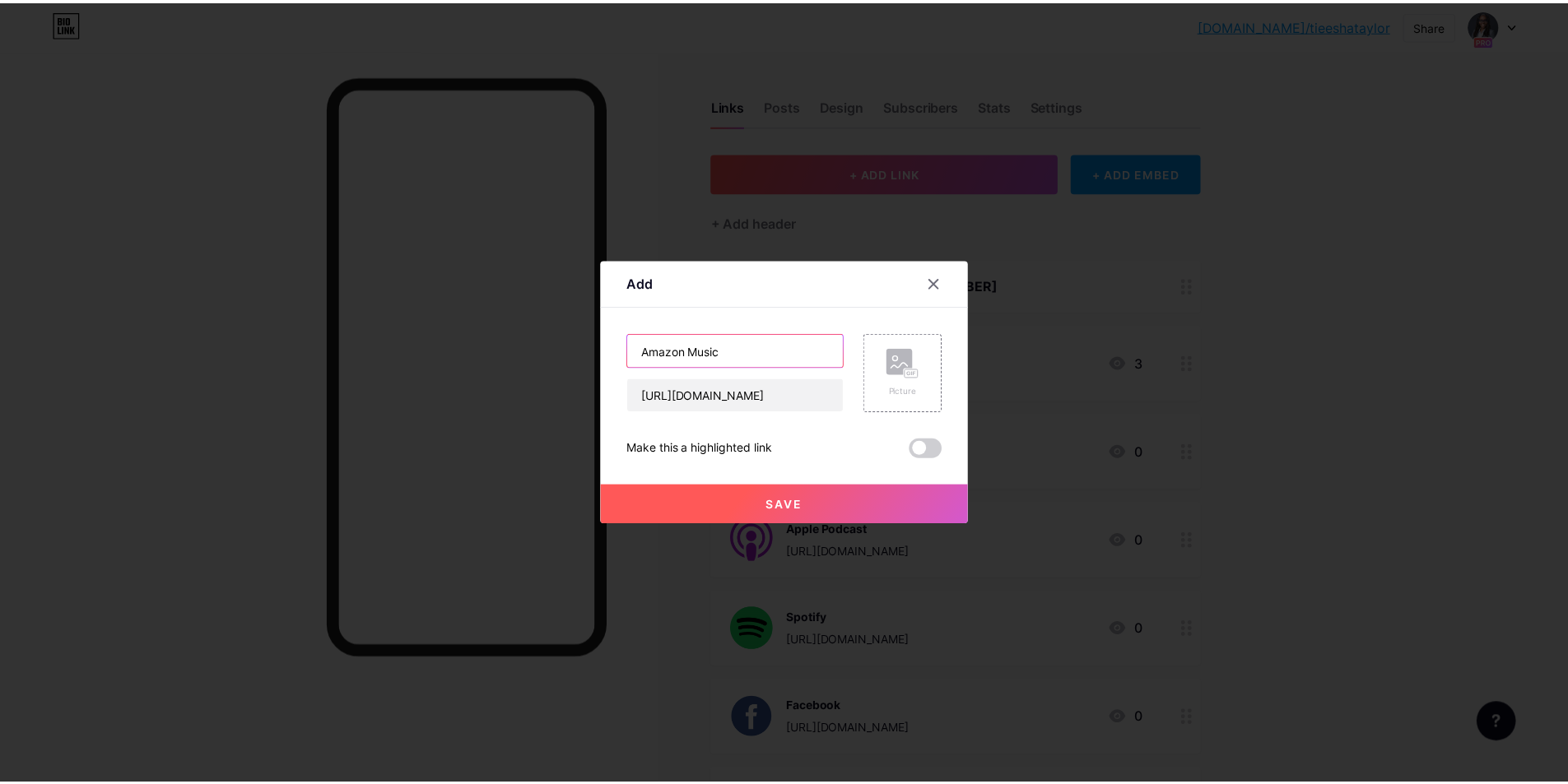
scroll to position [0, 0]
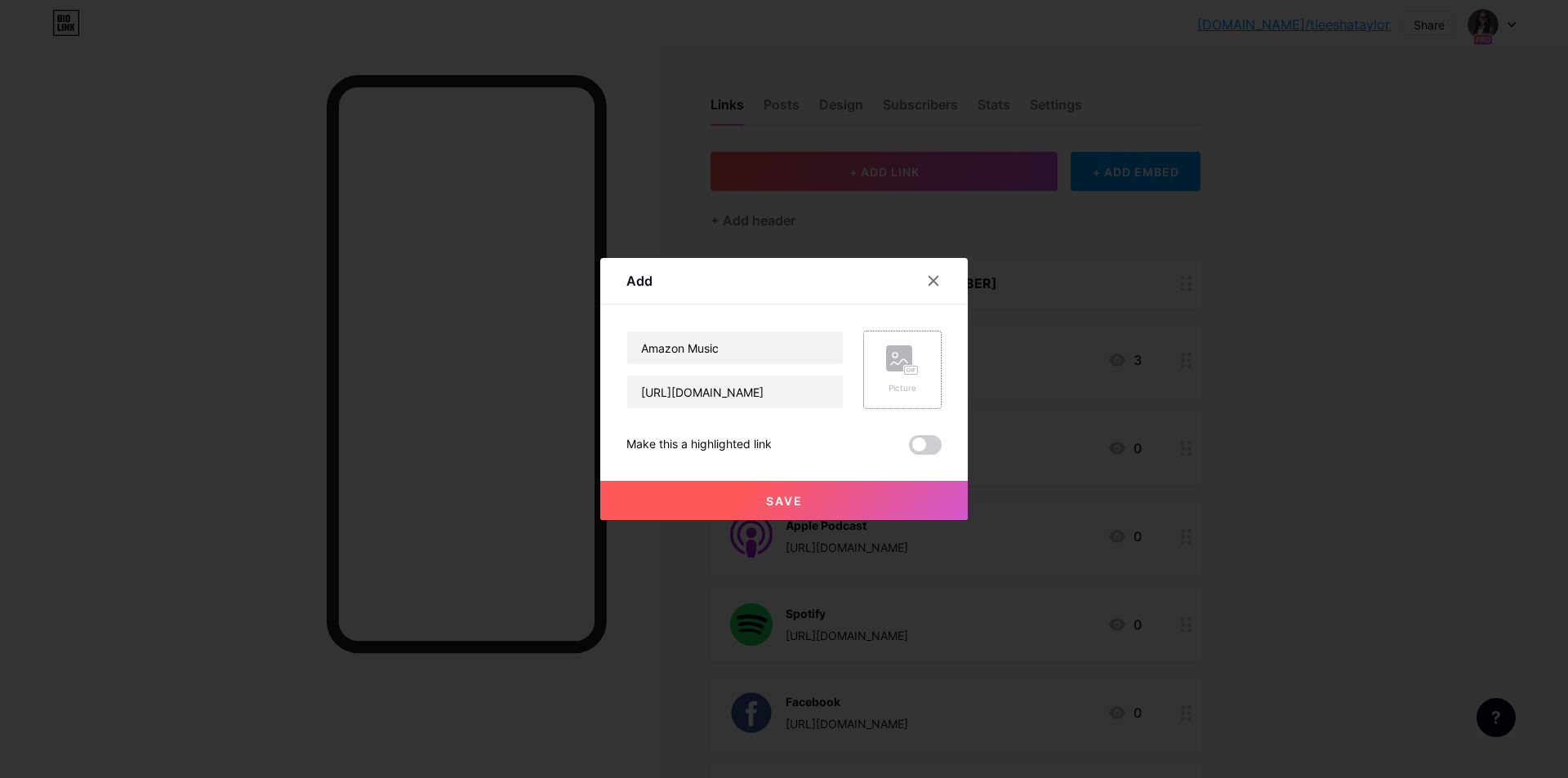
click at [897, 370] on rect at bounding box center [899, 358] width 26 height 26
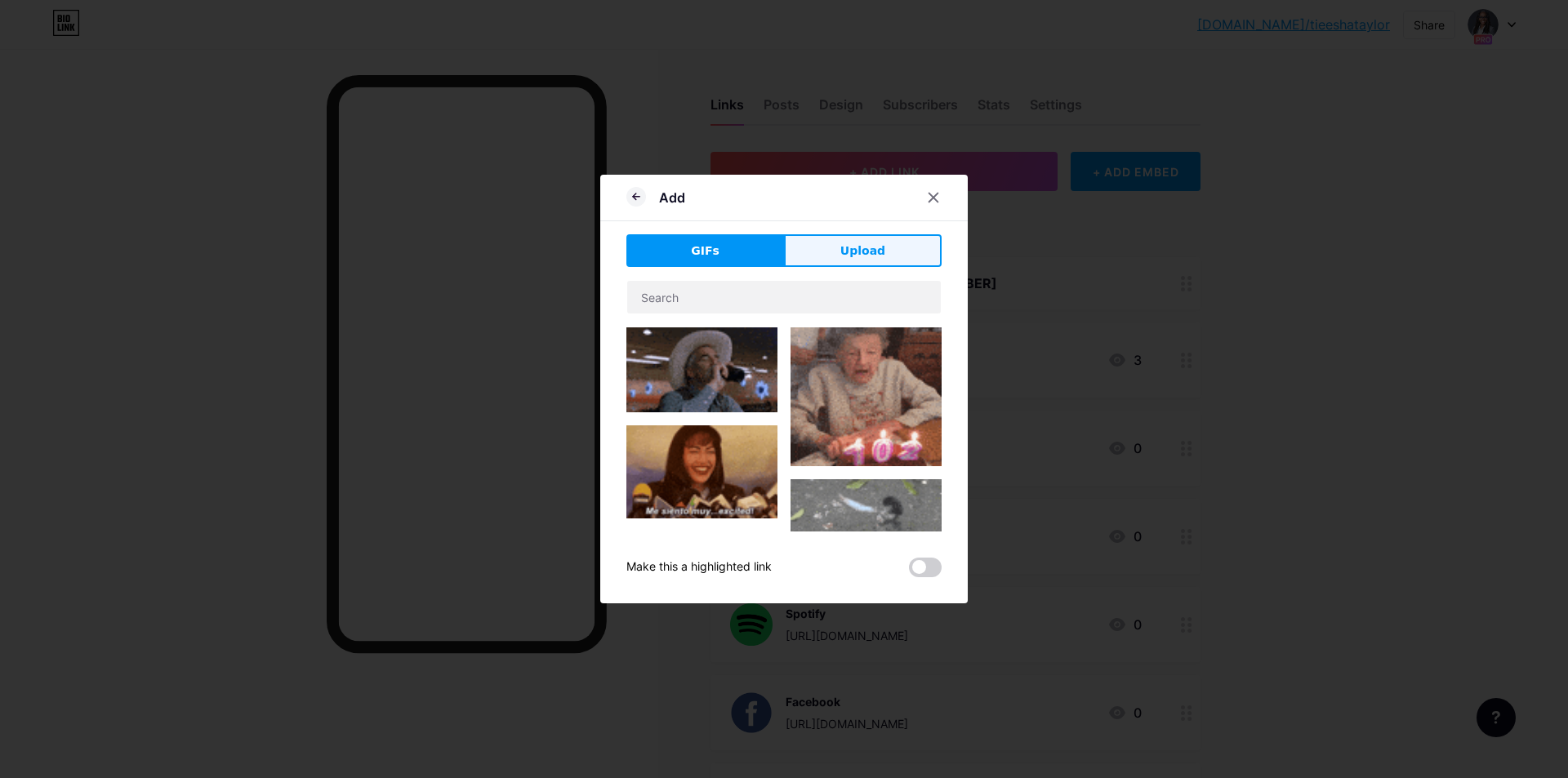
click at [877, 246] on span "Upload" at bounding box center [863, 251] width 45 height 17
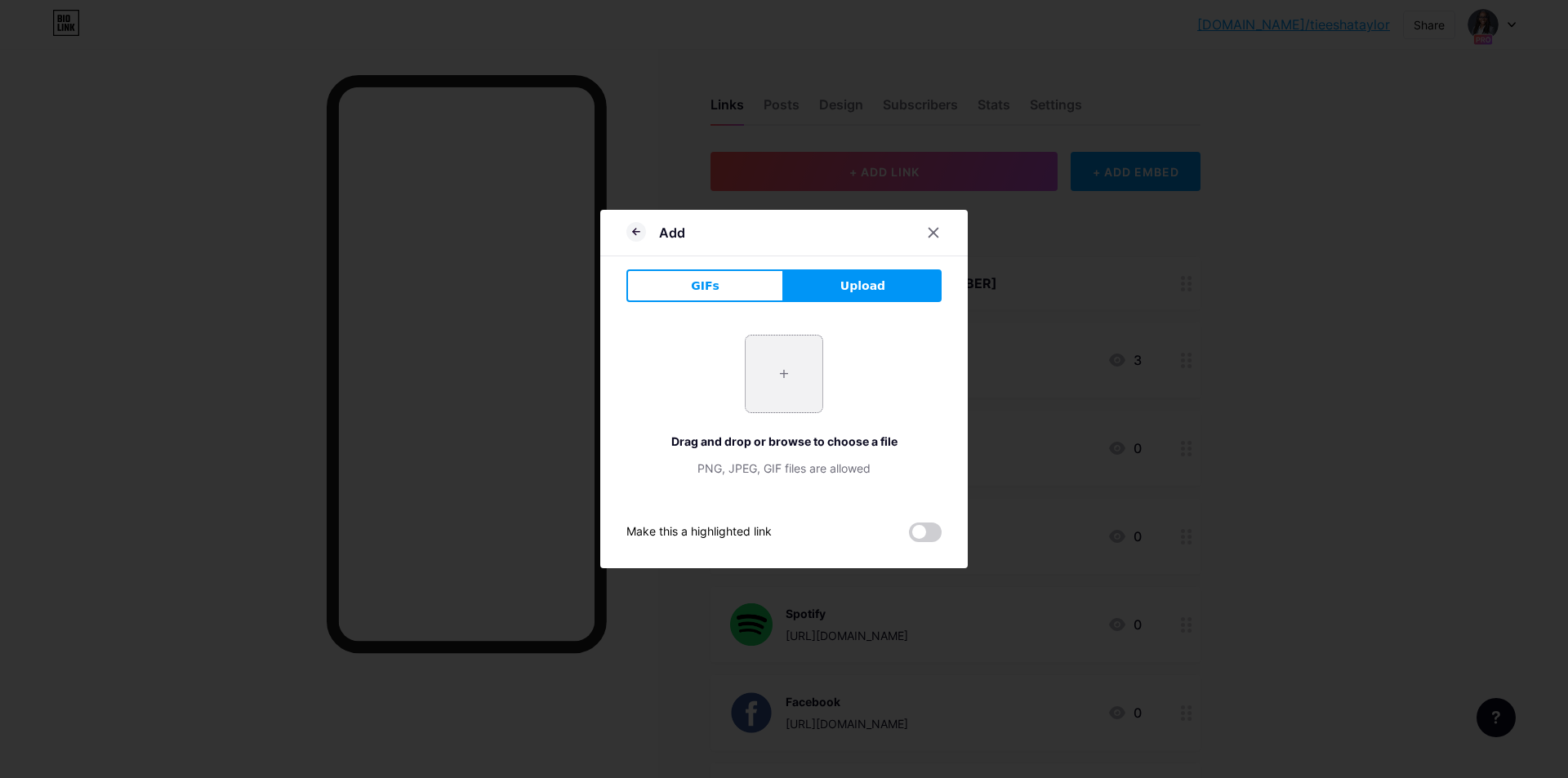
click at [776, 367] on input "file" at bounding box center [784, 374] width 77 height 77
type input "C:\fakepath\amazon-music.png"
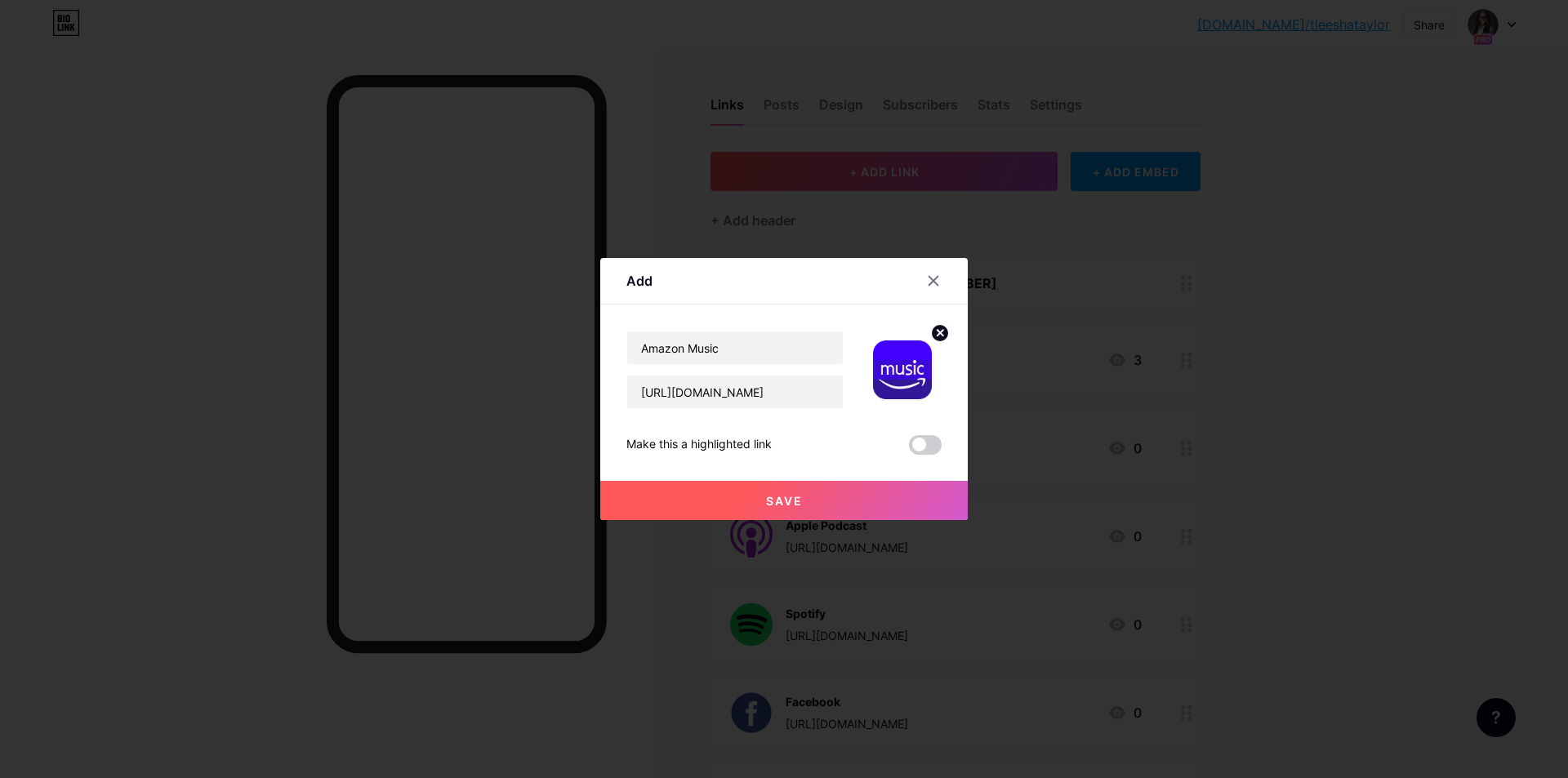
click at [855, 507] on button "Save" at bounding box center [784, 500] width 367 height 39
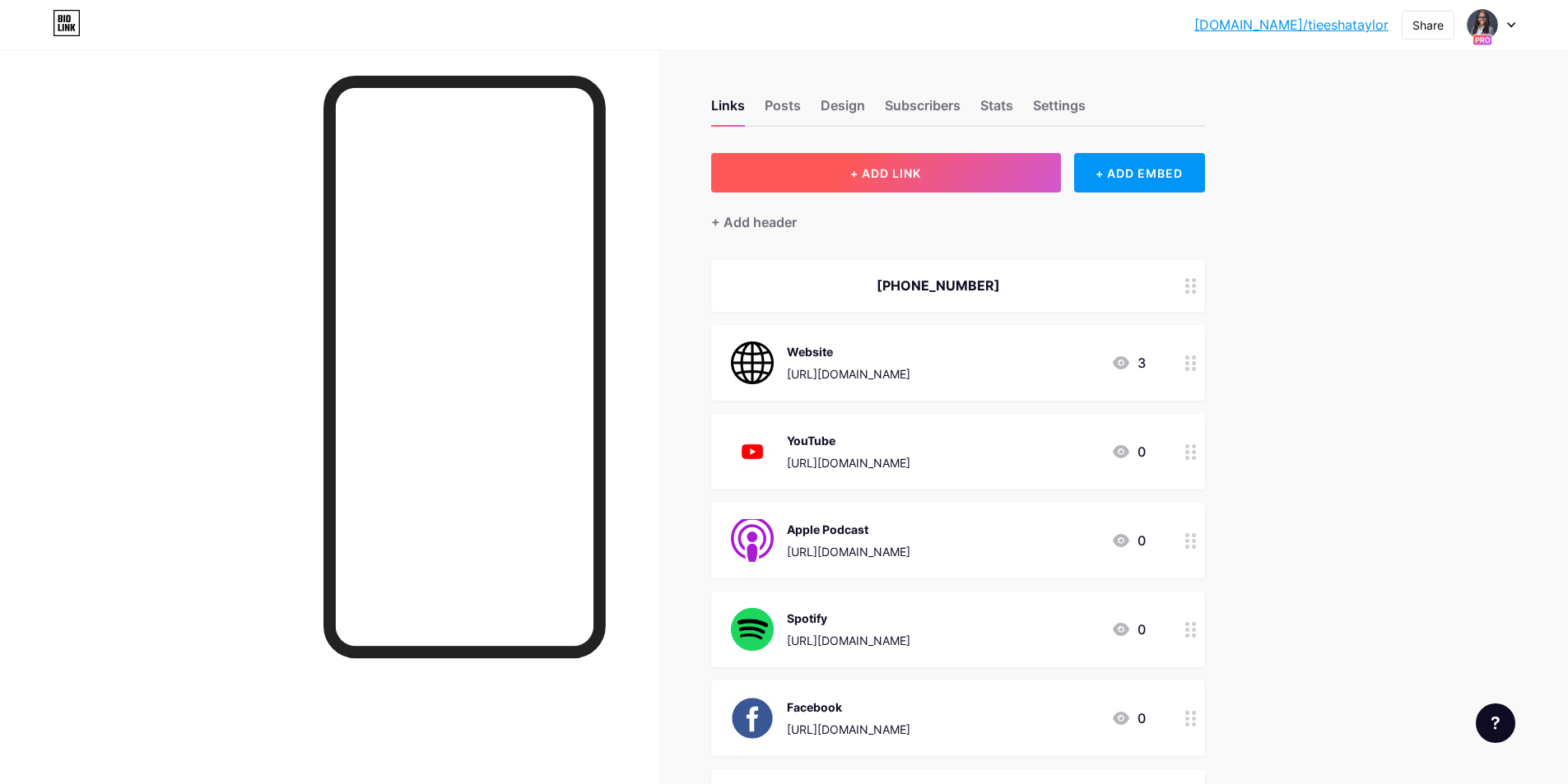
click at [886, 183] on button "+ ADD LINK" at bounding box center [886, 172] width 350 height 39
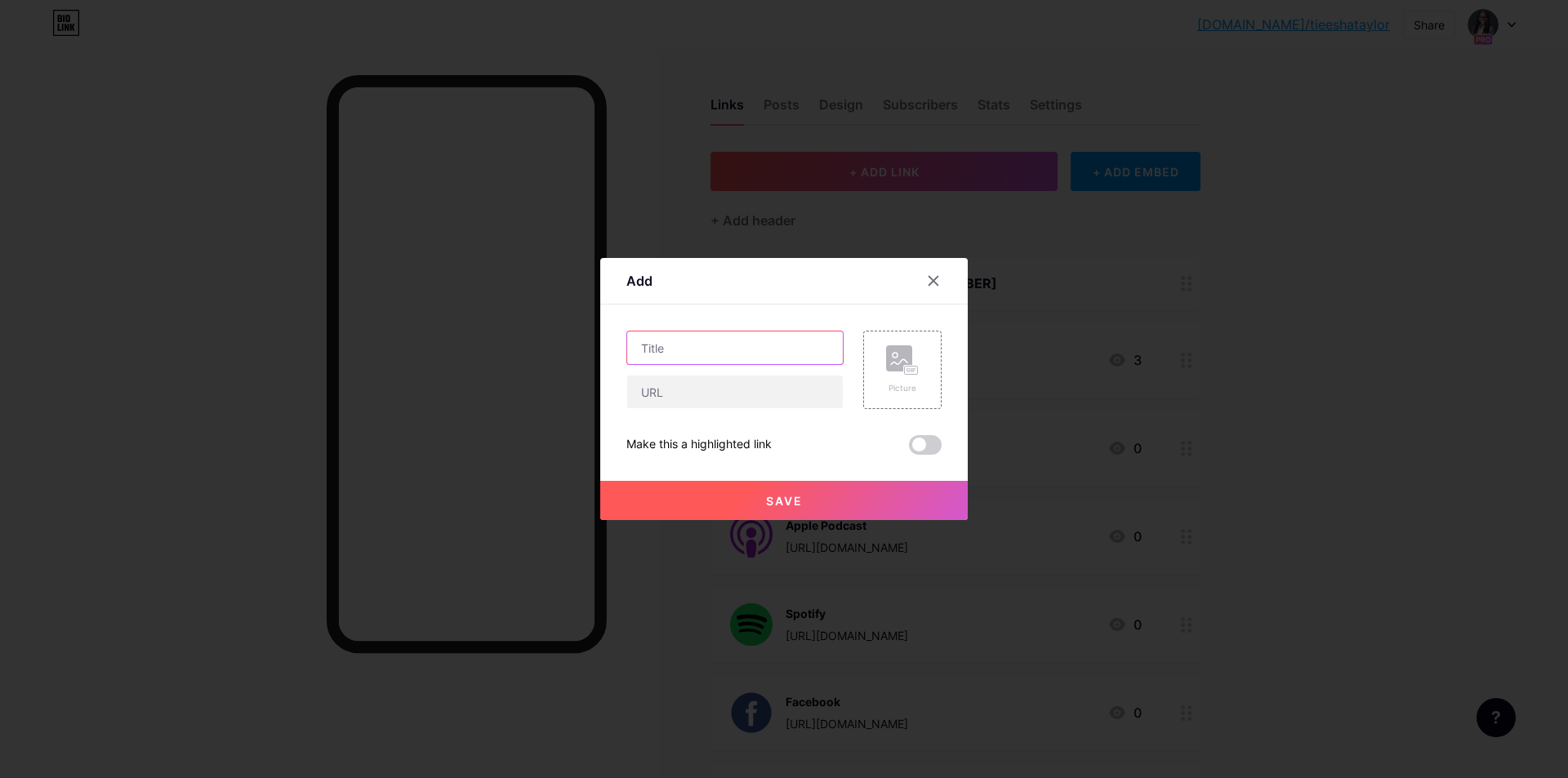
click at [755, 339] on input "text" at bounding box center [735, 348] width 216 height 33
type input "iHeartRadio"
paste input "[DOMAIN_NAME][URL]"
type input "[DOMAIN_NAME][URL]"
click at [662, 350] on input "iHeartRadio" at bounding box center [735, 348] width 216 height 33
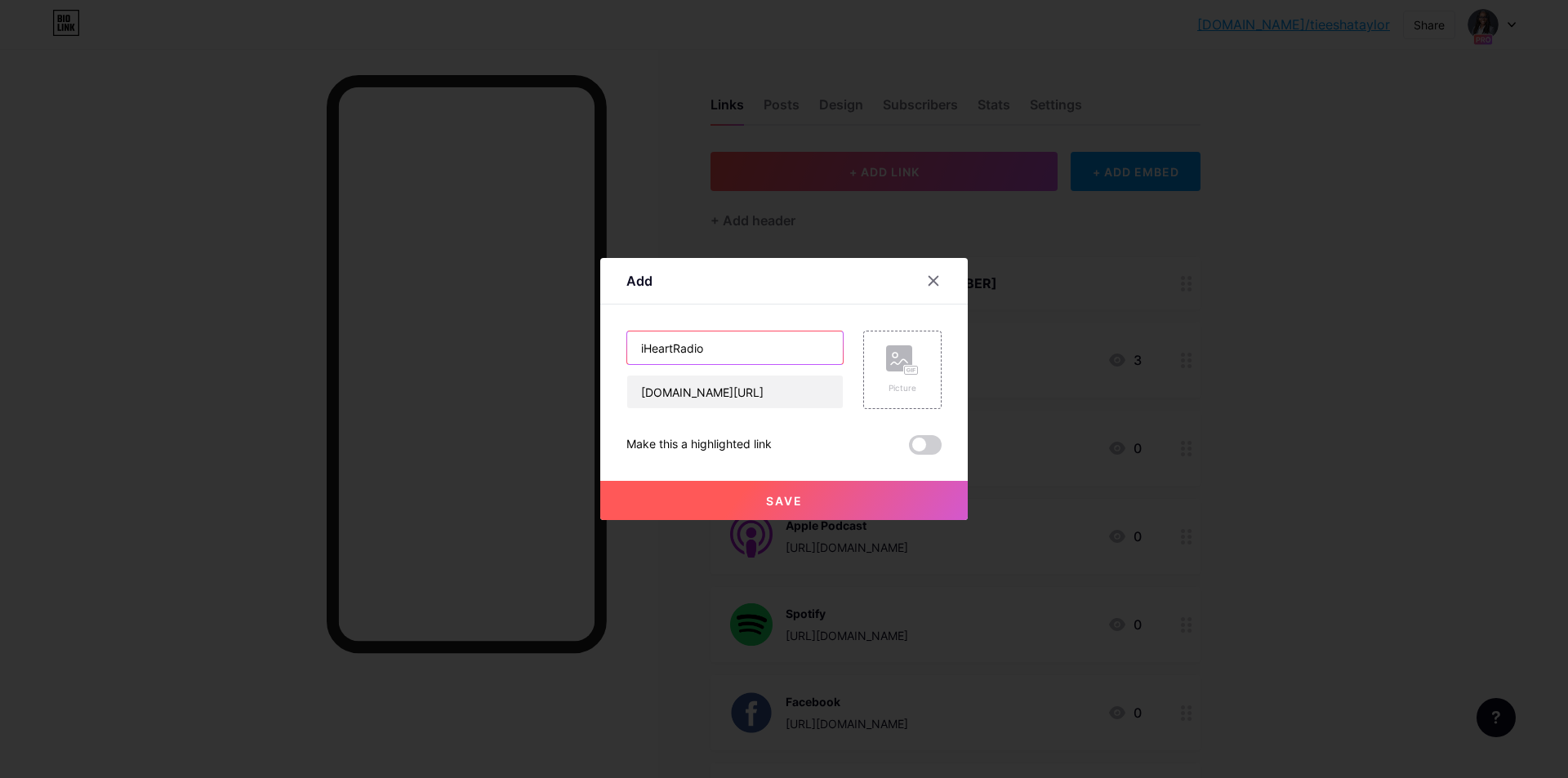
click at [662, 350] on input "iHeartRadio" at bounding box center [735, 348] width 216 height 33
click at [680, 351] on input "iHeartRadio" at bounding box center [735, 348] width 216 height 33
drag, startPoint x: 675, startPoint y: 350, endPoint x: 605, endPoint y: 344, distance: 70.3
click at [605, 344] on div "Add Content YouTube Play YouTube video without leaving your page. ADD Vimeo Pla…" at bounding box center [784, 389] width 367 height 262
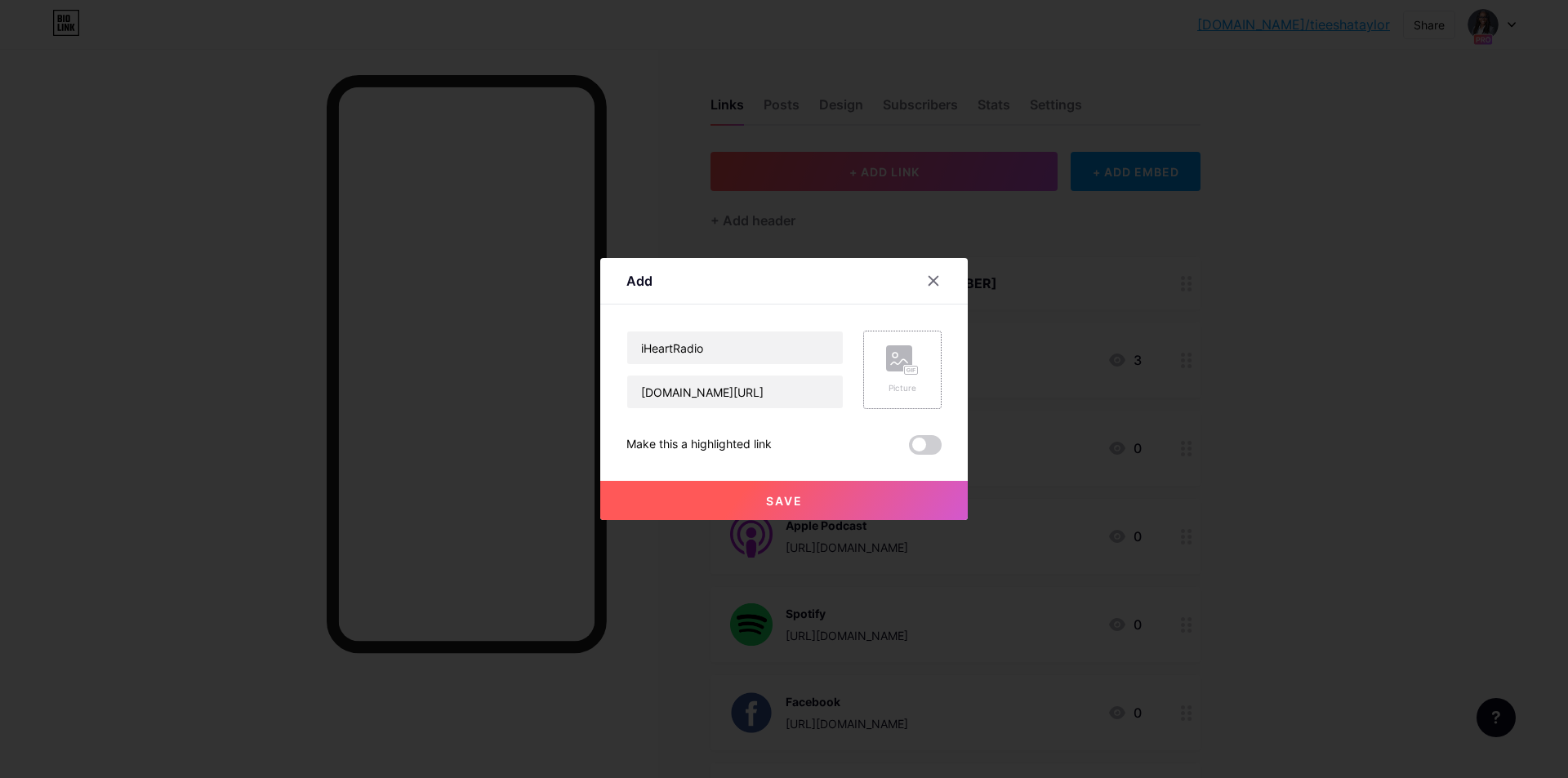
click at [896, 366] on rect at bounding box center [899, 358] width 26 height 26
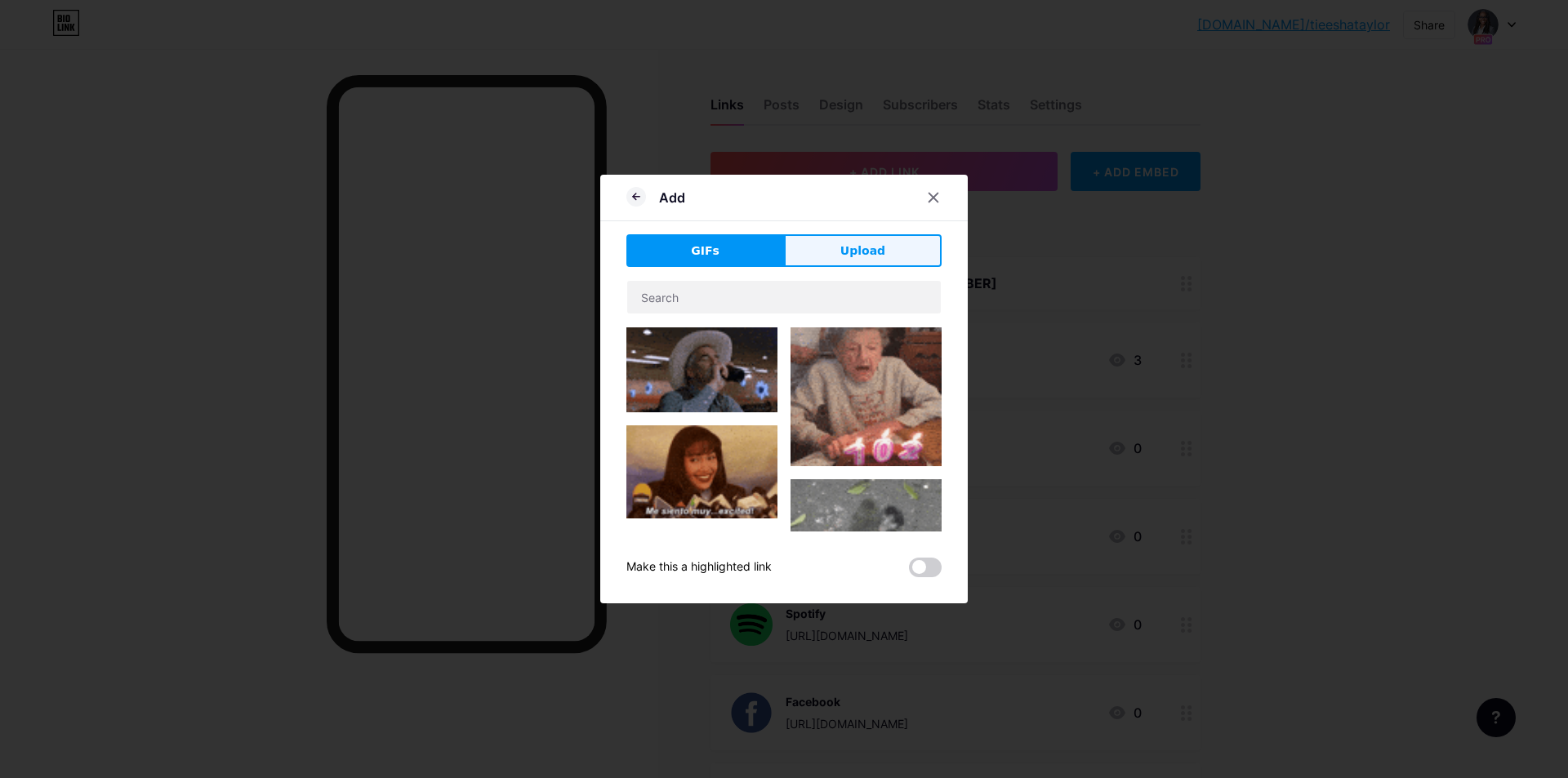
click at [860, 258] on span "Upload" at bounding box center [863, 251] width 45 height 17
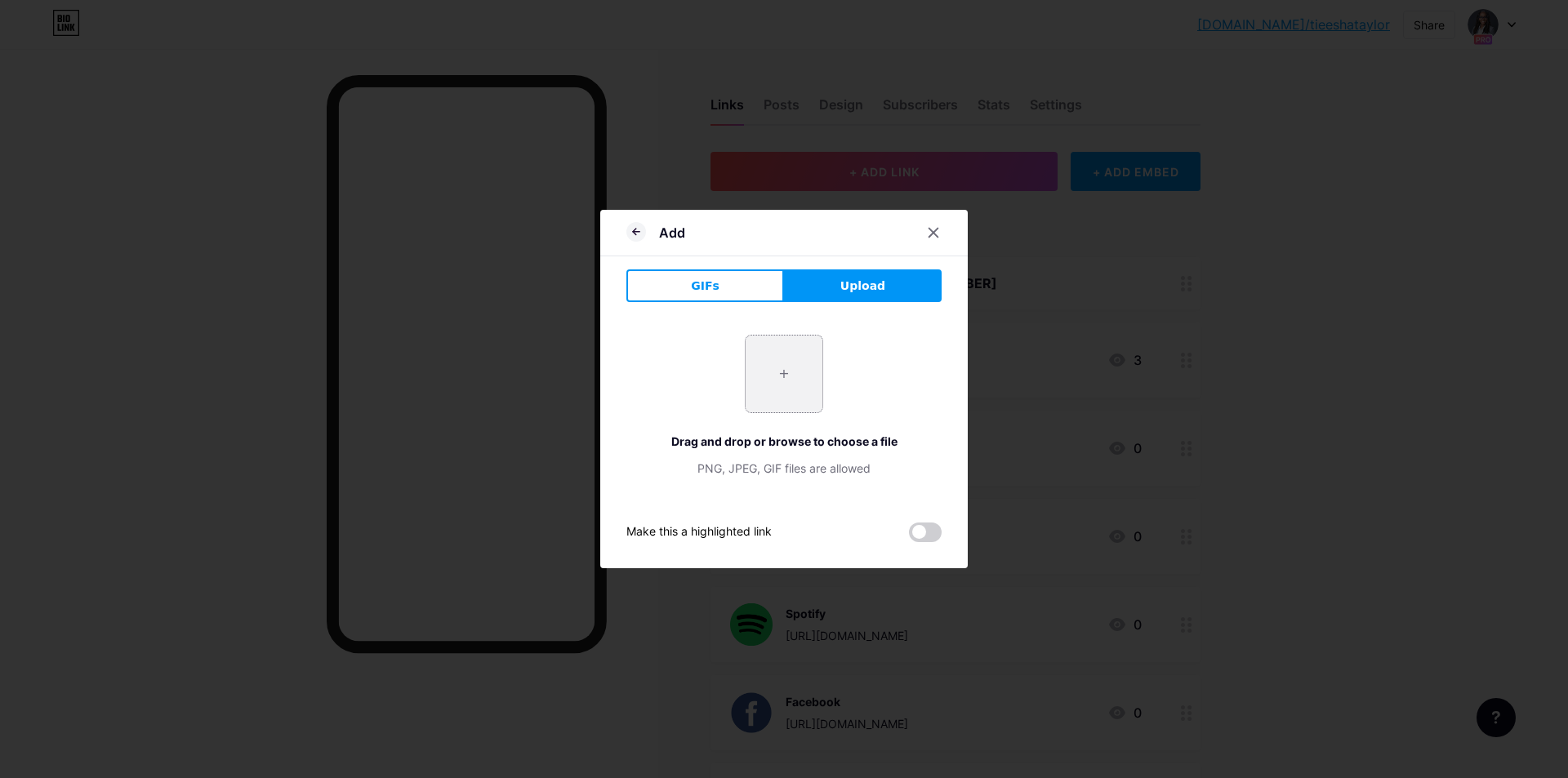
click at [768, 381] on input "file" at bounding box center [784, 374] width 77 height 77
type input "C:\fakepath\iHeart Radio.jpg"
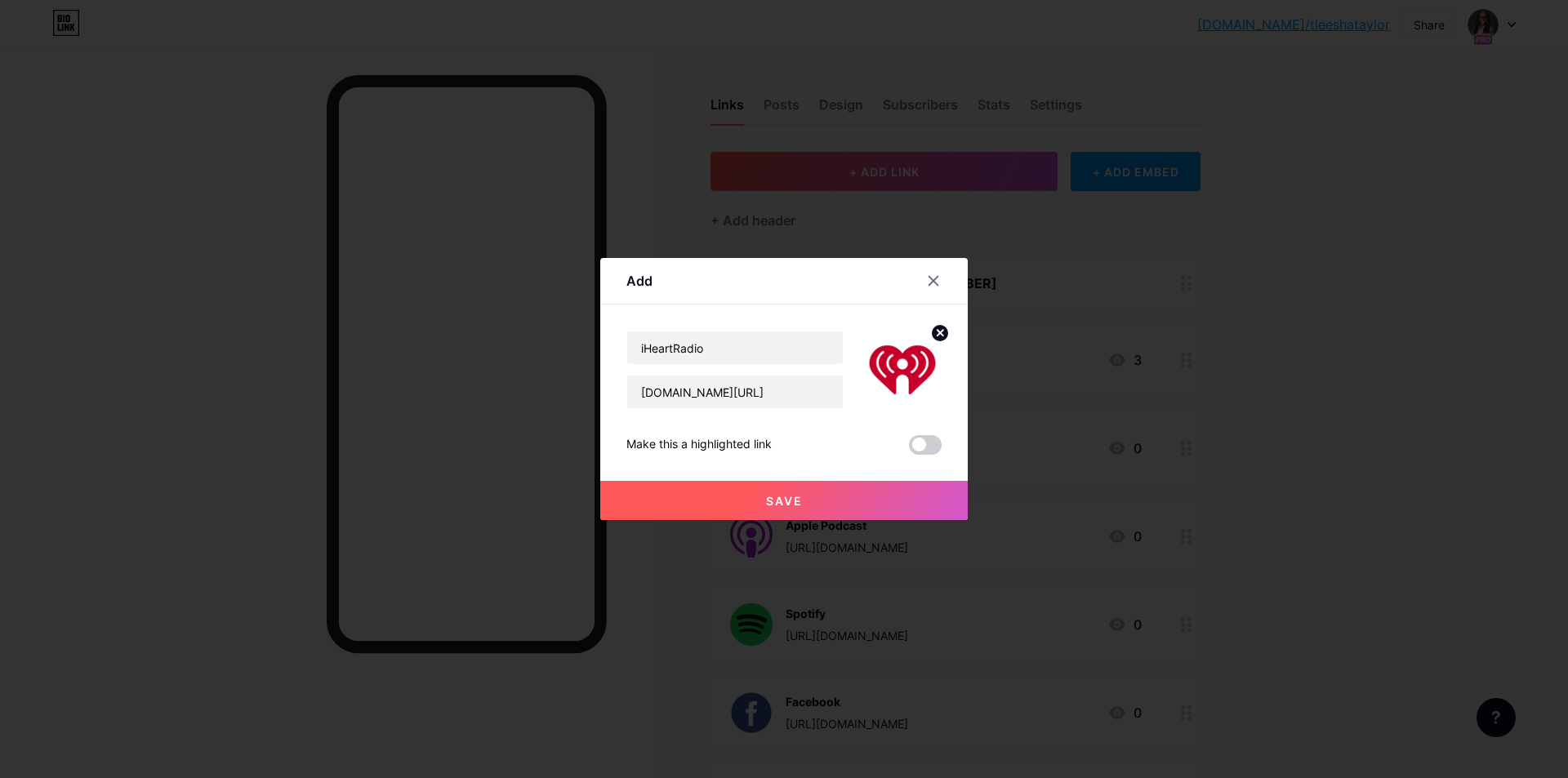
click at [737, 494] on button "Save" at bounding box center [784, 500] width 367 height 39
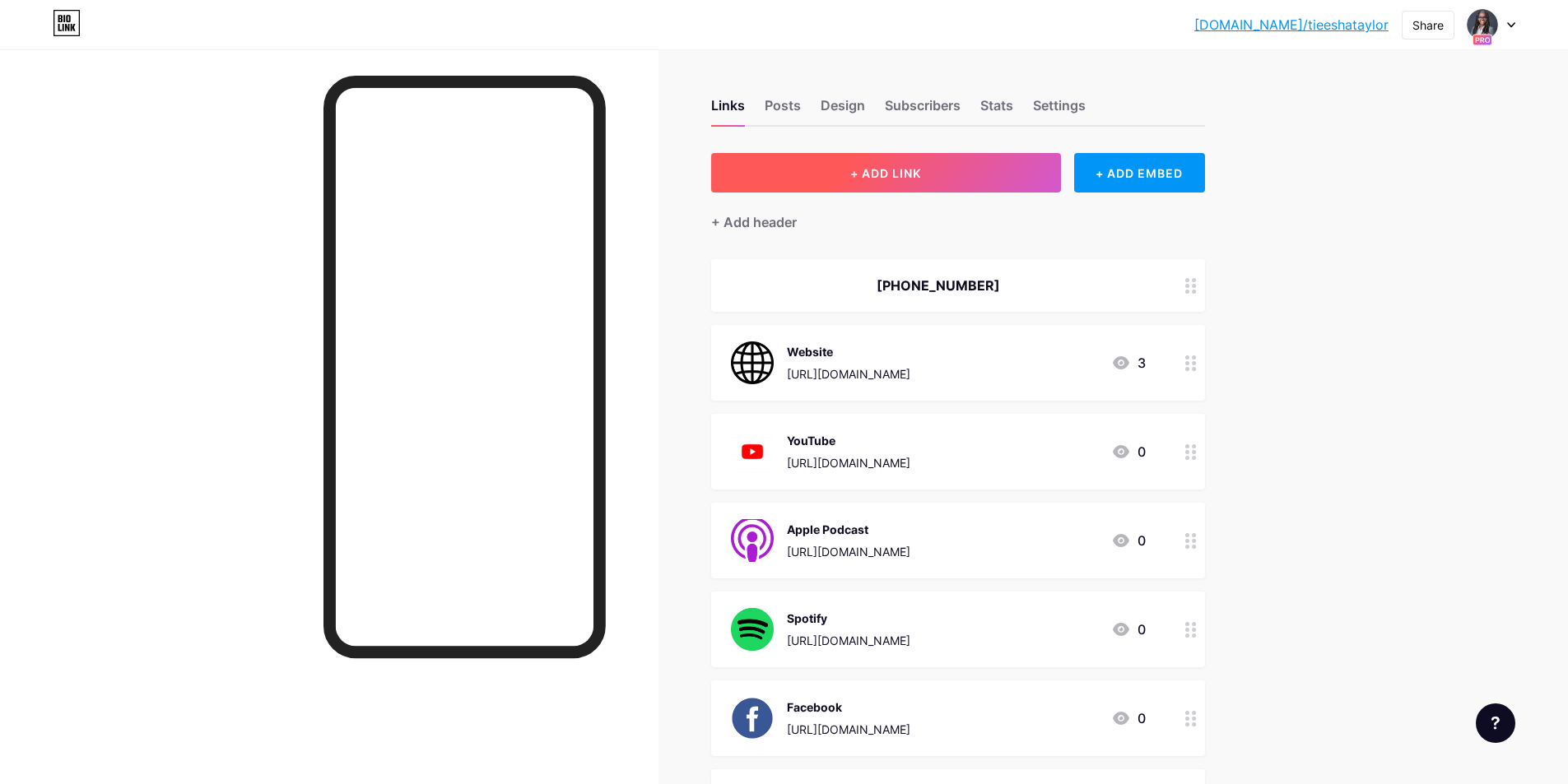
click at [961, 180] on button "+ ADD LINK" at bounding box center [886, 172] width 350 height 39
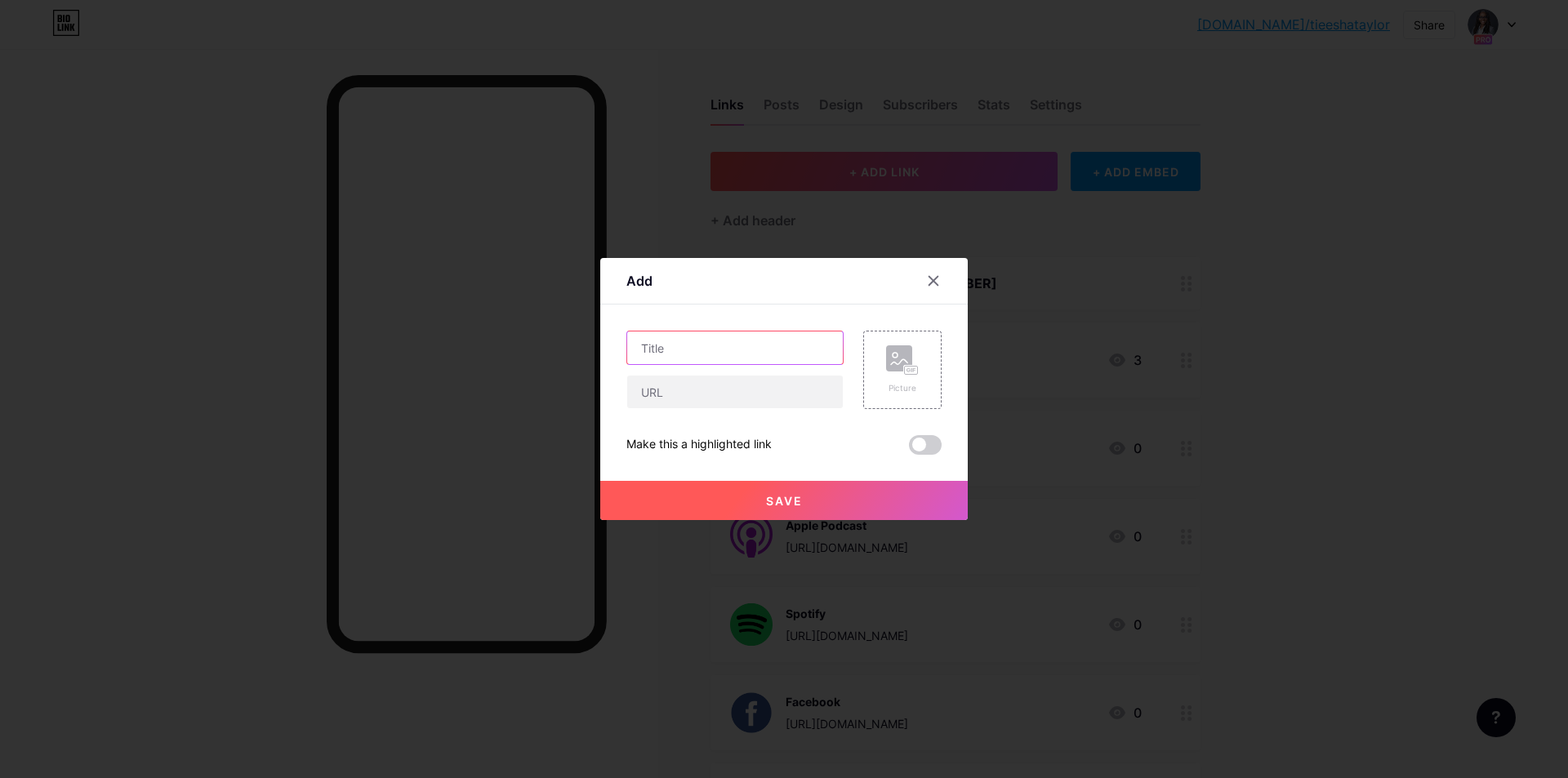
click at [770, 340] on input "text" at bounding box center [735, 348] width 216 height 33
type input "PlayerFM"
paste input "[URL][DOMAIN_NAME]"
type input "[URL][DOMAIN_NAME]"
click at [897, 354] on circle at bounding box center [896, 356] width 5 height 5
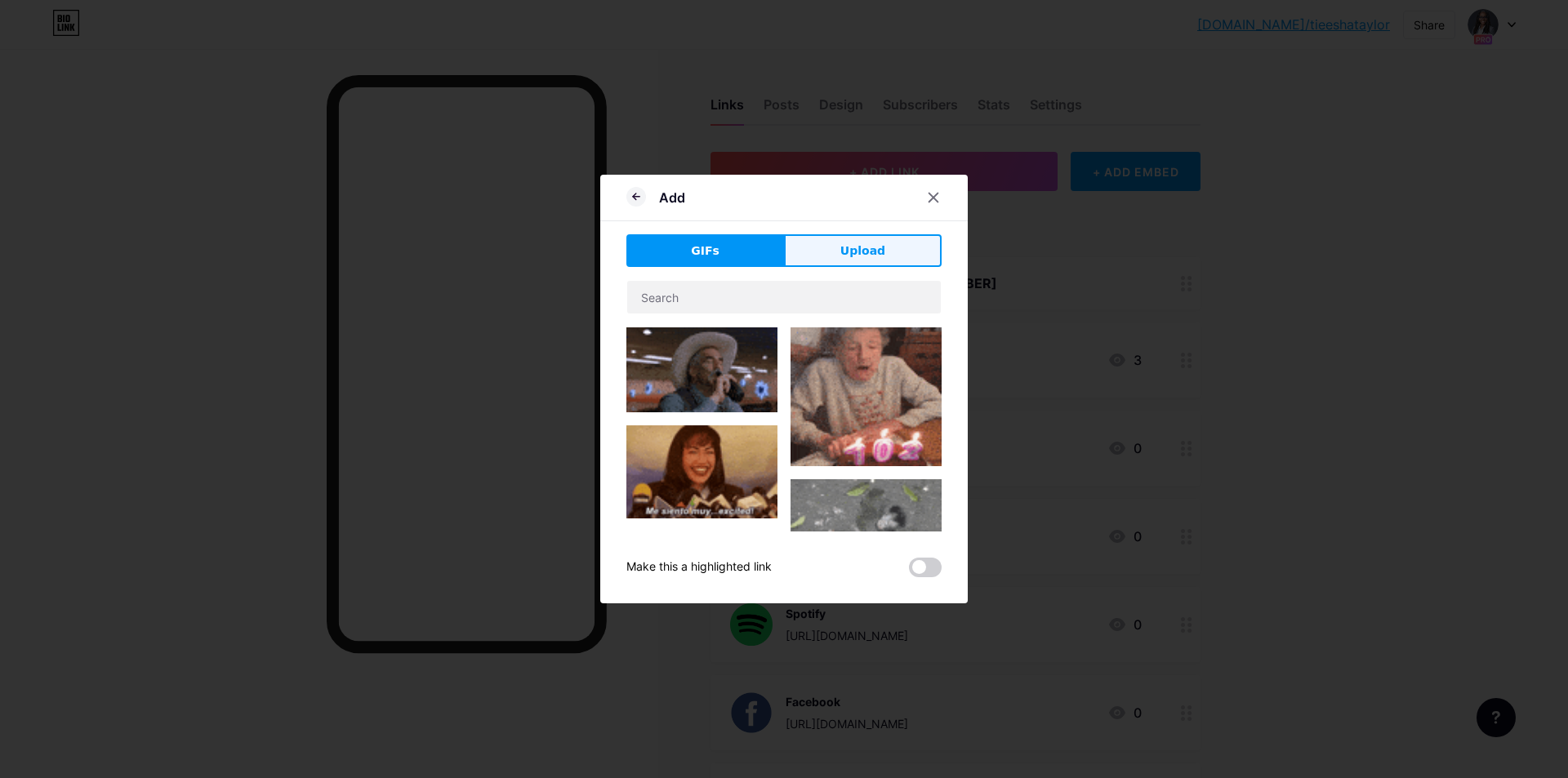
click at [813, 248] on button "Upload" at bounding box center [863, 251] width 157 height 33
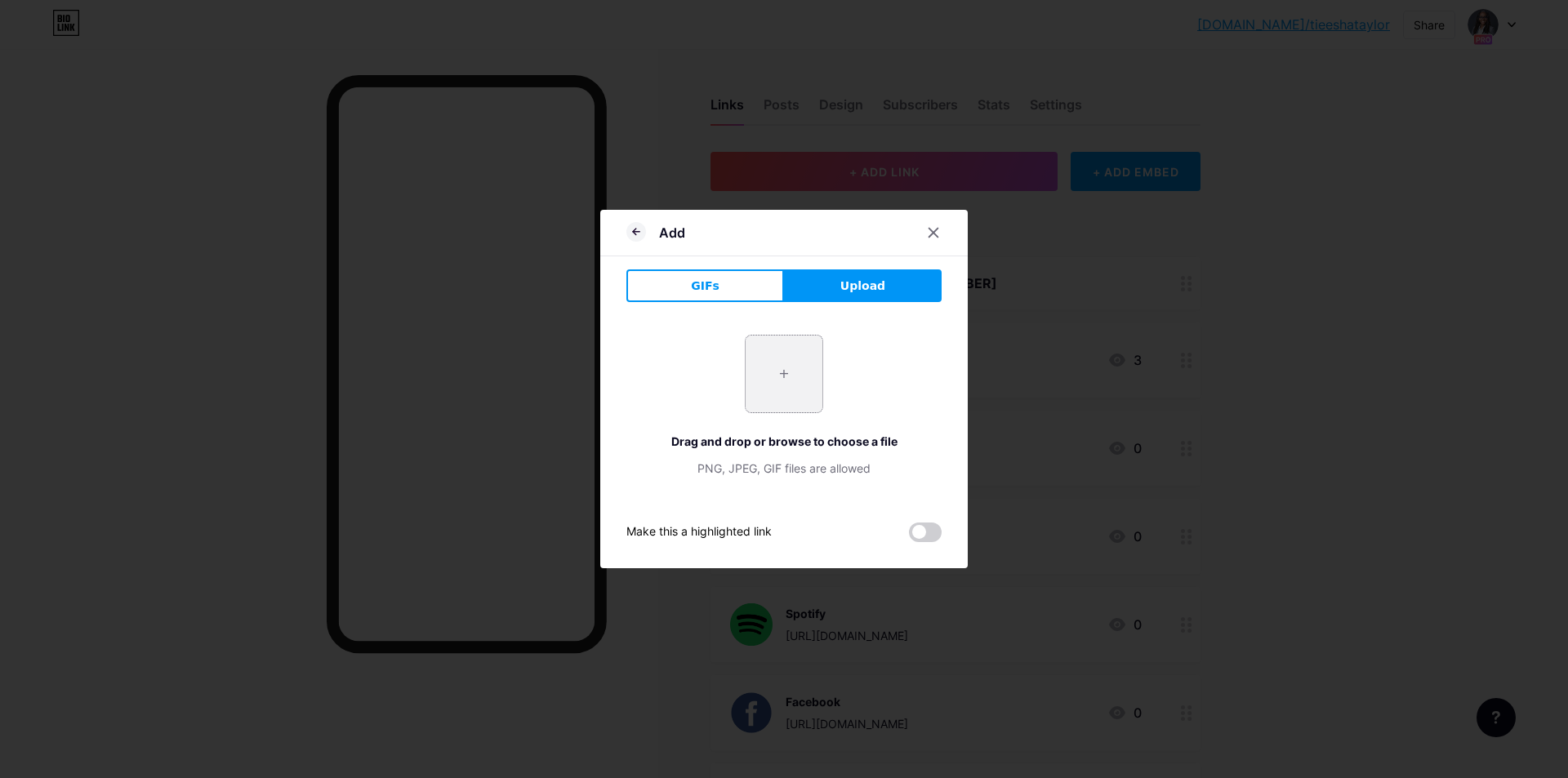
click at [776, 376] on input "file" at bounding box center [784, 374] width 77 height 77
type input "C:\fakepath\playerfm-logo-d9141aaecee4e24692039ae3ffab1404a91b496e507a5cebbbb4d…"
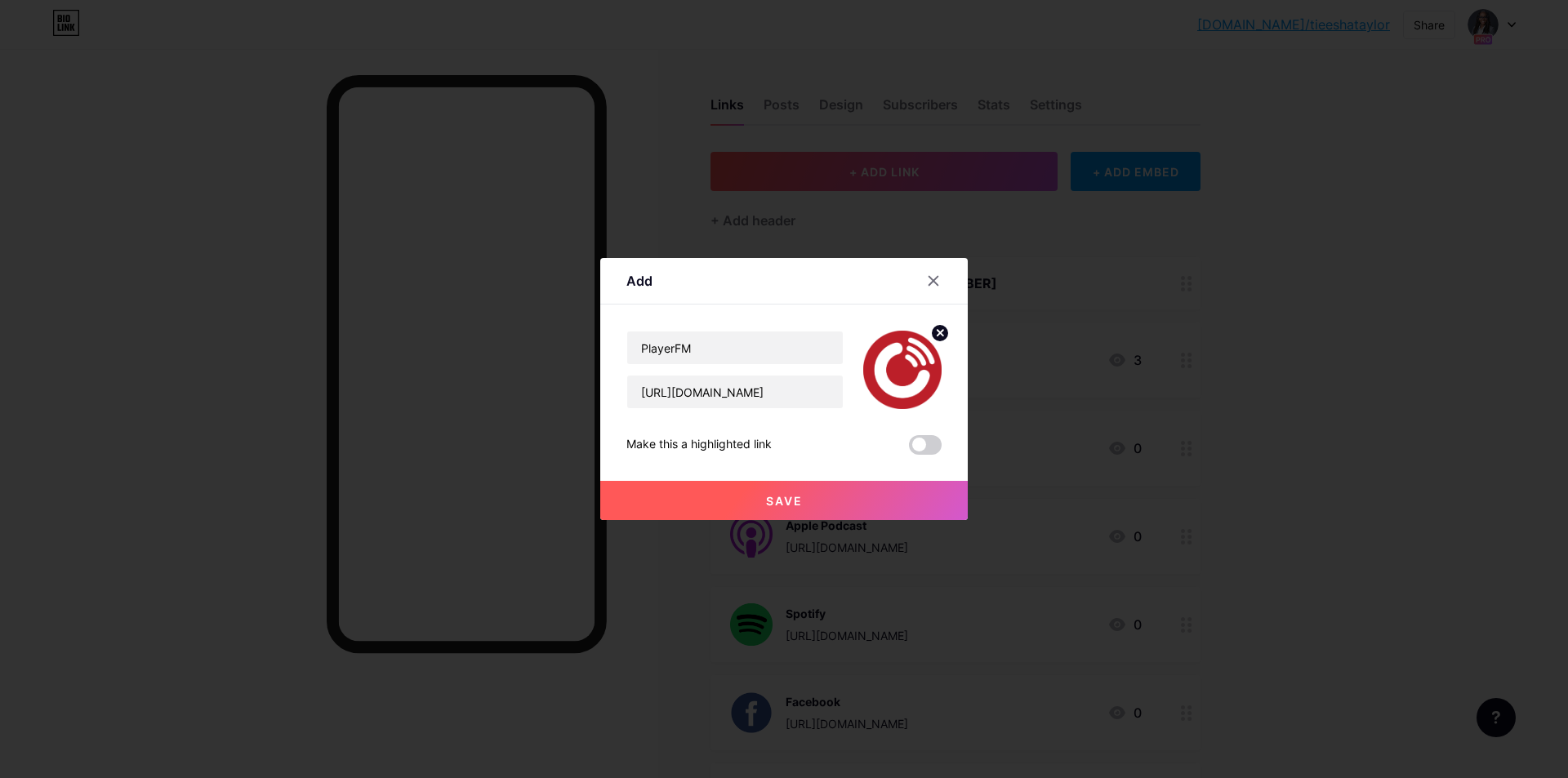
click at [835, 506] on button "Save" at bounding box center [784, 500] width 367 height 39
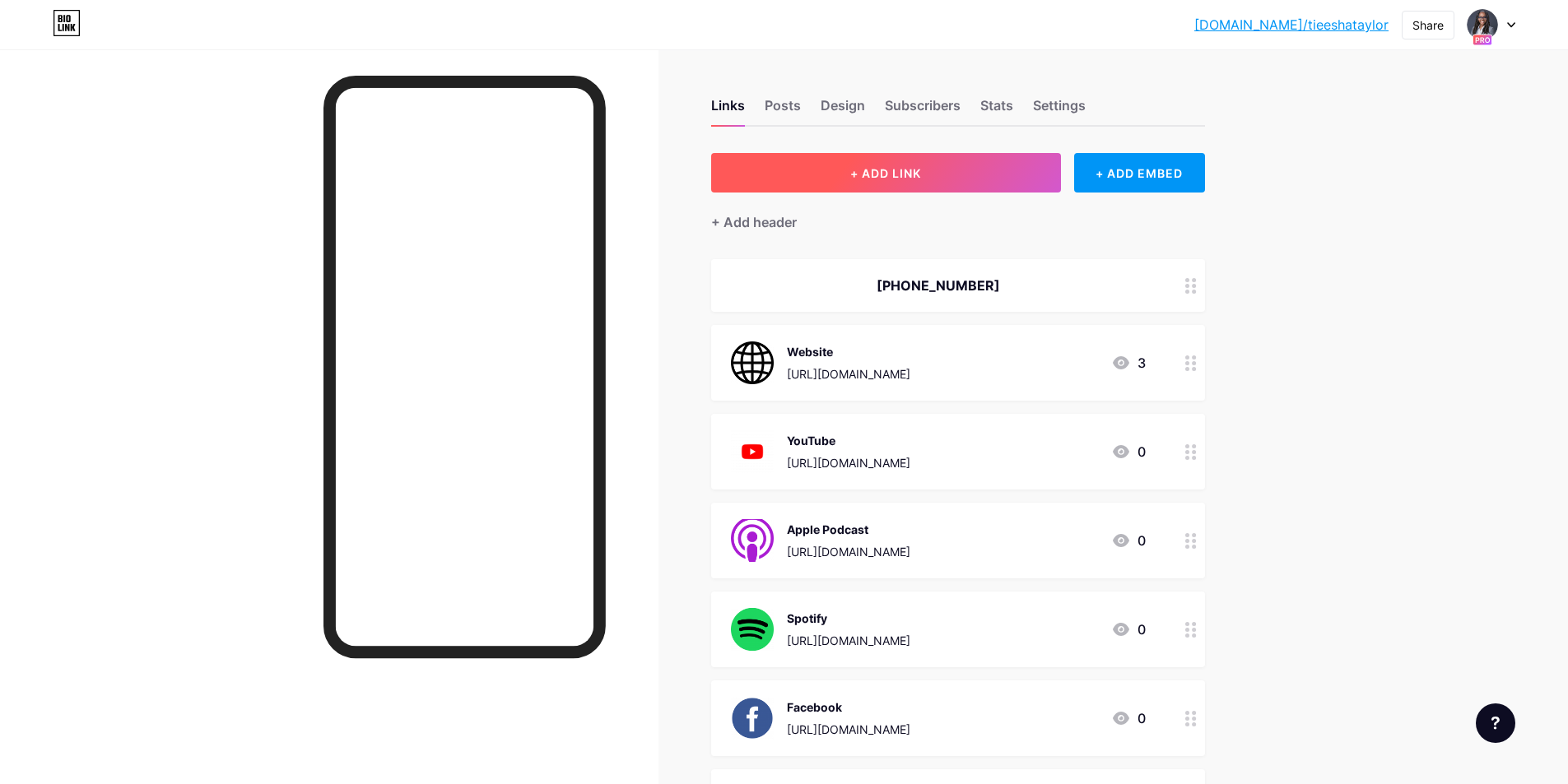
click at [979, 173] on button "+ ADD LINK" at bounding box center [886, 172] width 350 height 39
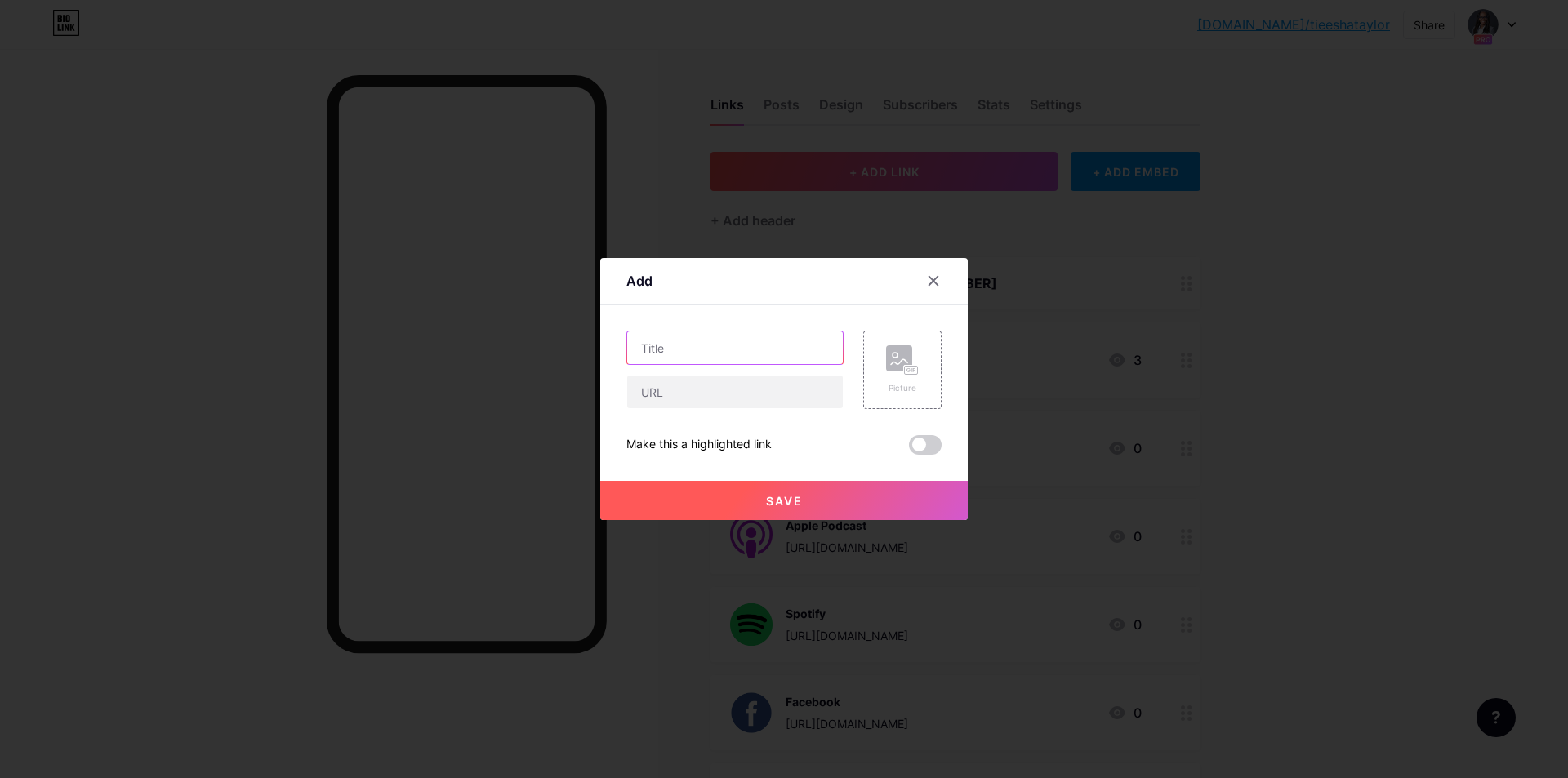
click at [773, 352] on input "text" at bounding box center [735, 348] width 216 height 33
type input "Podbean"
paste input "[URL][DOMAIN_NAME]"
type input "[URL][DOMAIN_NAME]"
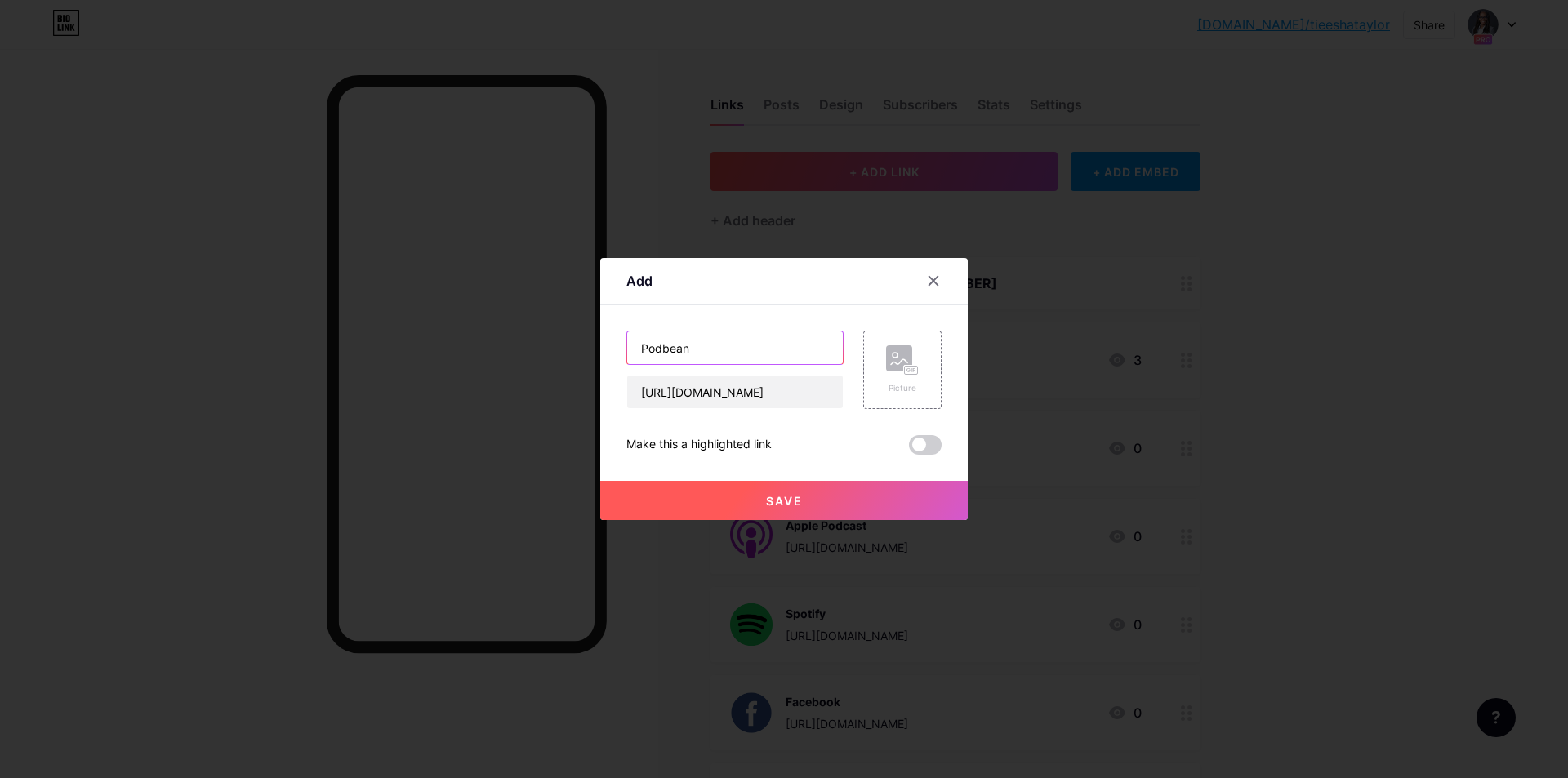
click at [773, 351] on input "Podbean" at bounding box center [735, 348] width 216 height 33
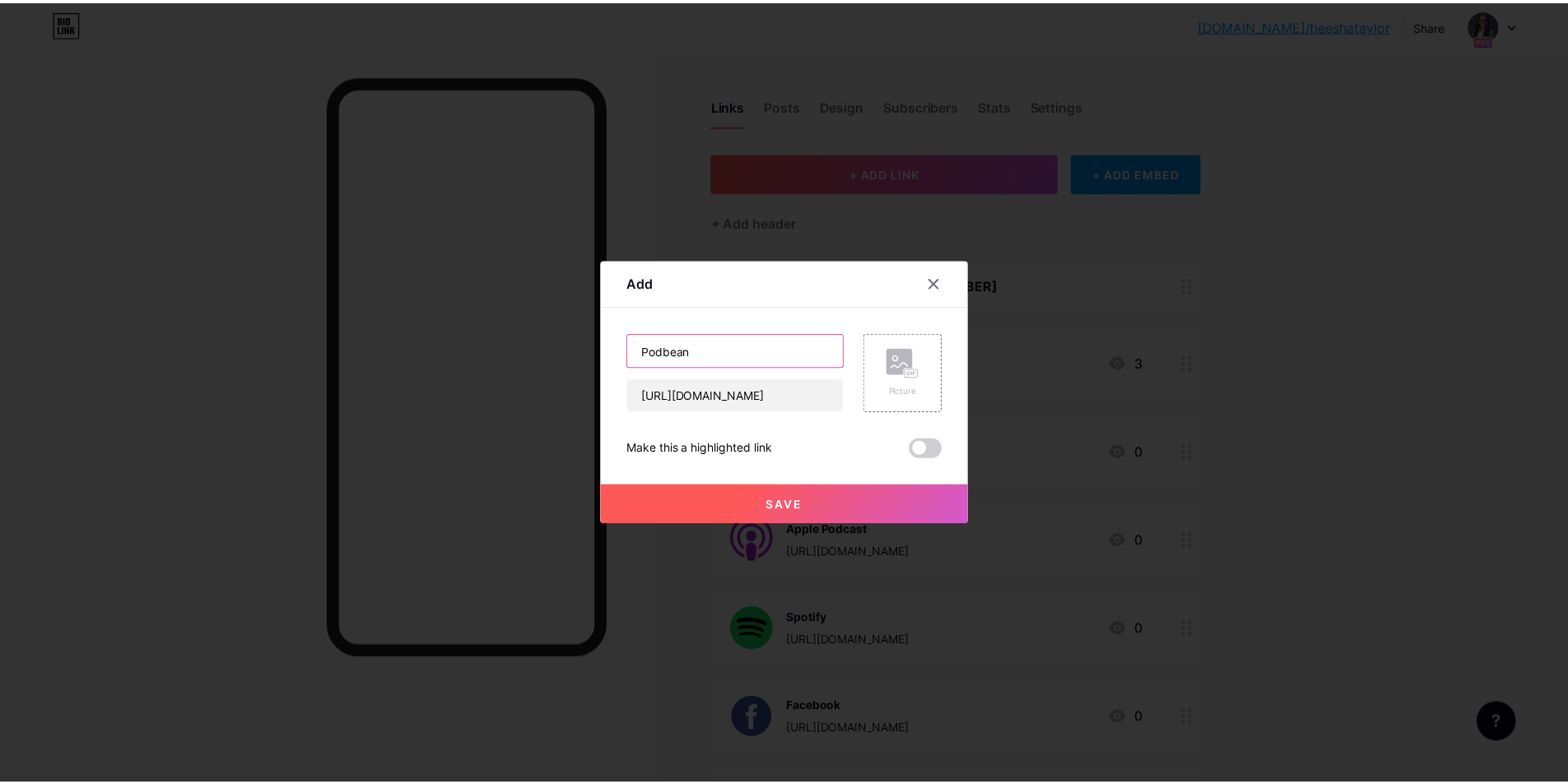
scroll to position [0, 0]
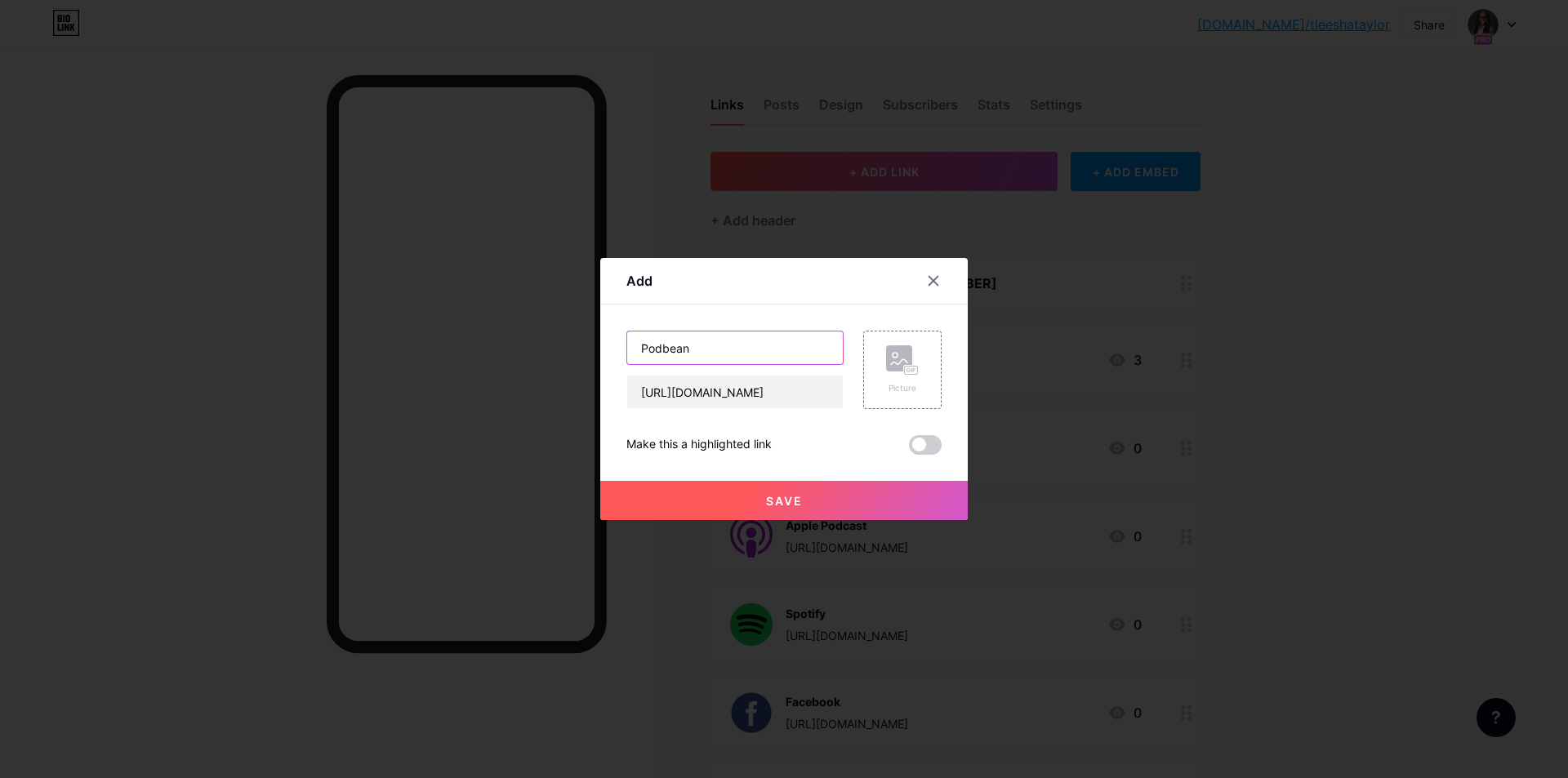
click at [773, 351] on input "Podbean" at bounding box center [735, 348] width 216 height 33
click at [931, 366] on div "Picture" at bounding box center [903, 370] width 79 height 79
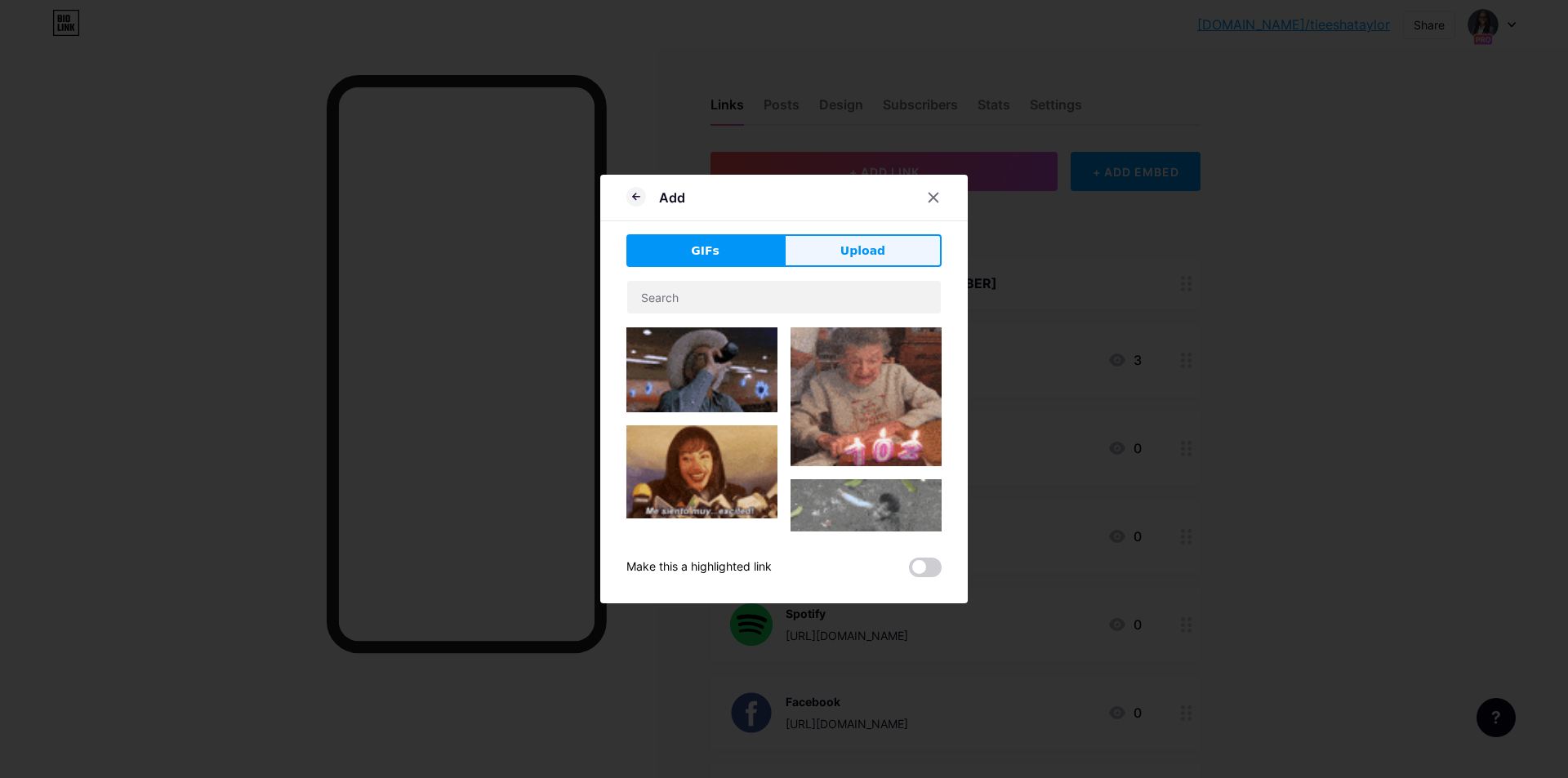
click at [828, 240] on button "Upload" at bounding box center [863, 251] width 157 height 33
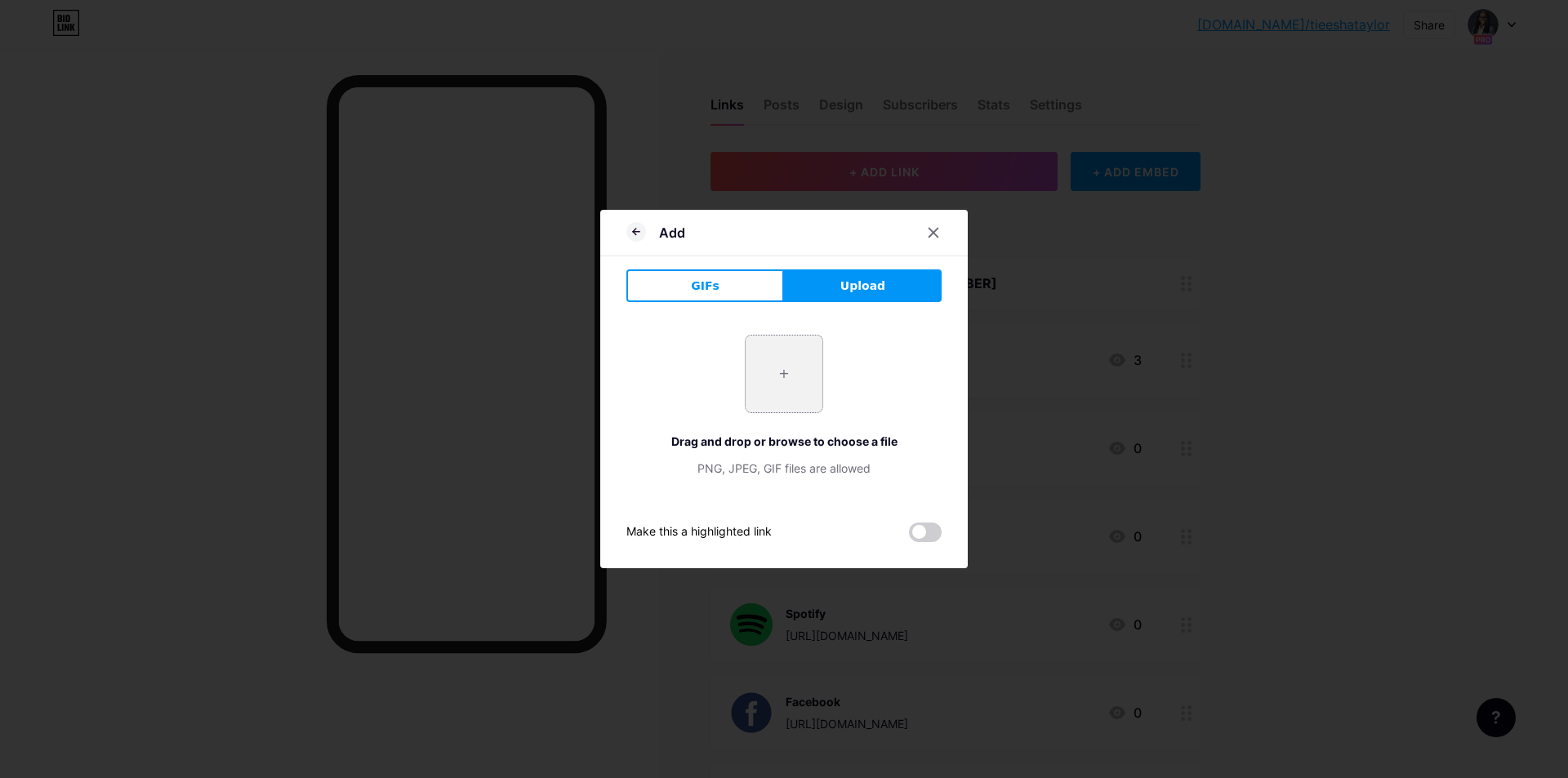
click at [791, 373] on input "file" at bounding box center [784, 374] width 77 height 77
type input "C:\fakepath\podbean.png"
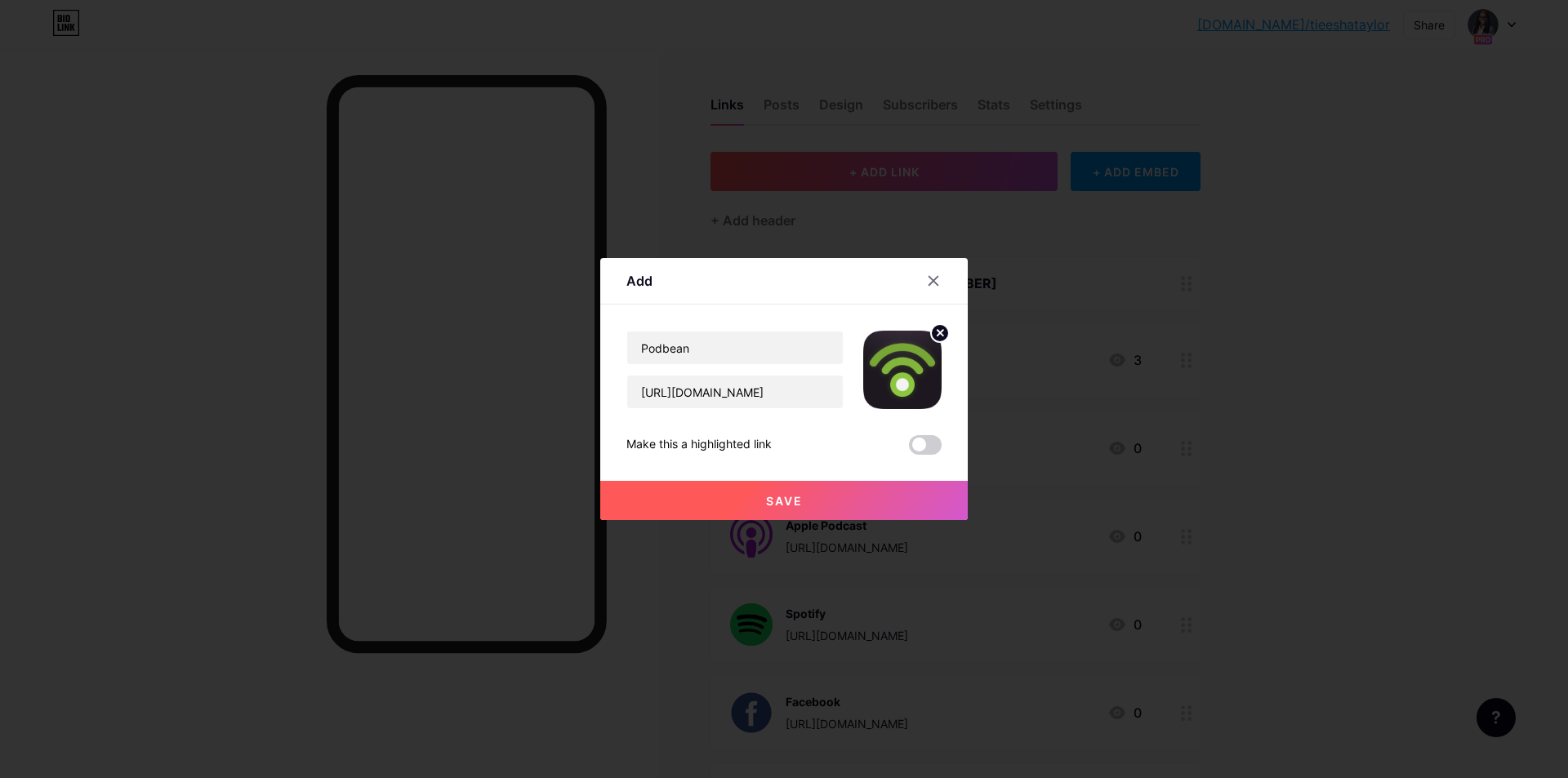
click at [718, 504] on button "Save" at bounding box center [784, 500] width 367 height 39
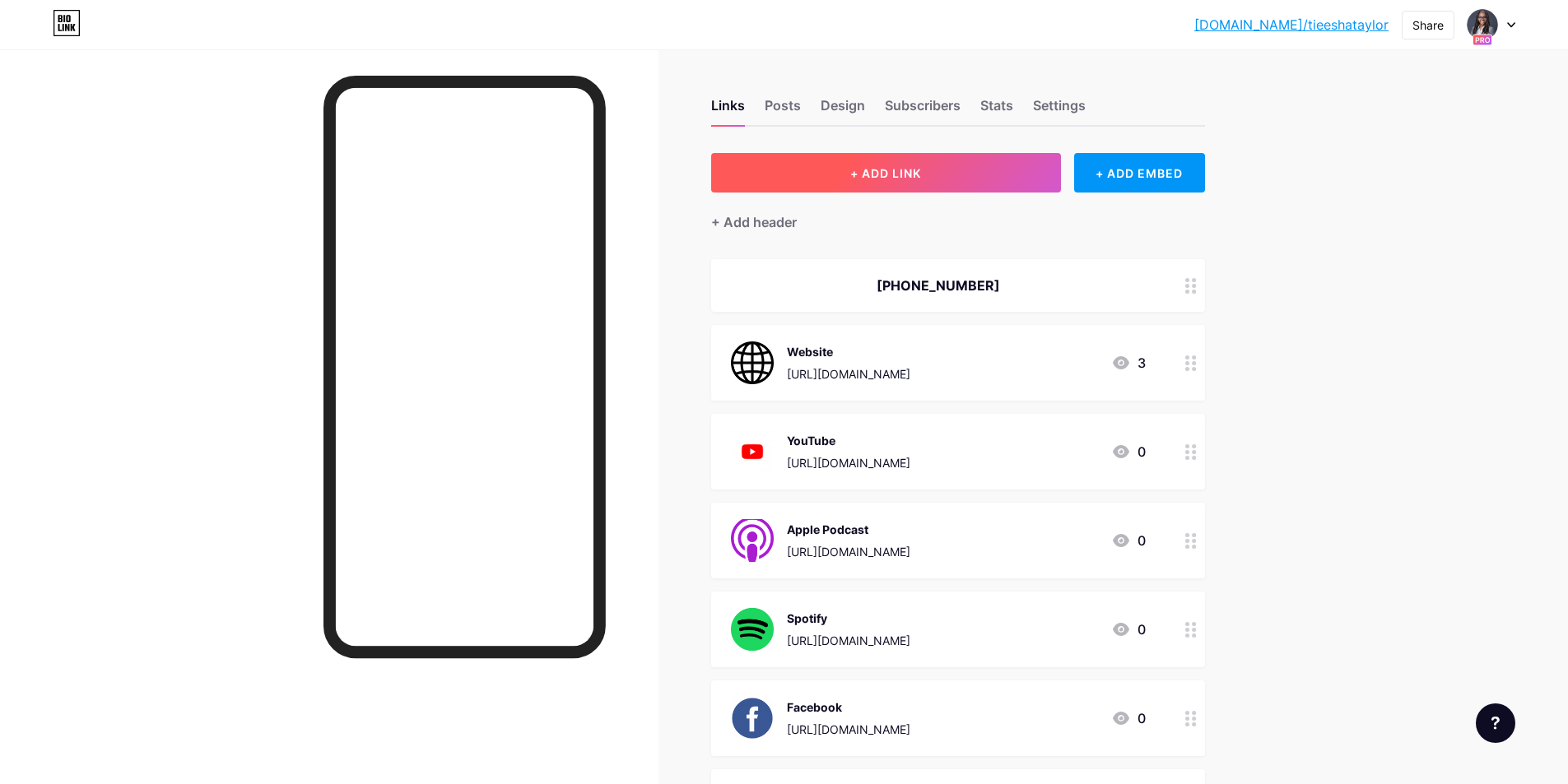
click at [865, 171] on span "+ ADD LINK" at bounding box center [886, 173] width 71 height 14
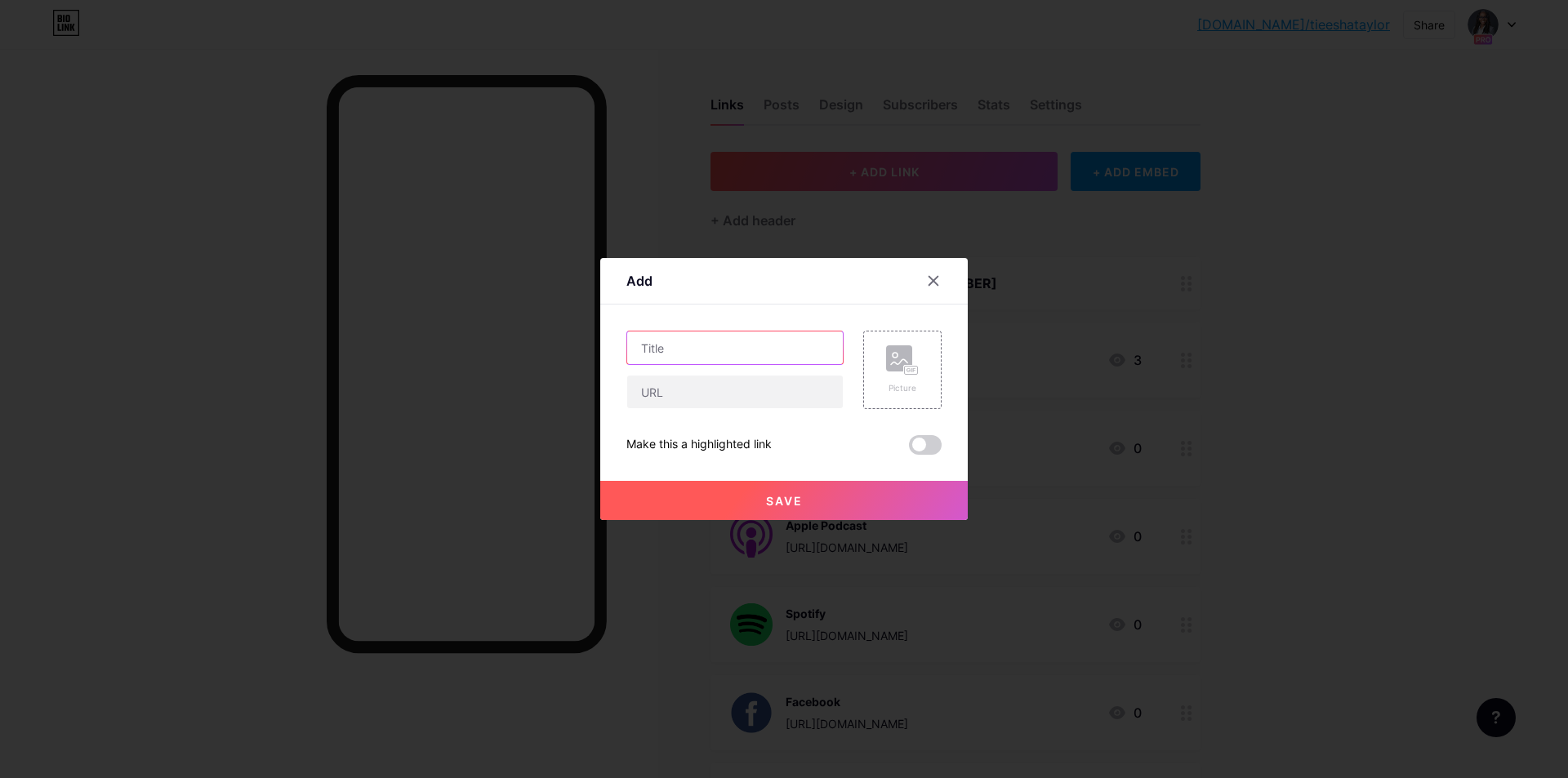
click at [733, 344] on input "text" at bounding box center [735, 348] width 216 height 33
type input "Podchaser"
paste input "[URL][DOMAIN_NAME]"
type input "[URL][DOMAIN_NAME]"
click at [733, 344] on input "Podchaser" at bounding box center [735, 348] width 216 height 33
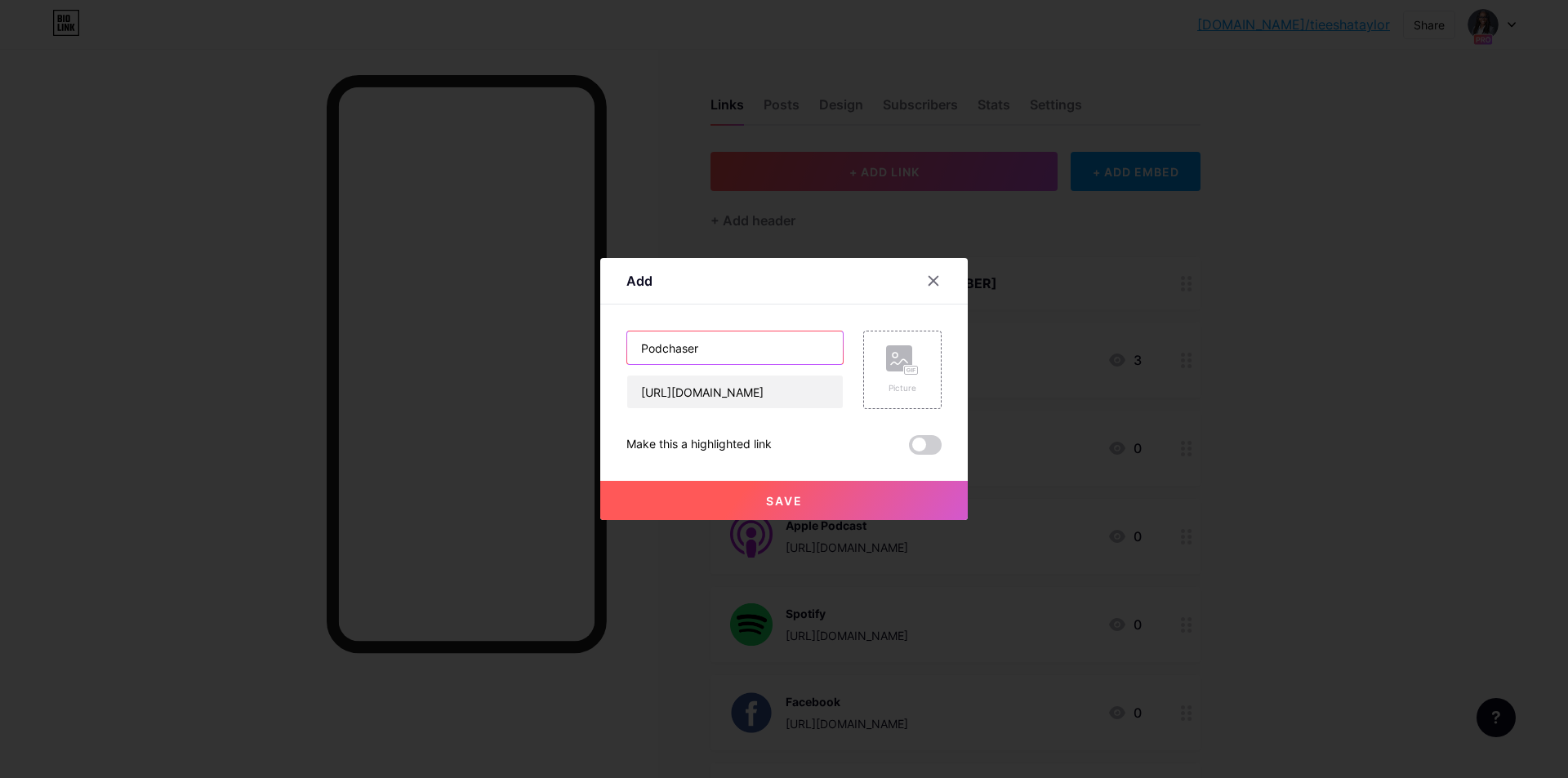
click at [733, 344] on input "Podchaser" at bounding box center [735, 348] width 216 height 33
click at [919, 364] on div "Picture" at bounding box center [903, 370] width 79 height 79
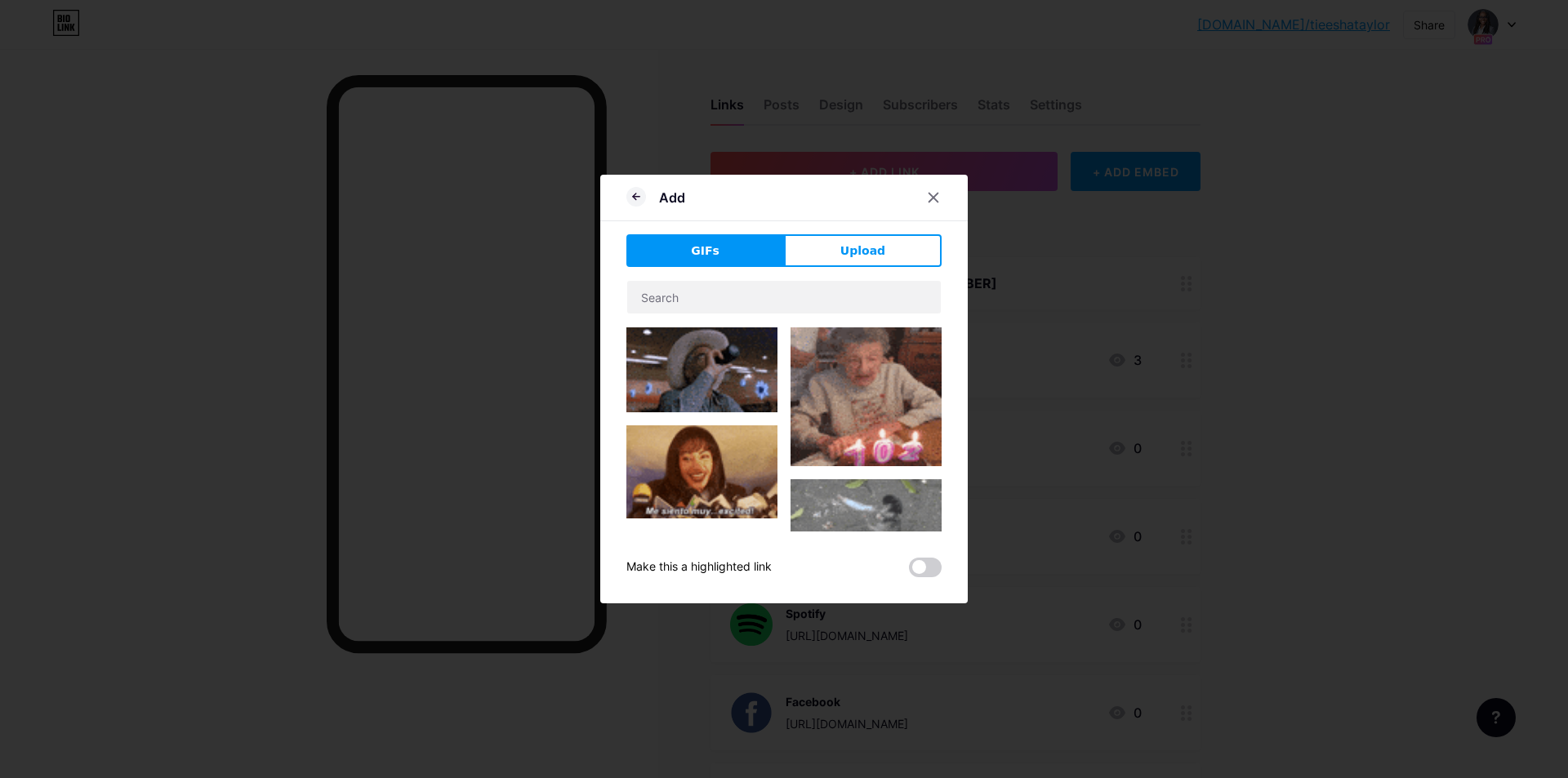
click at [851, 233] on div "Add GIFs Upload Content YouTube Play YouTube video without leaving your page. A…" at bounding box center [784, 389] width 367 height 429
click at [852, 248] on span "Upload" at bounding box center [863, 251] width 45 height 17
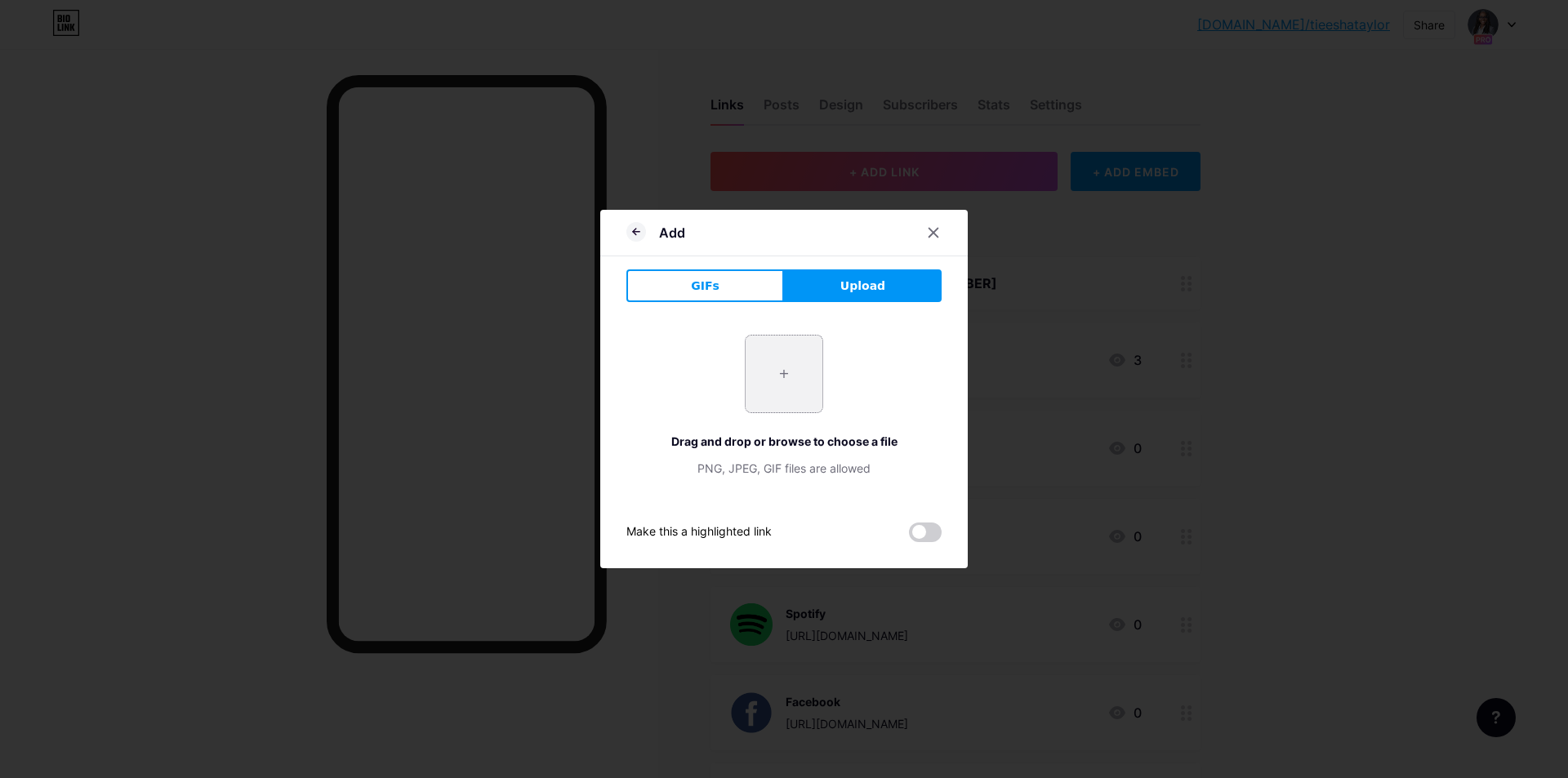
click at [809, 355] on input "file" at bounding box center [784, 374] width 77 height 77
type input "C:\fakepath\podchaser.png"
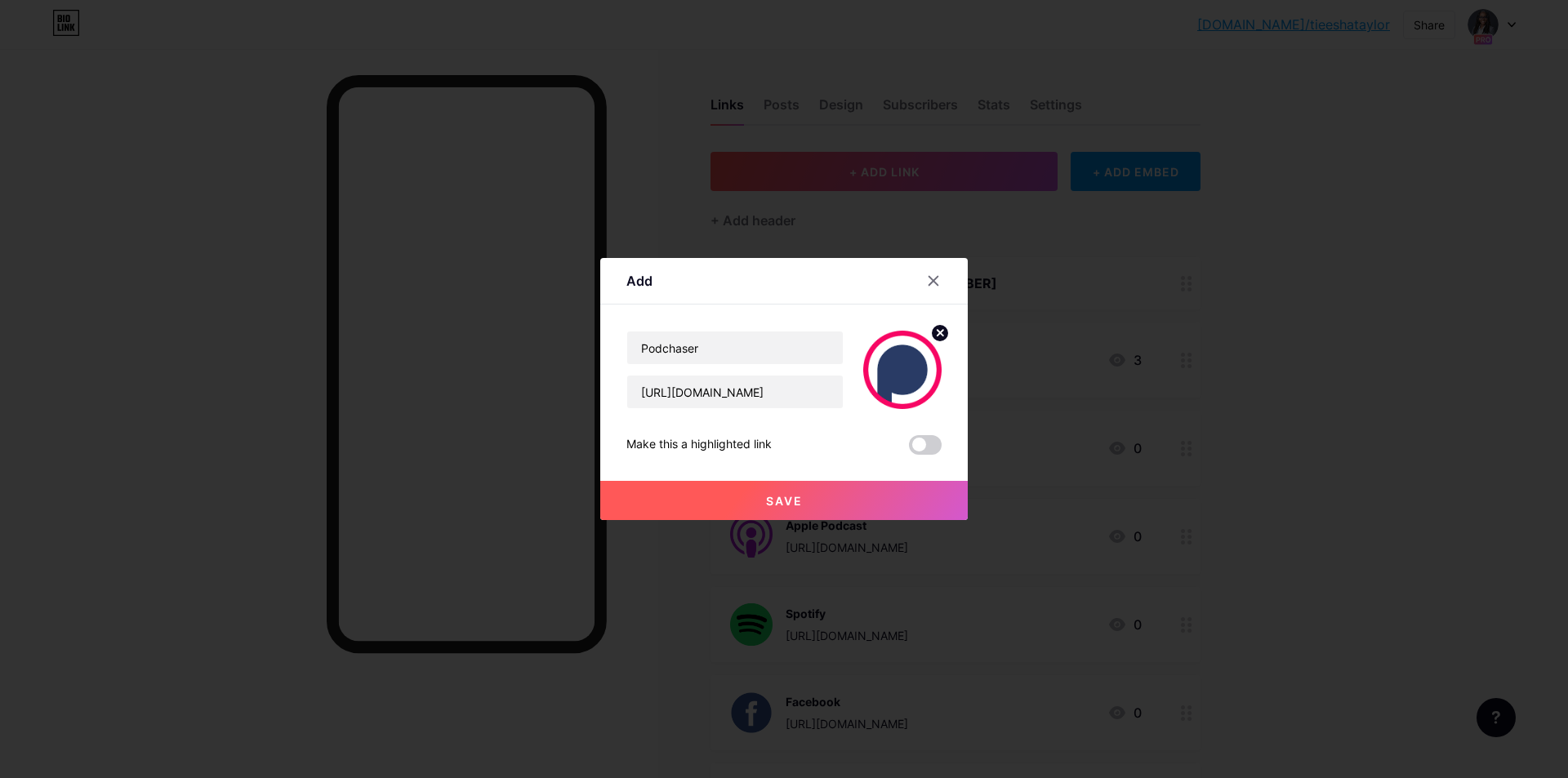
click at [753, 499] on button "Save" at bounding box center [784, 500] width 367 height 39
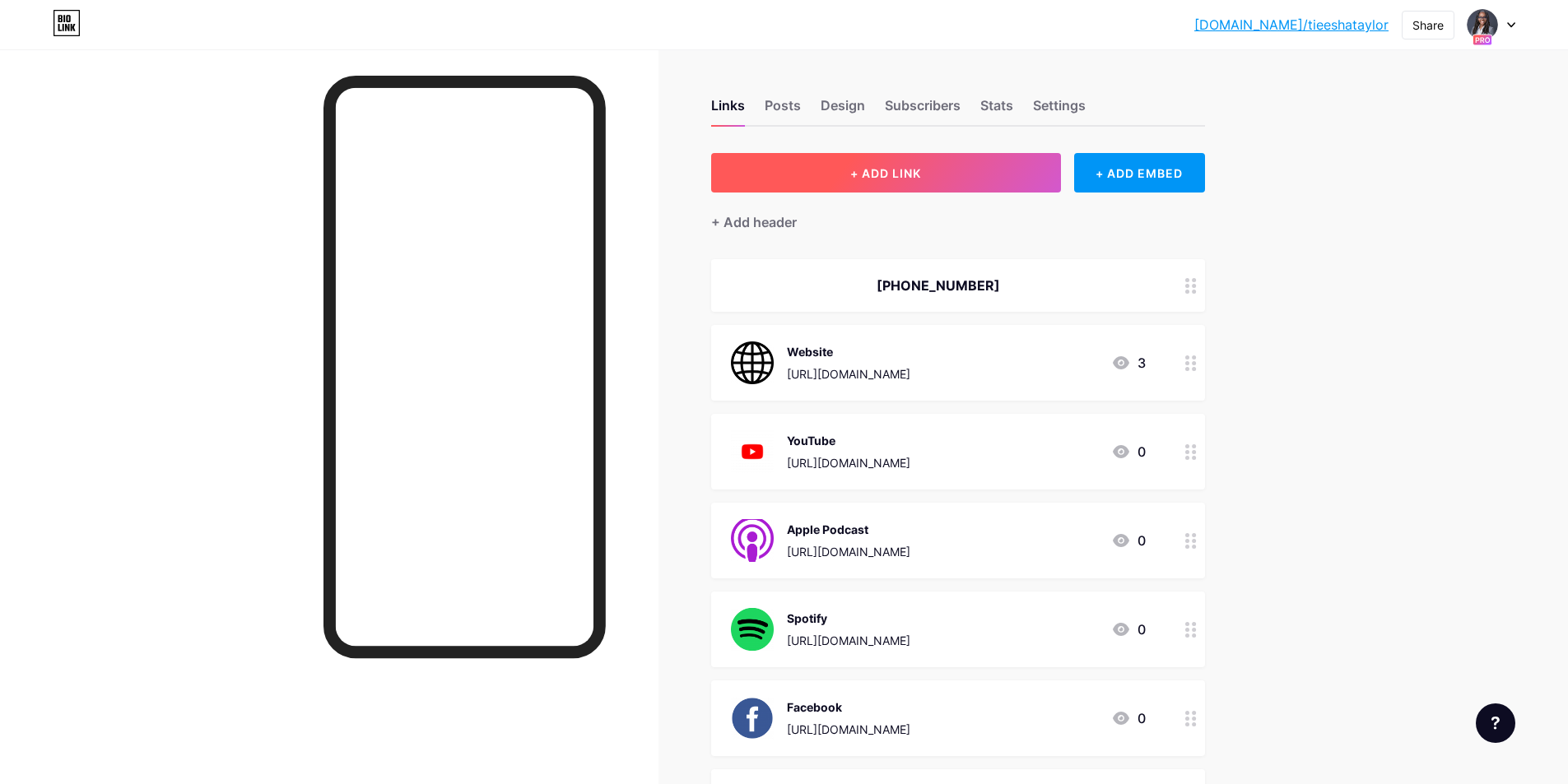
click at [960, 176] on button "+ ADD LINK" at bounding box center [886, 172] width 350 height 39
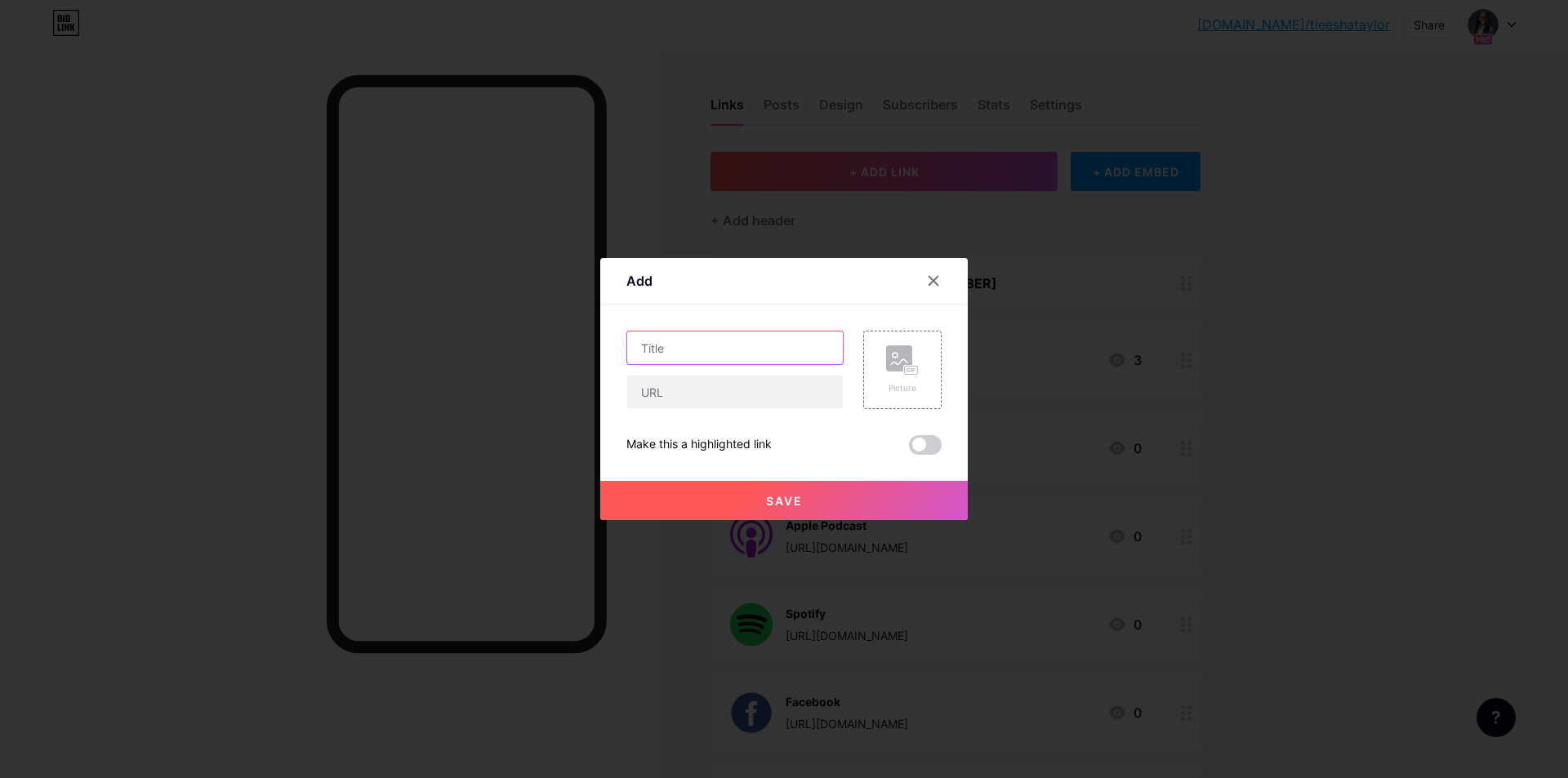
click at [720, 337] on input "text" at bounding box center [735, 348] width 216 height 33
type input "BoomPlay"
paste input "[URL][DOMAIN_NAME]"
type input "[URL][DOMAIN_NAME]"
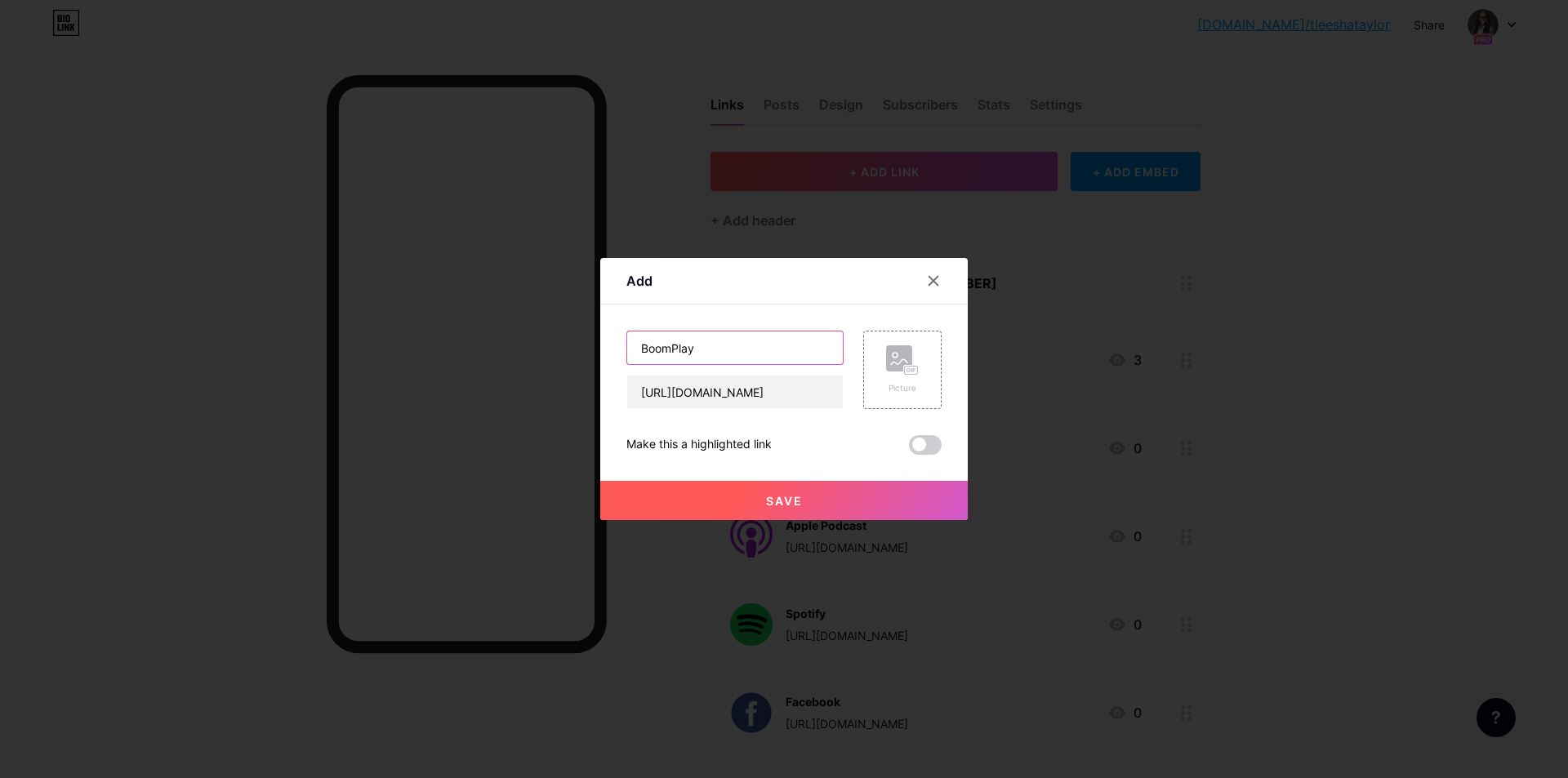
click at [720, 337] on input "BoomPlay" at bounding box center [735, 348] width 216 height 33
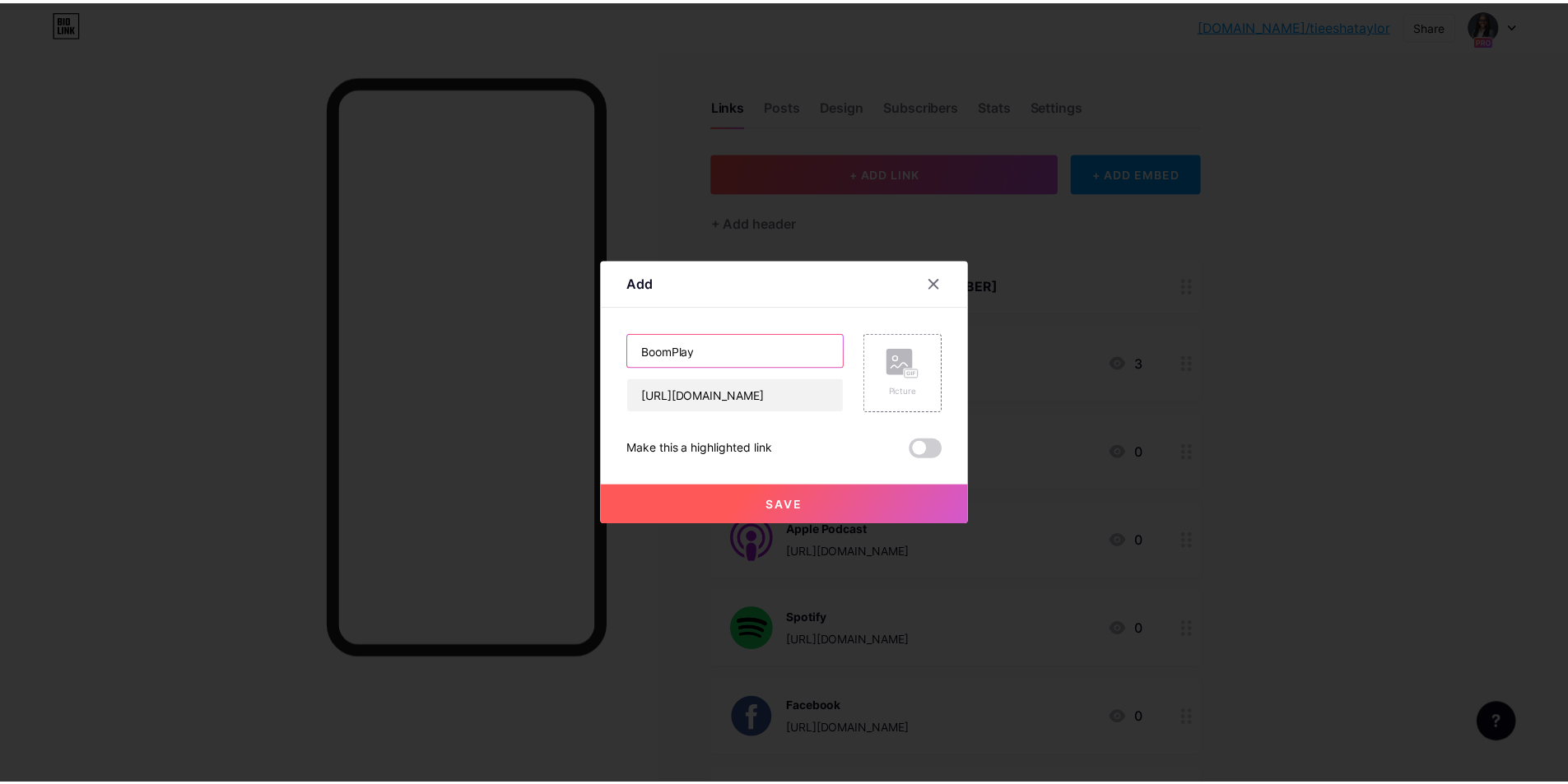
scroll to position [0, 0]
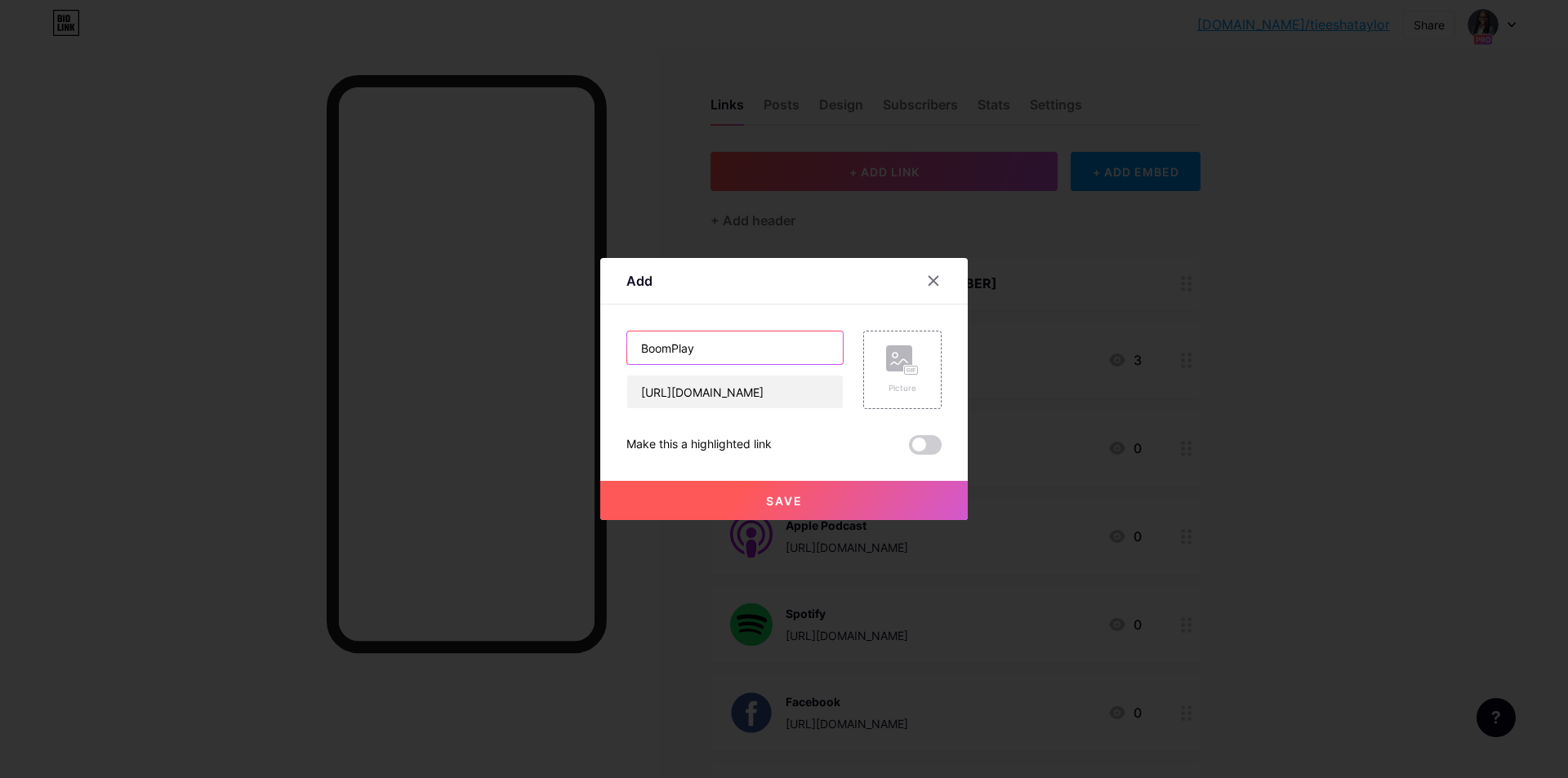
click at [720, 337] on input "BoomPlay" at bounding box center [735, 348] width 216 height 33
click at [918, 378] on div "Picture" at bounding box center [903, 370] width 33 height 49
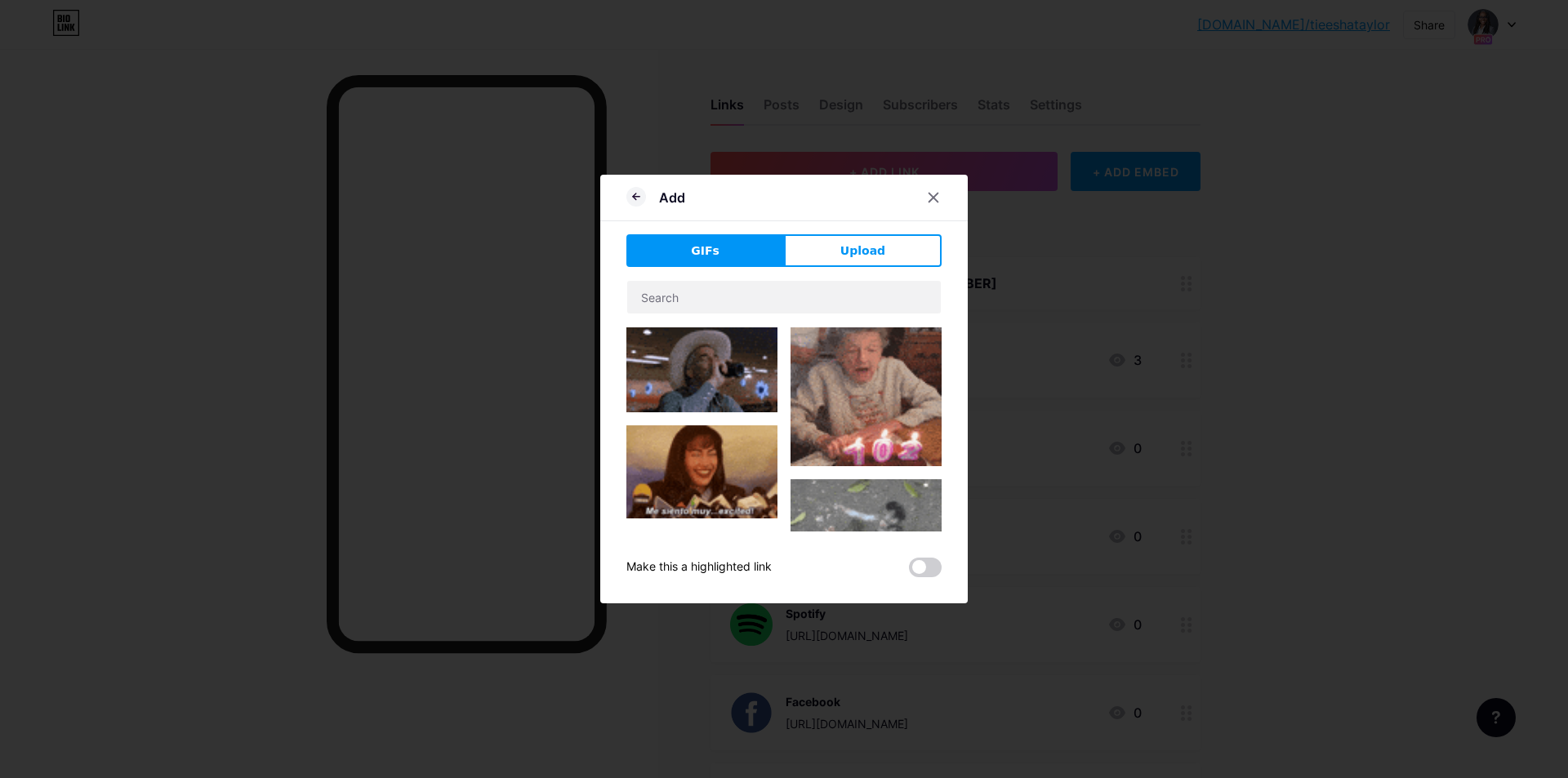
click at [841, 268] on div "GIFs Upload Content YouTube Play YouTube video without leaving your page. ADD V…" at bounding box center [784, 406] width 315 height 343
click at [841, 261] on button "Upload" at bounding box center [863, 251] width 157 height 33
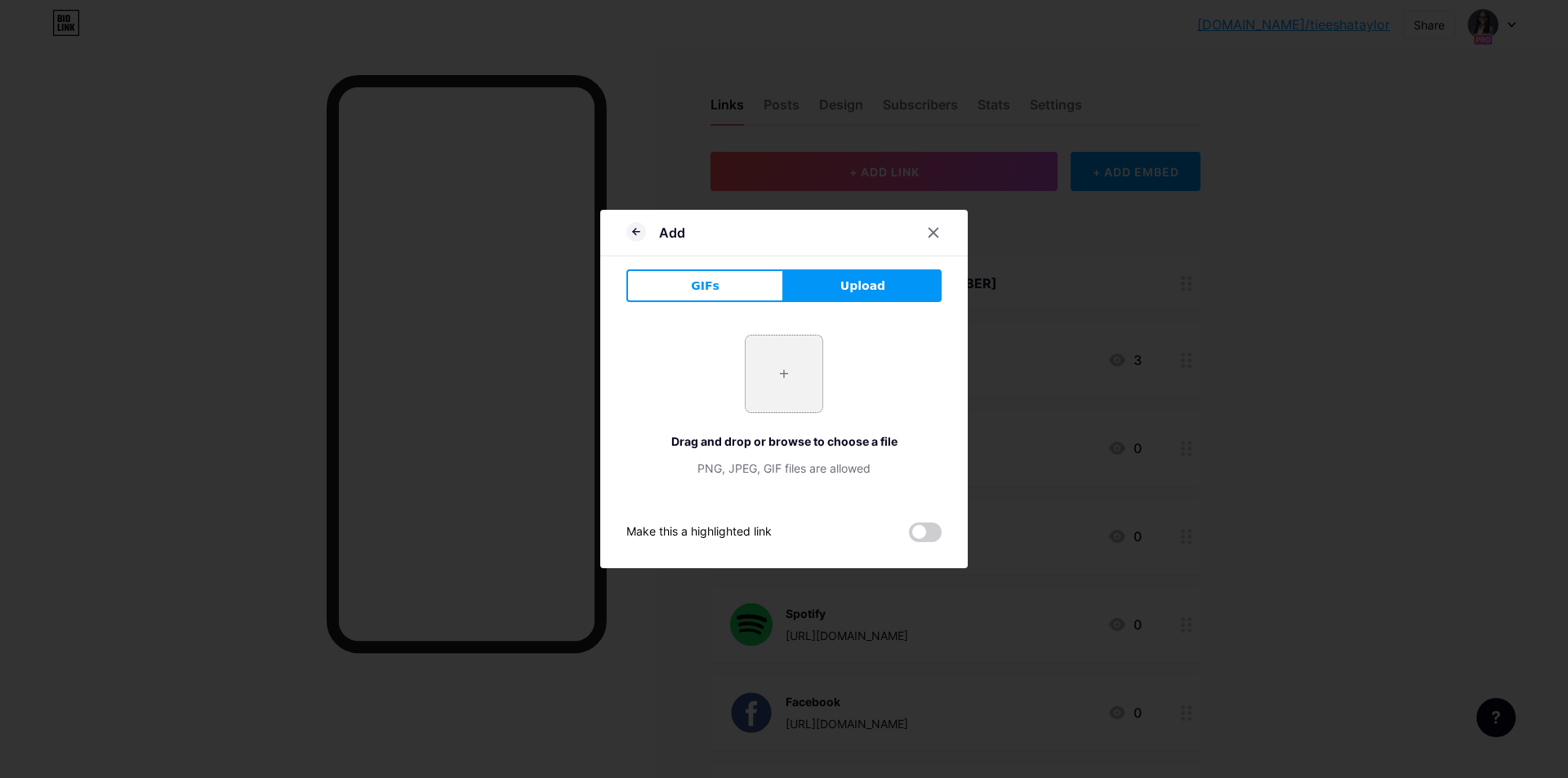
click at [777, 356] on input "file" at bounding box center [784, 374] width 77 height 77
type input "C:\fakepath\Boomplay.png"
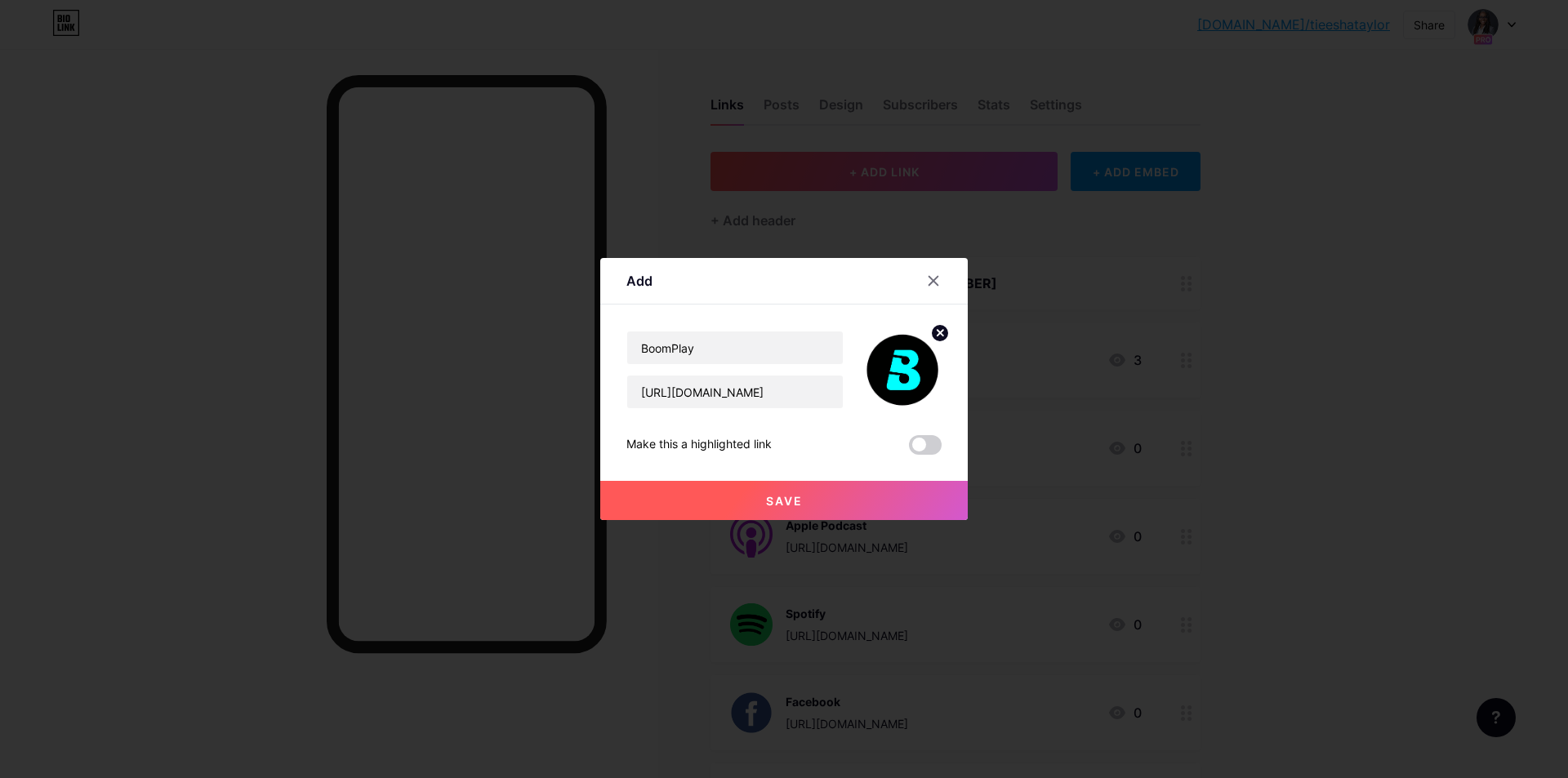
click at [826, 491] on button "Save" at bounding box center [784, 500] width 367 height 39
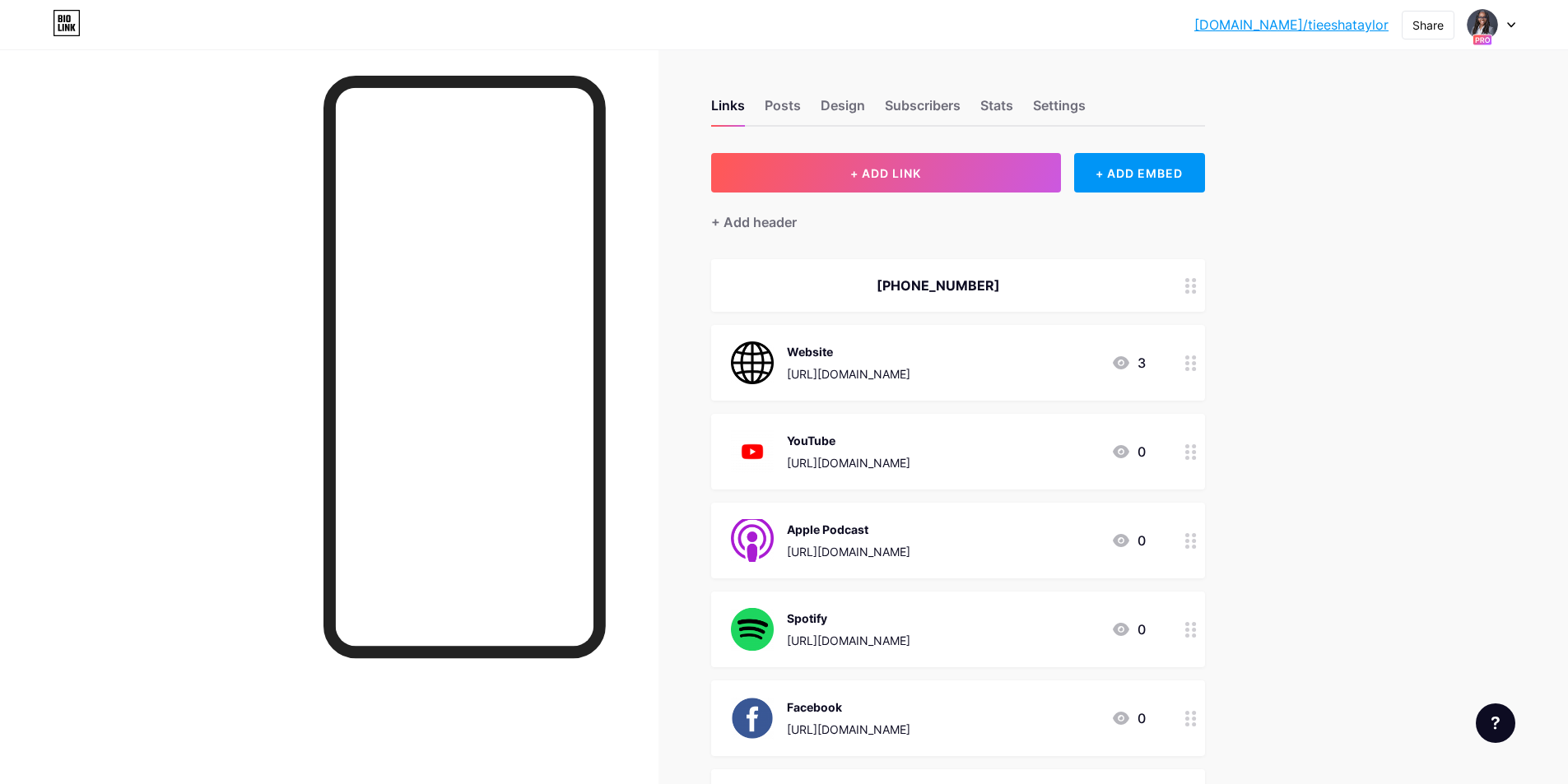
click at [1307, 32] on link "[DOMAIN_NAME]/tieeshataylor" at bounding box center [1292, 24] width 195 height 20
